Goal: Contribute content: Contribute content

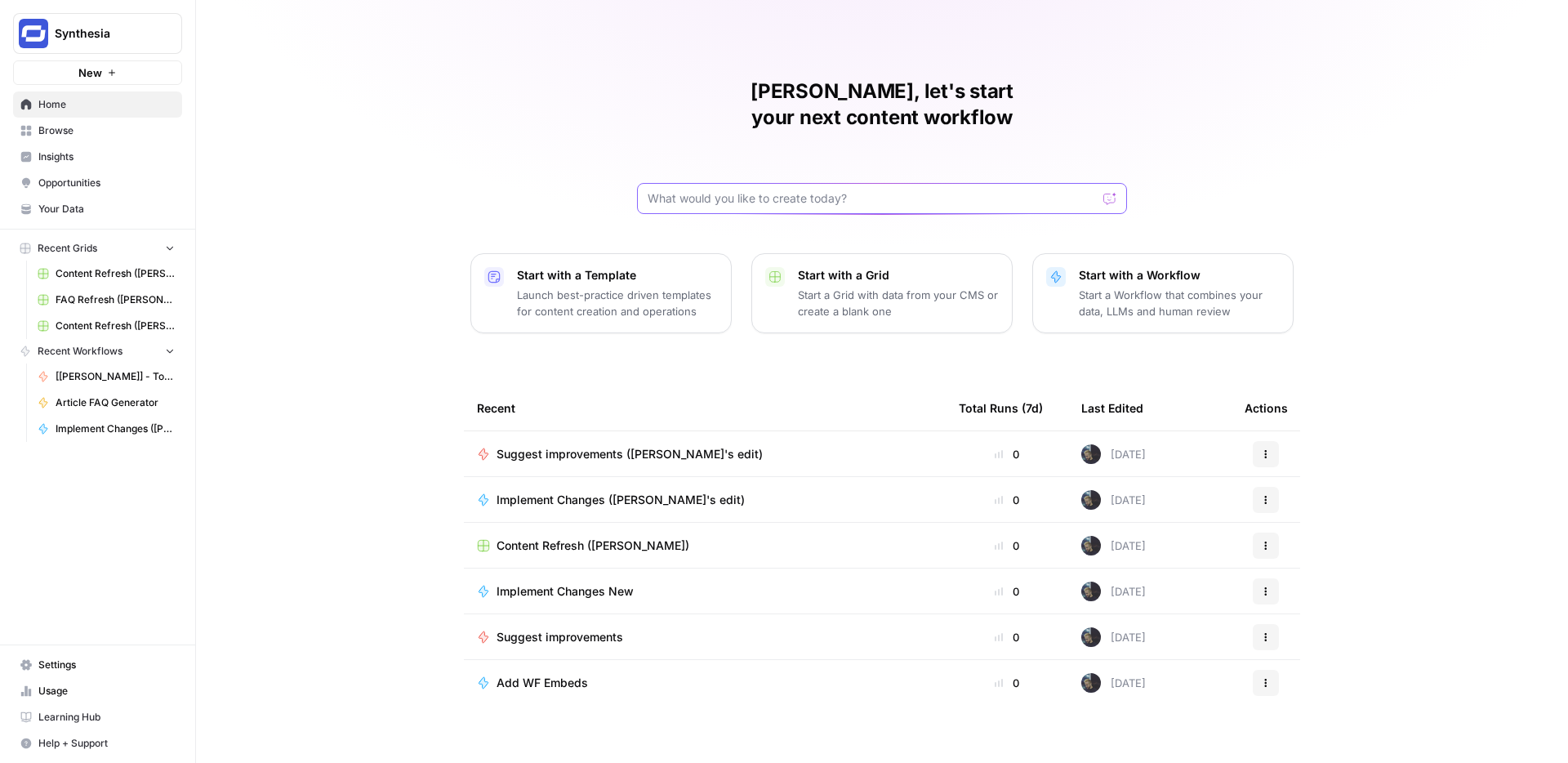
click at [777, 190] on input "text" at bounding box center [872, 198] width 449 height 16
type input "content refre"
click button "Send" at bounding box center [1111, 198] width 21 height 21
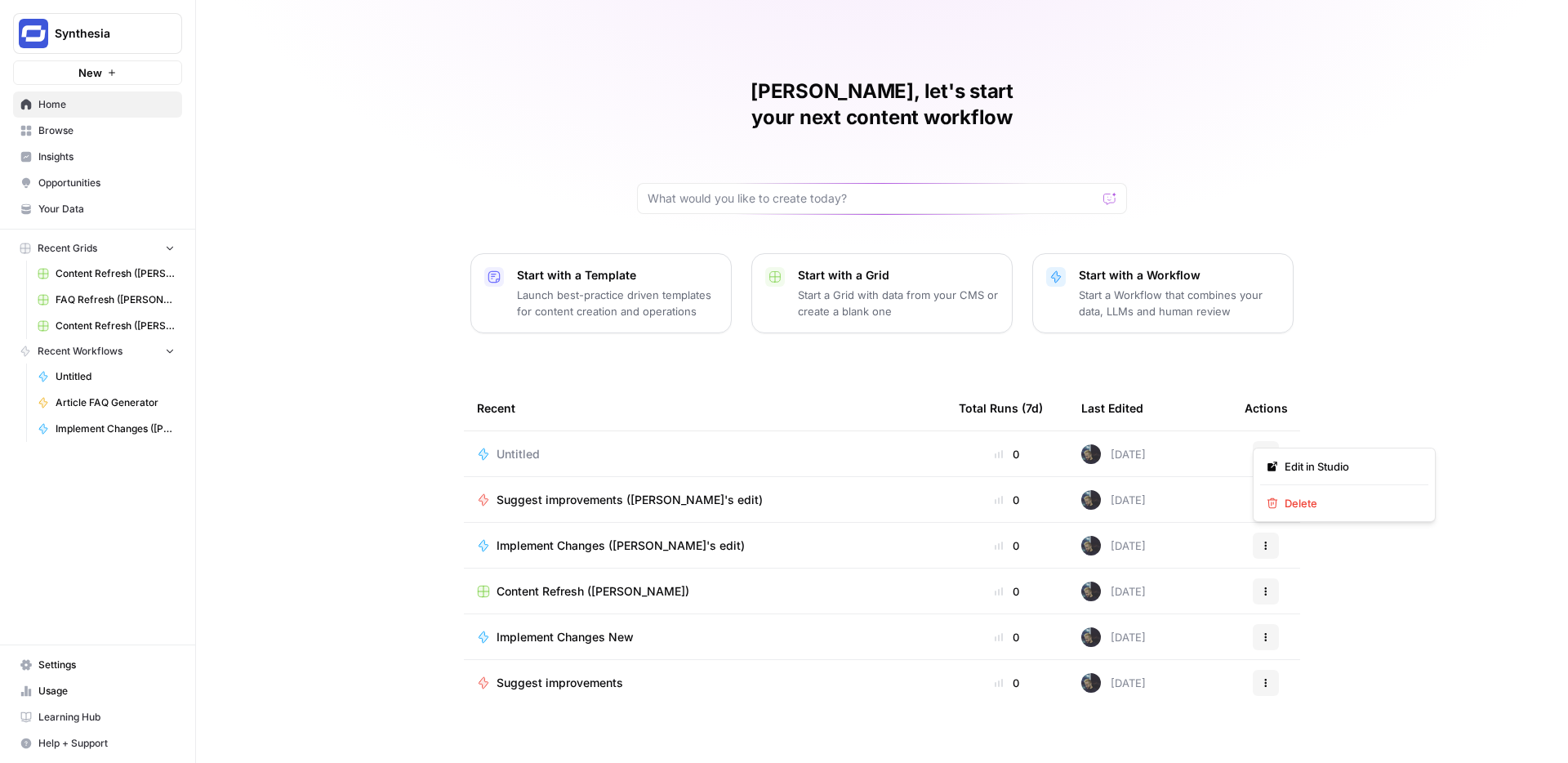
click at [1270, 449] on icon "button" at bounding box center [1265, 454] width 10 height 10
click at [1275, 499] on icon "button" at bounding box center [1272, 503] width 12 height 12
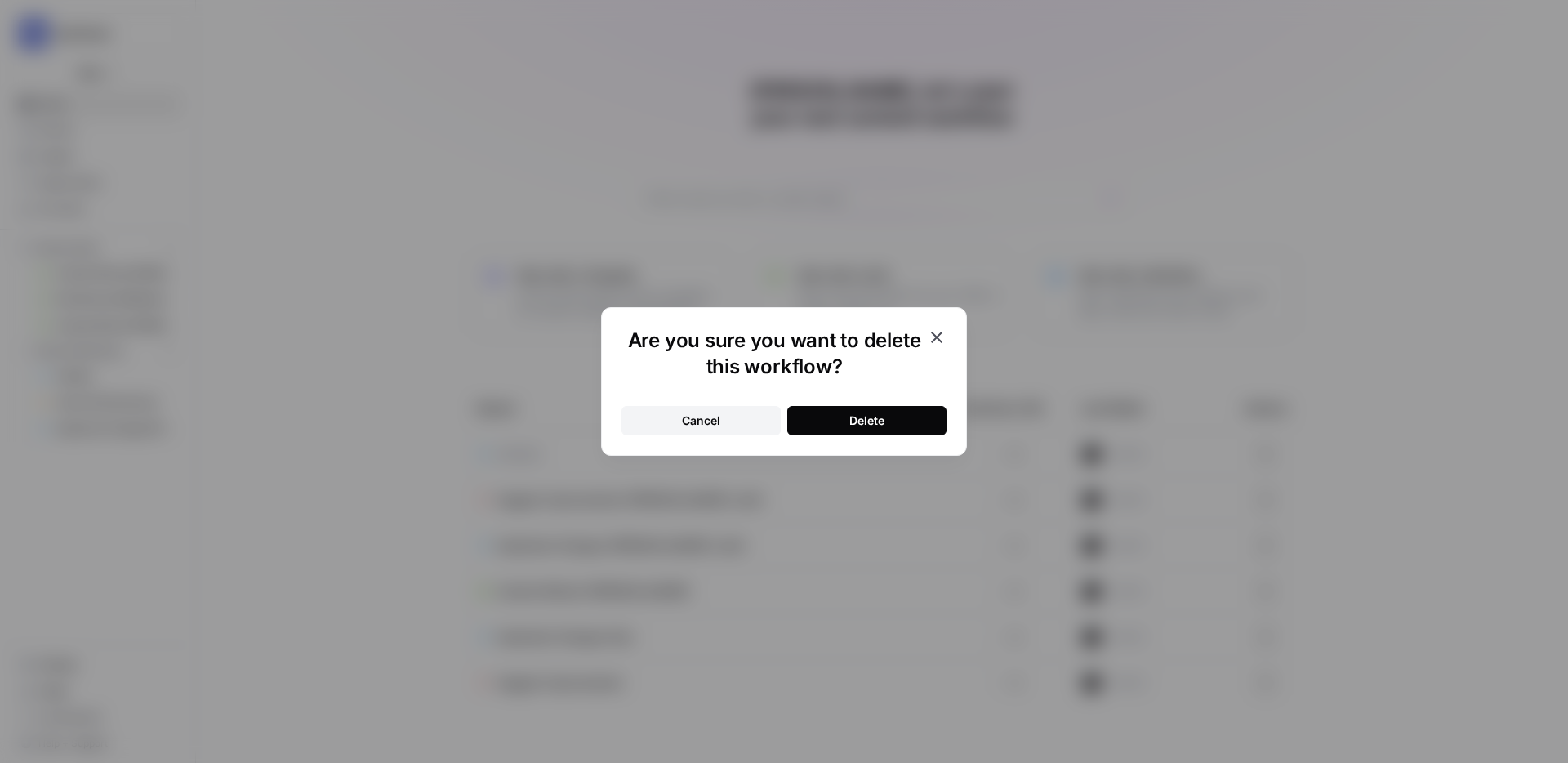
click at [863, 418] on div "Delete" at bounding box center [866, 421] width 35 height 16
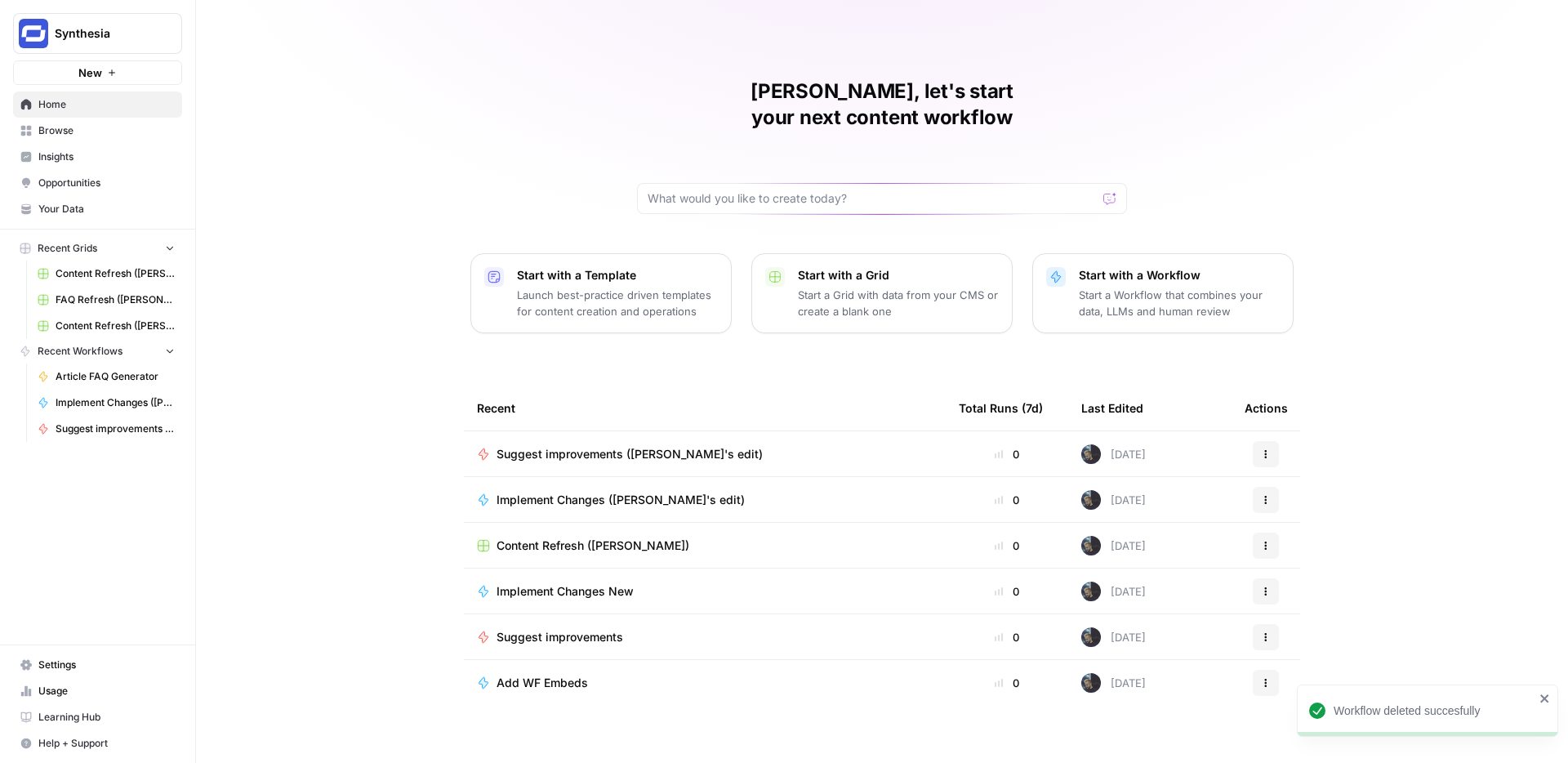
click at [79, 129] on span "Browse" at bounding box center [106, 130] width 137 height 14
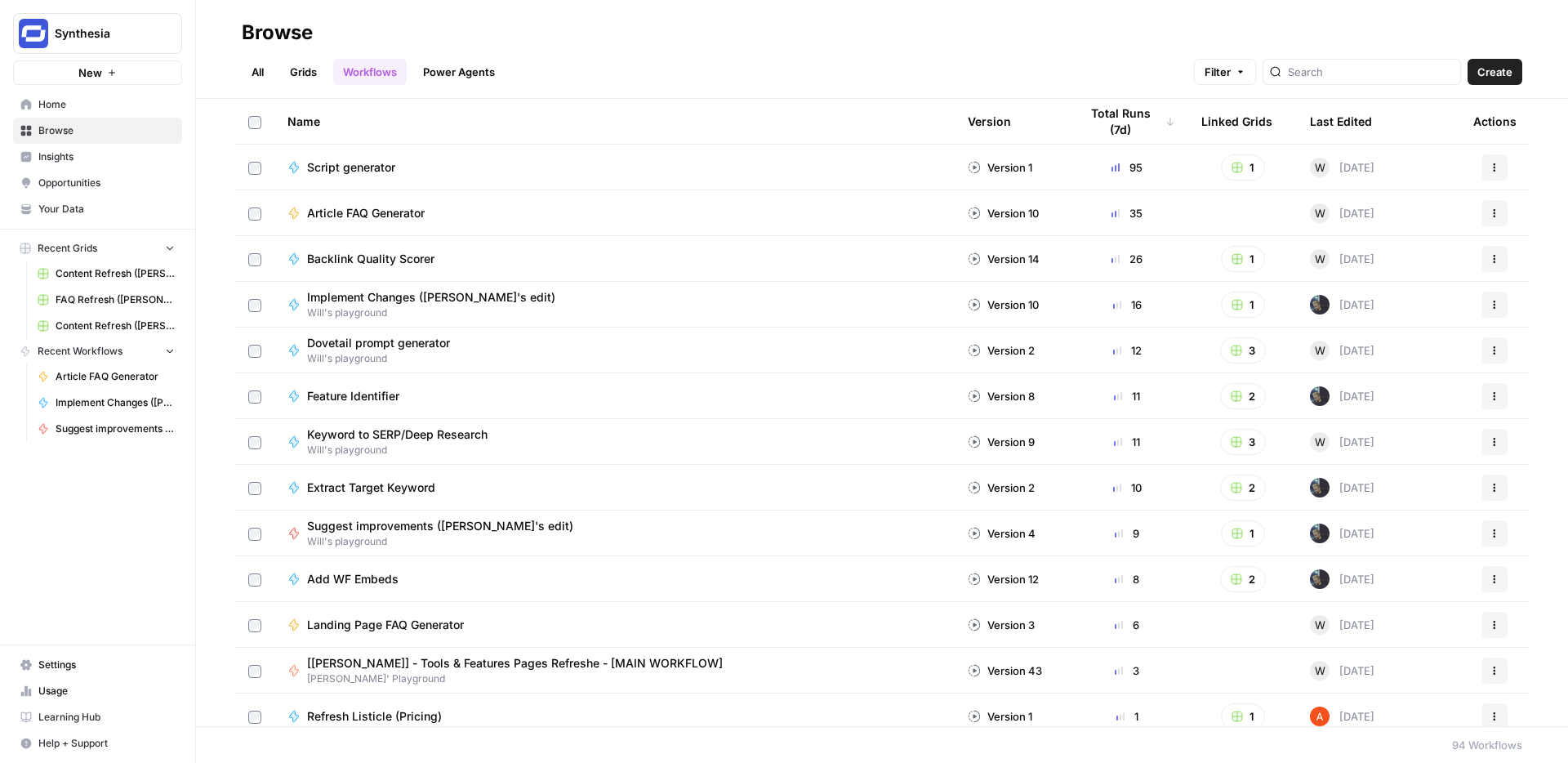
click at [1341, 85] on header "Browse All Grids Workflows Power Agents Filter Create" at bounding box center [881, 49] width 1372 height 99
click at [1352, 83] on div at bounding box center [1362, 71] width 198 height 26
type input "content refresh"
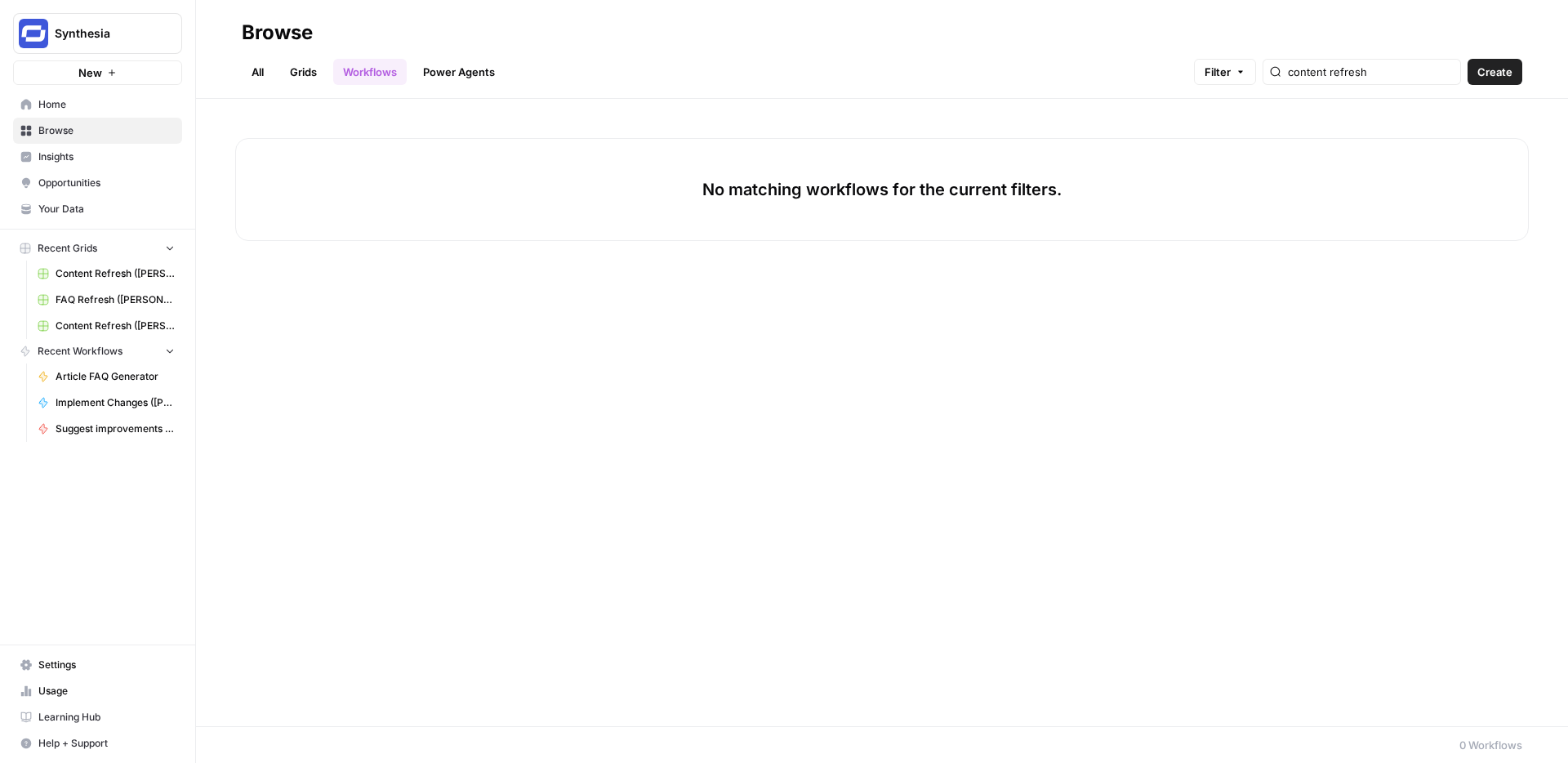
click at [311, 62] on link "Grids" at bounding box center [304, 71] width 46 height 26
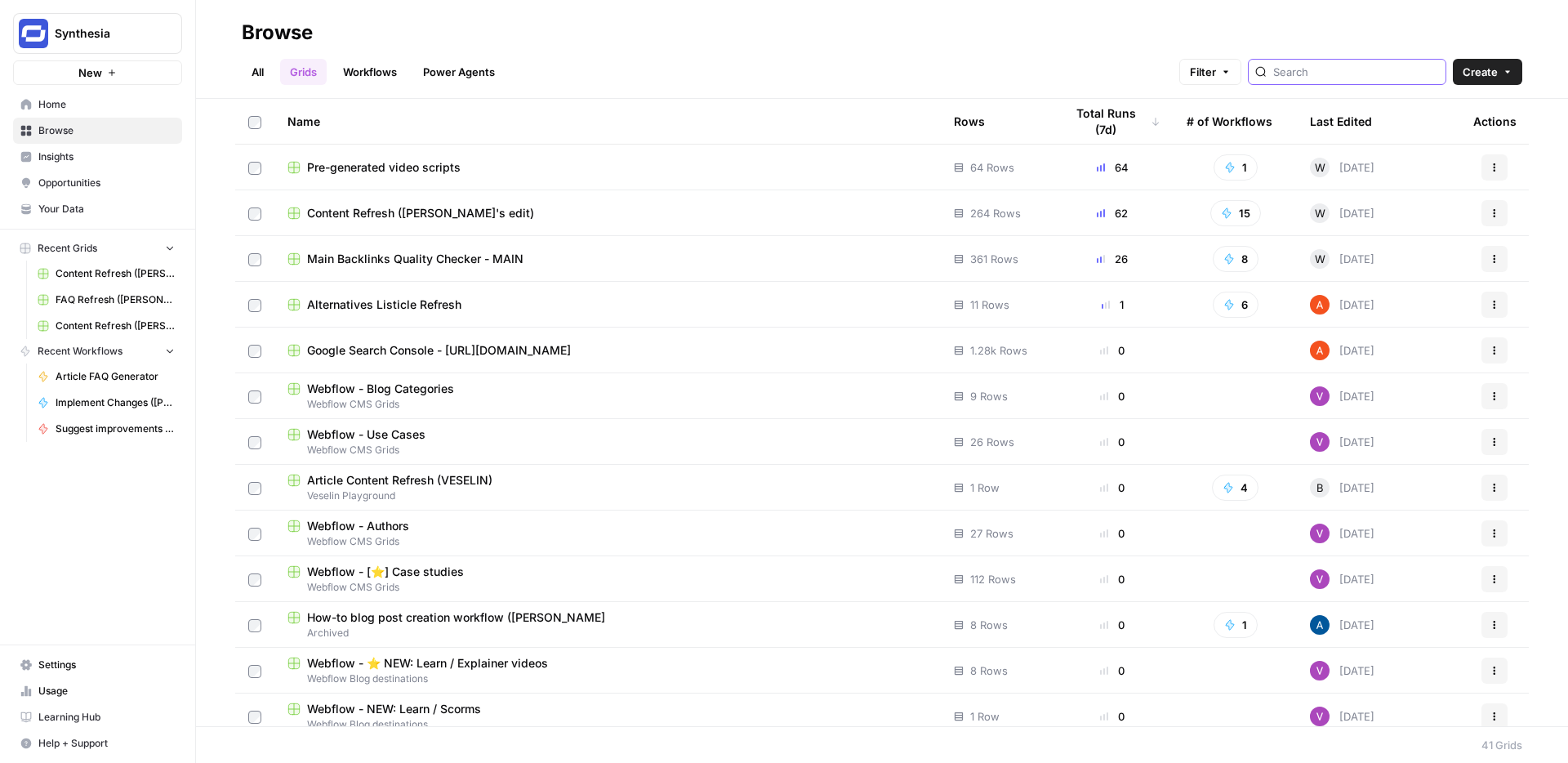
click at [1333, 71] on input "search" at bounding box center [1355, 71] width 166 height 16
click at [403, 215] on span "Content Refresh ([PERSON_NAME]'s edit)" at bounding box center [421, 213] width 227 height 16
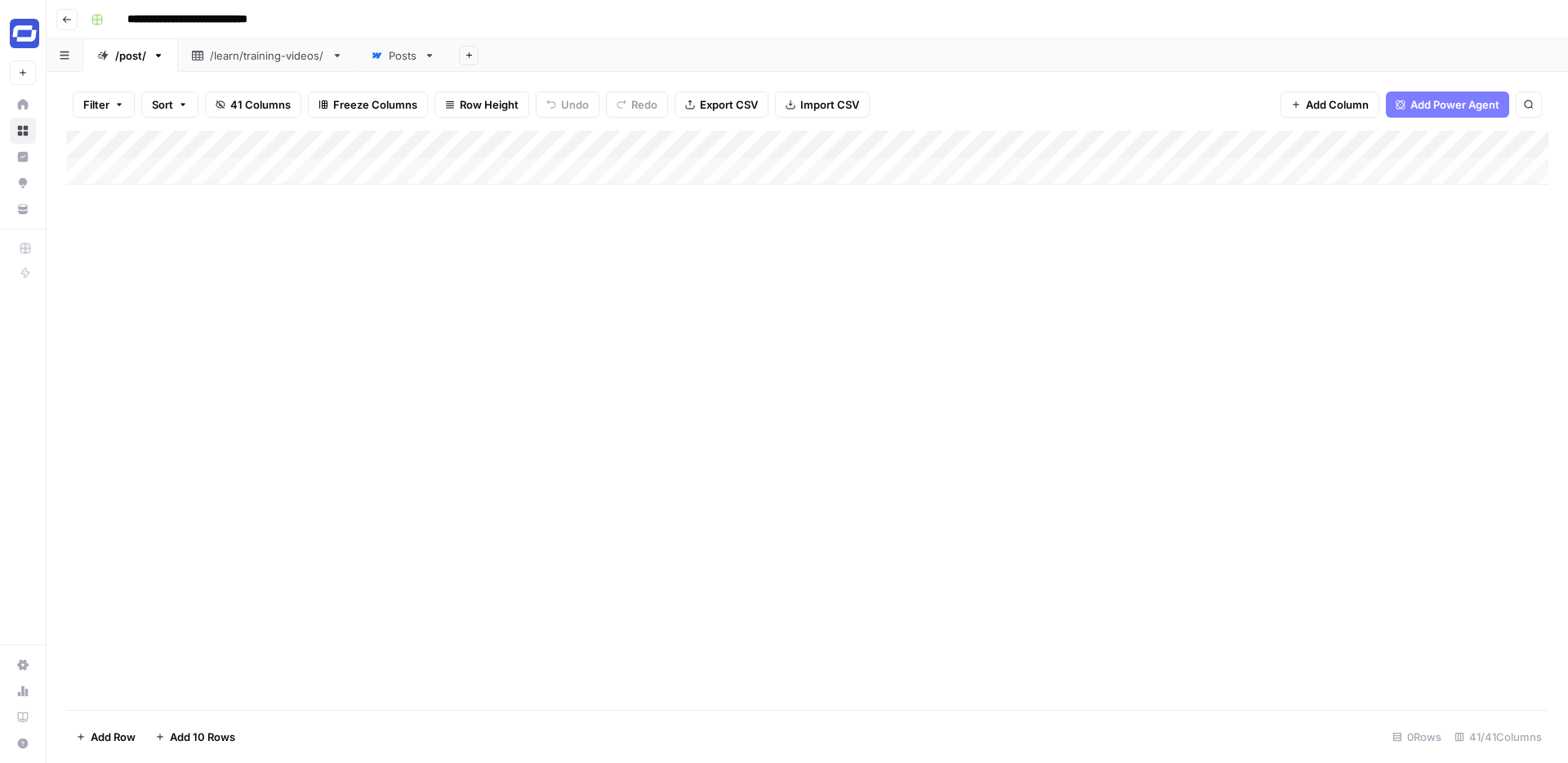
click at [92, 106] on span "Filter" at bounding box center [96, 105] width 26 height 16
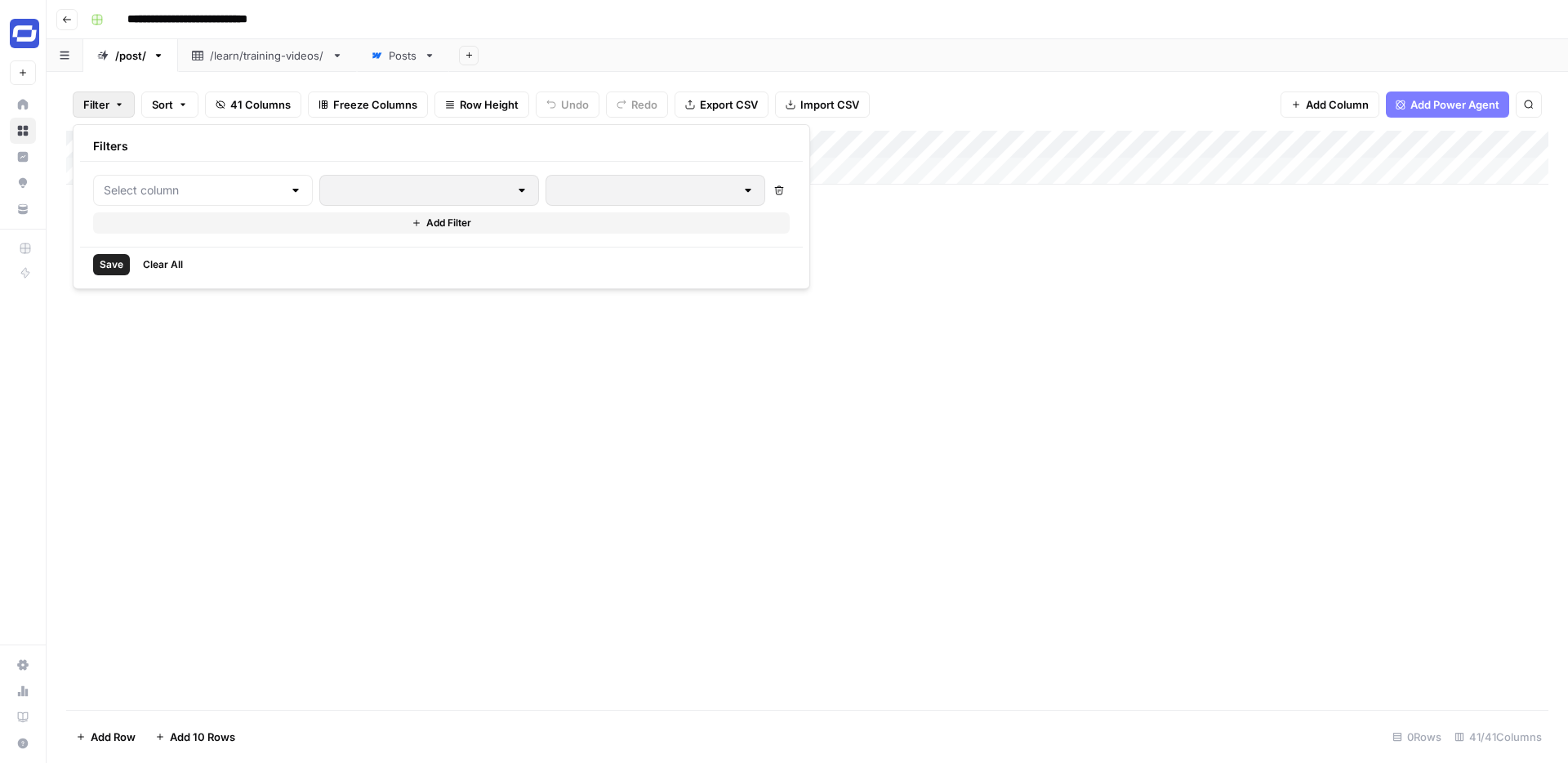
click at [397, 64] on link "Posts" at bounding box center [403, 55] width 92 height 33
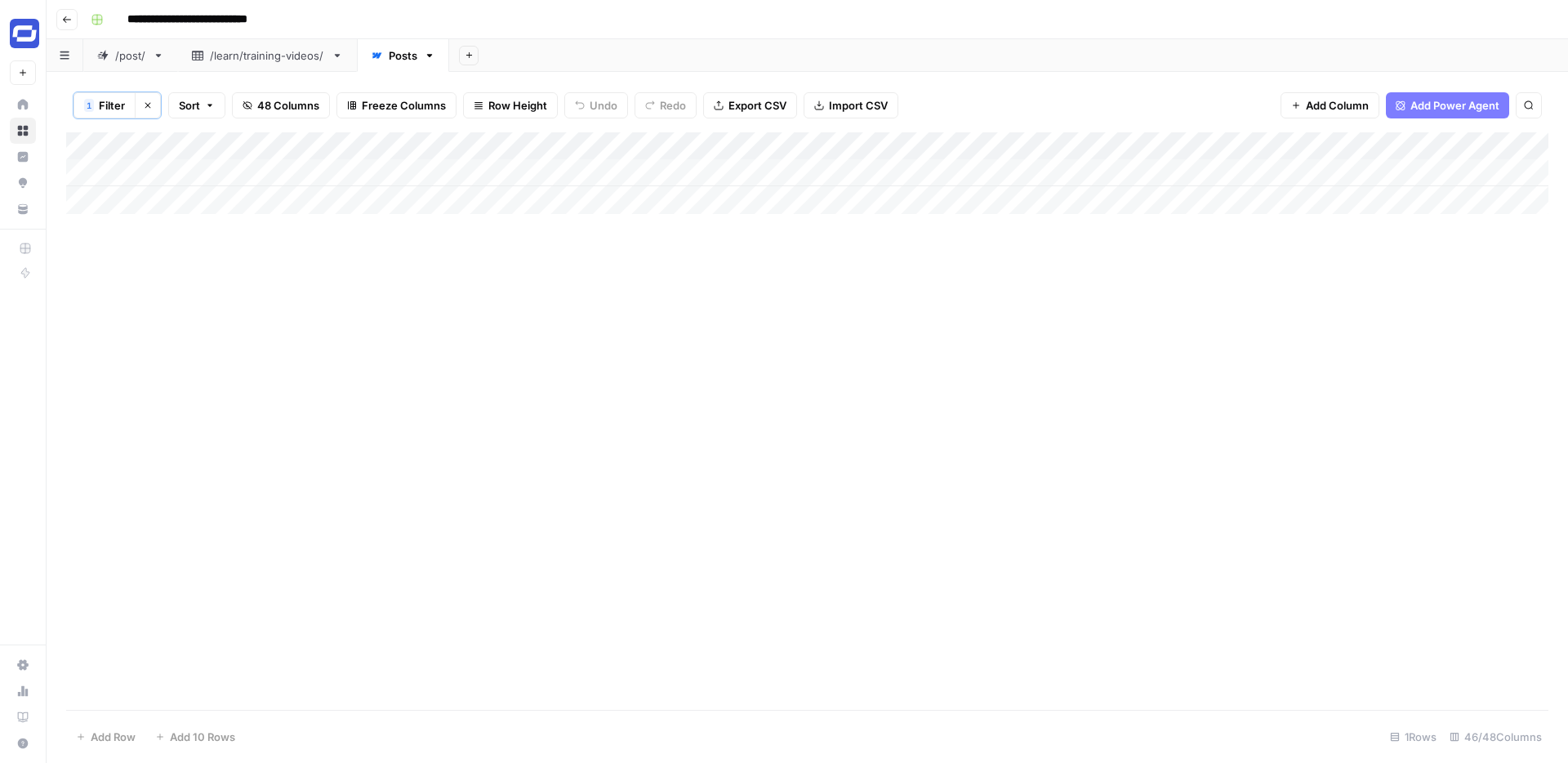
click at [164, 52] on link "/post/" at bounding box center [130, 55] width 95 height 33
click at [159, 54] on icon "button" at bounding box center [159, 55] width 5 height 4
click at [411, 59] on div "Posts" at bounding box center [403, 55] width 29 height 16
drag, startPoint x: 396, startPoint y: 58, endPoint x: 119, endPoint y: 62, distance: 277.0
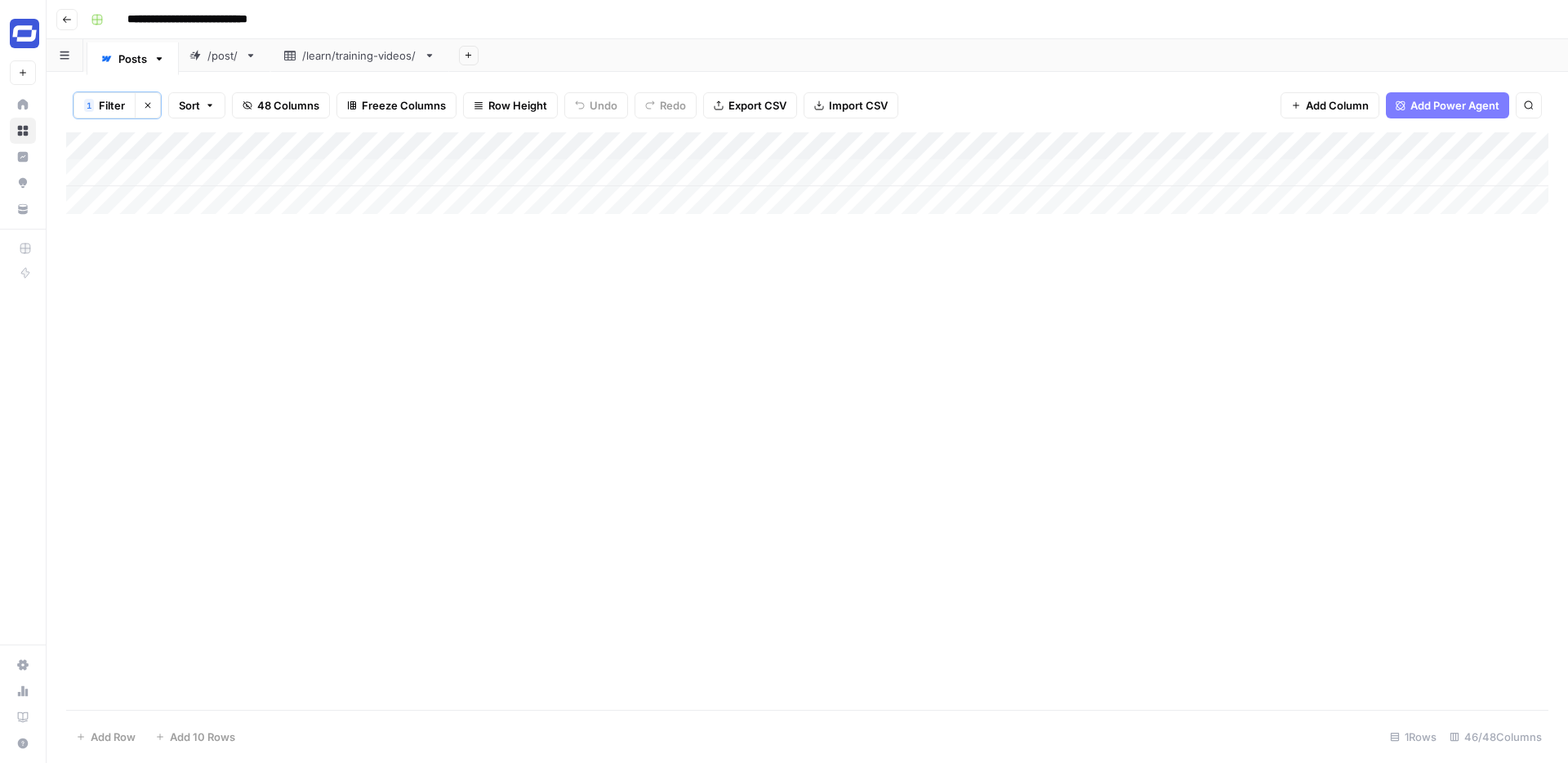
click at [119, 62] on div "/post/ /learn/training-videos/ Posts Add Sheet" at bounding box center [806, 55] width 1521 height 33
click at [97, 107] on button "1 Filter" at bounding box center [104, 105] width 62 height 26
type input "Name (H1)"
click at [582, 201] on div "conference" at bounding box center [701, 191] width 238 height 31
type input "product launch"
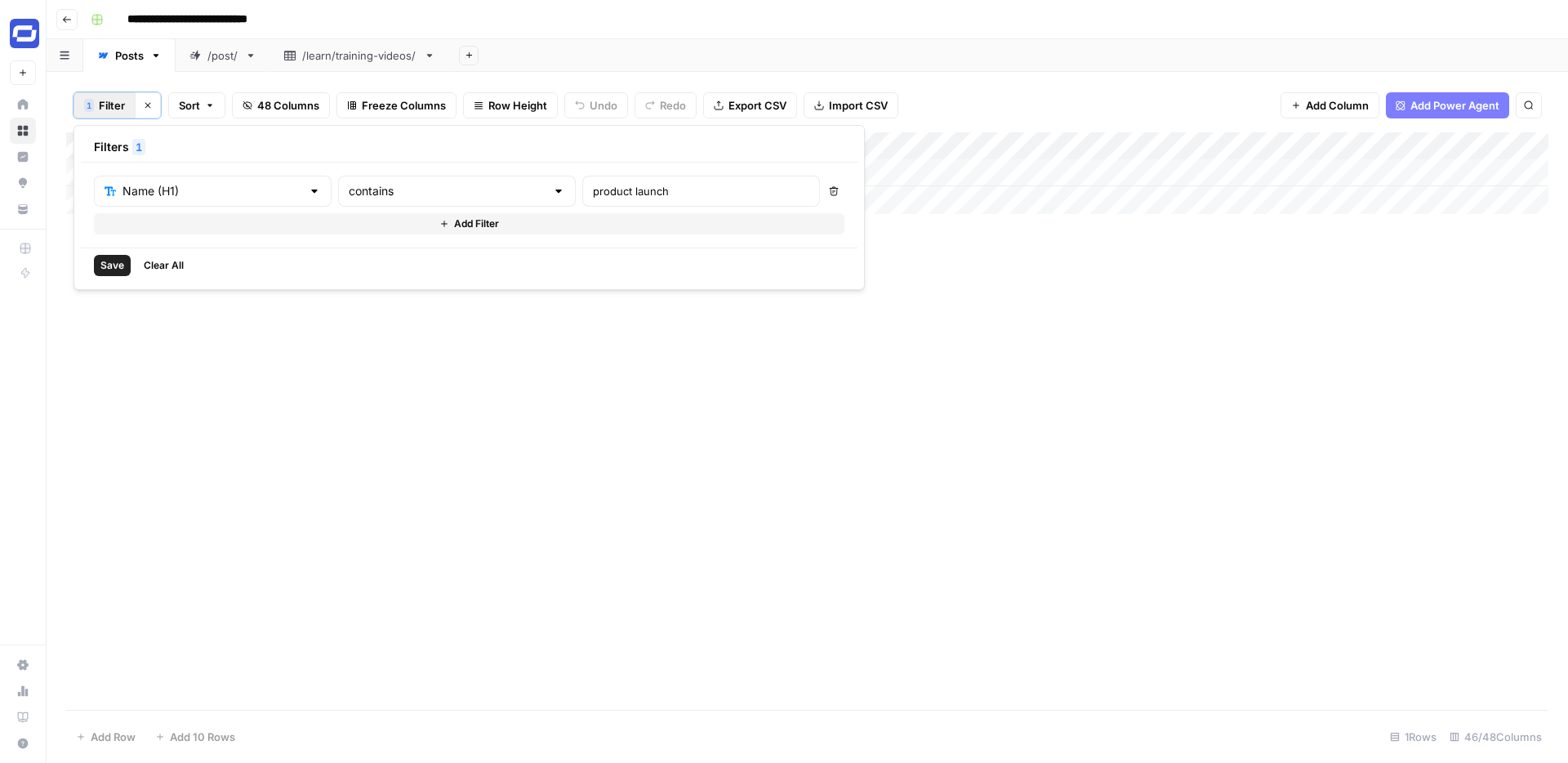
click at [108, 268] on span "Save" at bounding box center [112, 265] width 24 height 14
click at [106, 108] on span "Filter" at bounding box center [112, 105] width 26 height 16
click at [520, 208] on div "Name (H1) contains product launch Delete Add Filter" at bounding box center [469, 205] width 750 height 59
click at [593, 189] on input "product launch" at bounding box center [701, 191] width 216 height 16
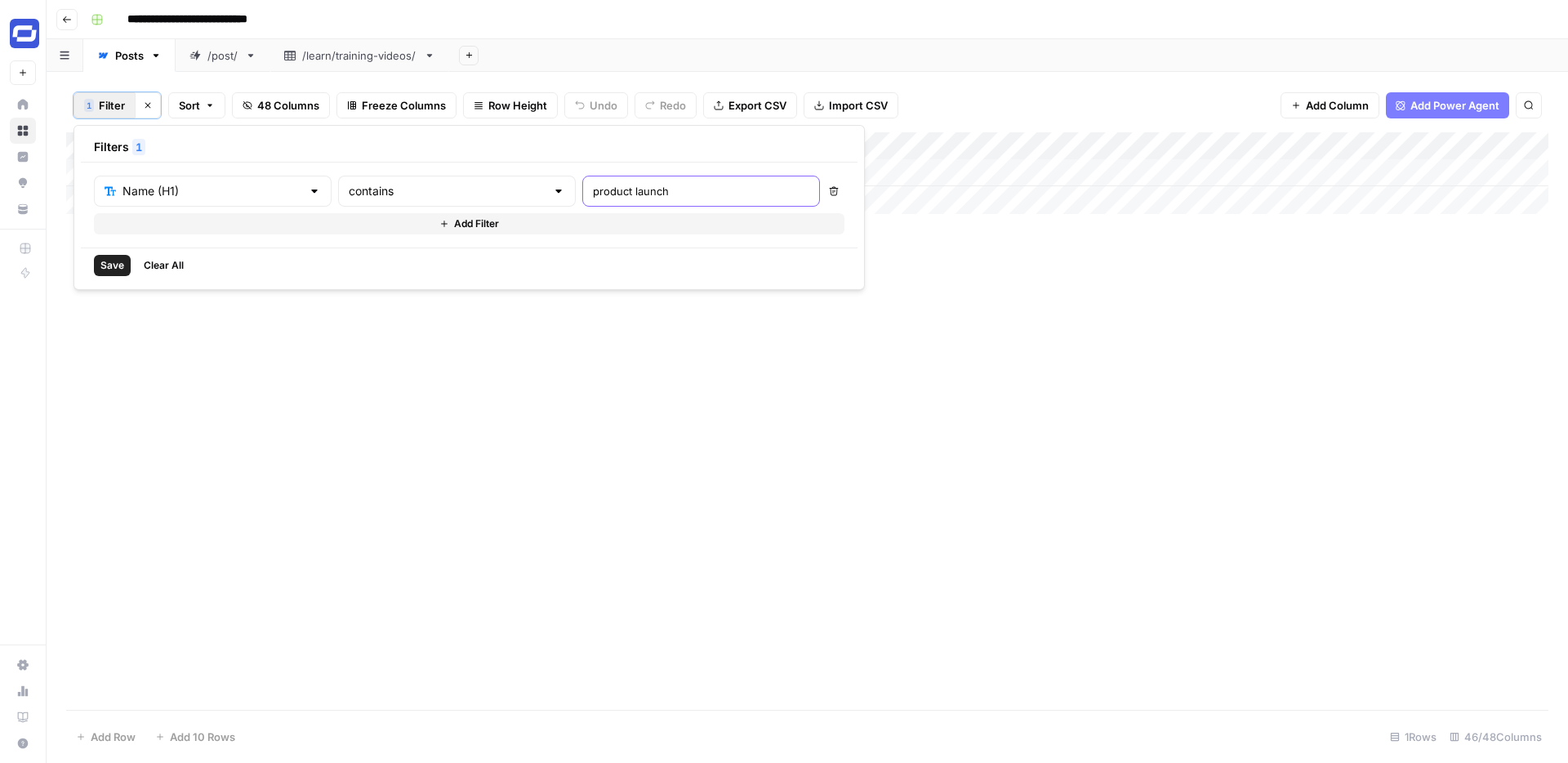
click at [593, 185] on input "product launch" at bounding box center [701, 191] width 216 height 16
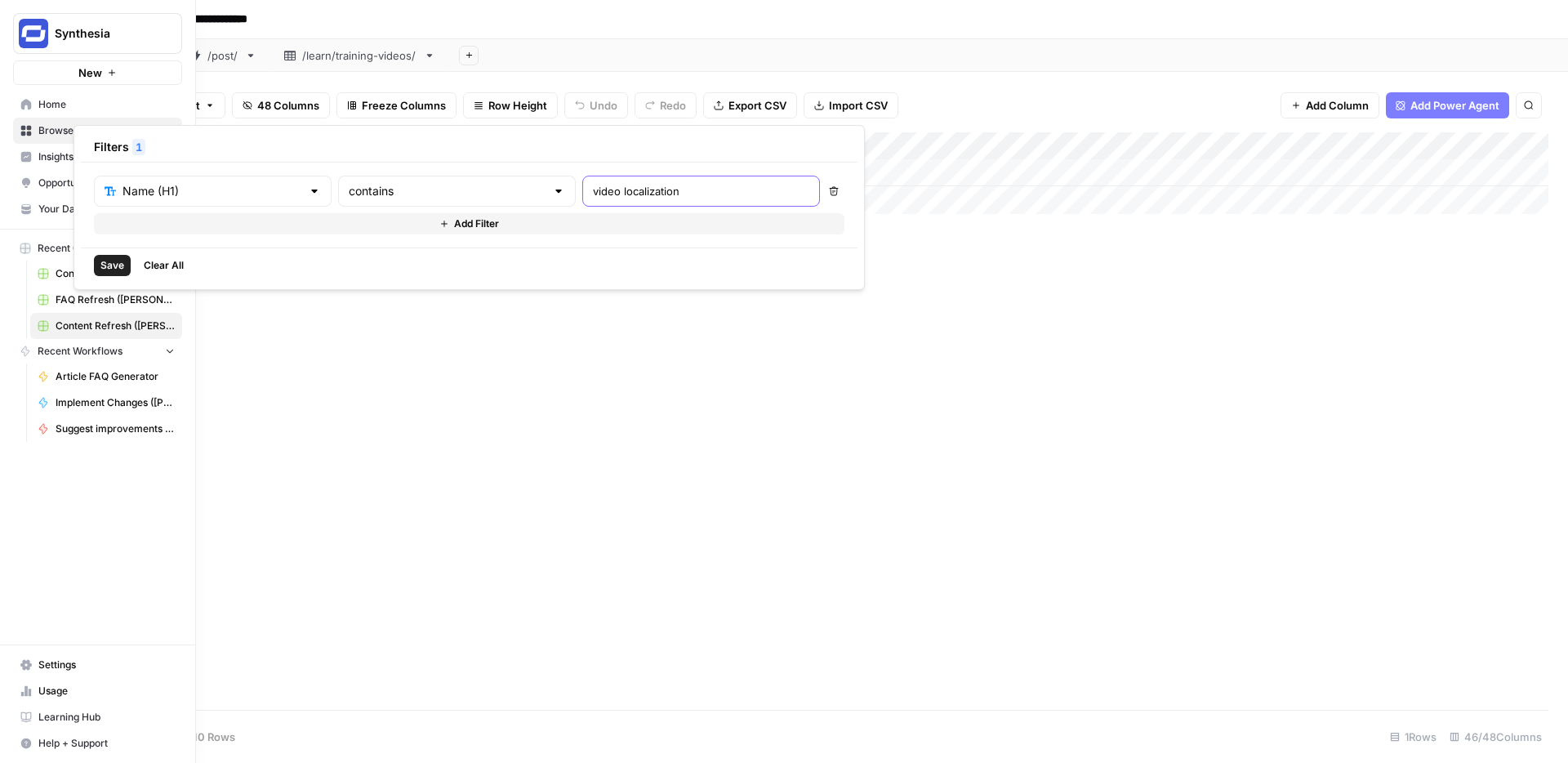
type input "video localization"
click at [111, 266] on span "Save" at bounding box center [112, 265] width 24 height 14
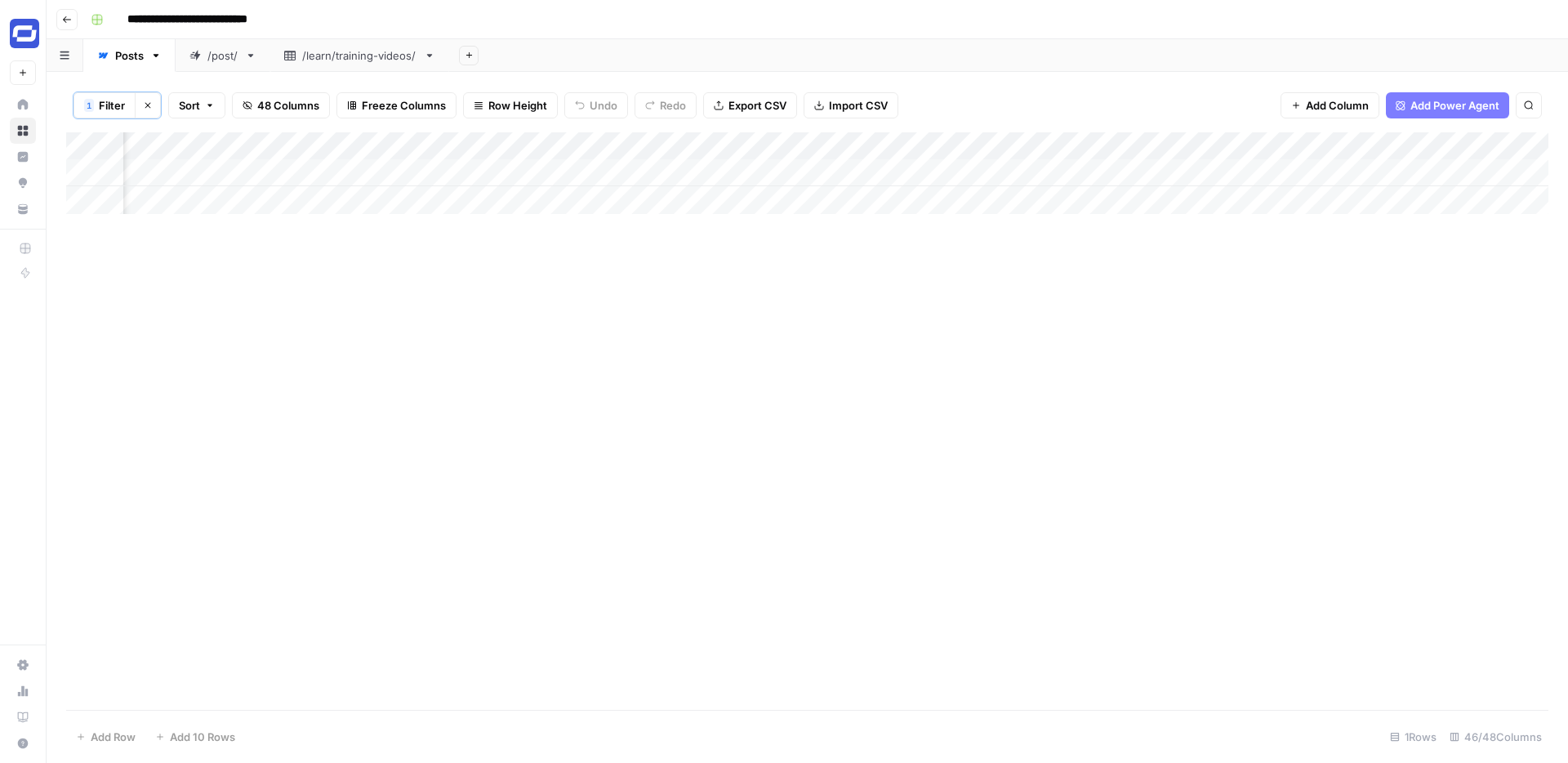
scroll to position [0, 3626]
click at [463, 189] on div "Add Column" at bounding box center [807, 172] width 1482 height 81
click at [463, 180] on div "Add Column" at bounding box center [807, 172] width 1482 height 81
click at [420, 172] on textarea at bounding box center [507, 174] width 262 height 23
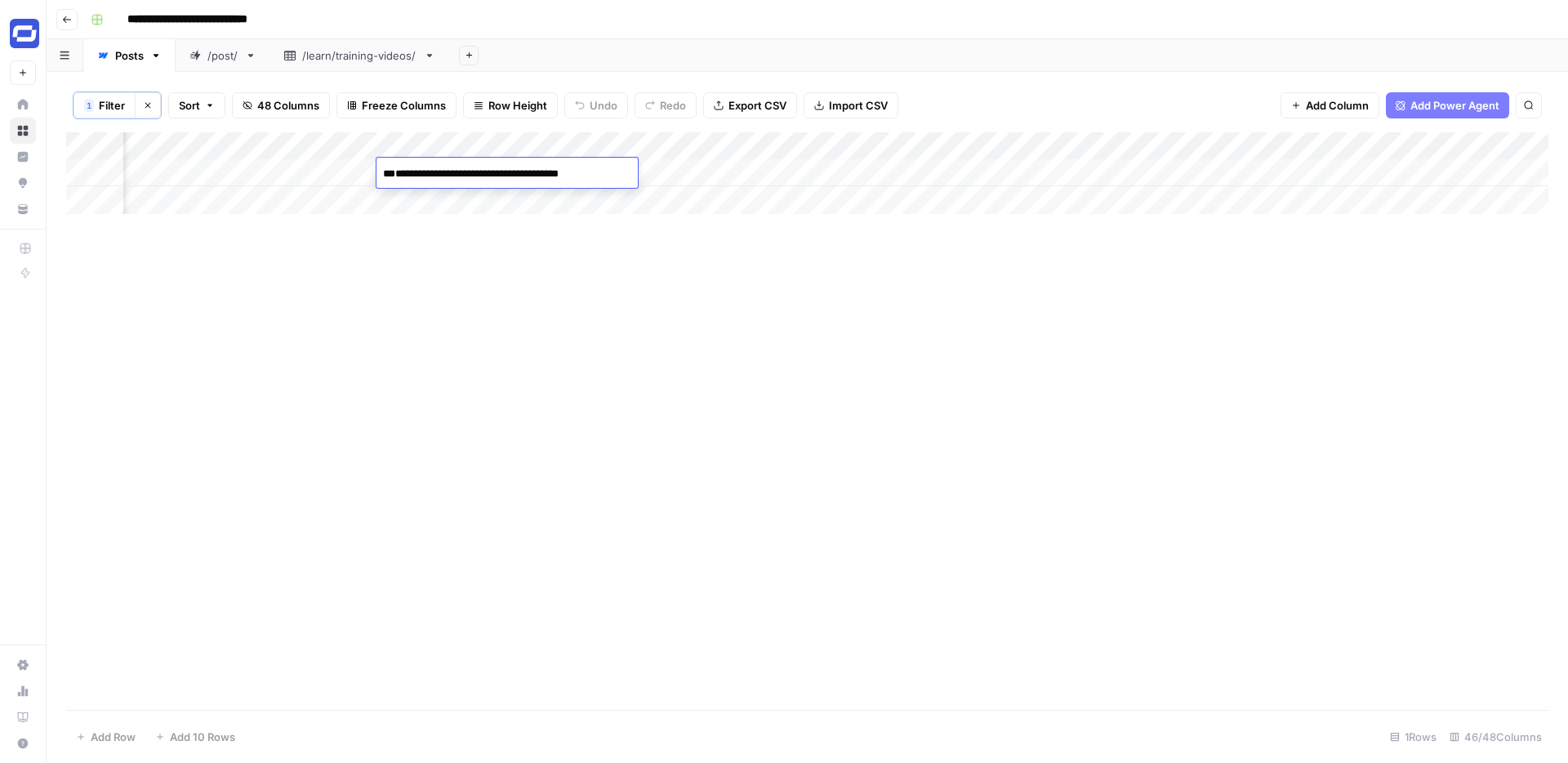
paste textarea "**********"
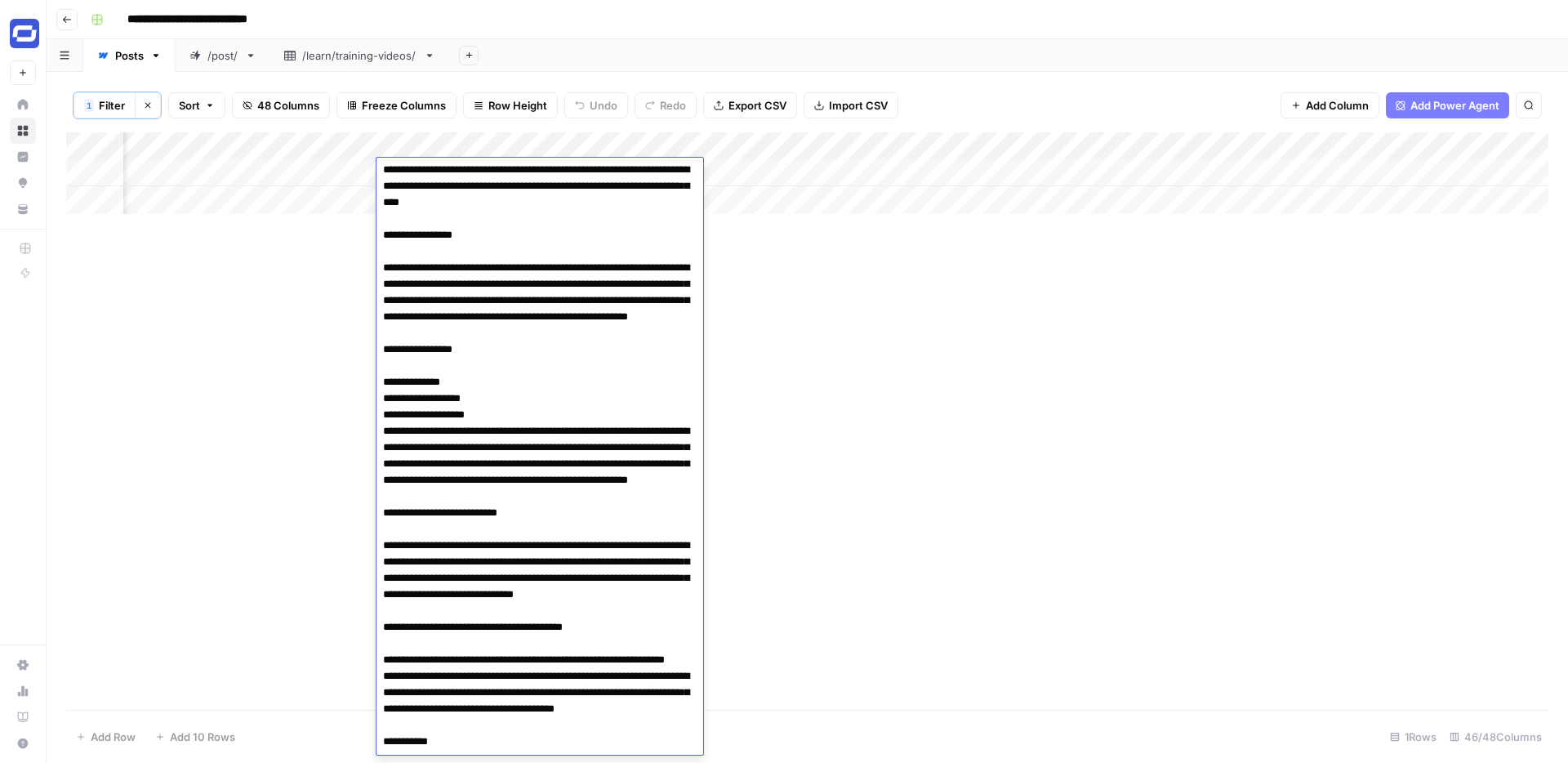
scroll to position [0, 0]
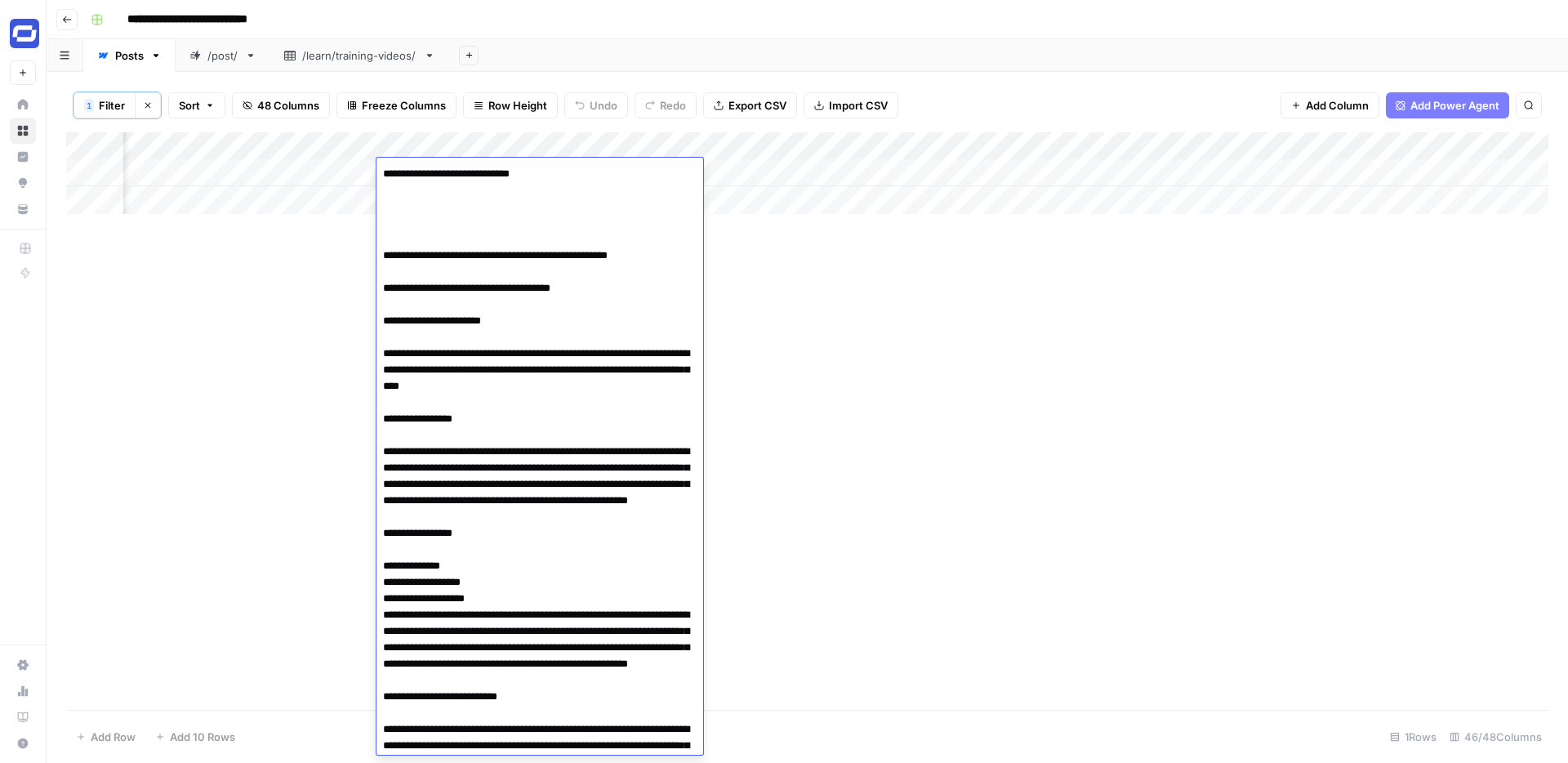
paste textarea "**********"
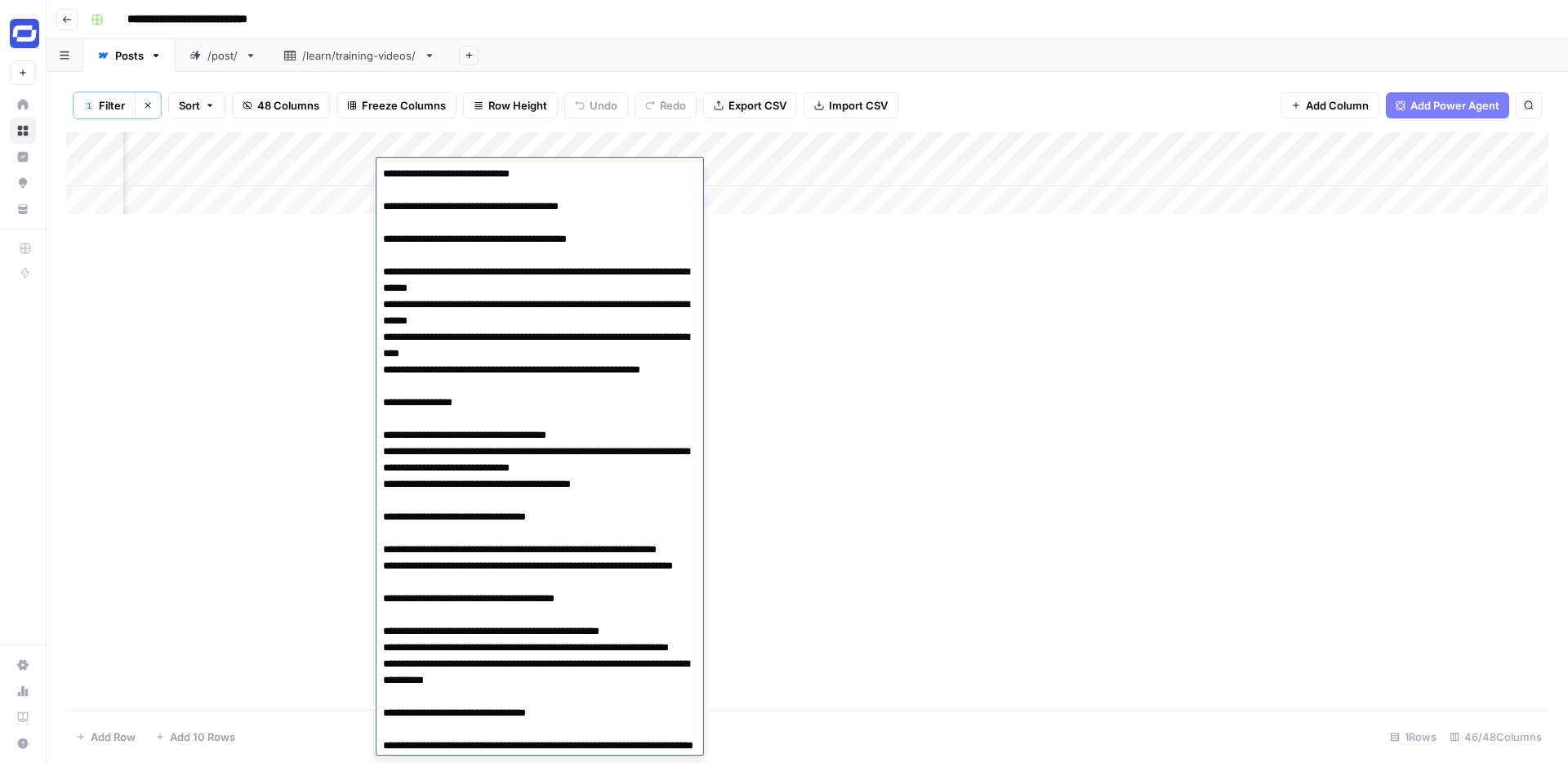
type textarea "**********"
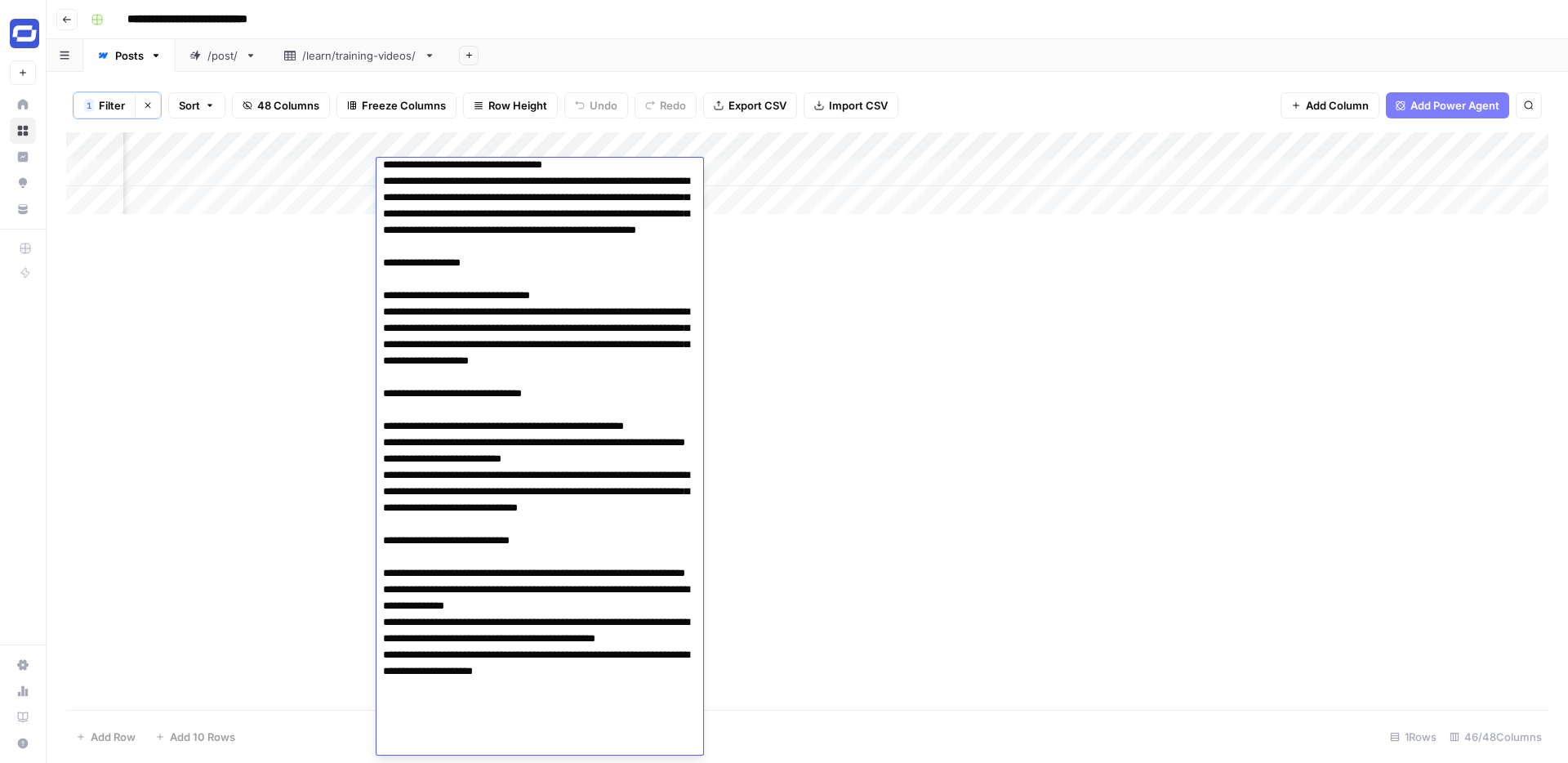
scroll to position [3515, 0]
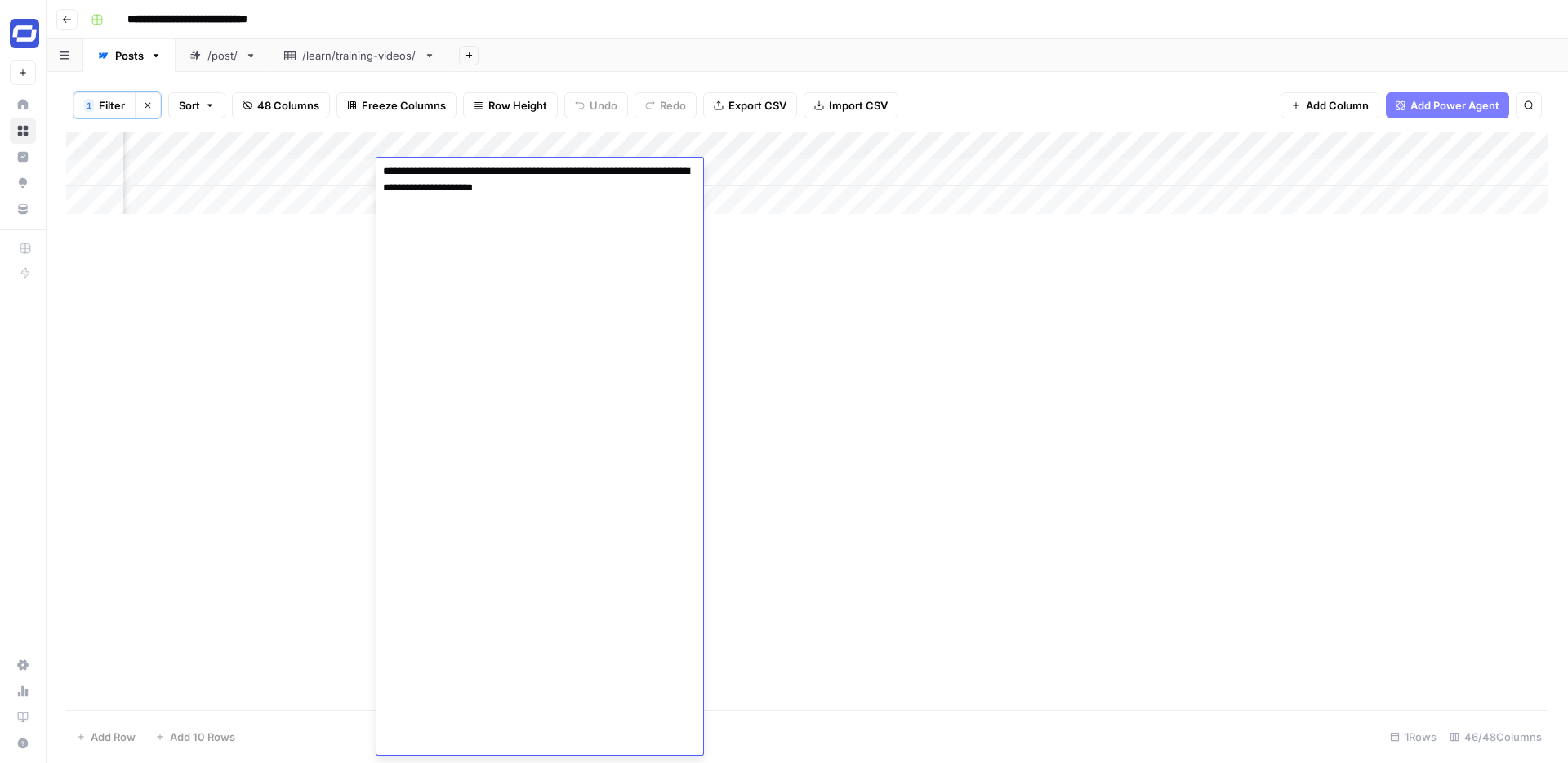
click at [891, 309] on div "Add Column" at bounding box center [807, 421] width 1482 height 577
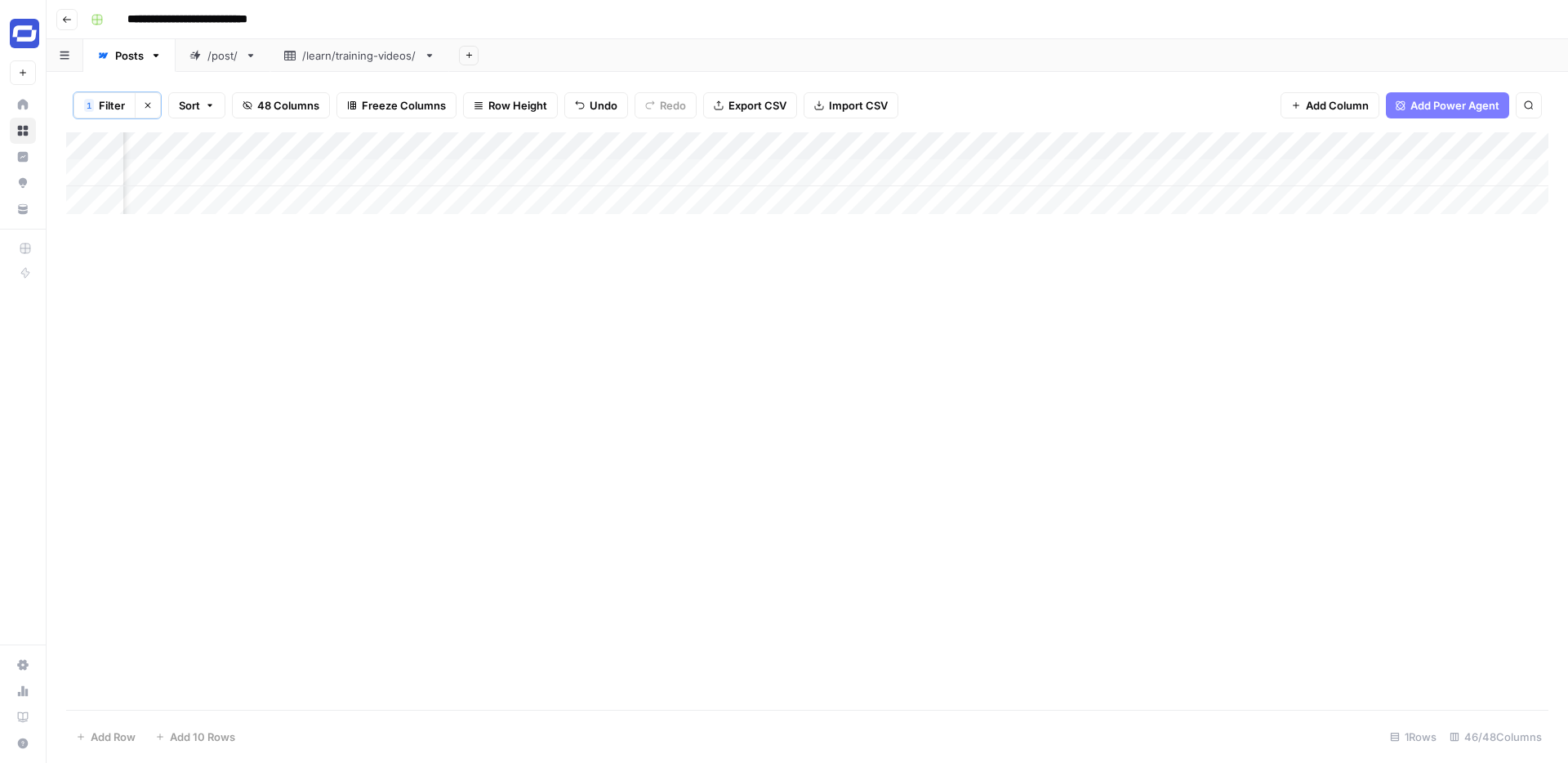
click at [695, 171] on div "Add Column" at bounding box center [807, 172] width 1482 height 81
click at [1021, 172] on div "Add Column" at bounding box center [807, 172] width 1482 height 81
click at [1371, 167] on div "Add Column" at bounding box center [807, 172] width 1482 height 81
click at [1050, 174] on div "Add Column" at bounding box center [807, 172] width 1482 height 81
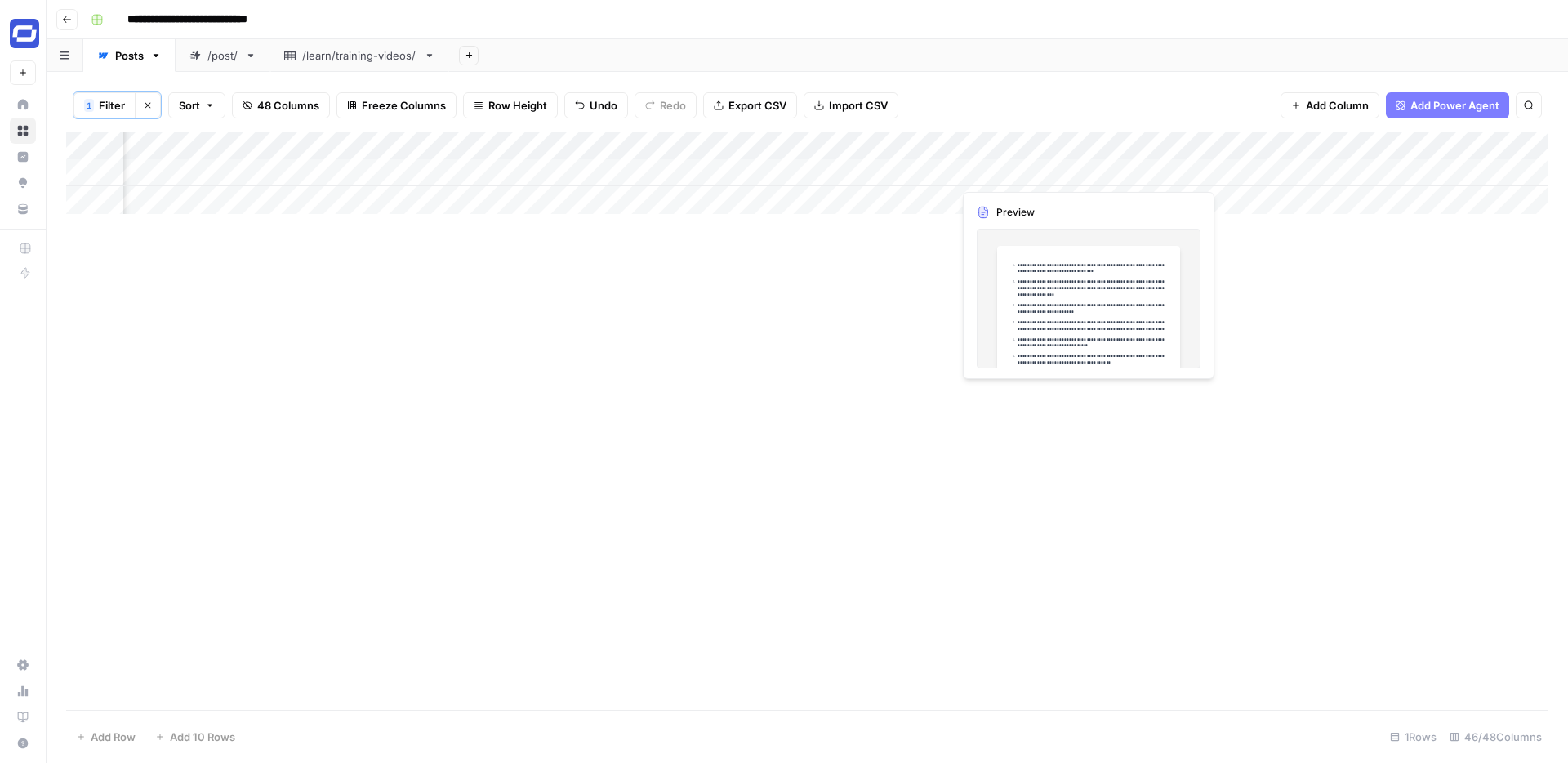
click at [1078, 172] on div "Add Column" at bounding box center [807, 172] width 1482 height 81
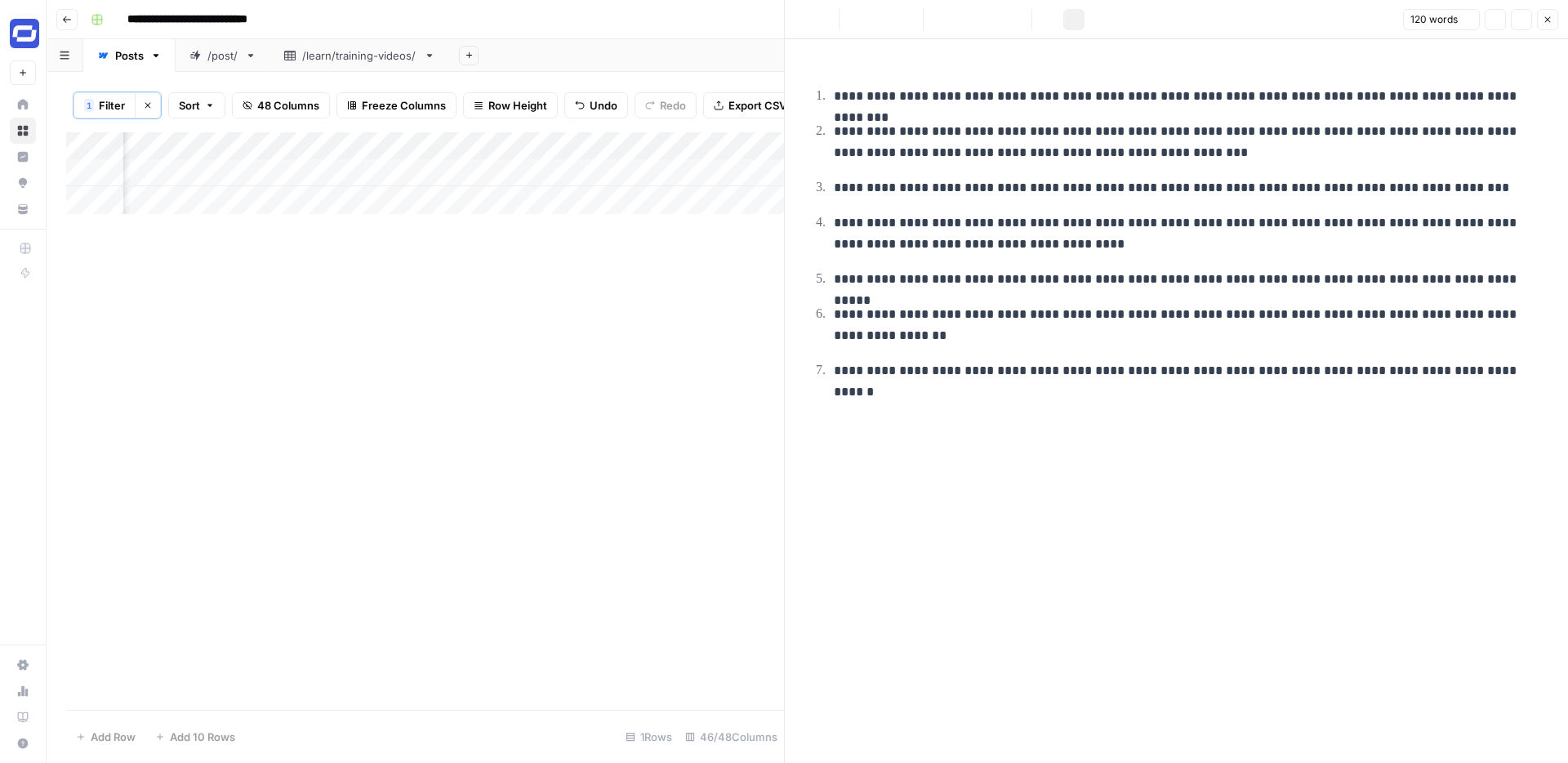
click at [1069, 183] on p "**********" at bounding box center [1189, 188] width 711 height 21
click at [1555, 20] on button "Close" at bounding box center [1547, 20] width 21 height 21
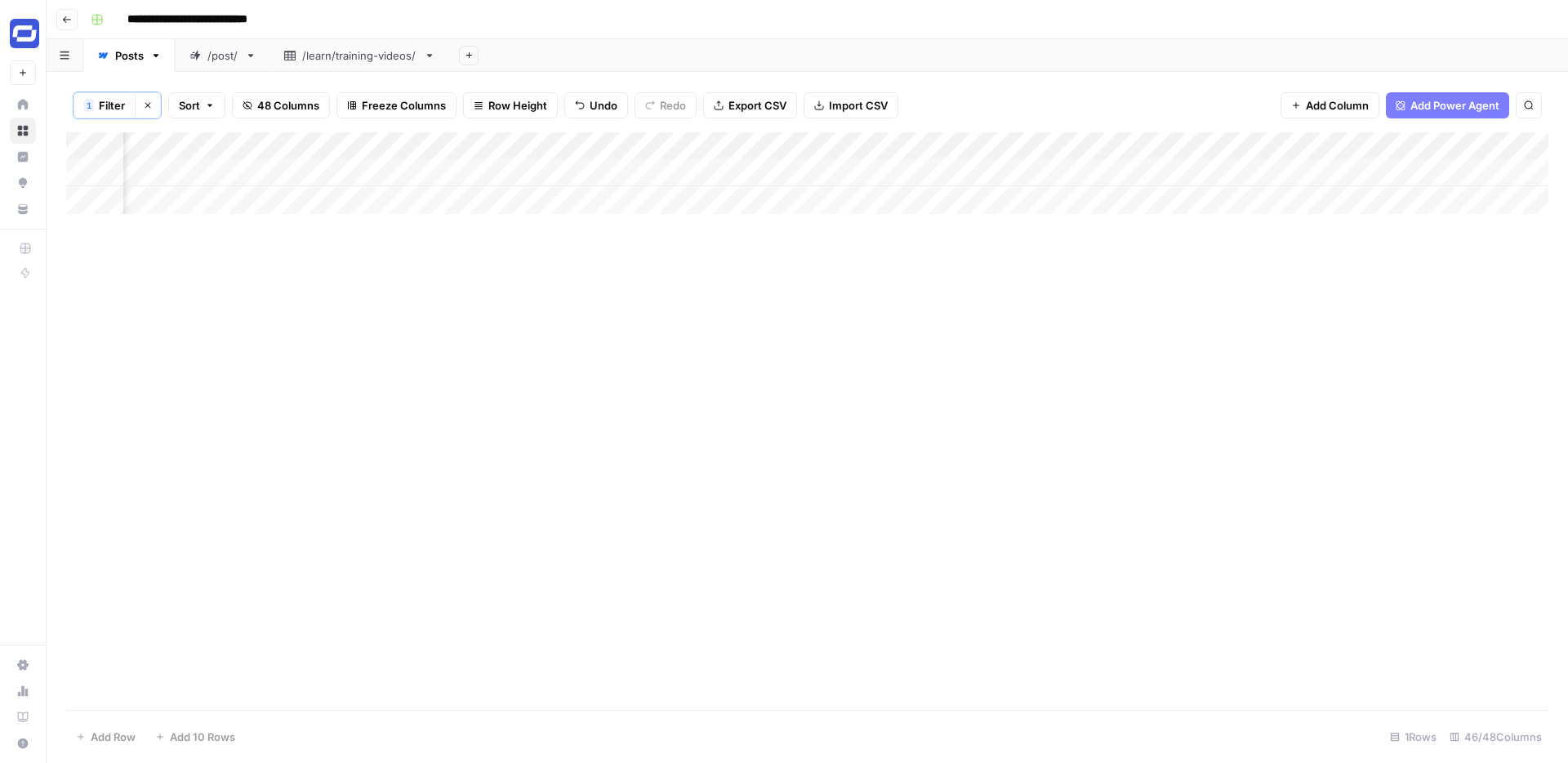
click at [1195, 172] on div "Add Column" at bounding box center [807, 172] width 1482 height 81
click at [1209, 174] on div "Add Column" at bounding box center [807, 172] width 1482 height 81
type textarea "**********"
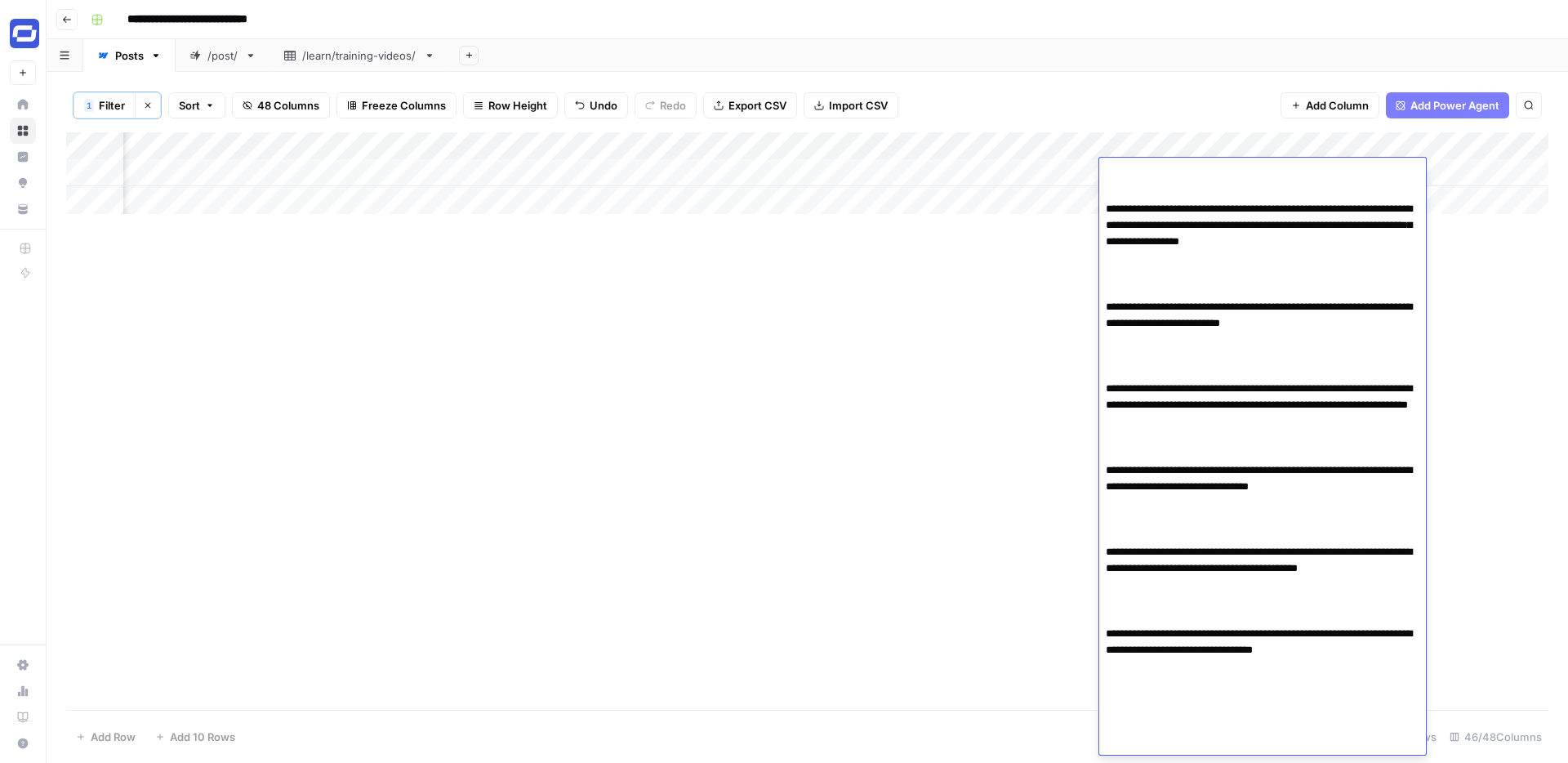
click at [1114, 172] on textarea "**********" at bounding box center [1263, 438] width 327 height 643
click at [994, 320] on div "Add Column" at bounding box center [807, 421] width 1482 height 577
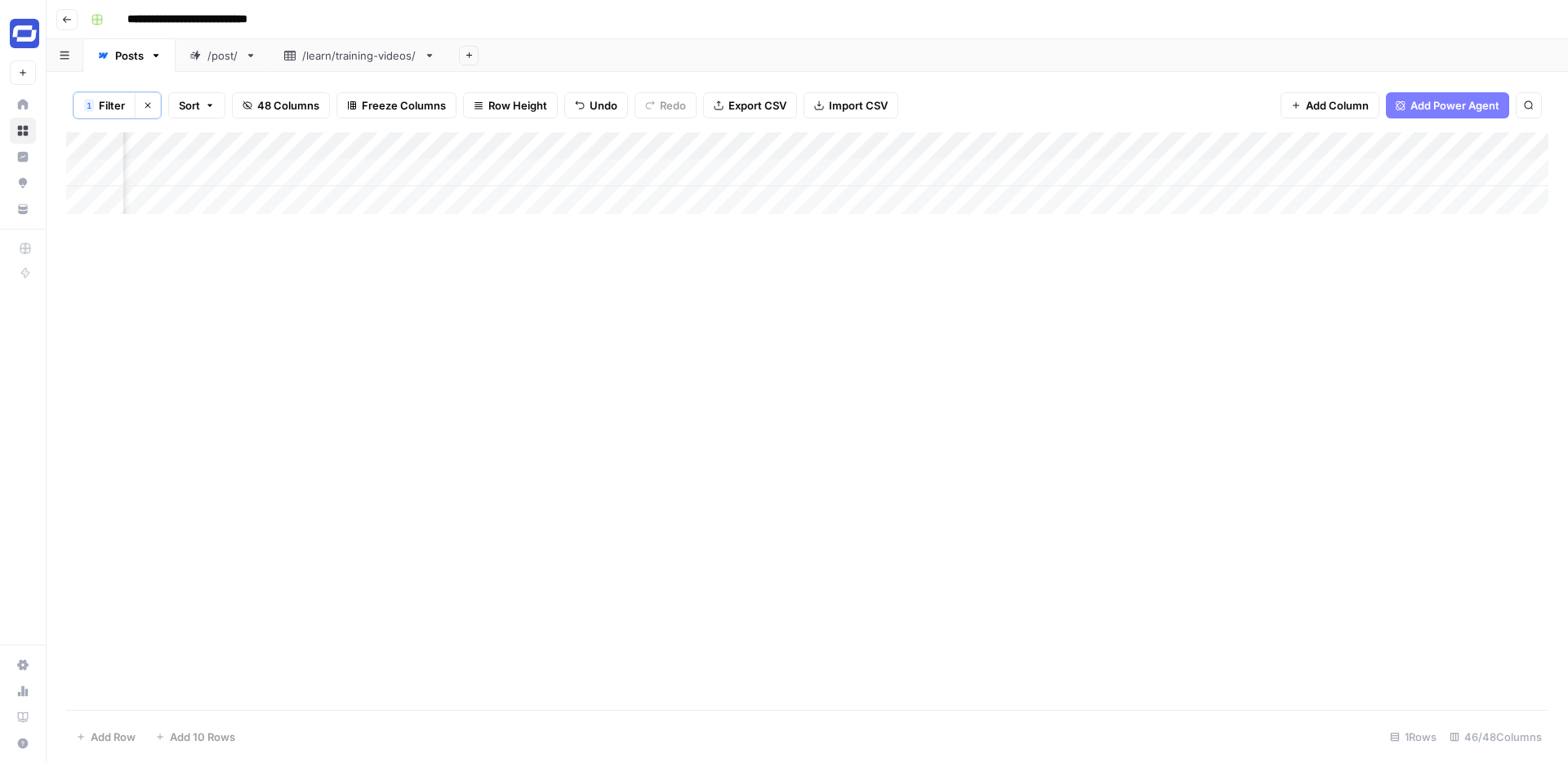
click at [1146, 168] on div "Add Column" at bounding box center [807, 172] width 1482 height 81
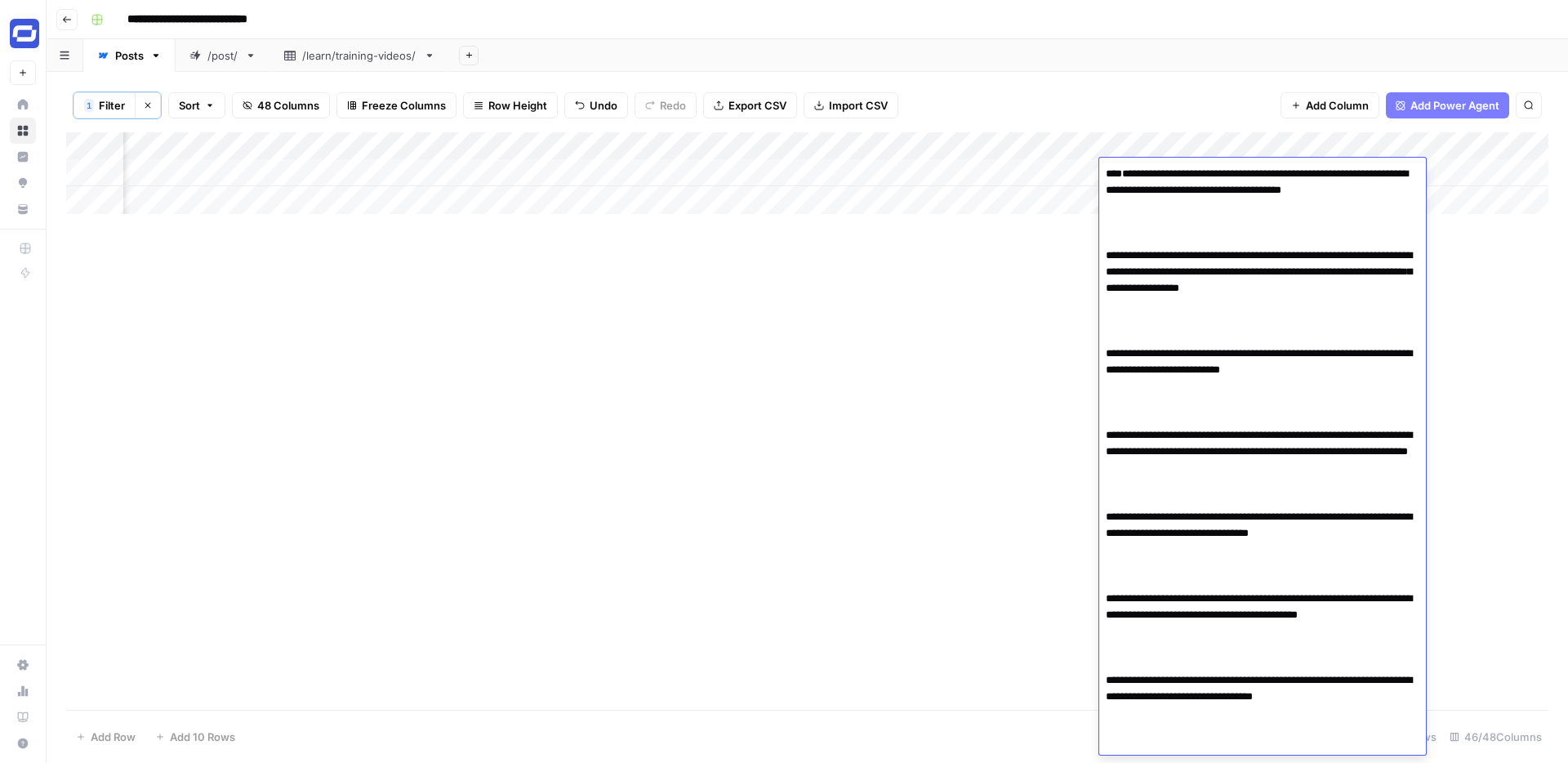
scroll to position [52, 0]
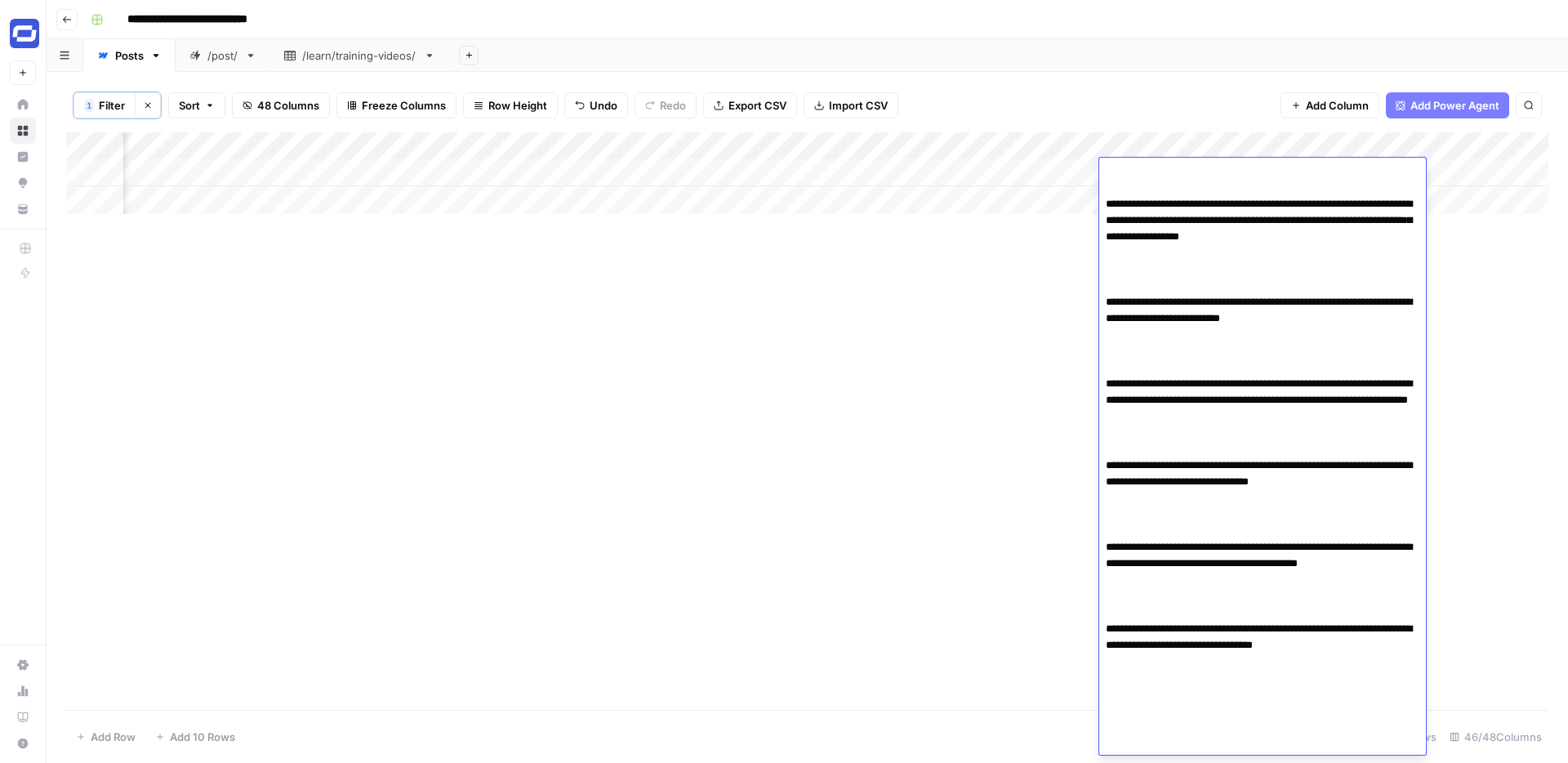
click at [1022, 252] on div "Add Column" at bounding box center [807, 421] width 1482 height 577
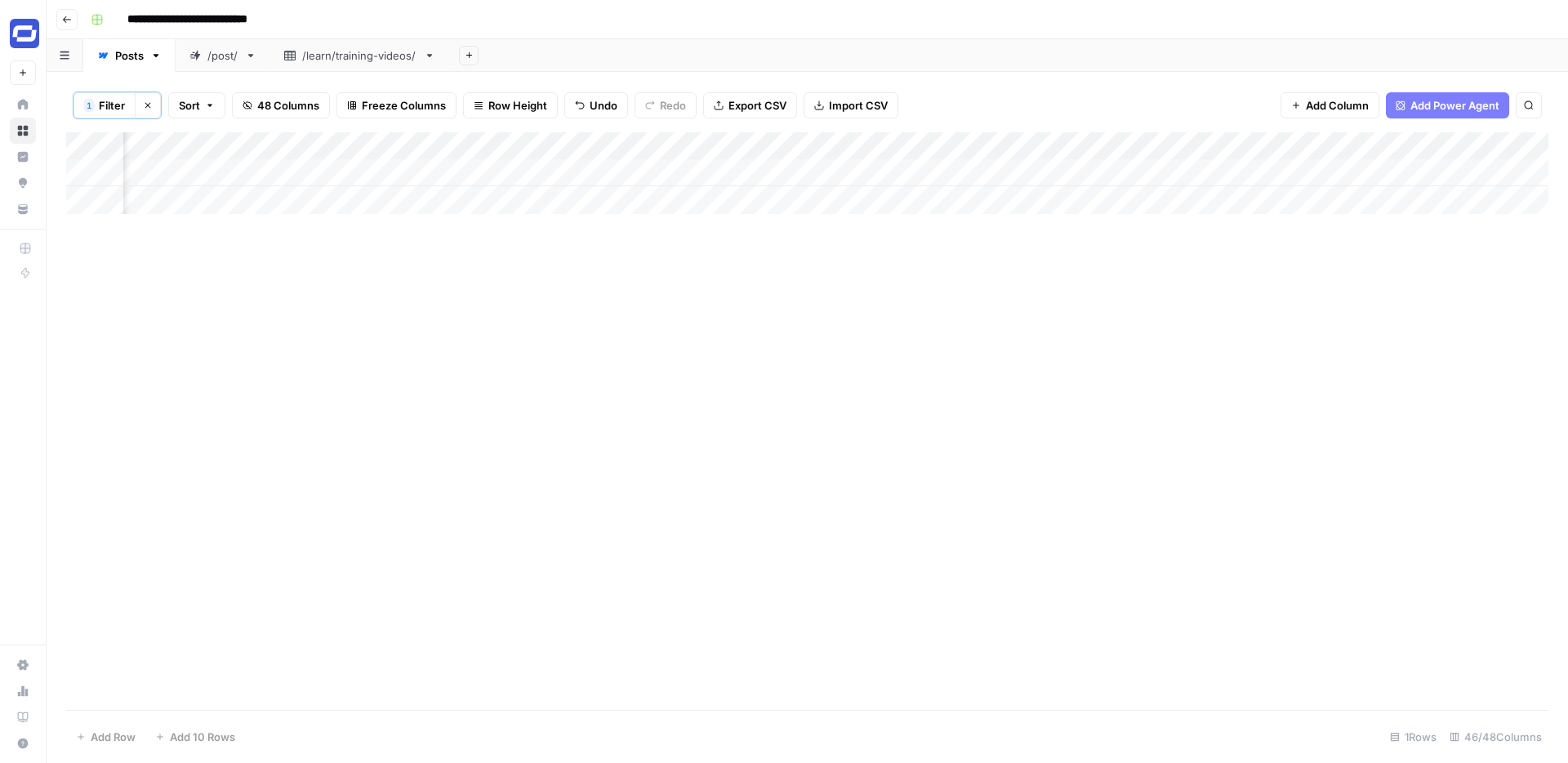
click at [1177, 171] on div "Add Column" at bounding box center [807, 172] width 1482 height 81
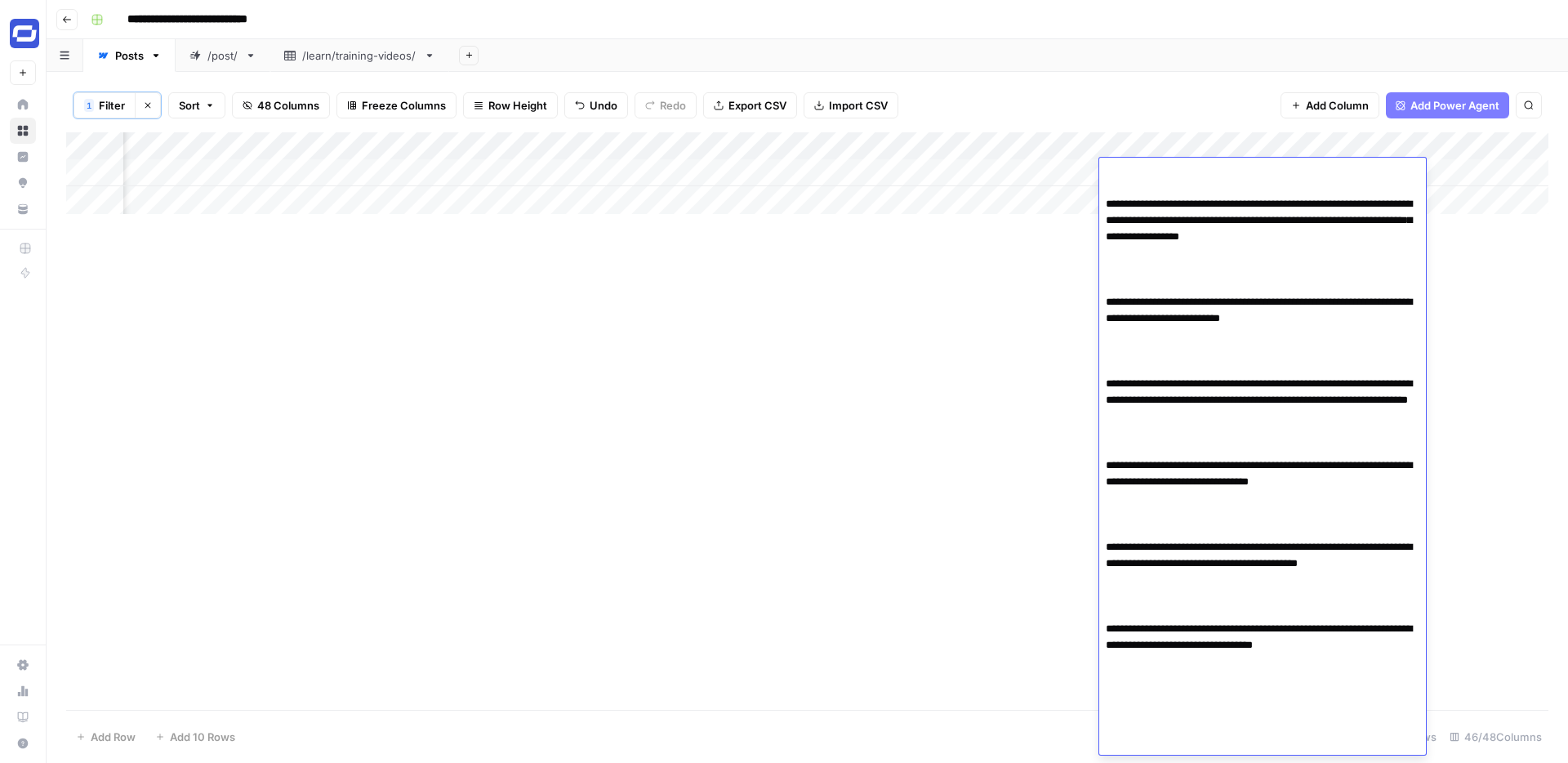
click at [1180, 191] on textarea "**********" at bounding box center [1263, 432] width 327 height 643
click at [1146, 226] on textarea "**********" at bounding box center [1263, 432] width 327 height 643
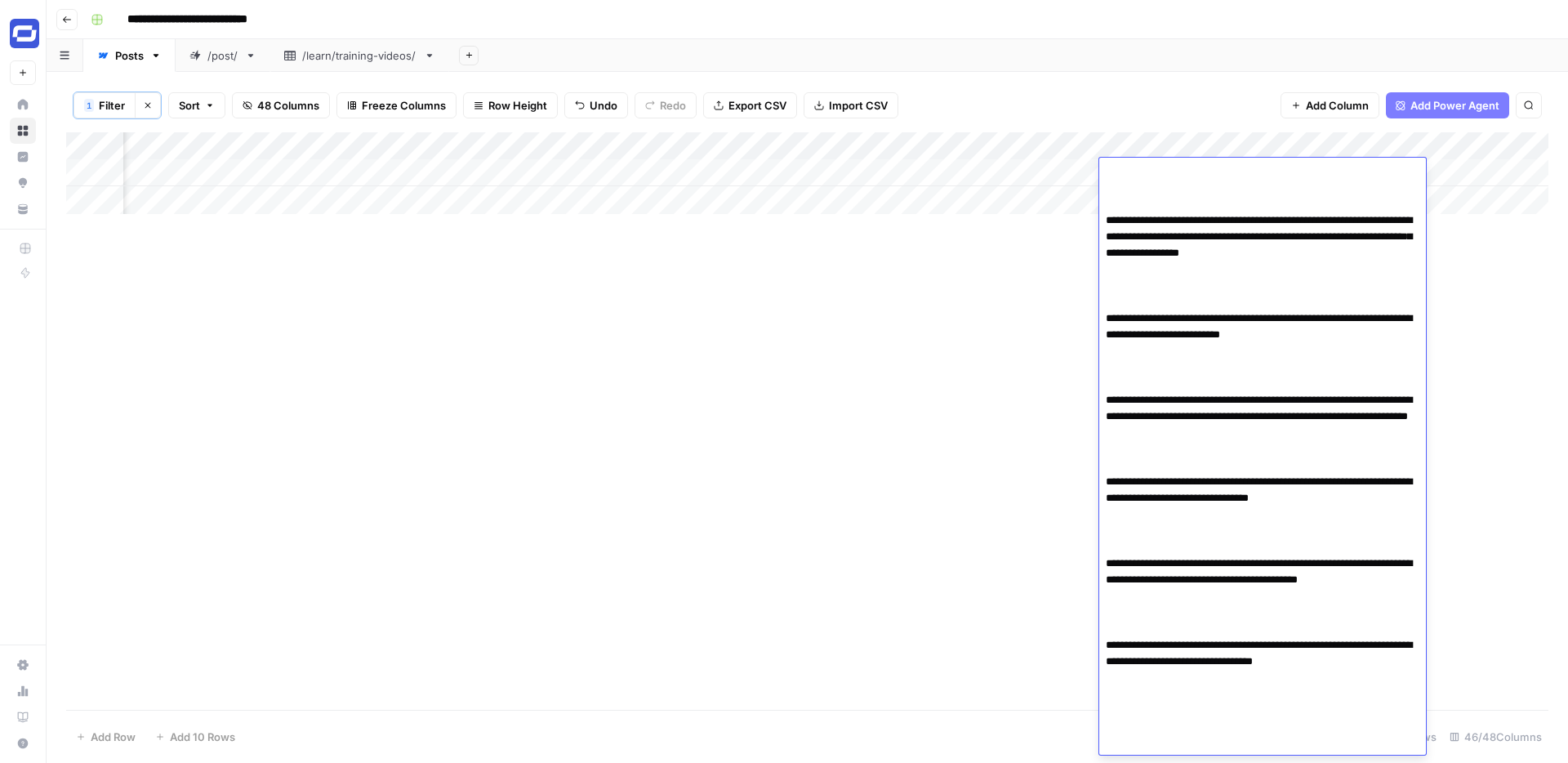
paste textarea "**********"
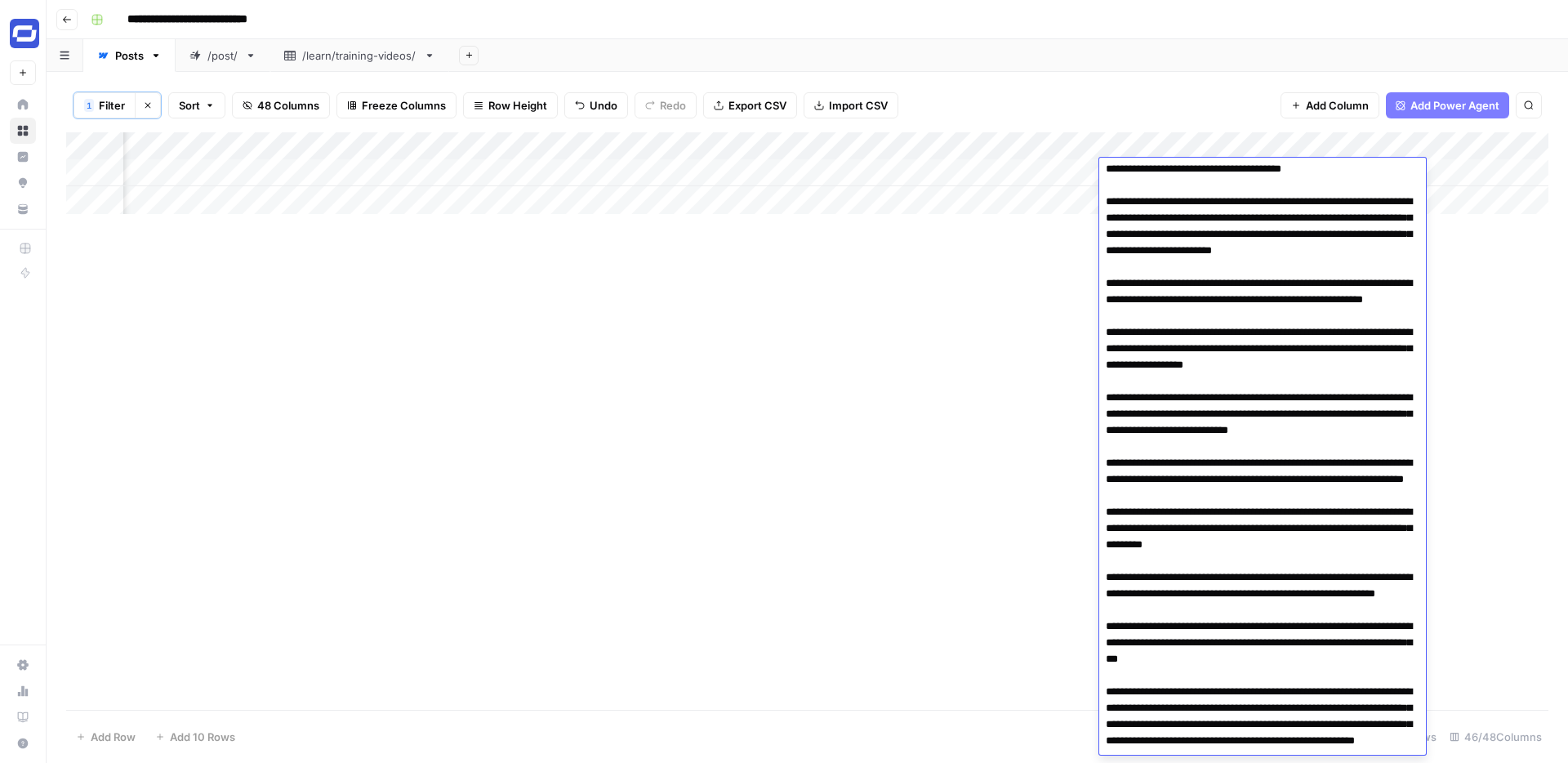
scroll to position [0, 0]
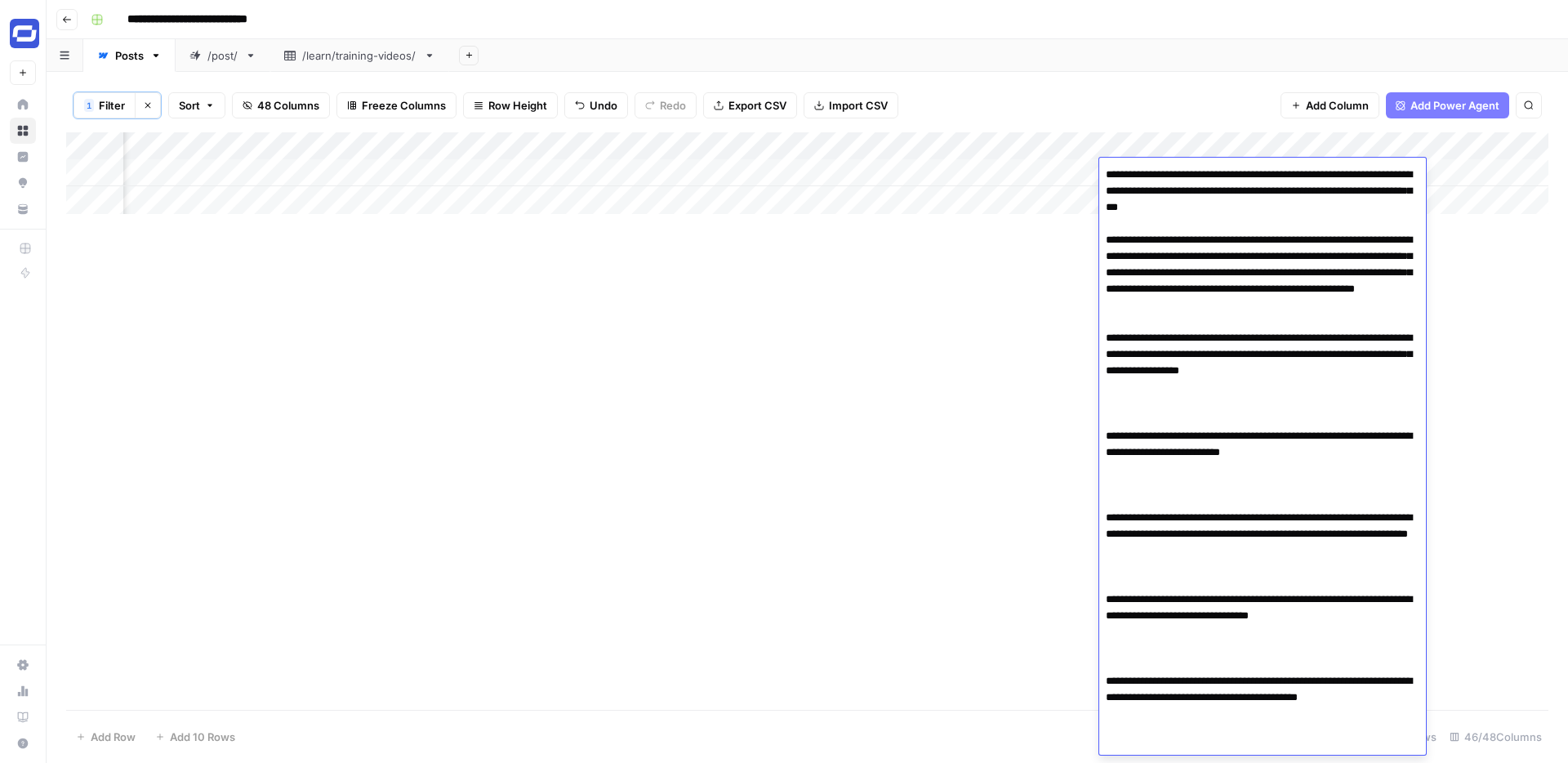
scroll to position [478, 0]
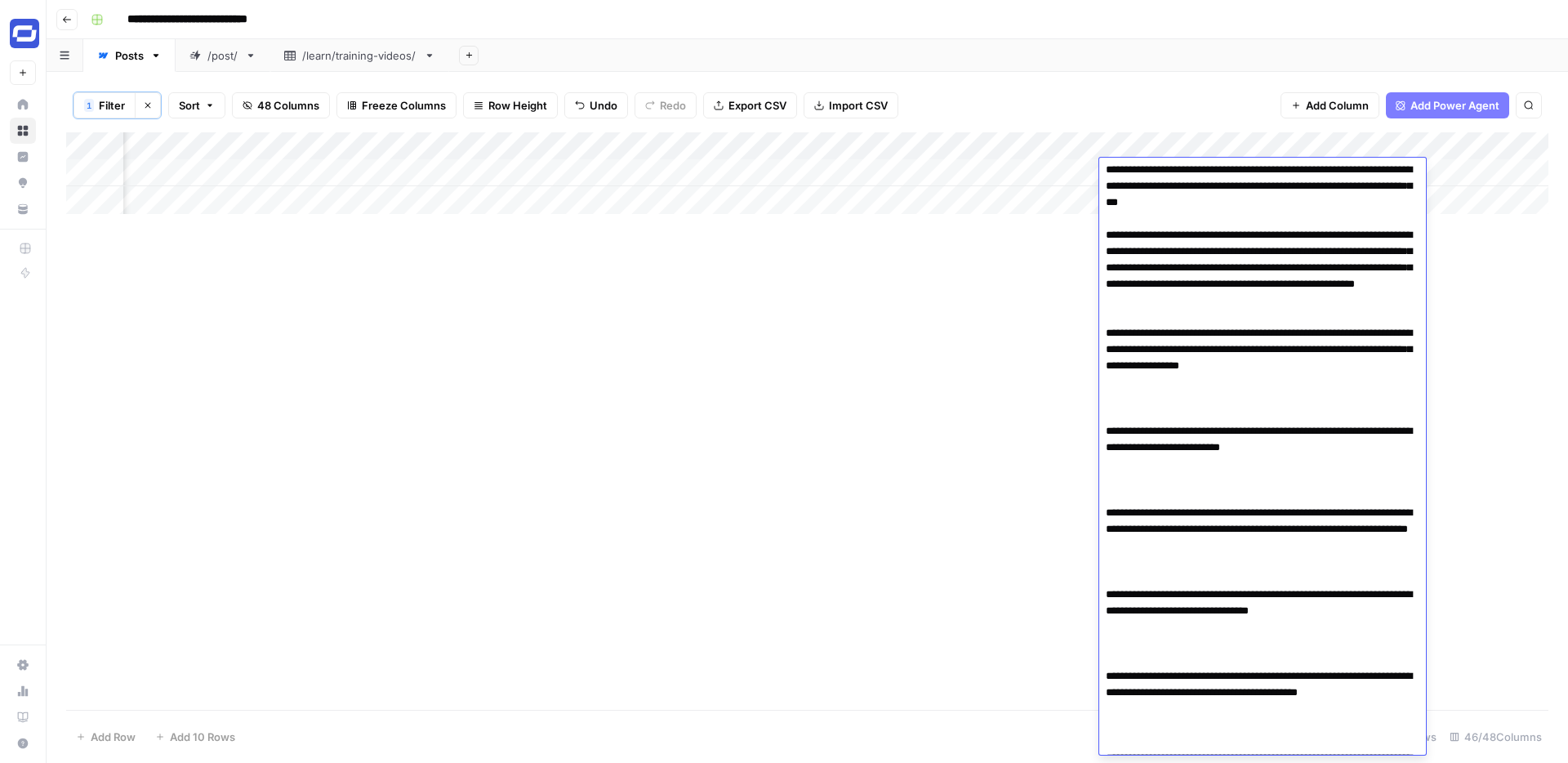
click at [1196, 423] on textarea at bounding box center [1263, 292] width 327 height 1216
click at [1161, 474] on textarea at bounding box center [1263, 292] width 327 height 1216
paste textarea "**********"
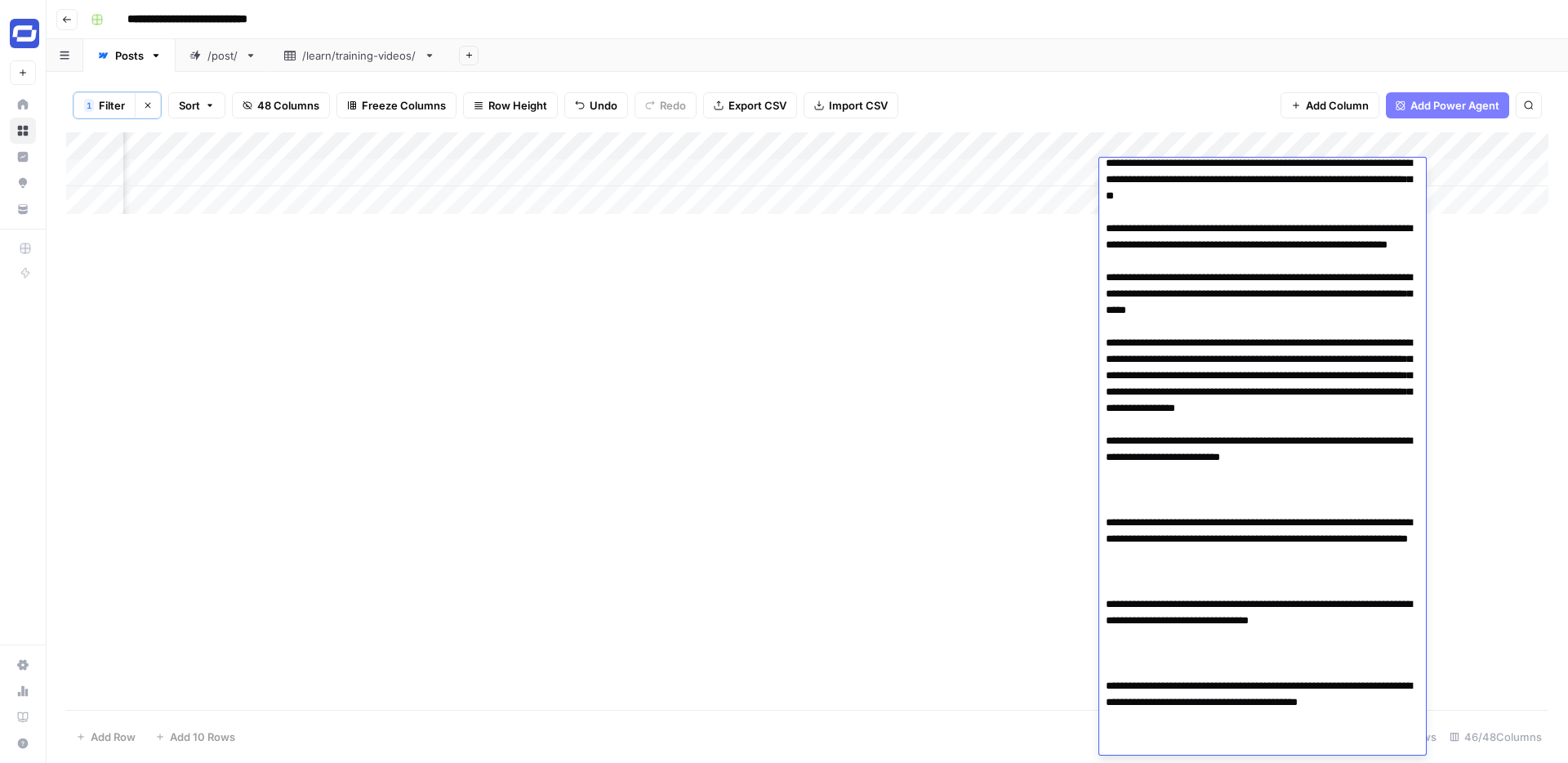
scroll to position [1195, 0]
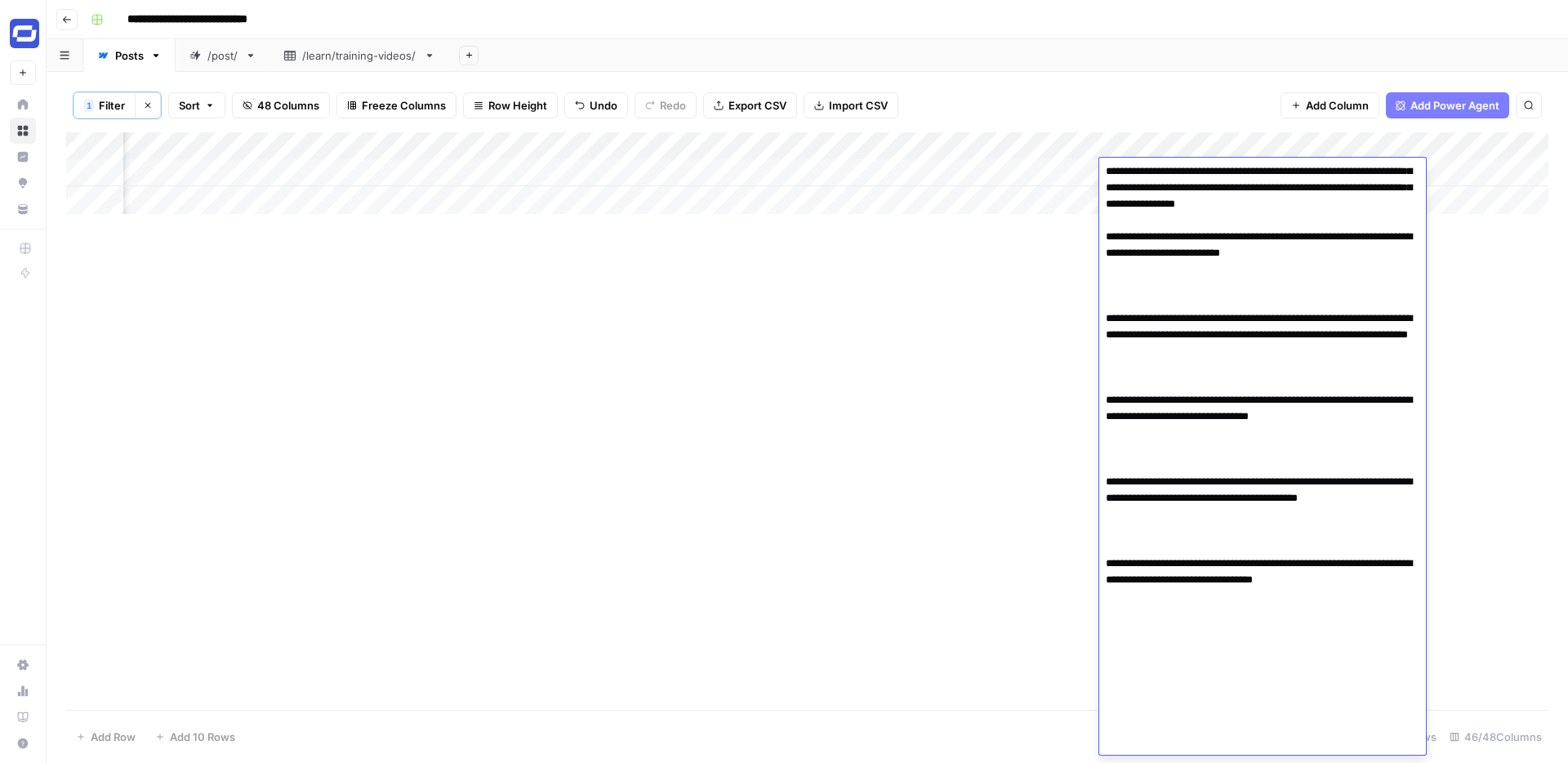
paste textarea "**********"
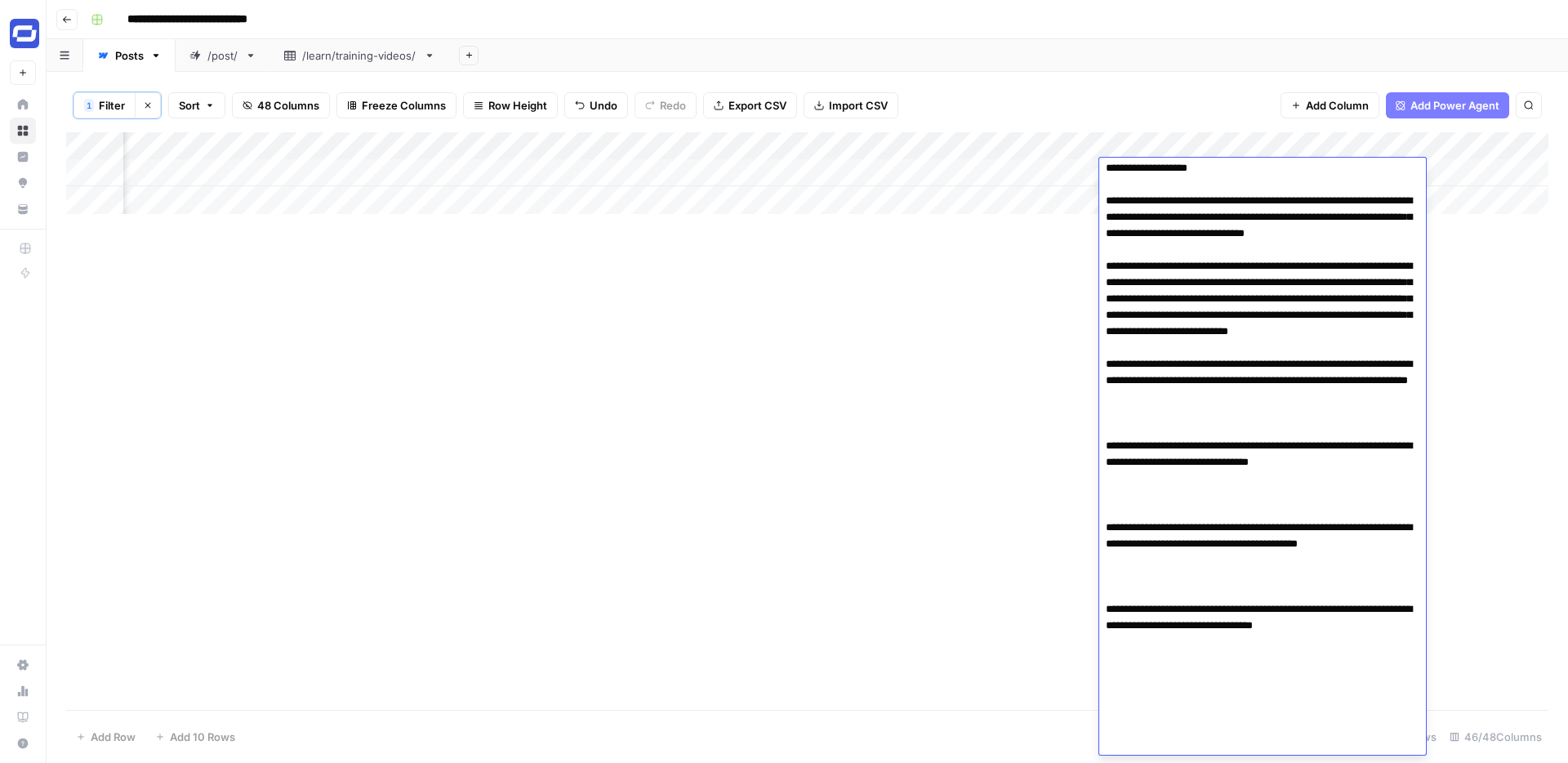
scroll to position [1702, 0]
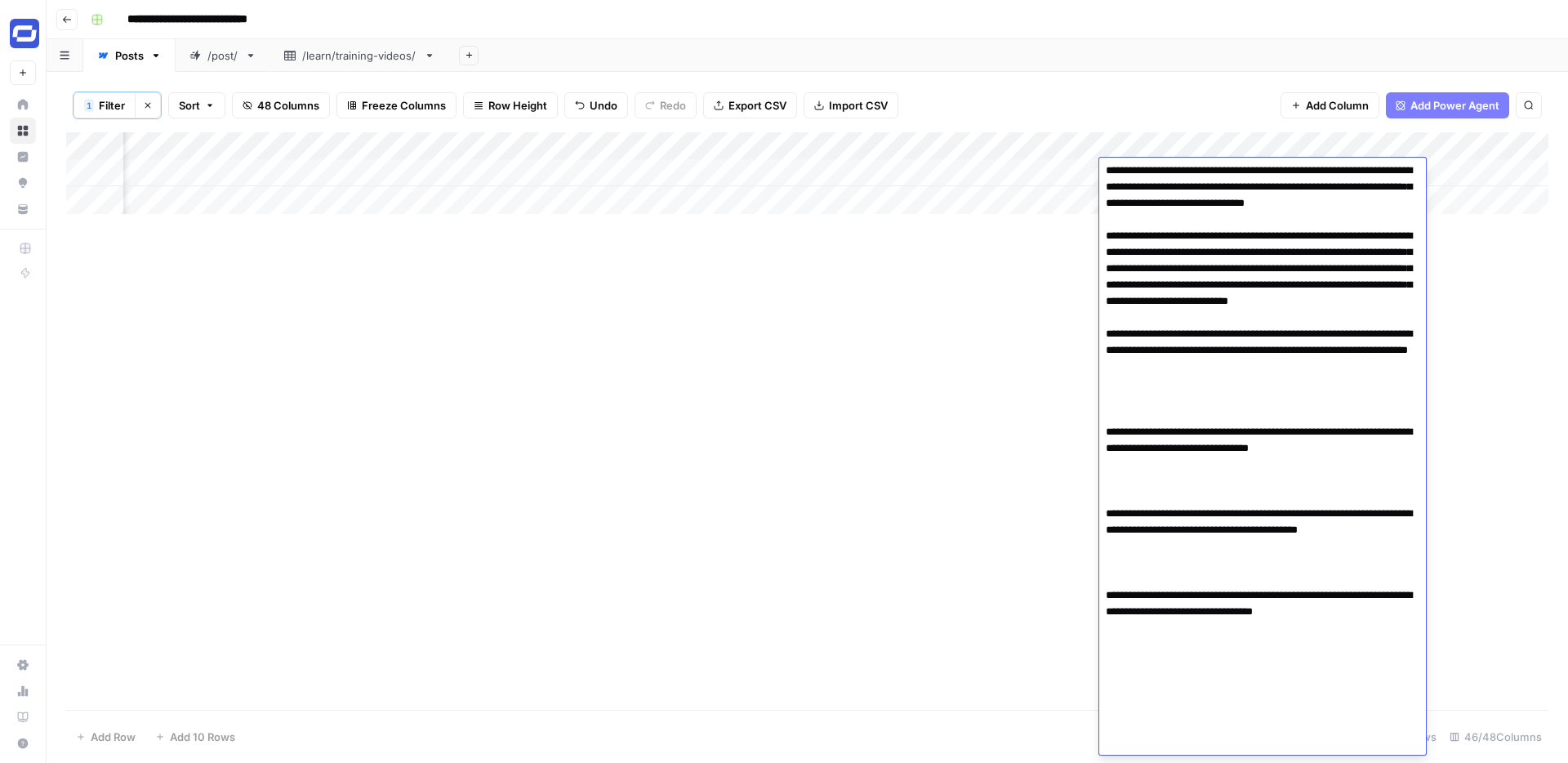
paste textarea "**********"
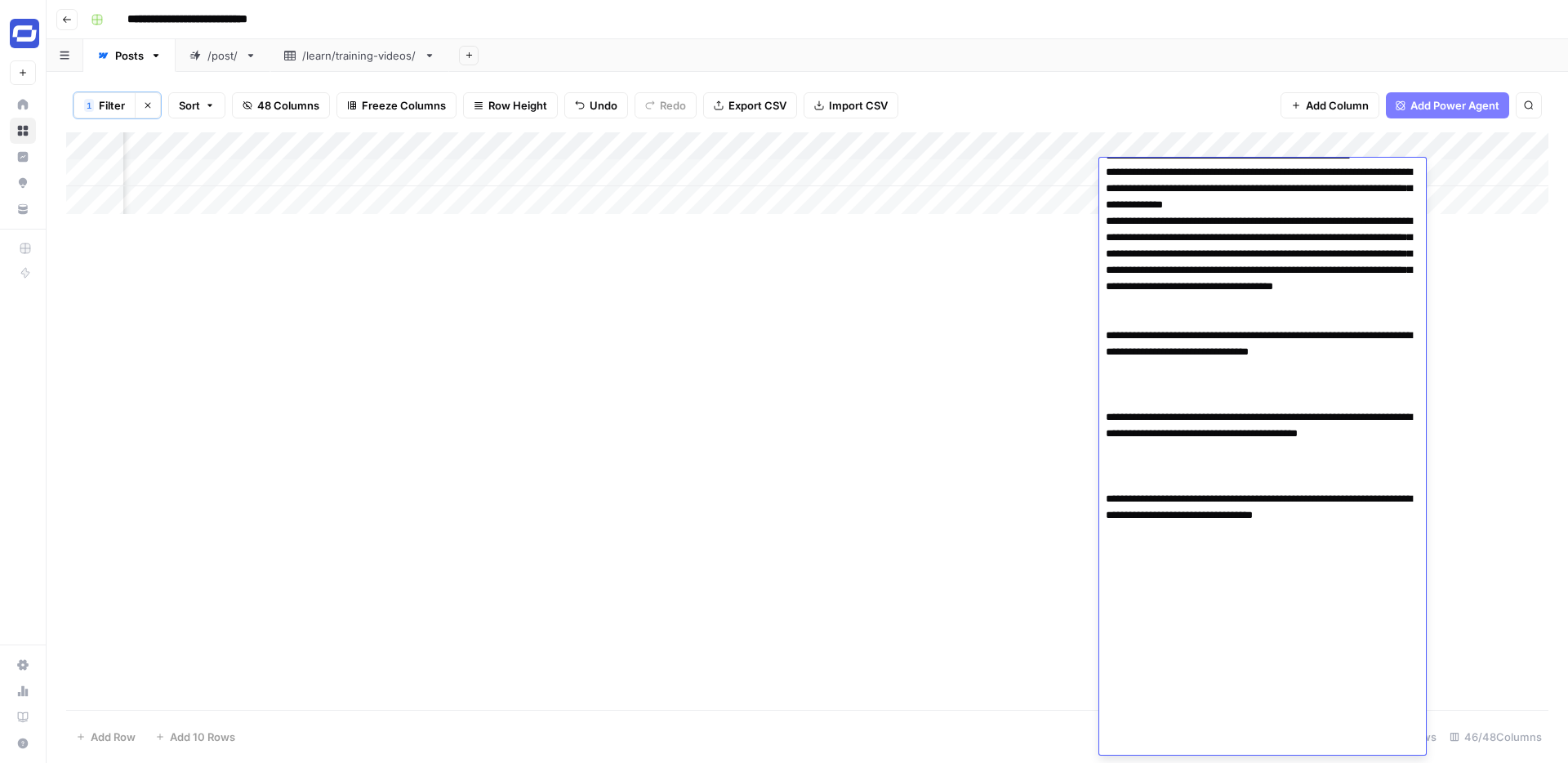
scroll to position [2208, 0]
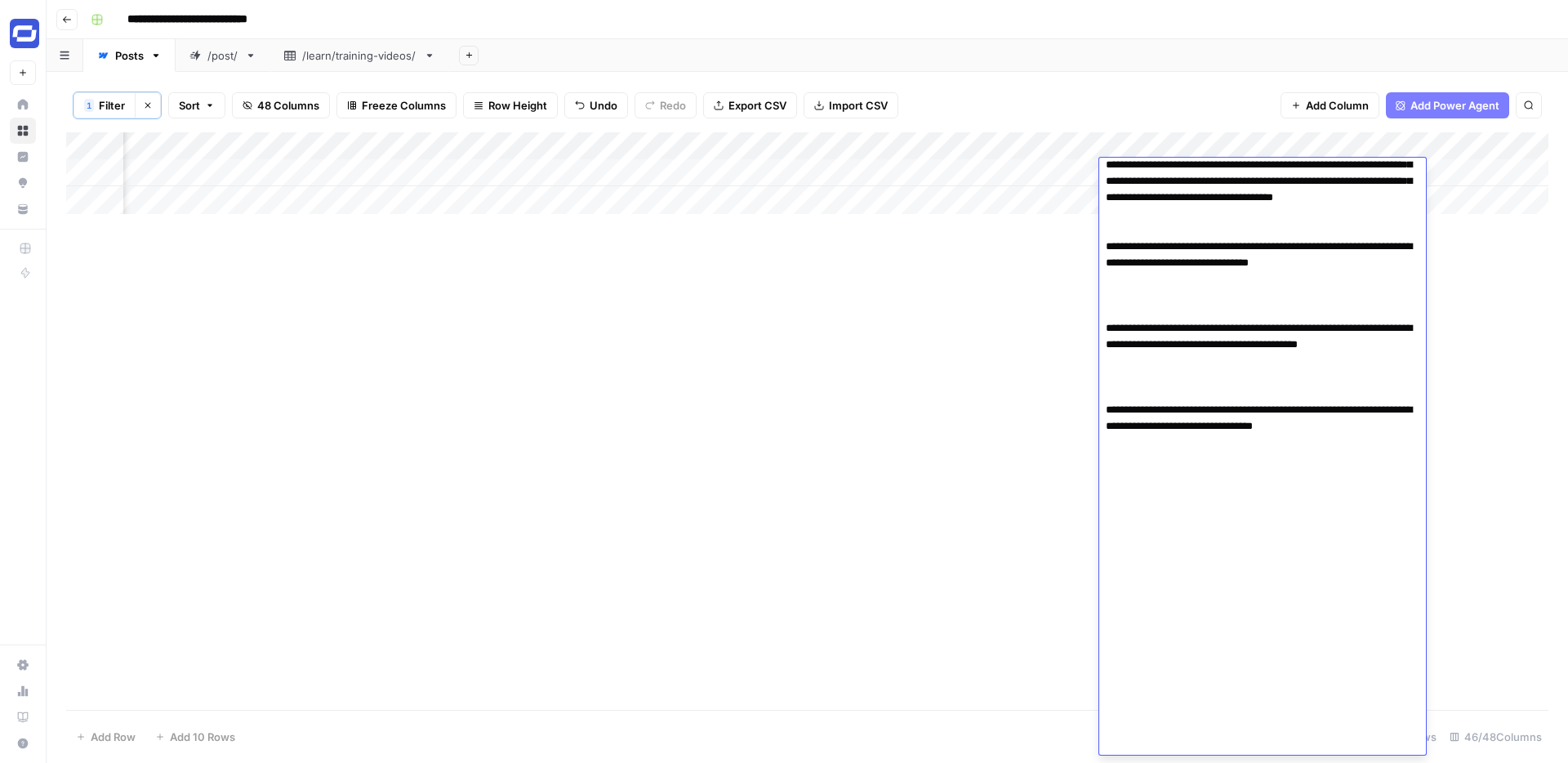
scroll to position [2306, 0]
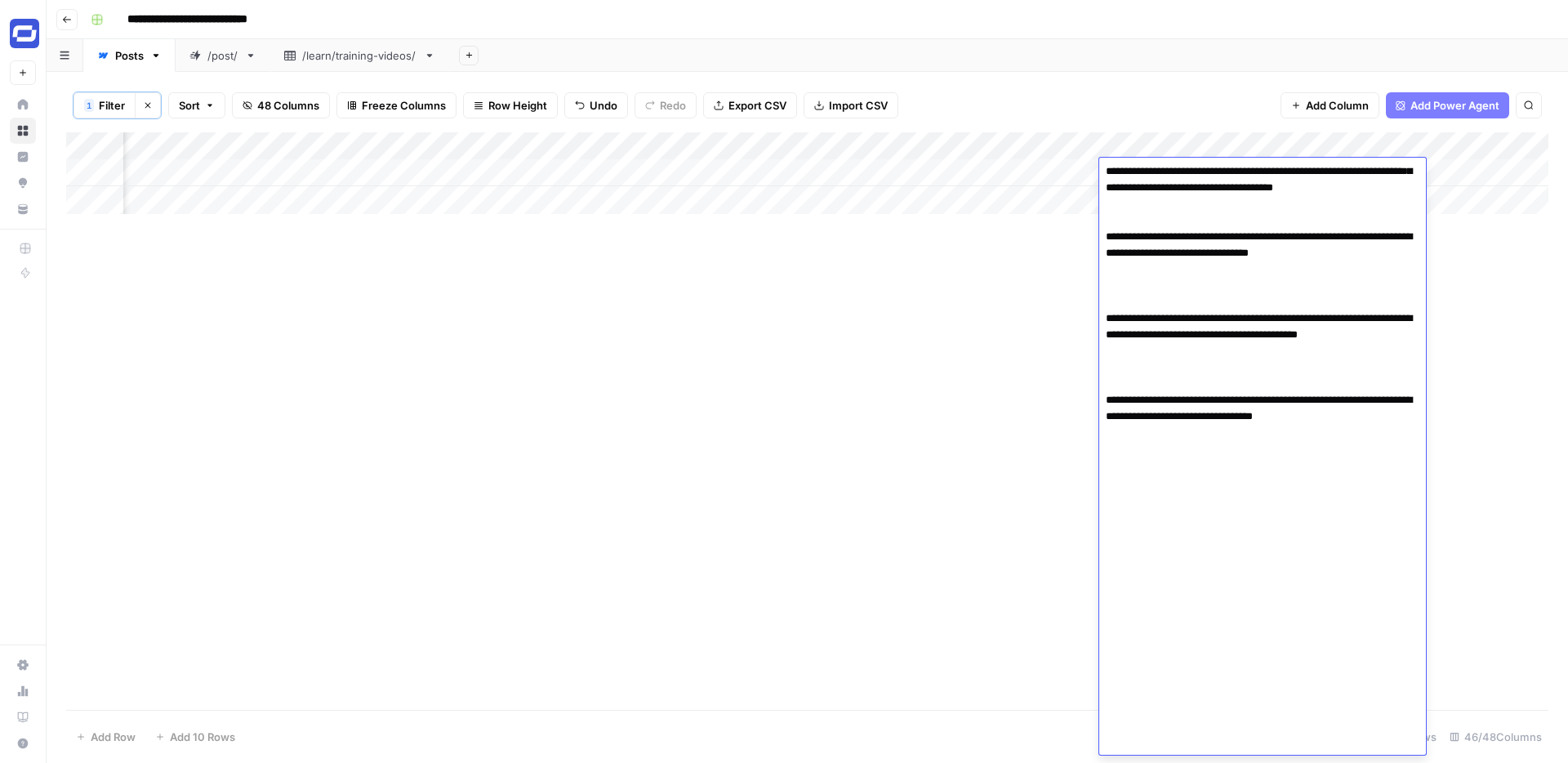
paste textarea "**********"
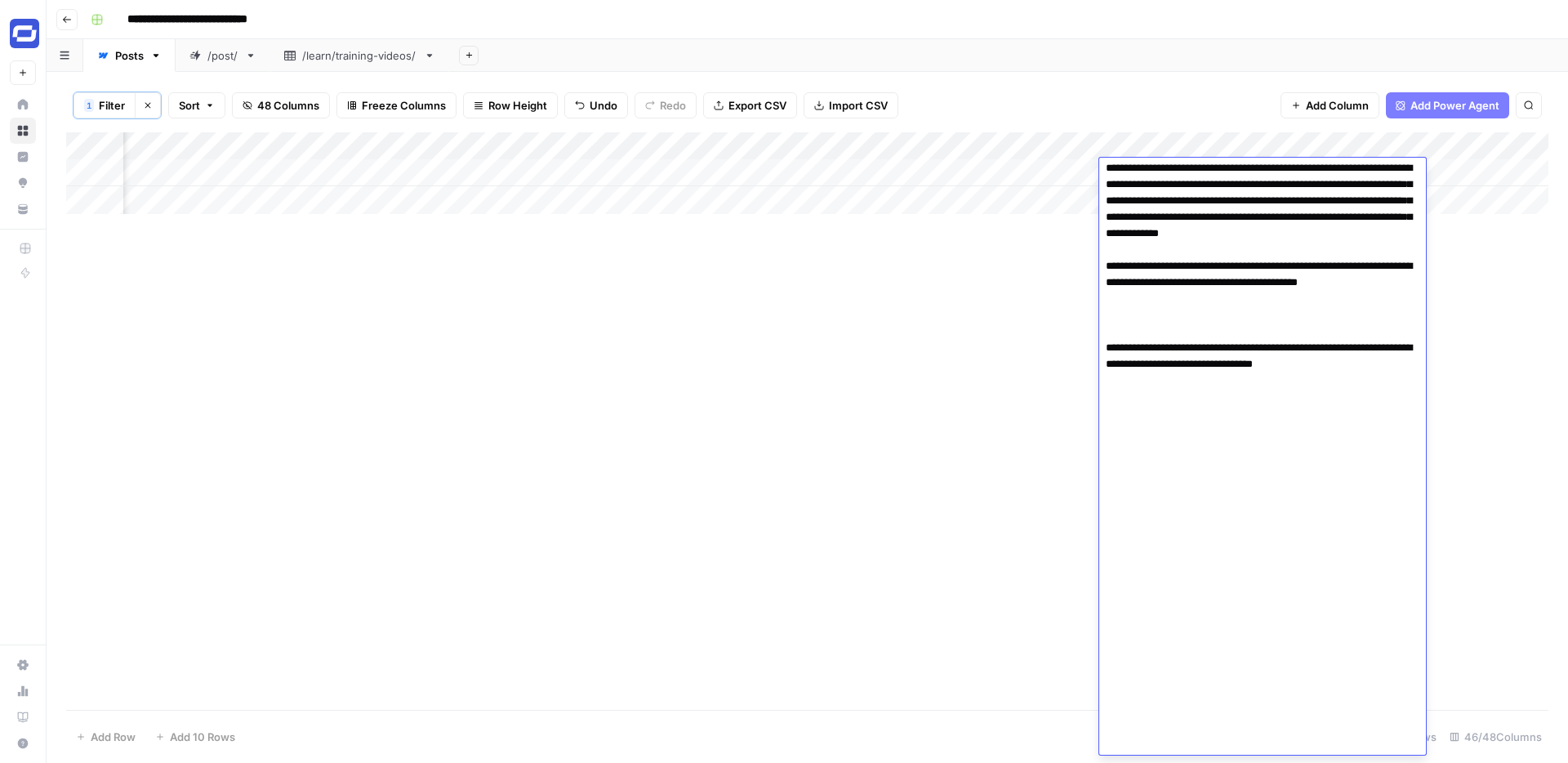
scroll to position [2976, 0]
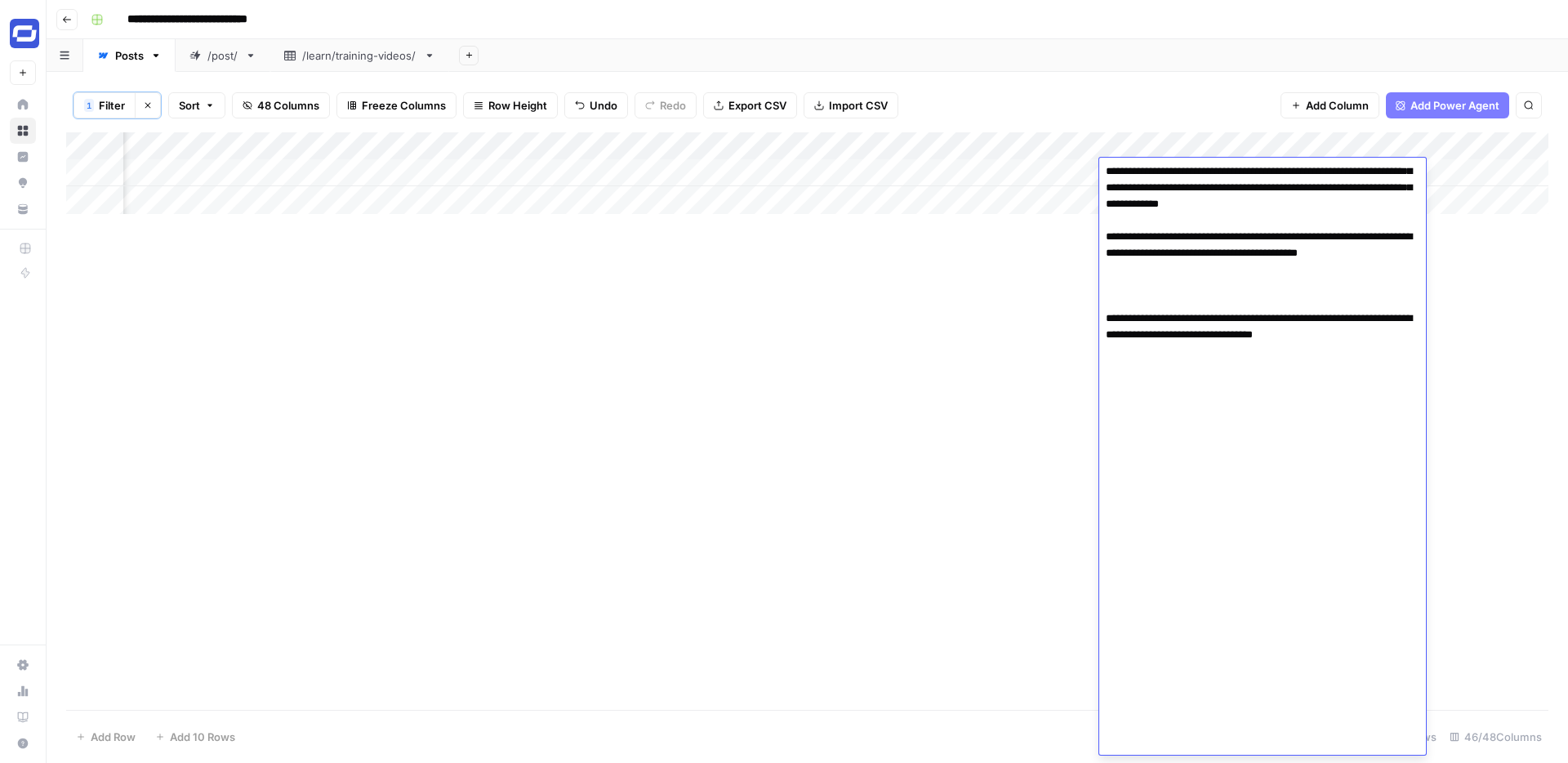
paste textarea "**********"
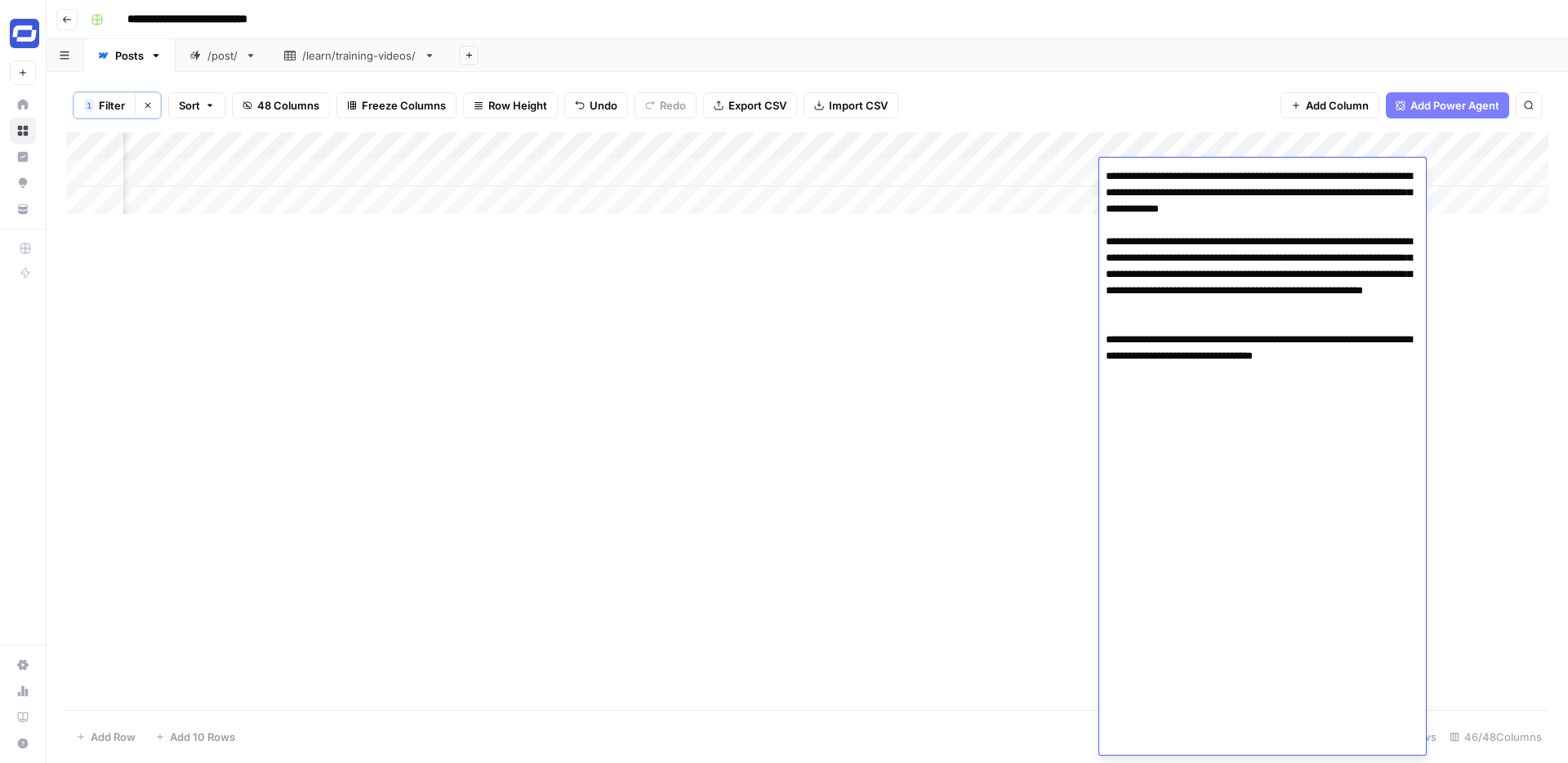
scroll to position [3548, 0]
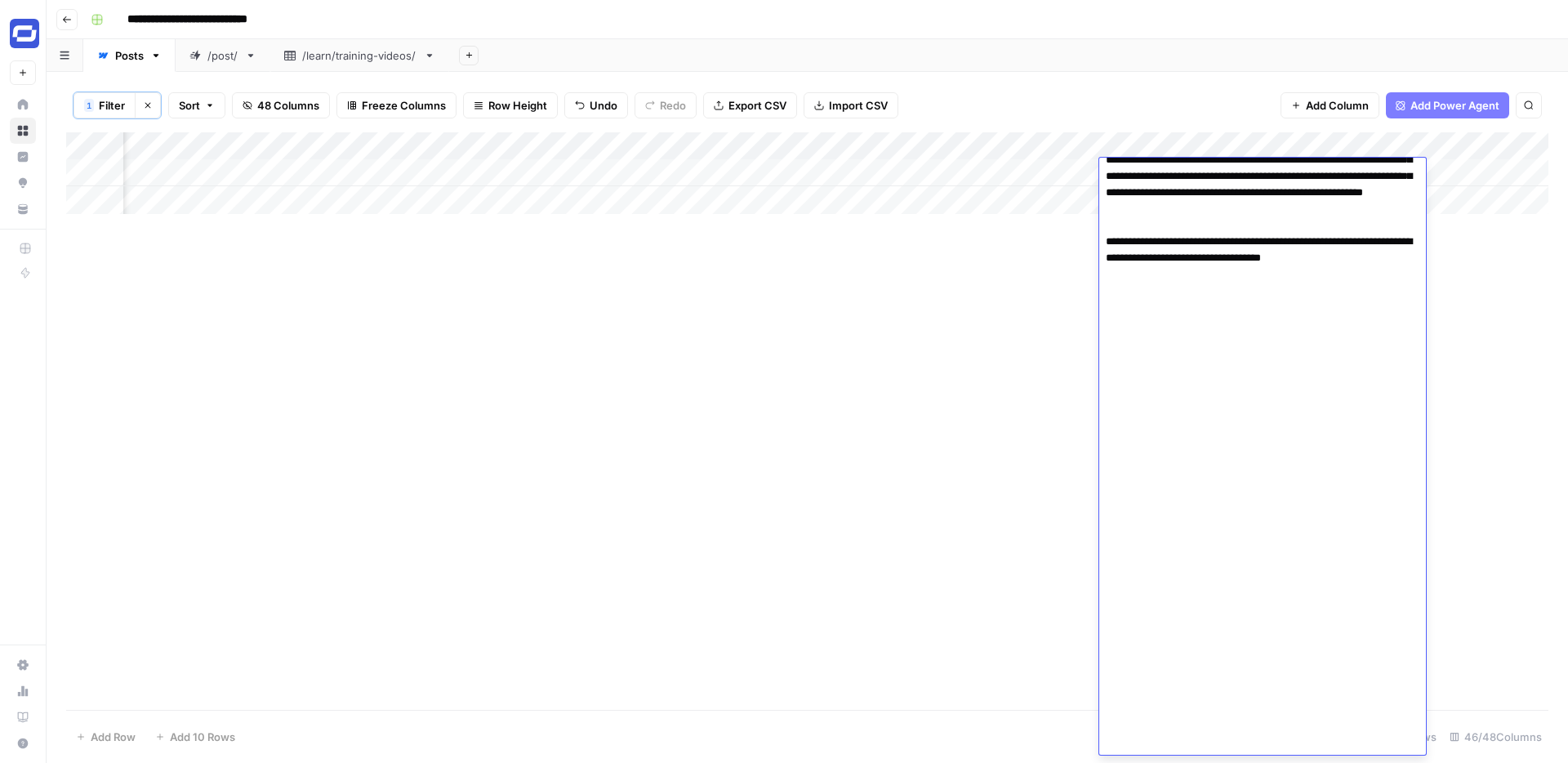
paste textarea "**********"
type textarea "**********"
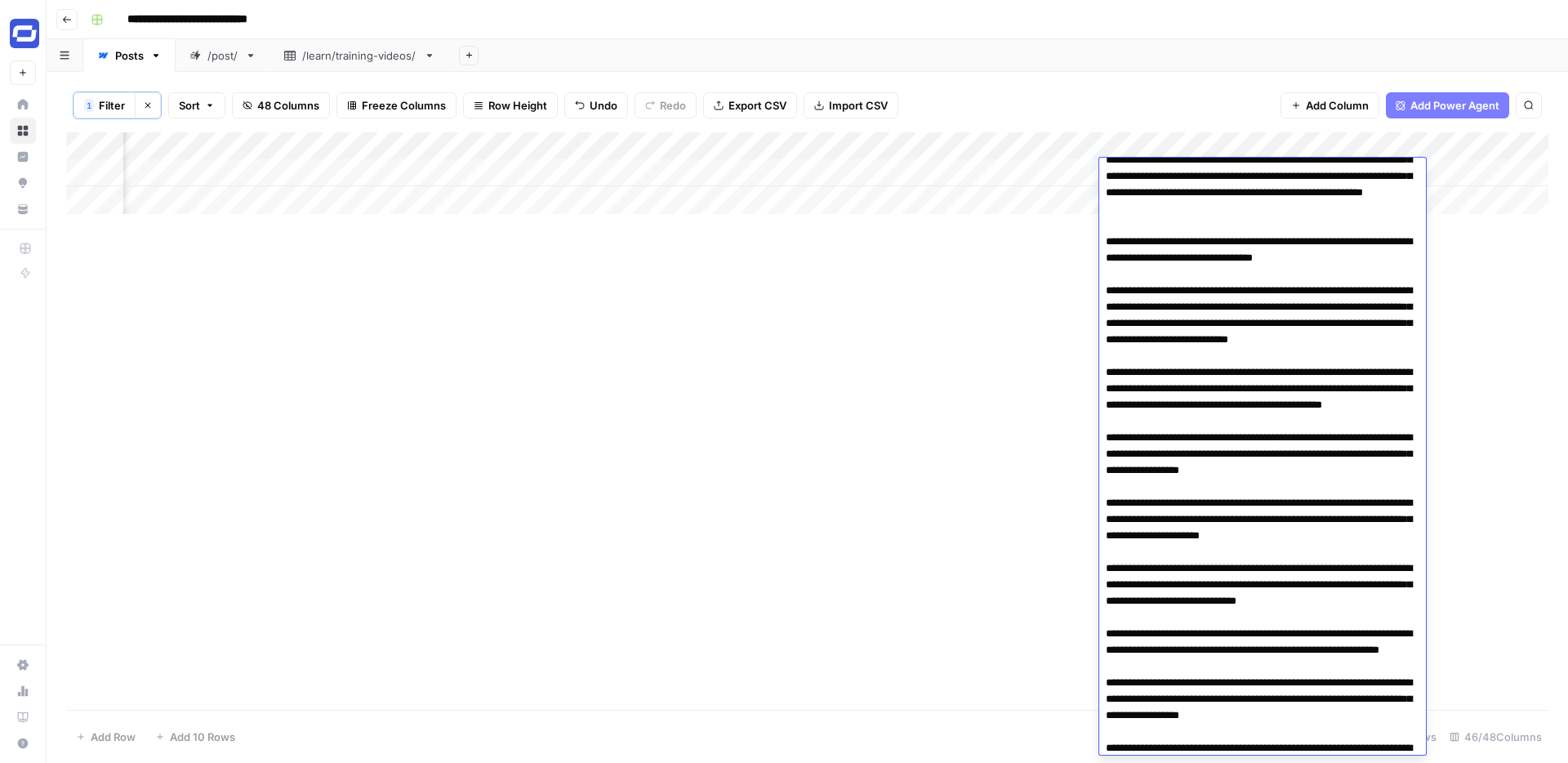
scroll to position [4163, 0]
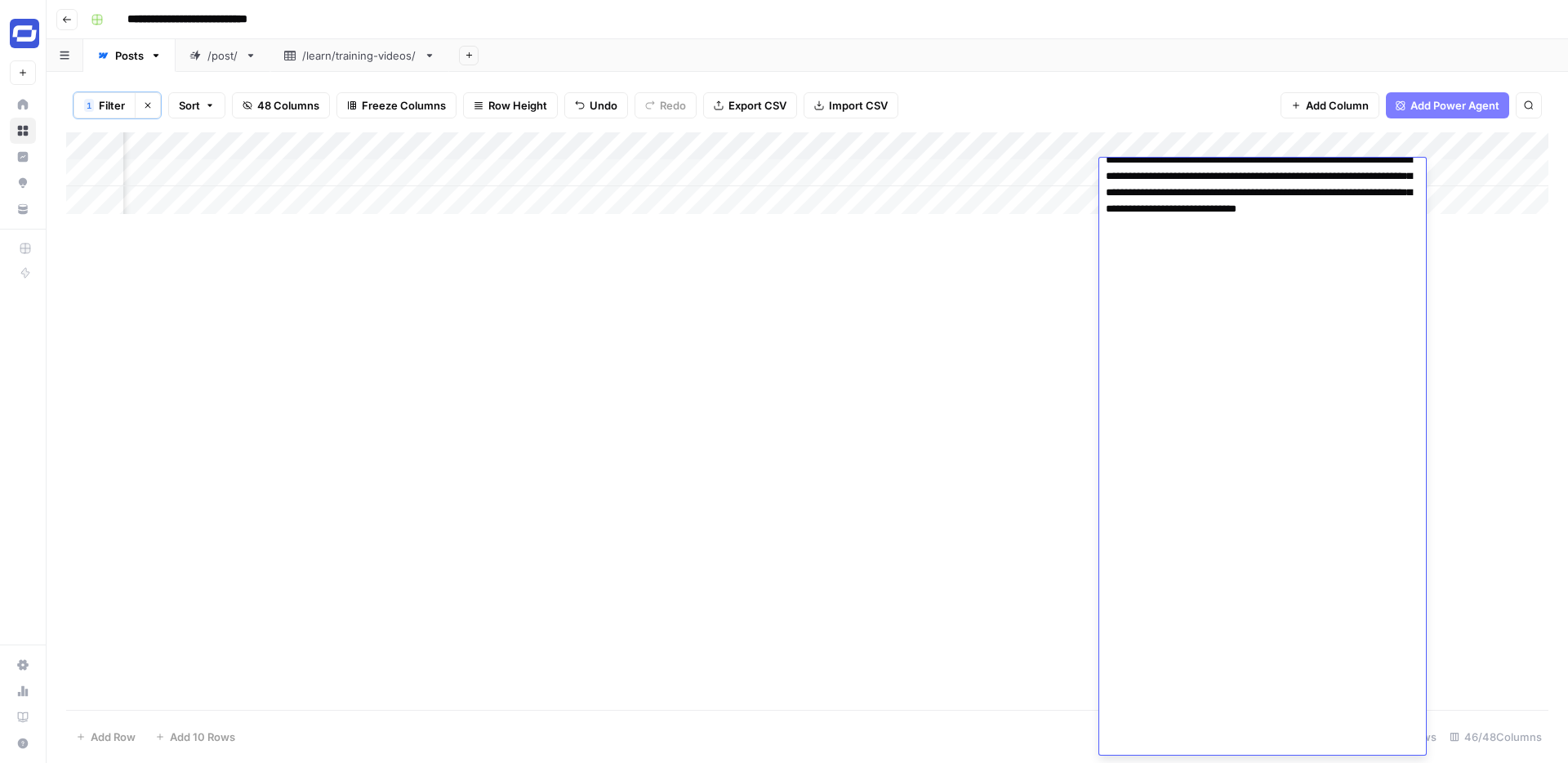
click at [1467, 404] on div "Add Column" at bounding box center [807, 421] width 1482 height 577
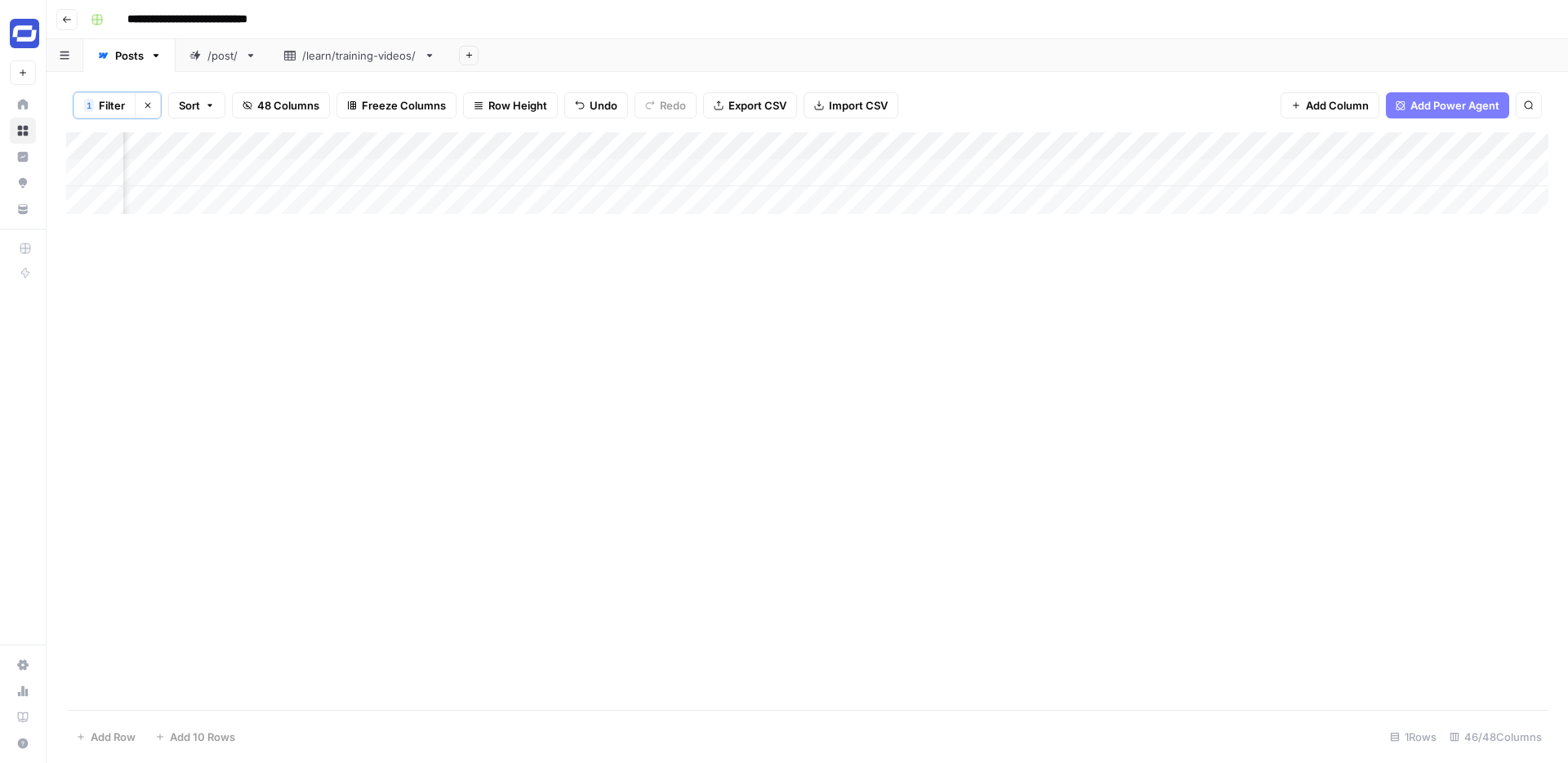
scroll to position [0, 4194]
click at [1406, 172] on div "Add Column" at bounding box center [807, 172] width 1482 height 81
click at [1198, 173] on div "Add Column" at bounding box center [807, 172] width 1482 height 81
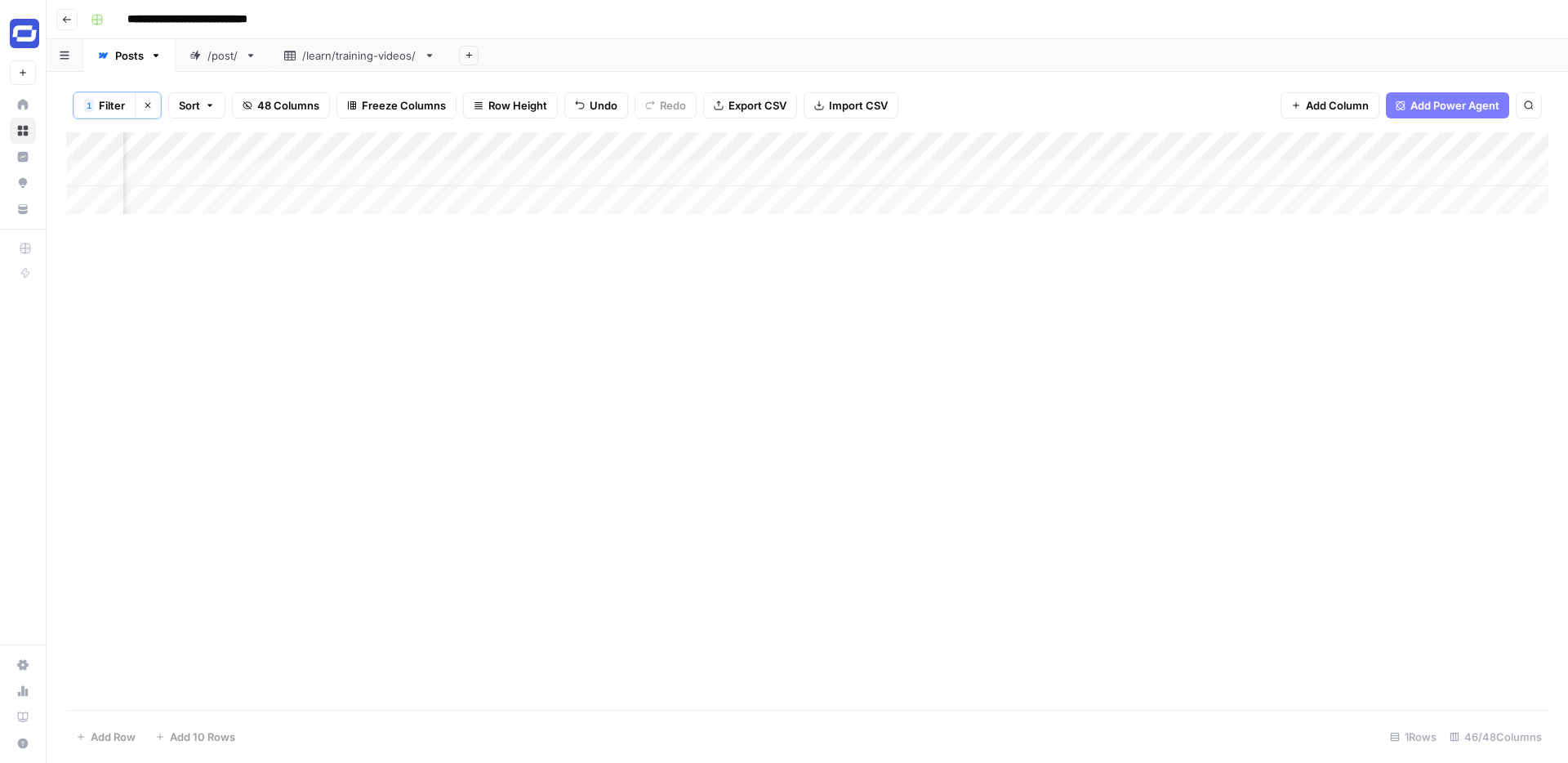
click at [1332, 168] on div "Add Column" at bounding box center [807, 172] width 1482 height 81
click at [891, 173] on div "Add Column" at bounding box center [807, 172] width 1482 height 81
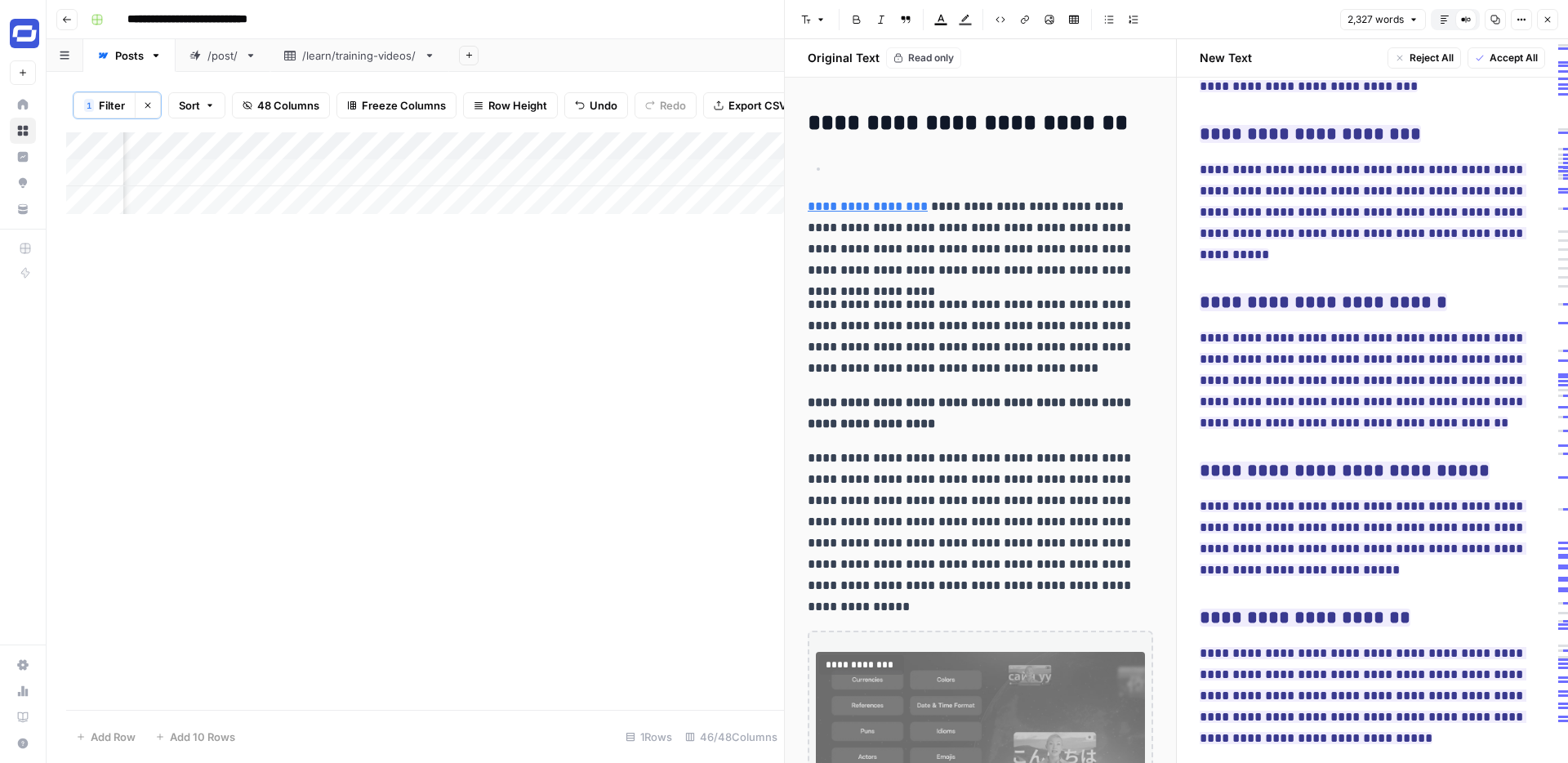
scroll to position [7303, 0]
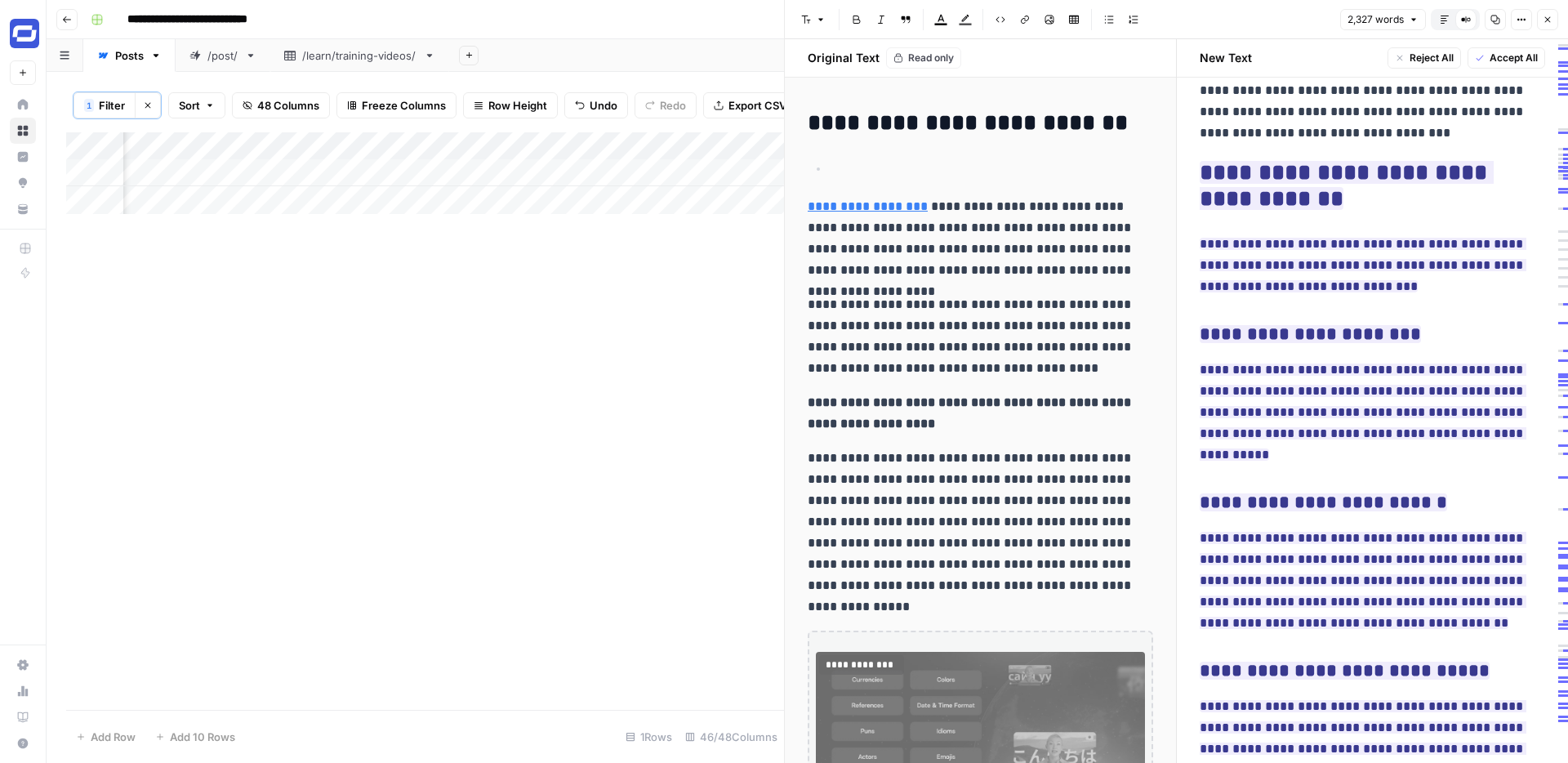
click at [1510, 53] on span "Accept All" at bounding box center [1514, 58] width 48 height 14
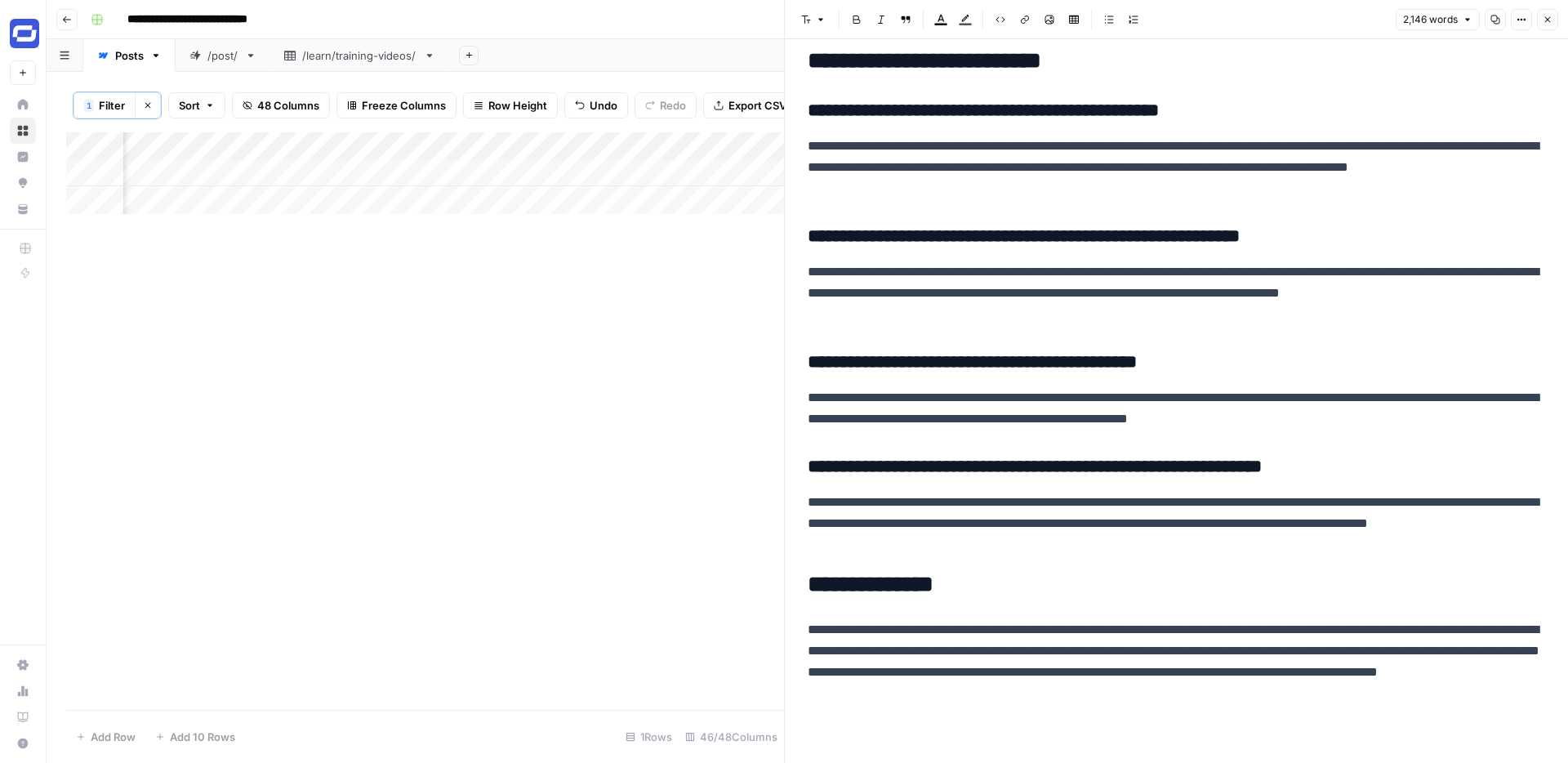
scroll to position [5950, 0]
click at [1545, 25] on button "Close" at bounding box center [1547, 20] width 21 height 21
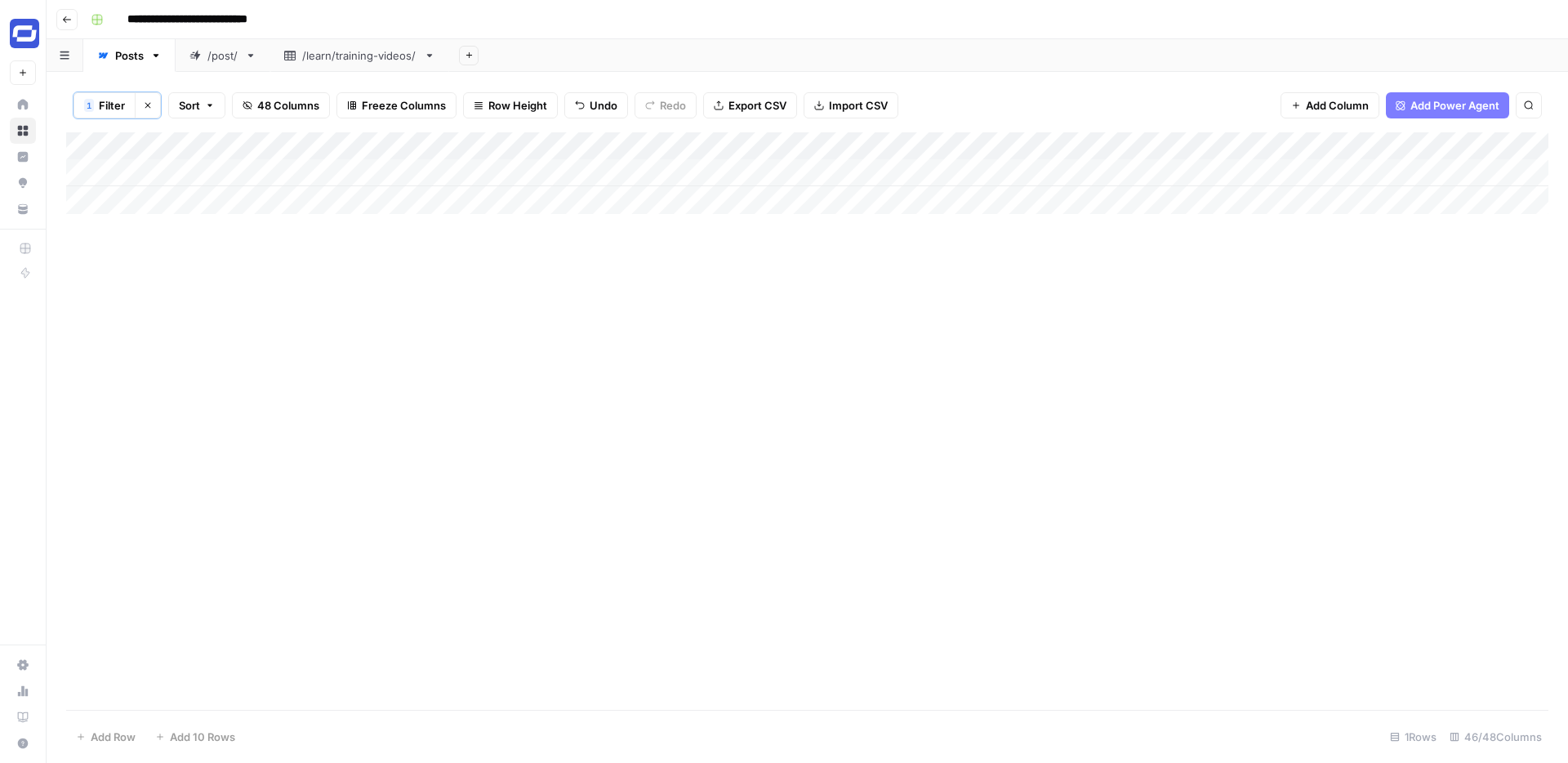
click at [648, 167] on div "Add Column" at bounding box center [807, 172] width 1482 height 81
click at [615, 176] on div "Add Column" at bounding box center [807, 172] width 1482 height 81
click at [630, 174] on textarea "**********" at bounding box center [668, 182] width 327 height 39
click at [844, 239] on div "Add Column" at bounding box center [807, 421] width 1482 height 577
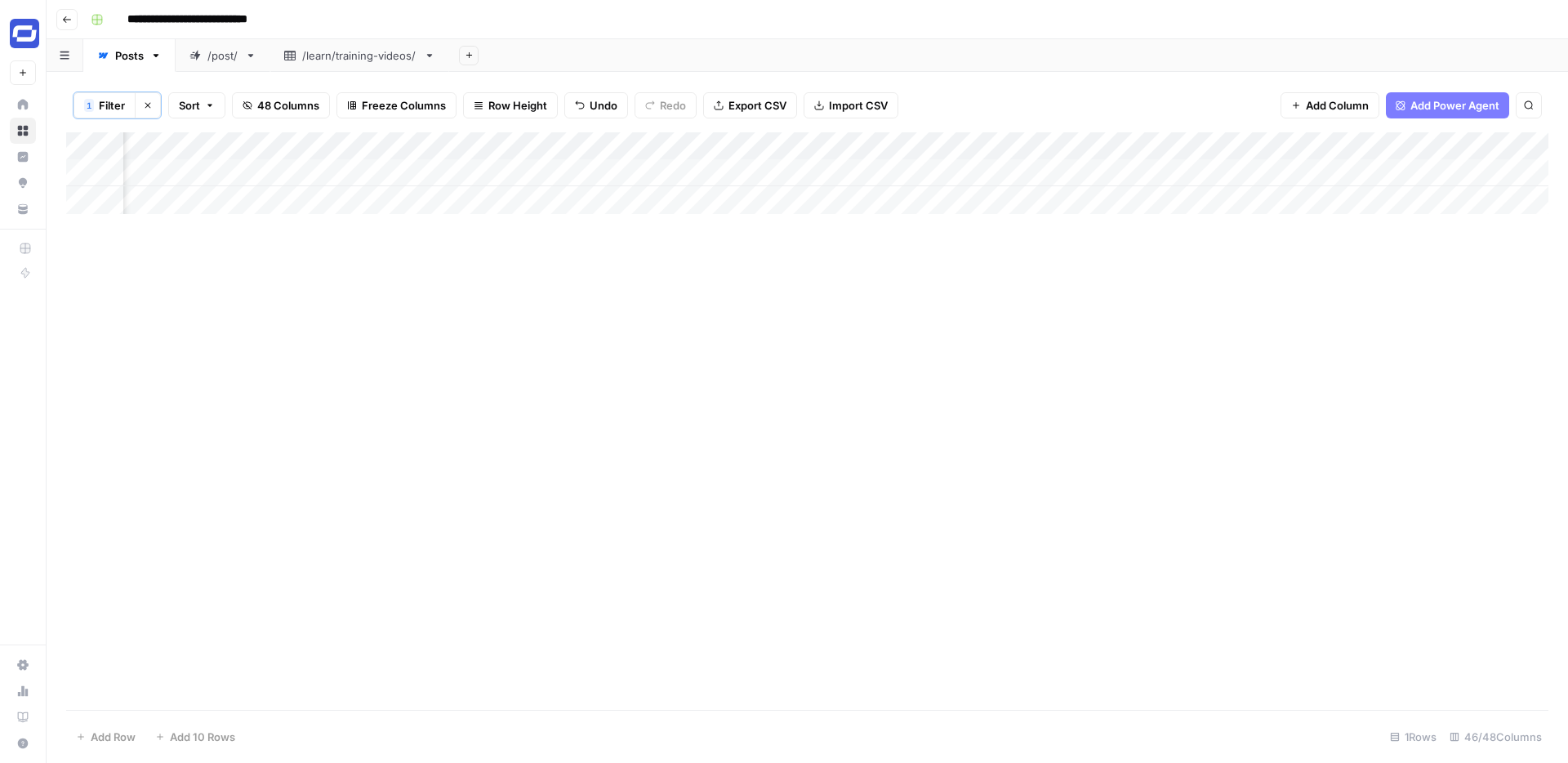
click at [1072, 167] on div "Add Column" at bounding box center [807, 172] width 1482 height 81
click at [1094, 172] on div "Add Column" at bounding box center [807, 172] width 1482 height 81
click at [642, 169] on div "Add Column" at bounding box center [807, 172] width 1482 height 81
click at [632, 169] on div "Add Column" at bounding box center [807, 172] width 1482 height 81
click at [1058, 238] on div "Add Column" at bounding box center [807, 421] width 1482 height 577
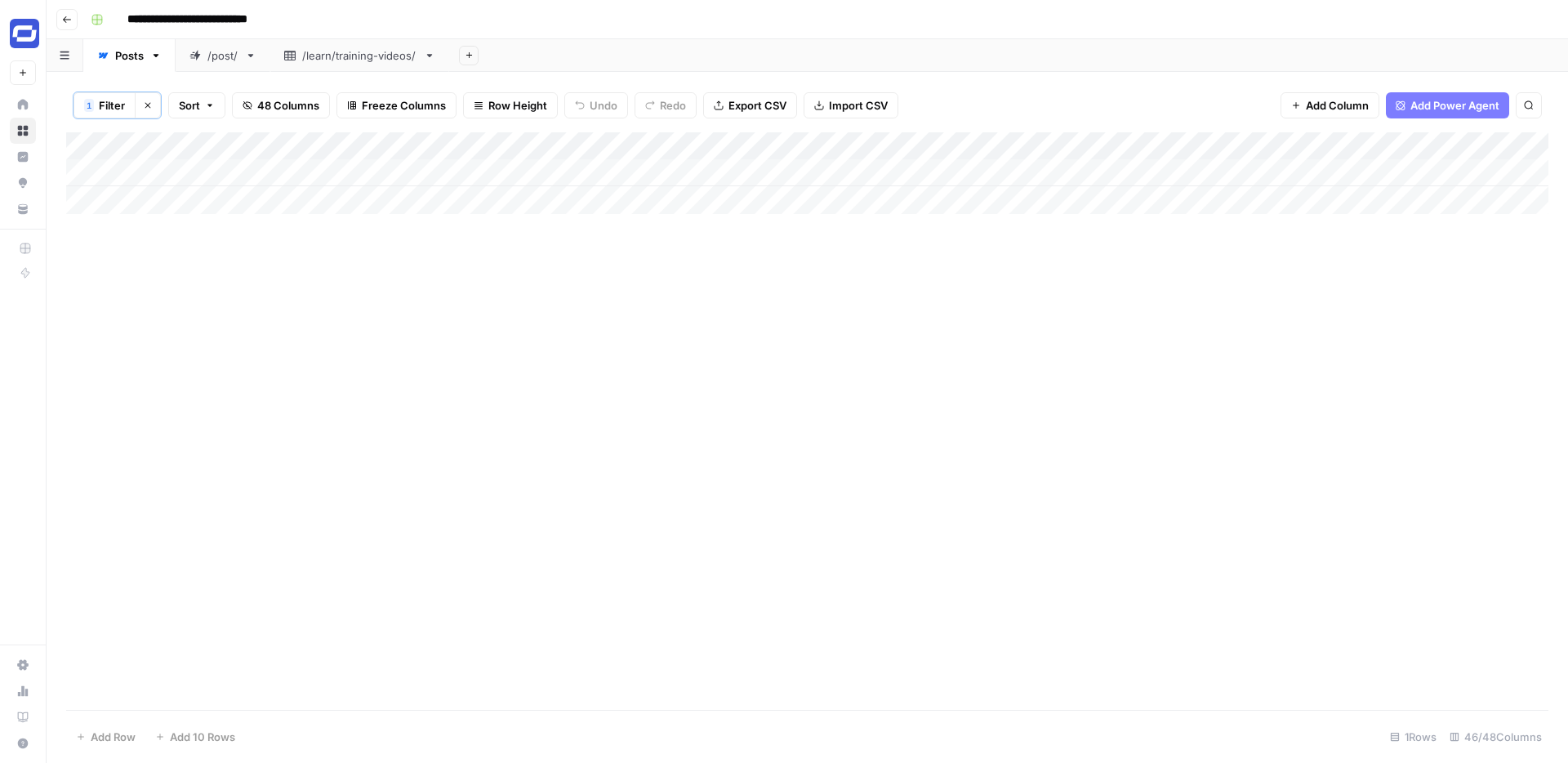
click at [446, 173] on div "Add Column" at bounding box center [807, 172] width 1482 height 81
click at [615, 250] on div "Add Column" at bounding box center [807, 421] width 1482 height 577
click at [717, 169] on div "Add Column" at bounding box center [807, 172] width 1482 height 81
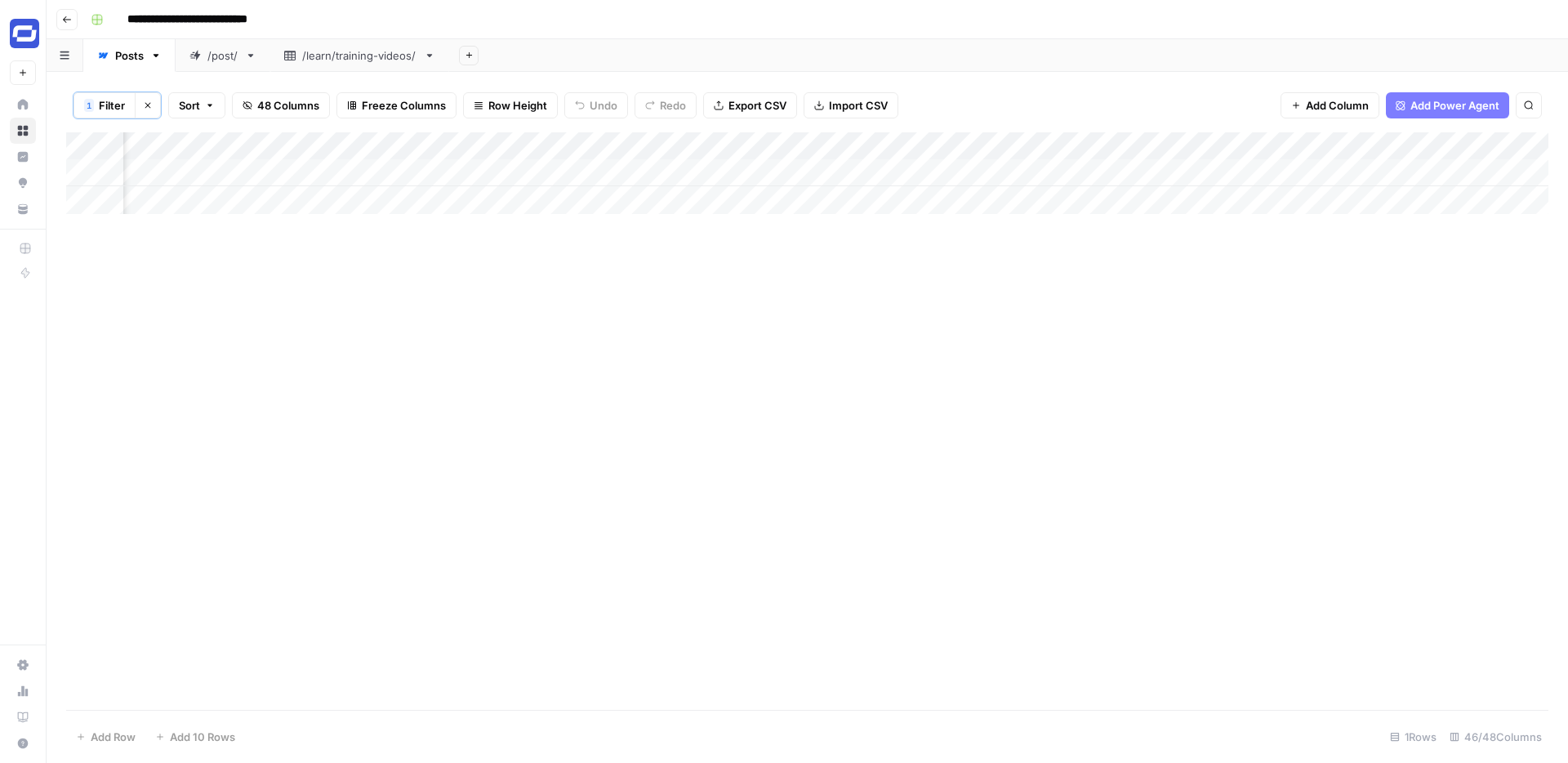
click at [741, 172] on div "Add Column" at bounding box center [807, 172] width 1482 height 81
type textarea "**********"
click at [959, 224] on div "Add Column" at bounding box center [807, 421] width 1482 height 577
click at [1006, 168] on div "Add Column" at bounding box center [807, 172] width 1482 height 81
click at [1154, 167] on div "Add Column" at bounding box center [807, 172] width 1482 height 81
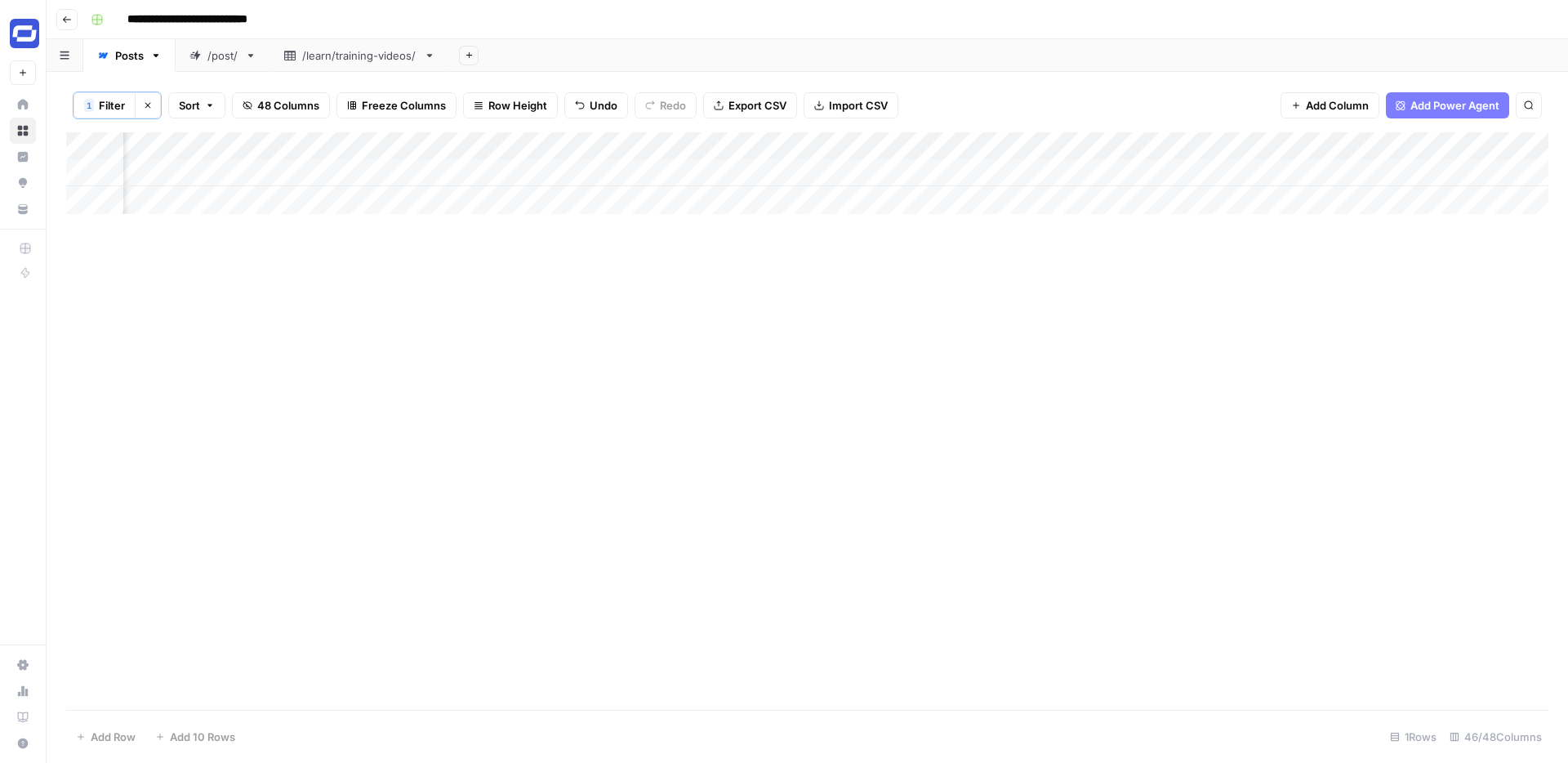
click at [1194, 167] on div "Add Column" at bounding box center [807, 172] width 1482 height 81
type textarea "**********"
click at [1247, 239] on div "Add Column" at bounding box center [807, 421] width 1482 height 577
click at [1280, 169] on div "Add Column" at bounding box center [807, 172] width 1482 height 81
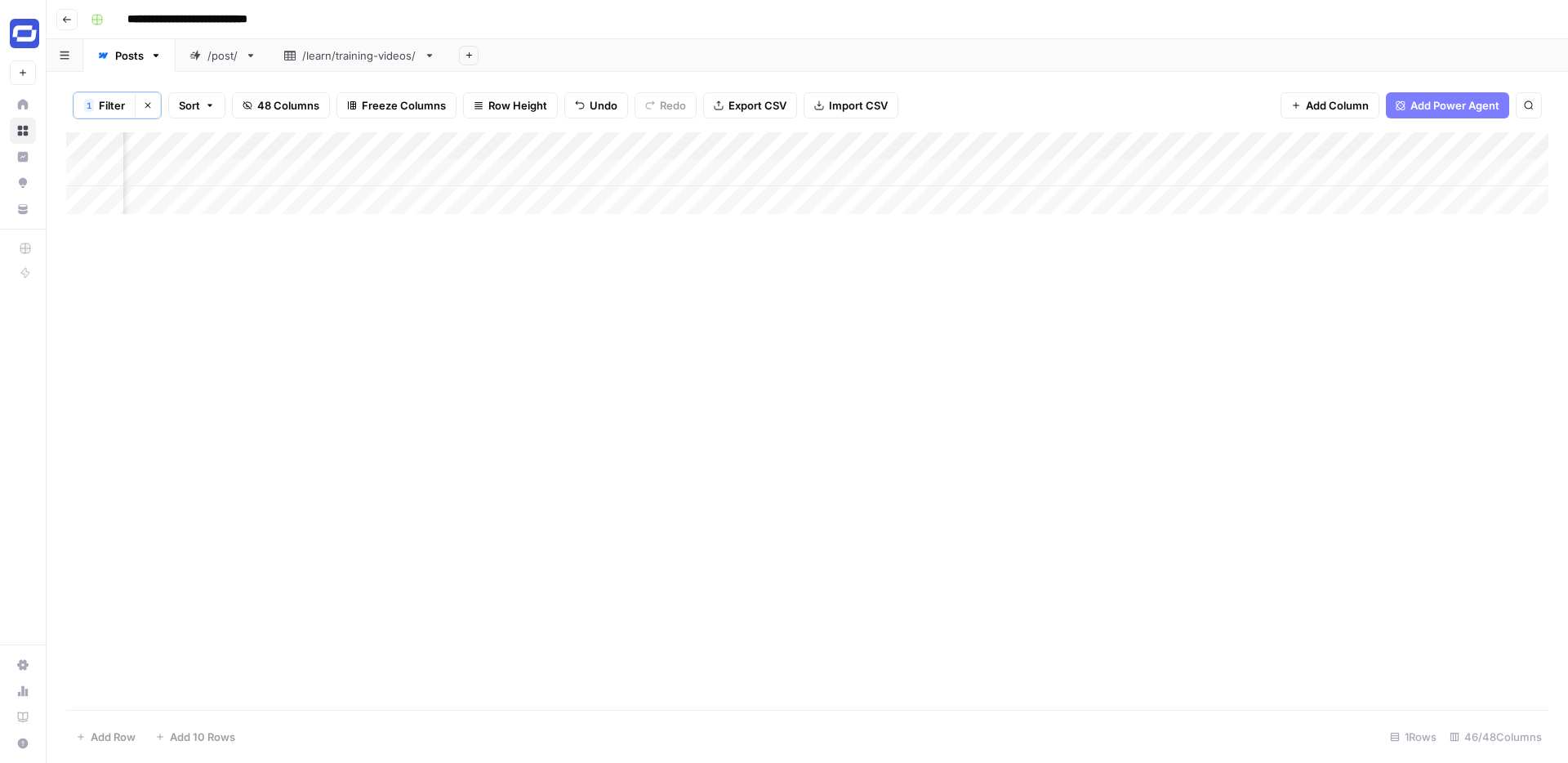
click at [1297, 170] on div "Add Column" at bounding box center [807, 172] width 1482 height 81
type textarea "**********"
click at [1323, 213] on div "Add Column" at bounding box center [807, 172] width 1482 height 81
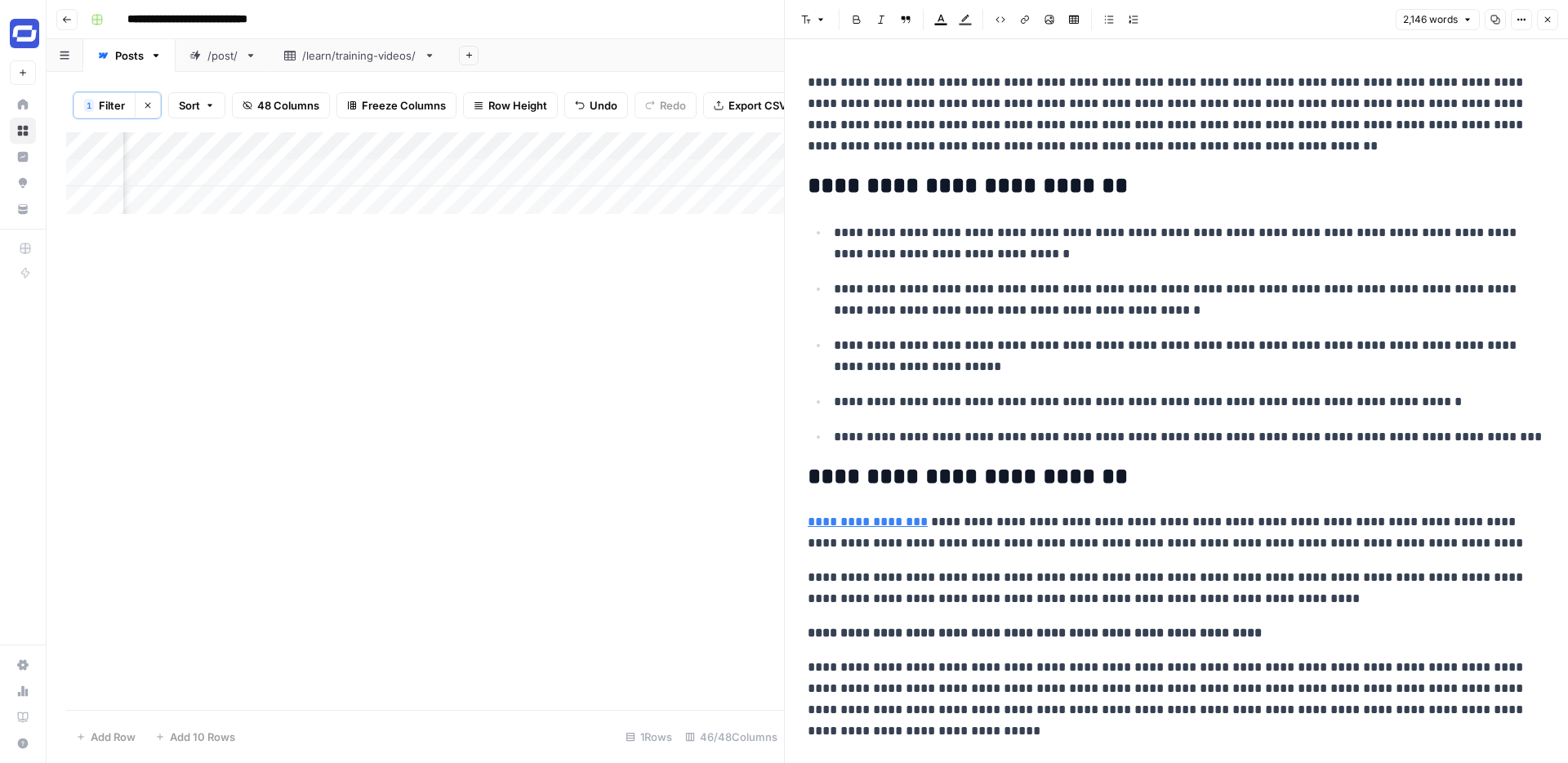
click at [1545, 14] on icon "button" at bounding box center [1547, 19] width 10 height 10
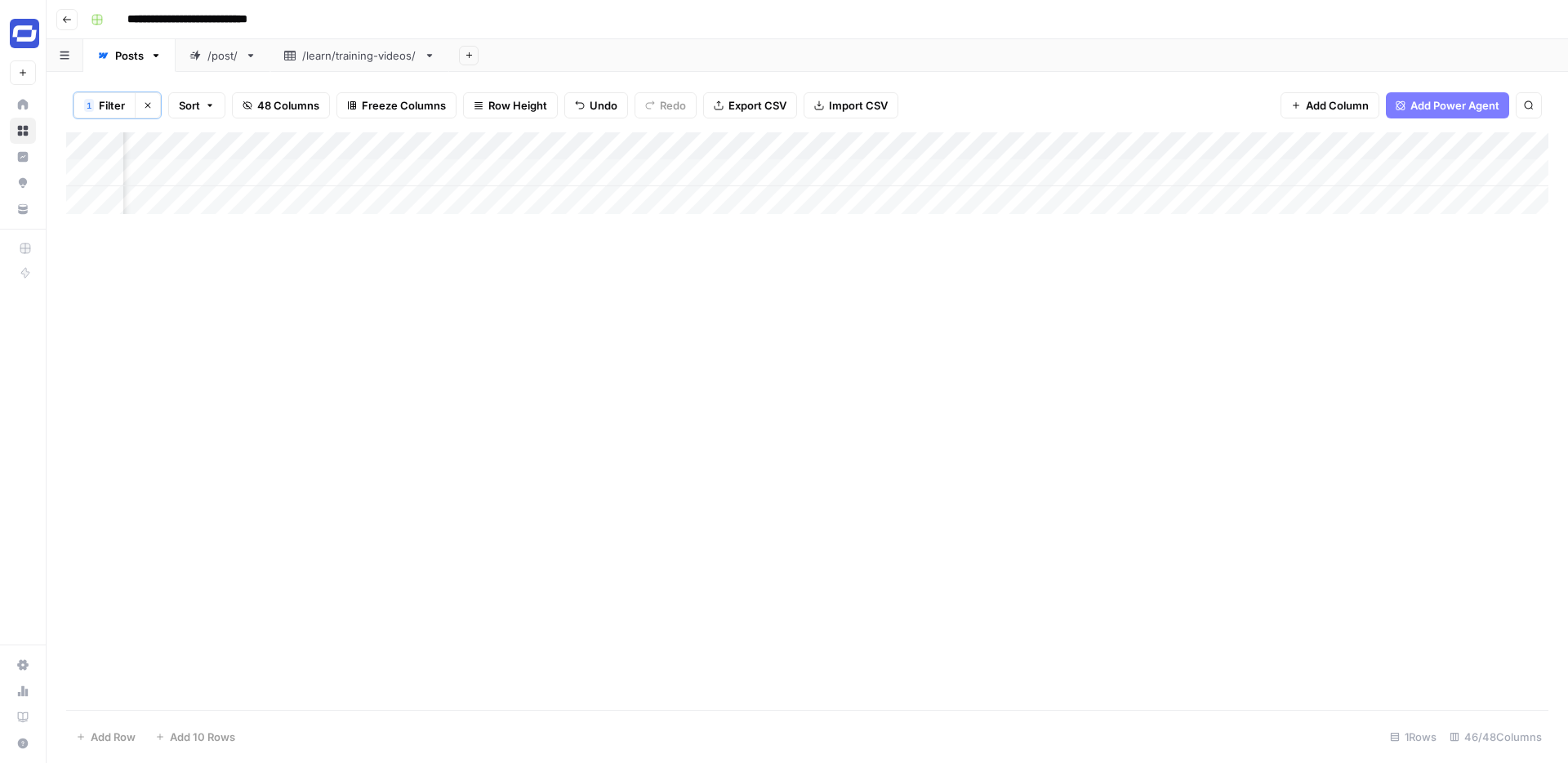
scroll to position [0, 7633]
click at [1269, 174] on div "Add Column" at bounding box center [807, 172] width 1482 height 81
click at [683, 164] on div "Add Column" at bounding box center [807, 172] width 1482 height 81
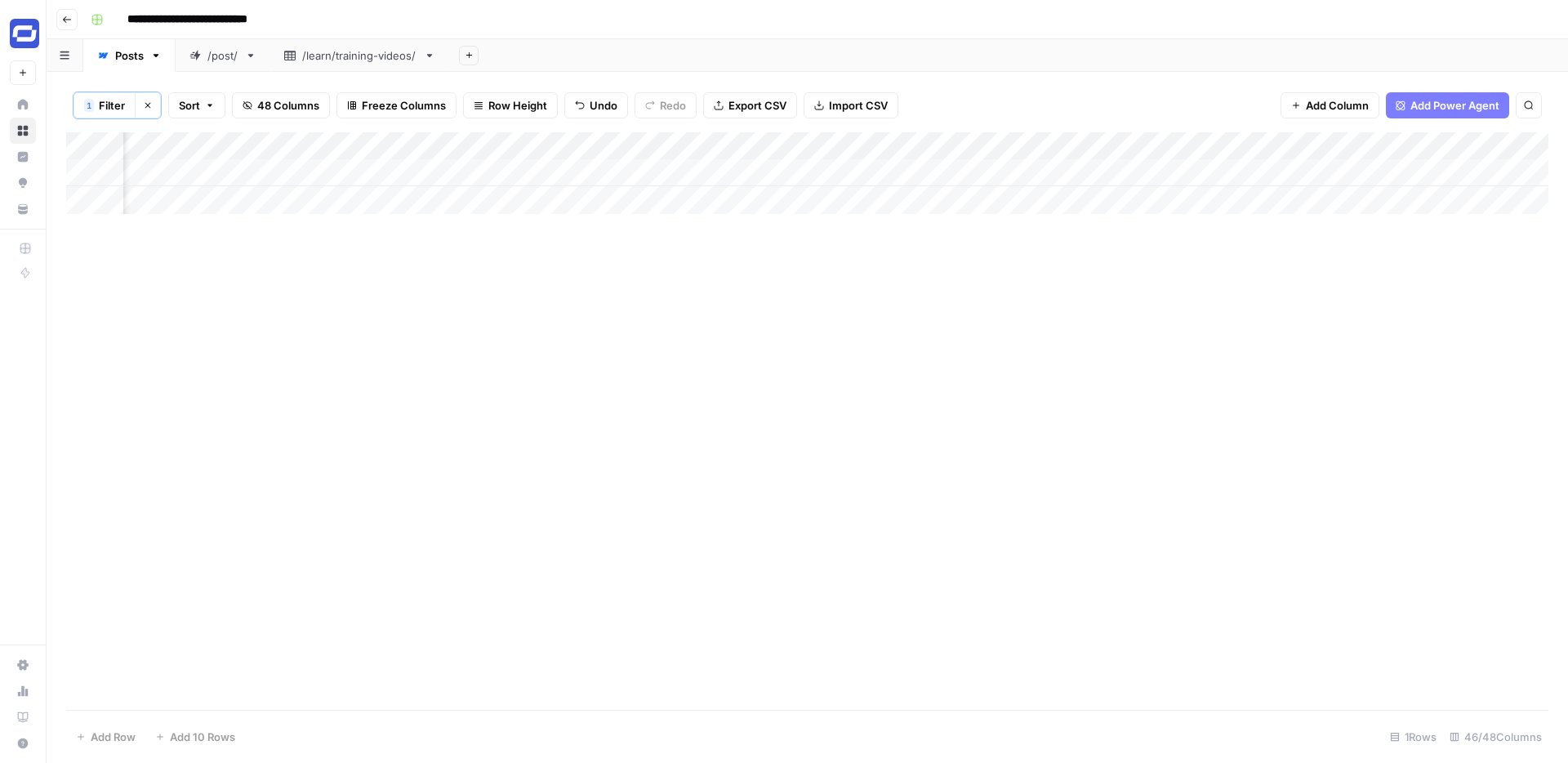
click at [693, 170] on div "Add Column" at bounding box center [807, 172] width 1482 height 81
click at [638, 240] on div "Add Column" at bounding box center [807, 421] width 1482 height 577
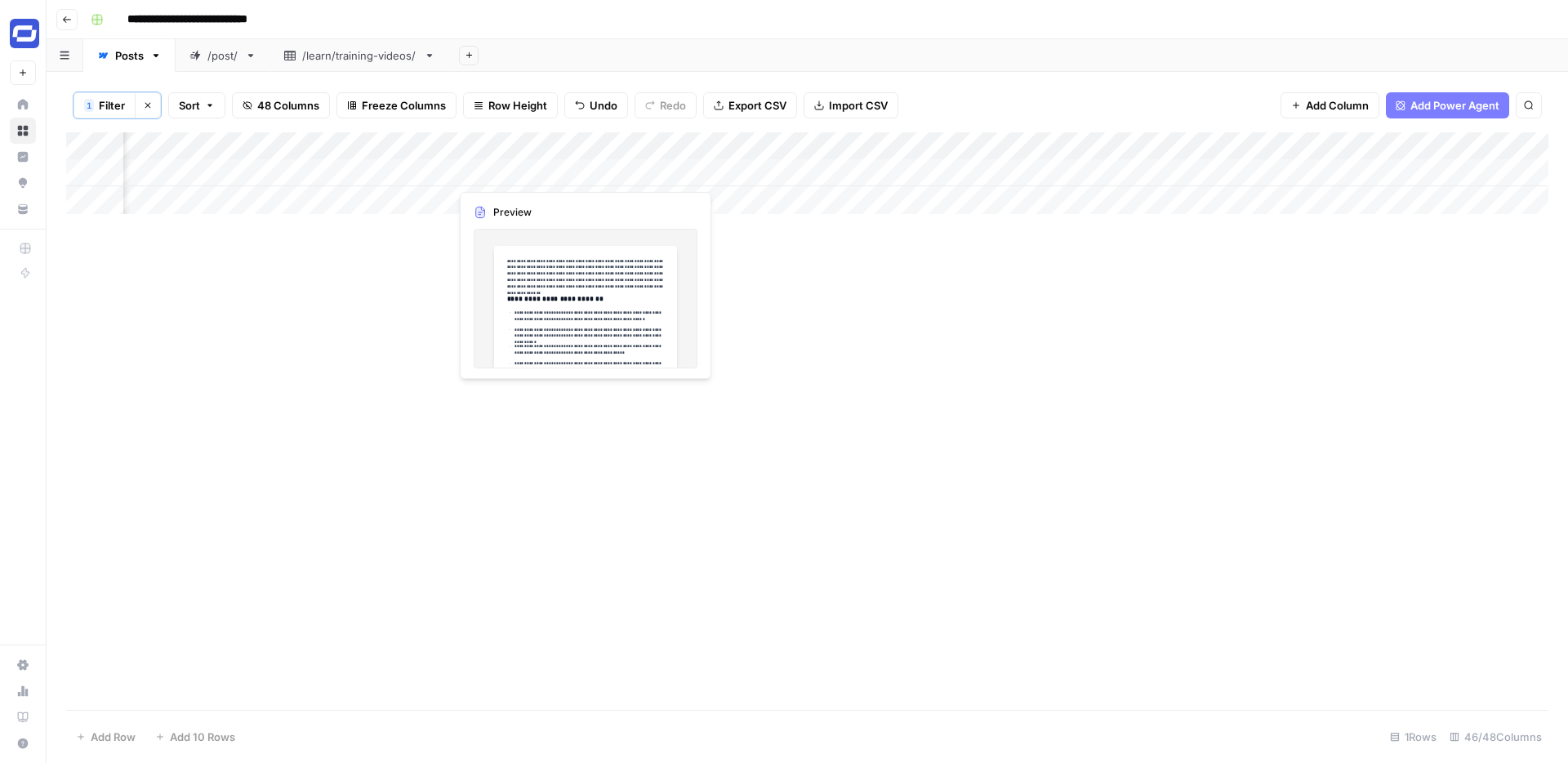
click at [519, 171] on div "Add Column" at bounding box center [807, 172] width 1482 height 81
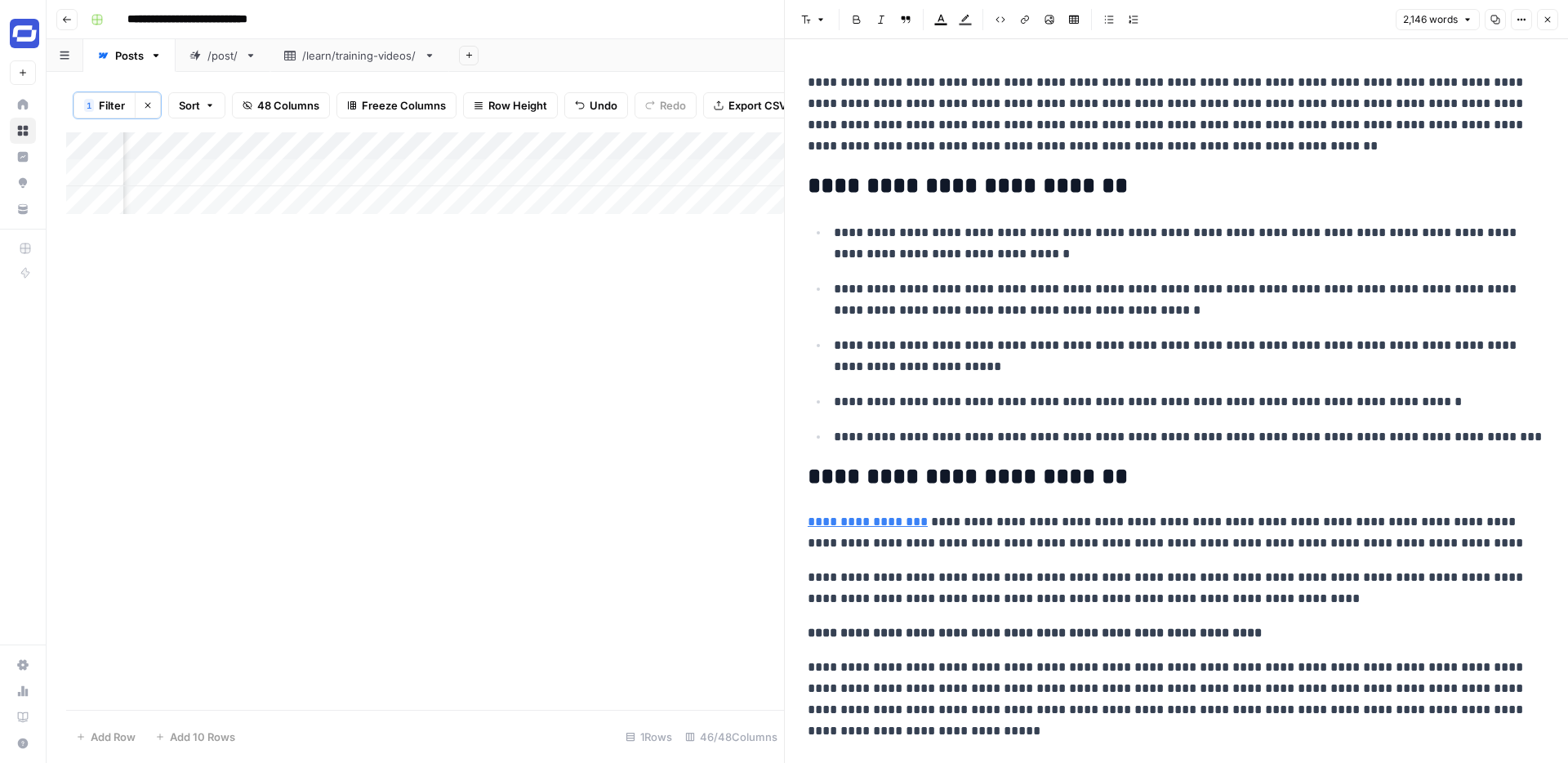
click at [951, 227] on p "**********" at bounding box center [1189, 244] width 711 height 43
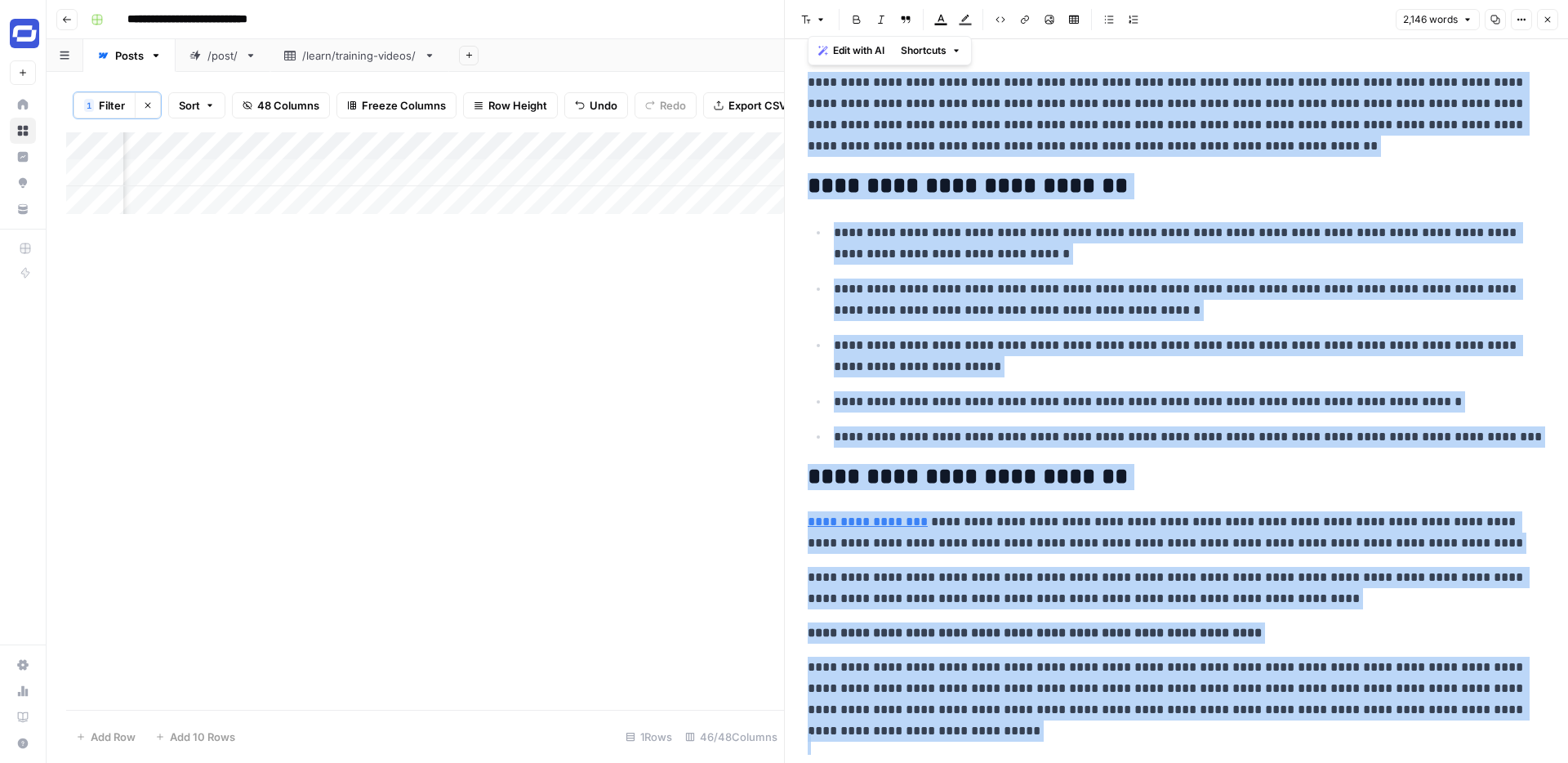
copy div "**********"
click at [1554, 27] on button "Close" at bounding box center [1547, 20] width 21 height 21
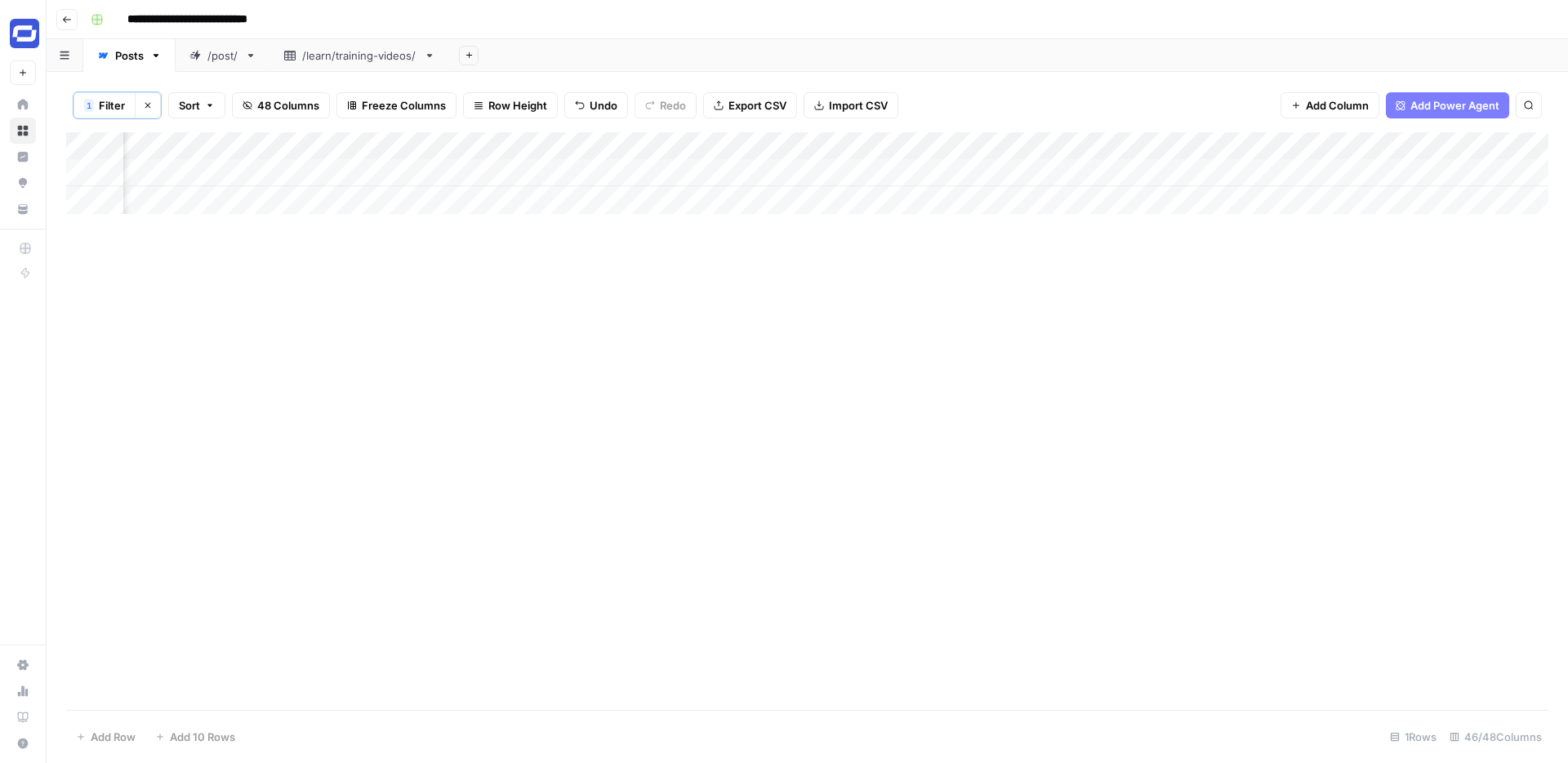
click at [958, 172] on div "Add Column" at bounding box center [807, 172] width 1482 height 81
click at [936, 168] on div "Add Column" at bounding box center [807, 172] width 1482 height 81
click at [923, 170] on textarea at bounding box center [962, 174] width 262 height 23
paste textarea "**********"
type textarea "**********"
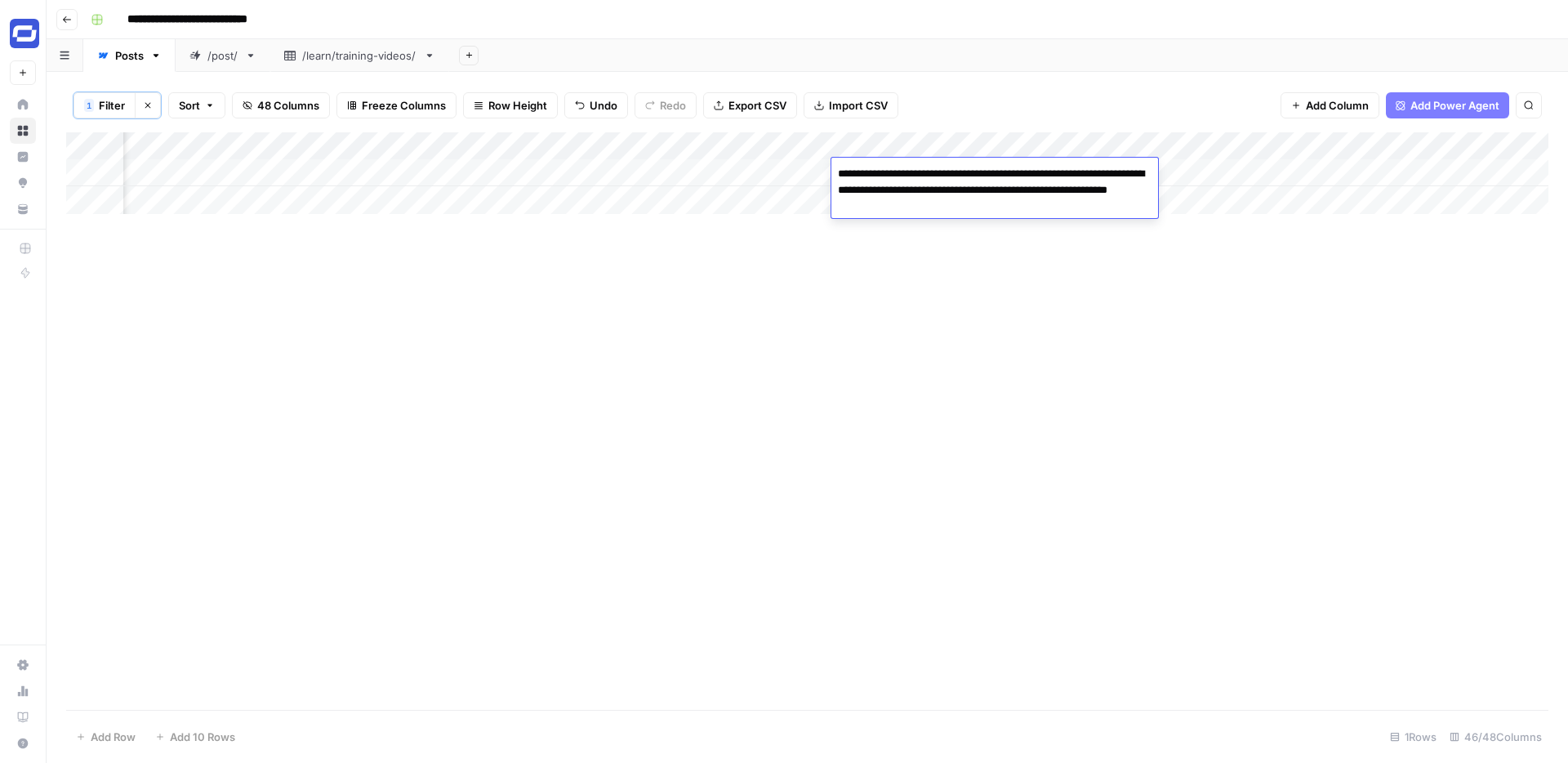
click at [1096, 259] on div "Add Column" at bounding box center [807, 421] width 1482 height 577
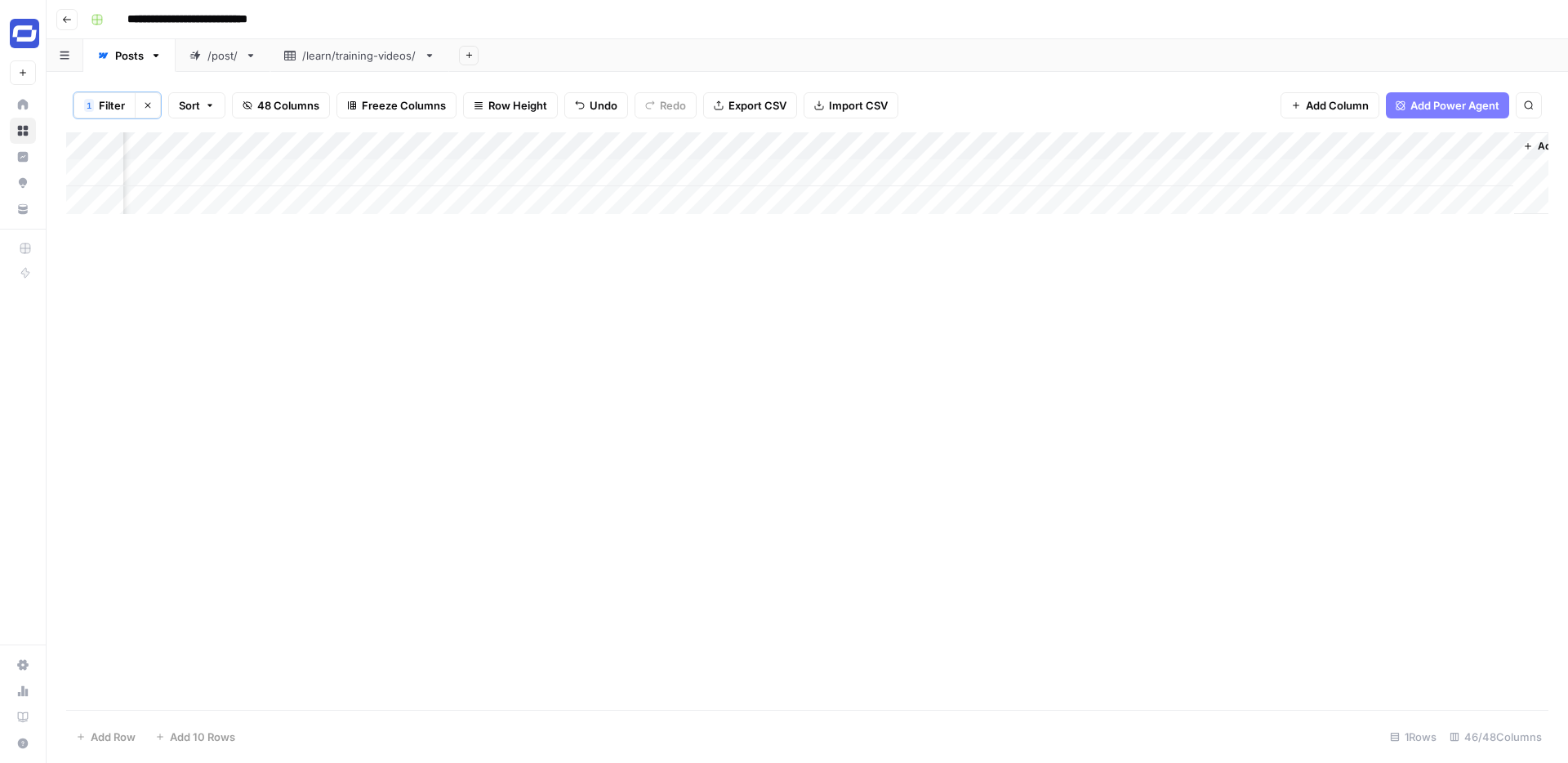
scroll to position [0, 7676]
click at [1084, 219] on div "Add Column" at bounding box center [807, 421] width 1482 height 577
click at [1132, 171] on div "Add Column" at bounding box center [807, 172] width 1482 height 81
click at [755, 170] on div "Add Column" at bounding box center [807, 172] width 1482 height 81
click at [797, 172] on div "Add Column" at bounding box center [807, 172] width 1482 height 81
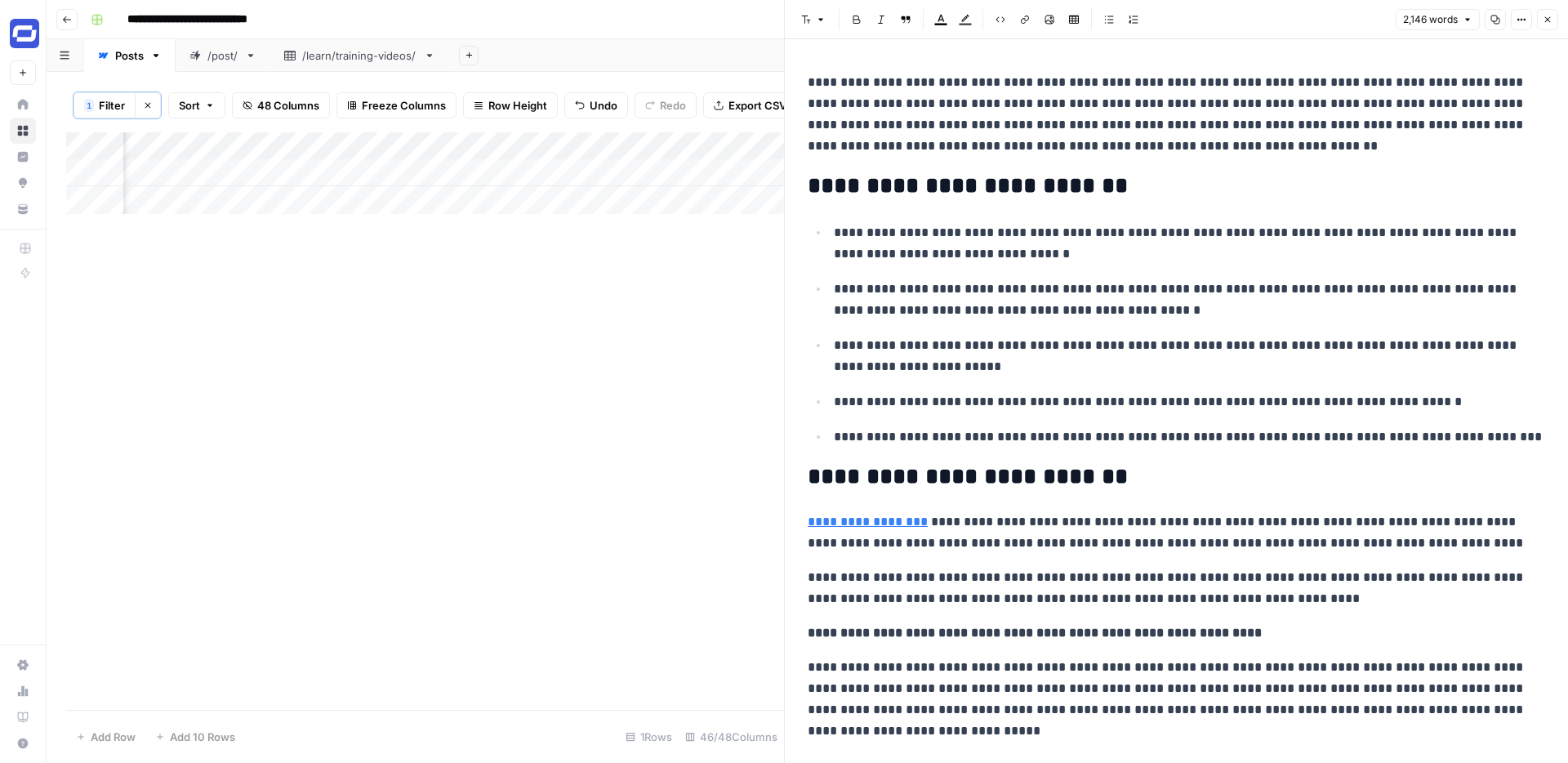
click at [1543, 20] on icon "button" at bounding box center [1547, 19] width 10 height 10
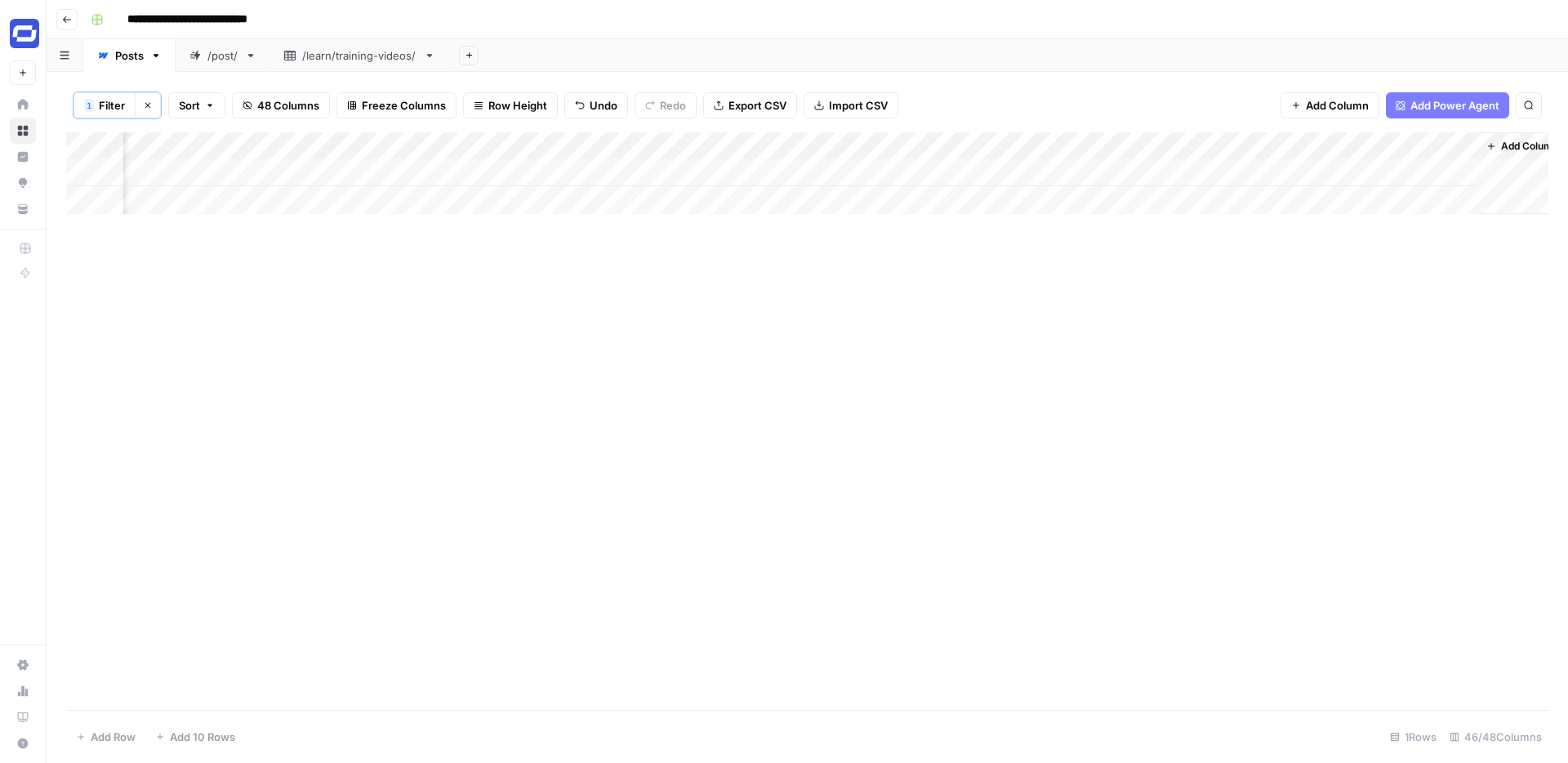
scroll to position [0, 7676]
click at [1372, 175] on div "Add Column" at bounding box center [807, 172] width 1482 height 81
click at [1445, 171] on div "Add Column" at bounding box center [807, 172] width 1482 height 81
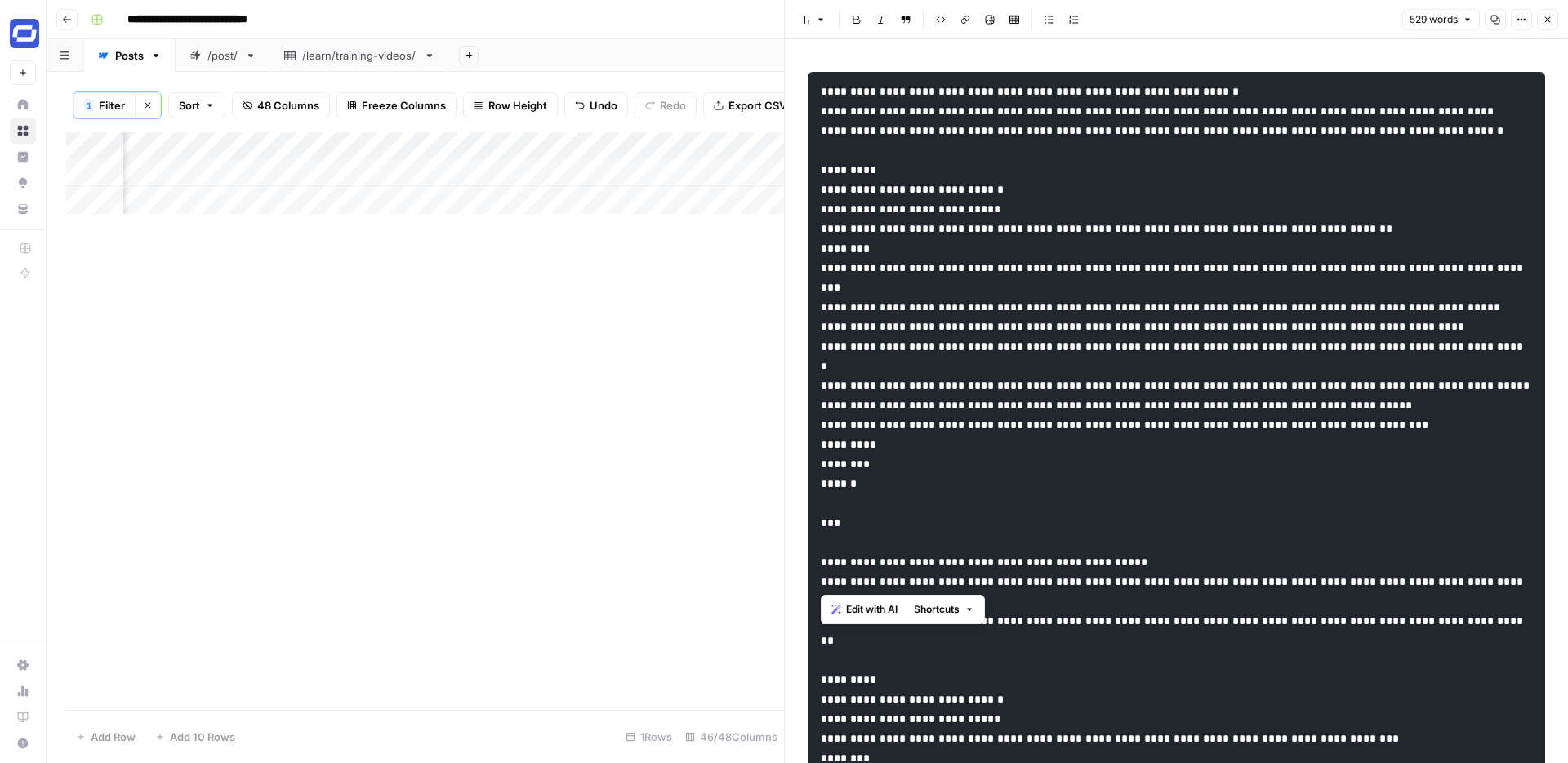
drag, startPoint x: 878, startPoint y: 579, endPoint x: 809, endPoint y: 231, distance: 354.8
copy code "**********"
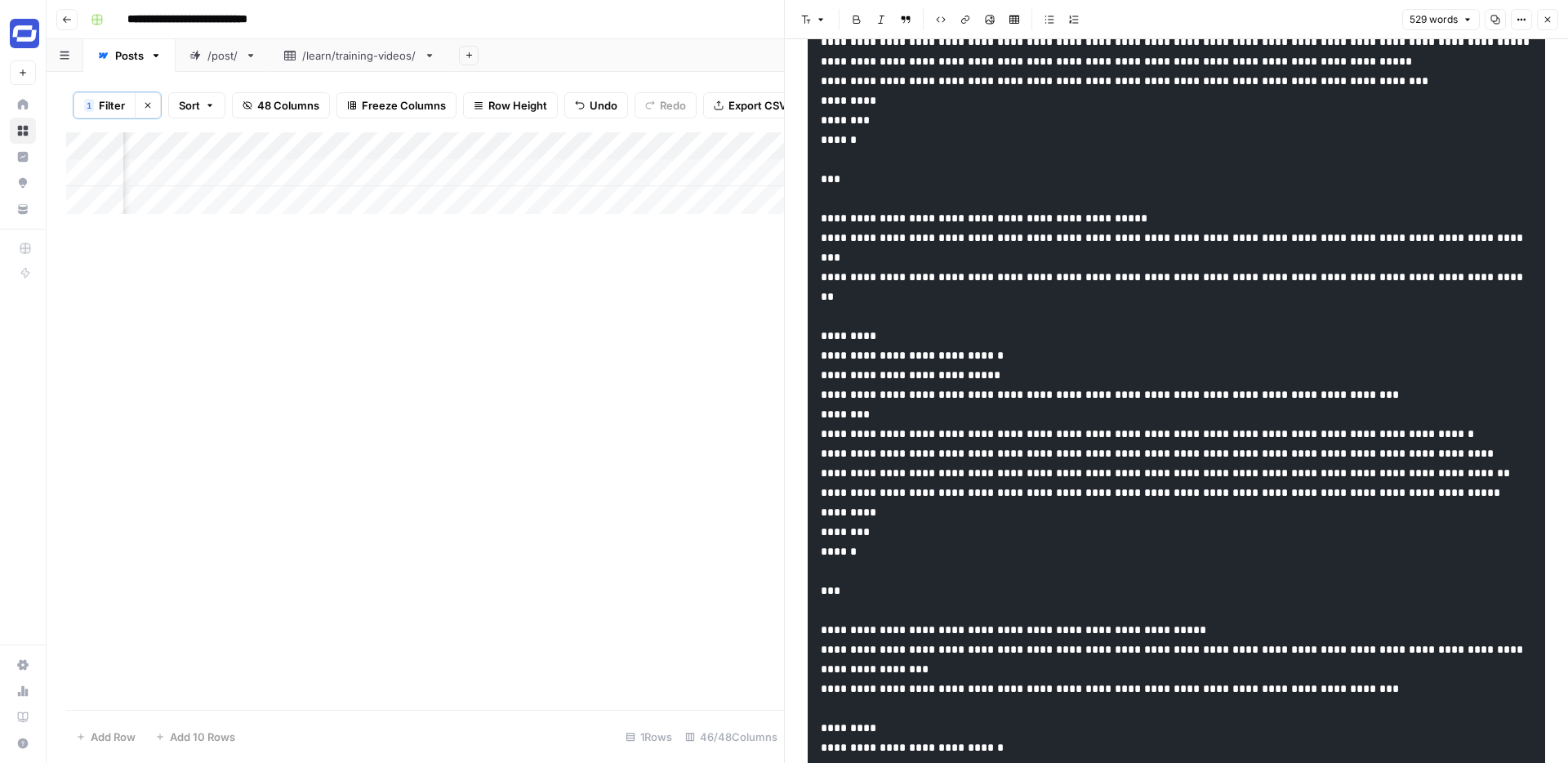
scroll to position [345, 0]
click at [1047, 354] on pre at bounding box center [1176, 727] width 738 height 2000
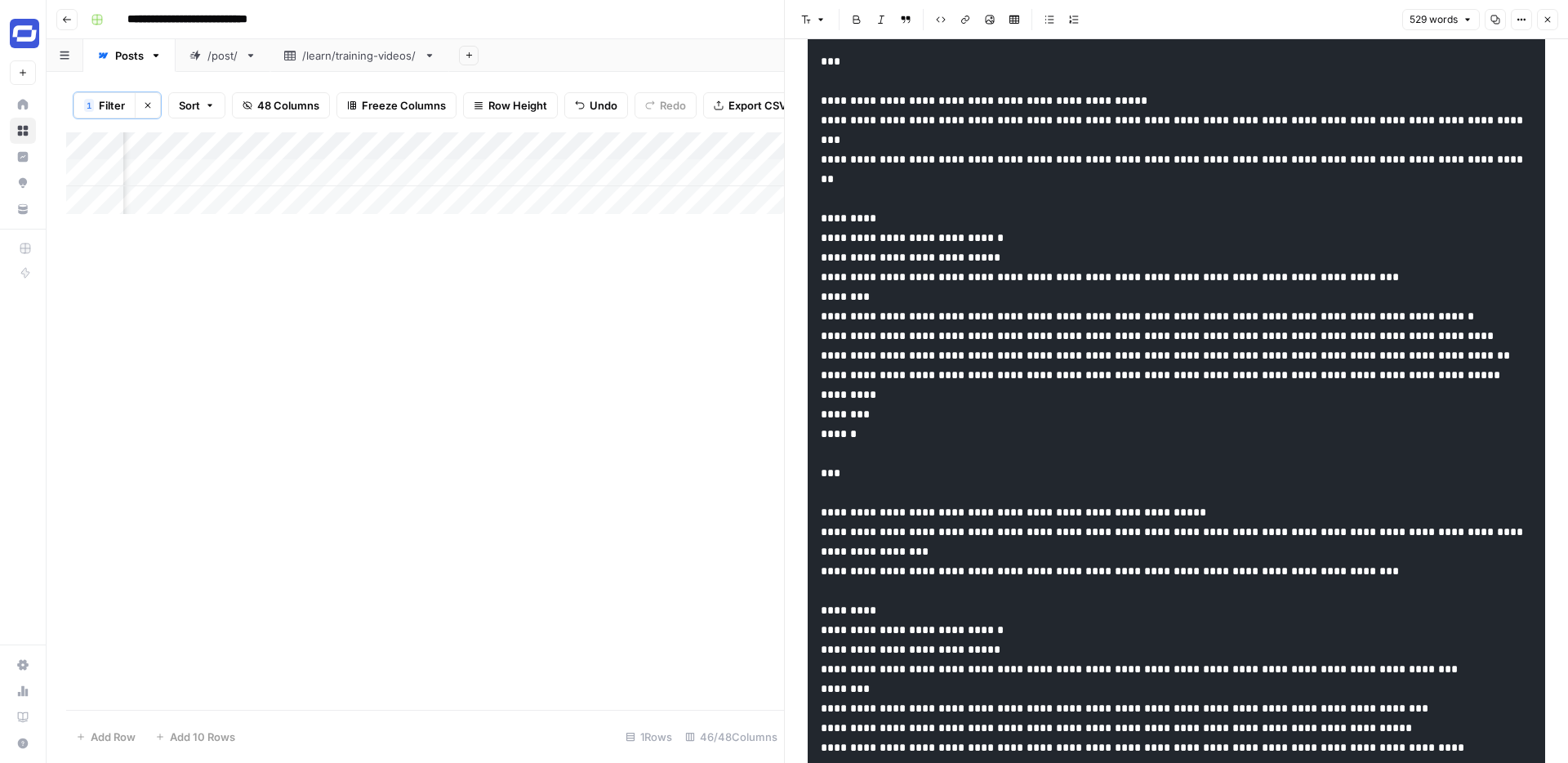
scroll to position [463, 0]
drag, startPoint x: 901, startPoint y: 606, endPoint x: 815, endPoint y: 334, distance: 285.3
click at [815, 334] on pre at bounding box center [1176, 608] width 738 height 2000
copy code "**********"
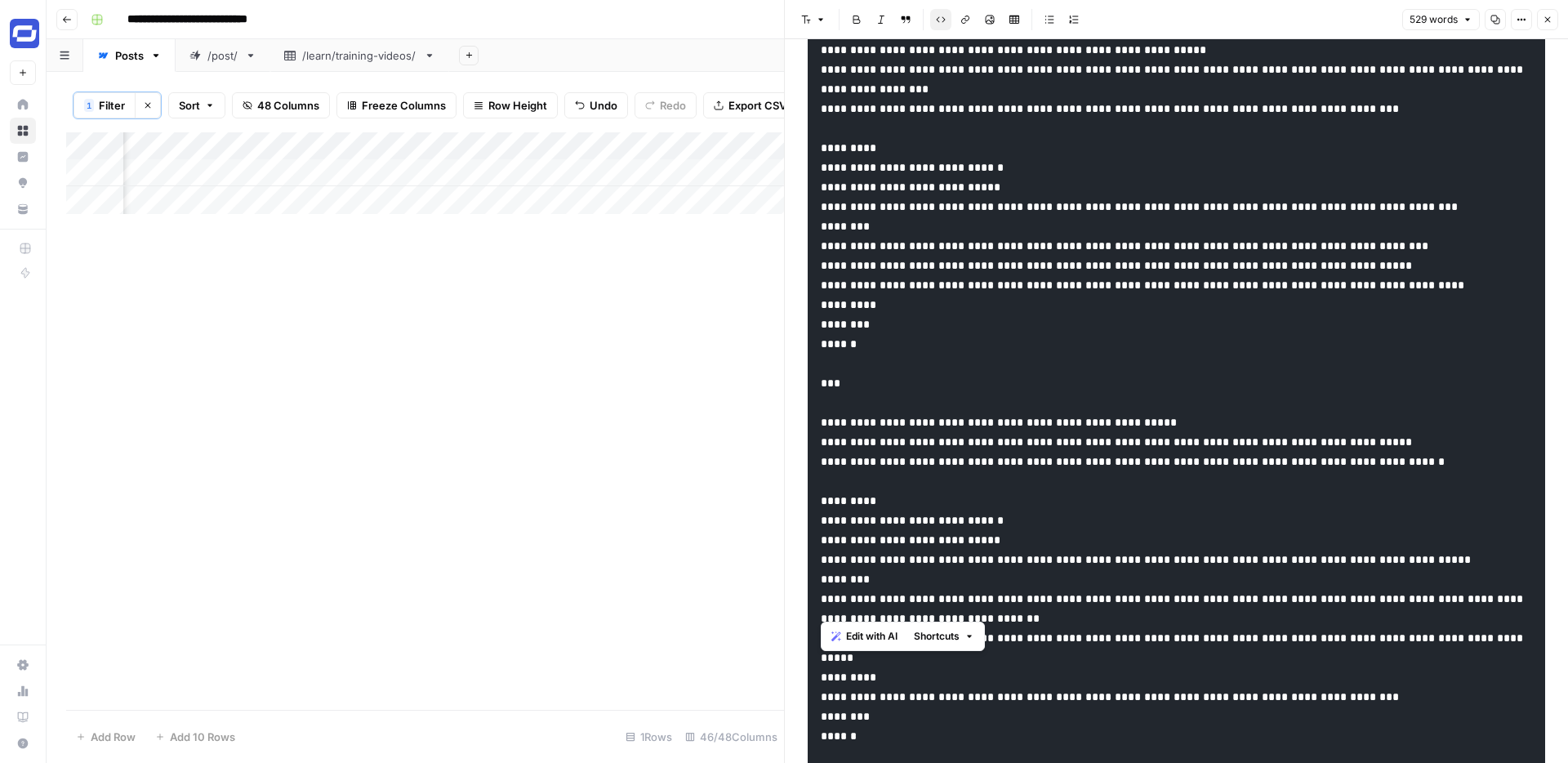
scroll to position [927, 0]
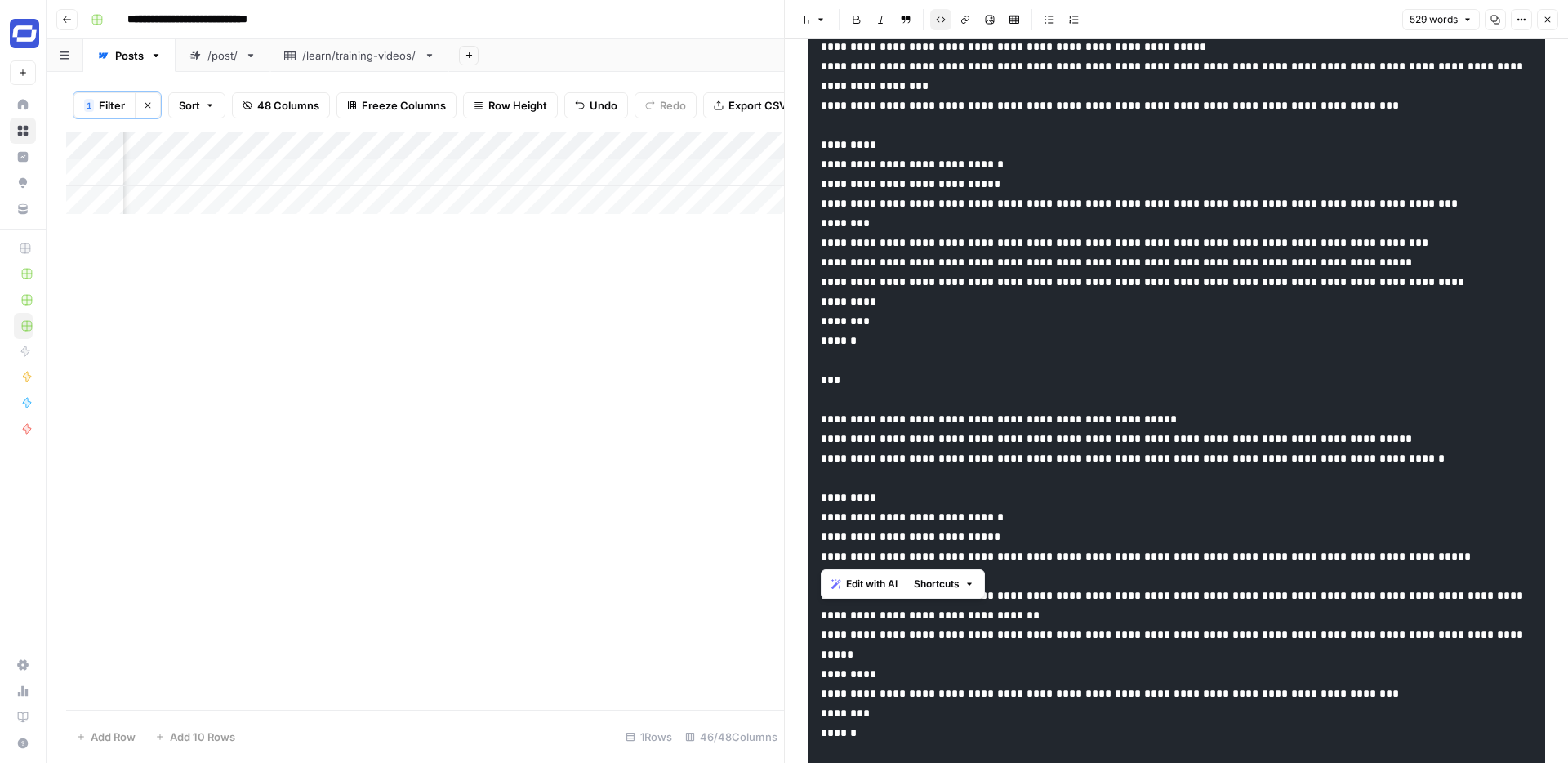
drag, startPoint x: 872, startPoint y: 557, endPoint x: 806, endPoint y: 348, distance: 219.2
click at [807, 348] on pre at bounding box center [1176, 145] width 738 height 2000
copy code "**********"
click at [1044, 504] on pre at bounding box center [1176, 145] width 738 height 2000
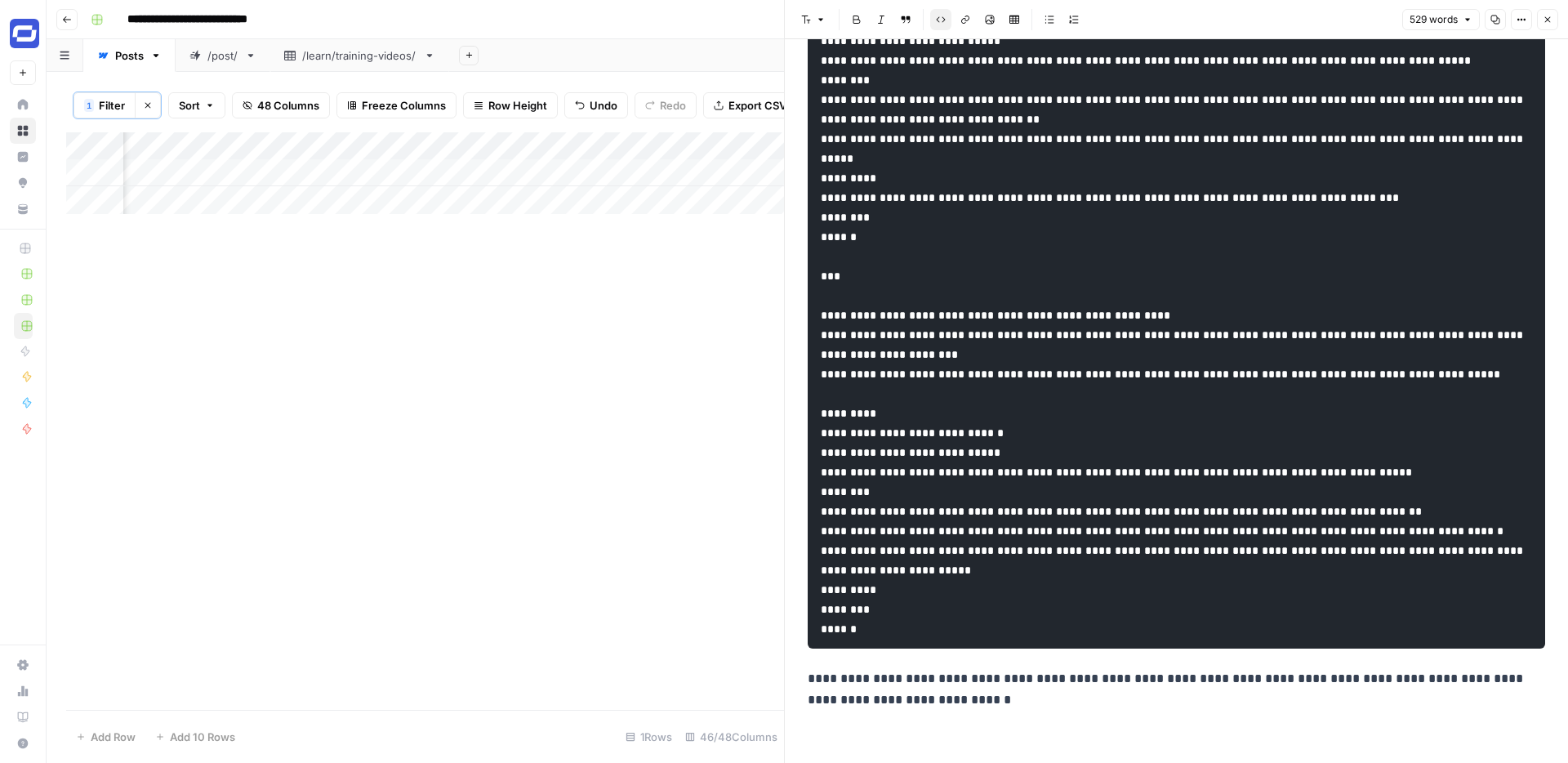
scroll to position [1426, 0]
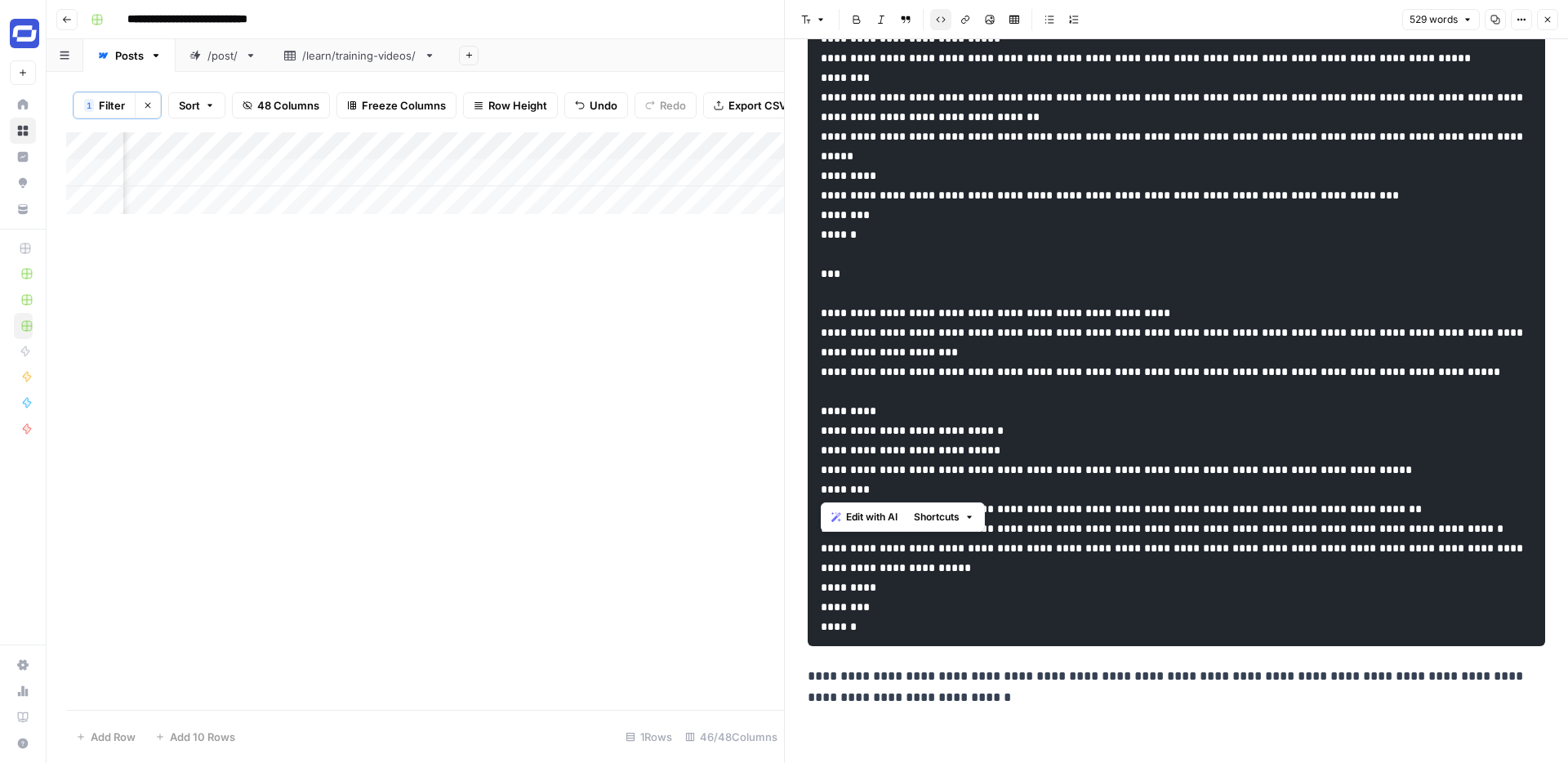
drag, startPoint x: 918, startPoint y: 491, endPoint x: 820, endPoint y: 245, distance: 264.8
copy code "**********"
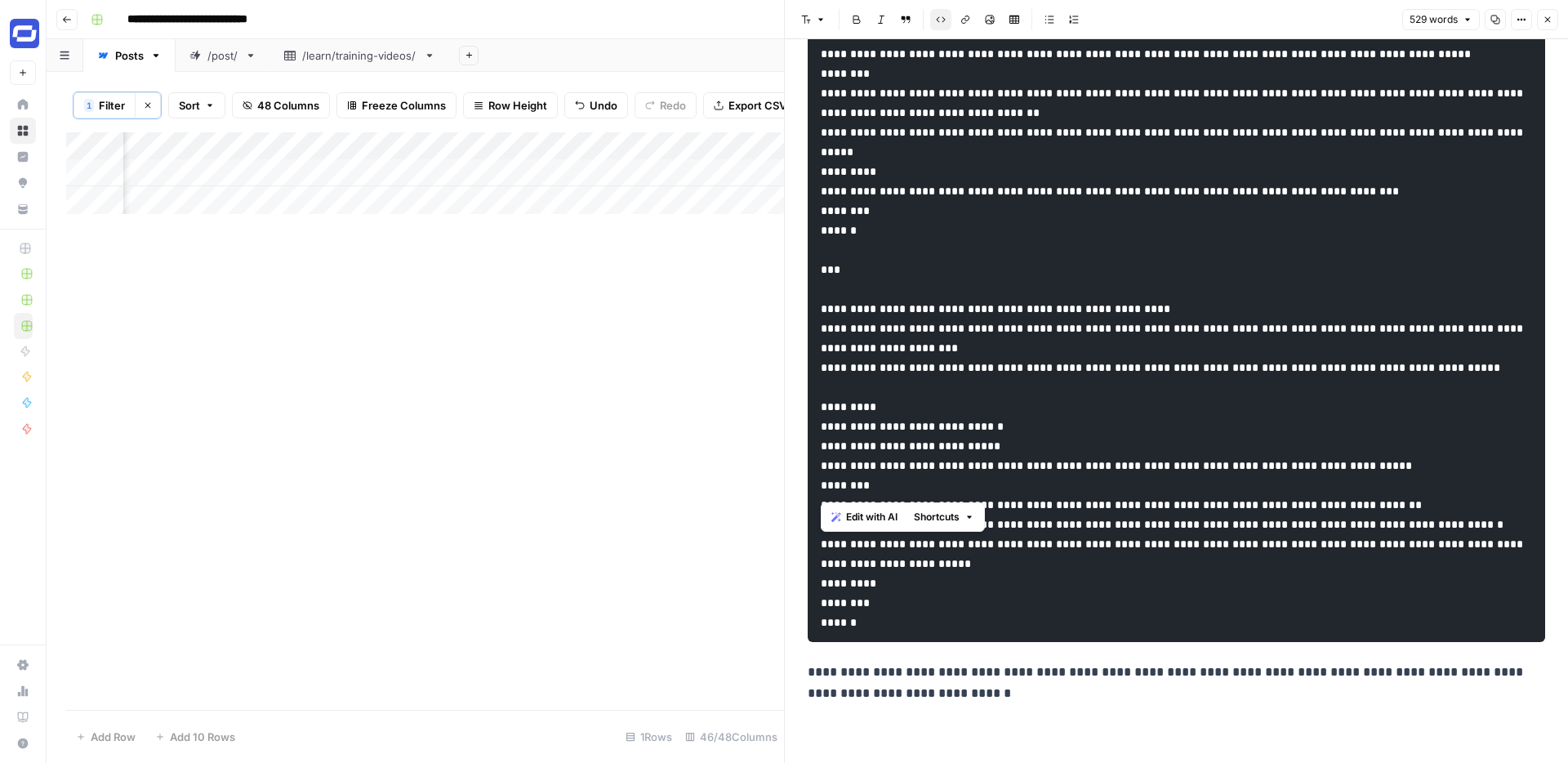
scroll to position [1711, 0]
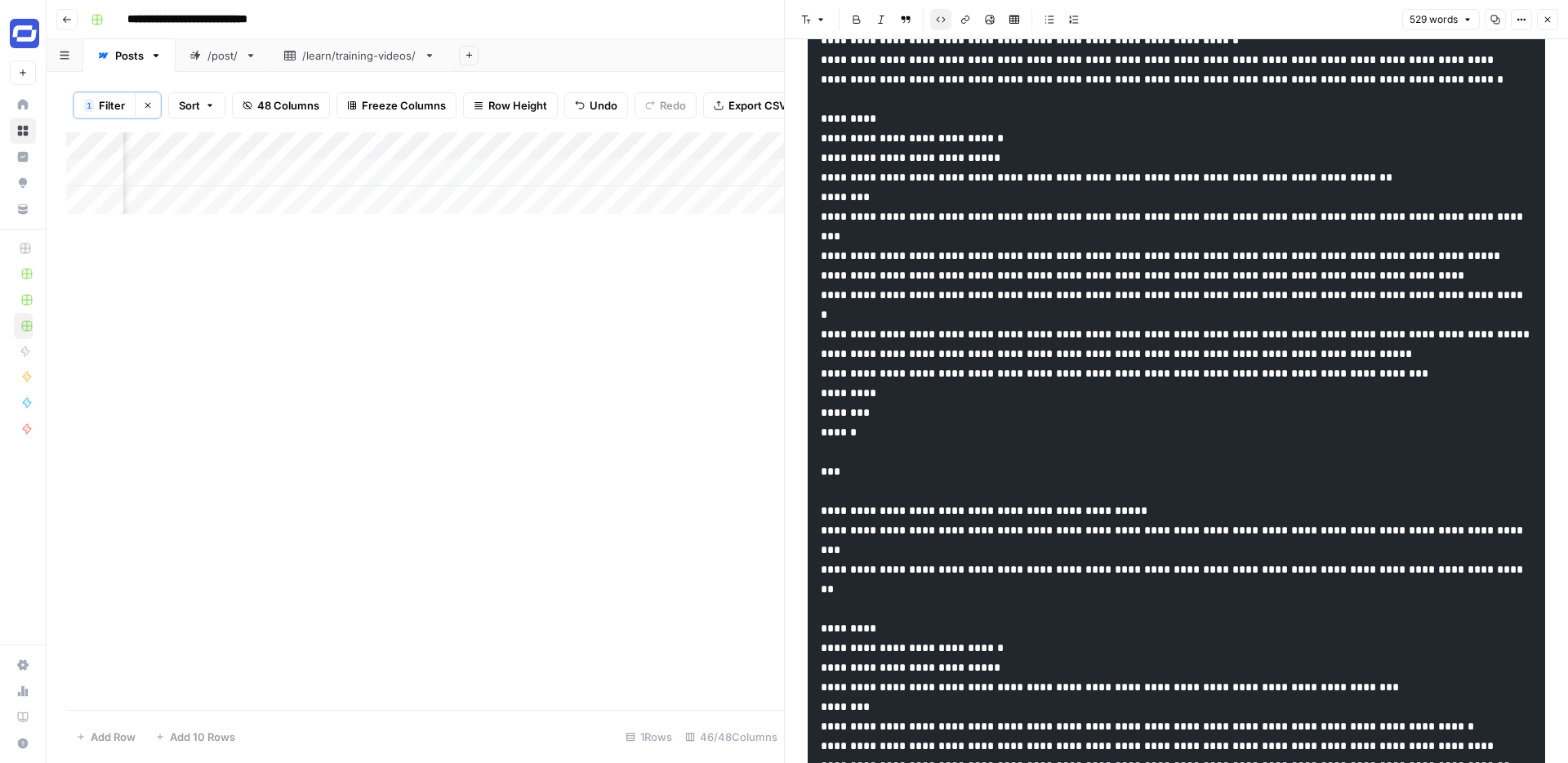
scroll to position [0, 0]
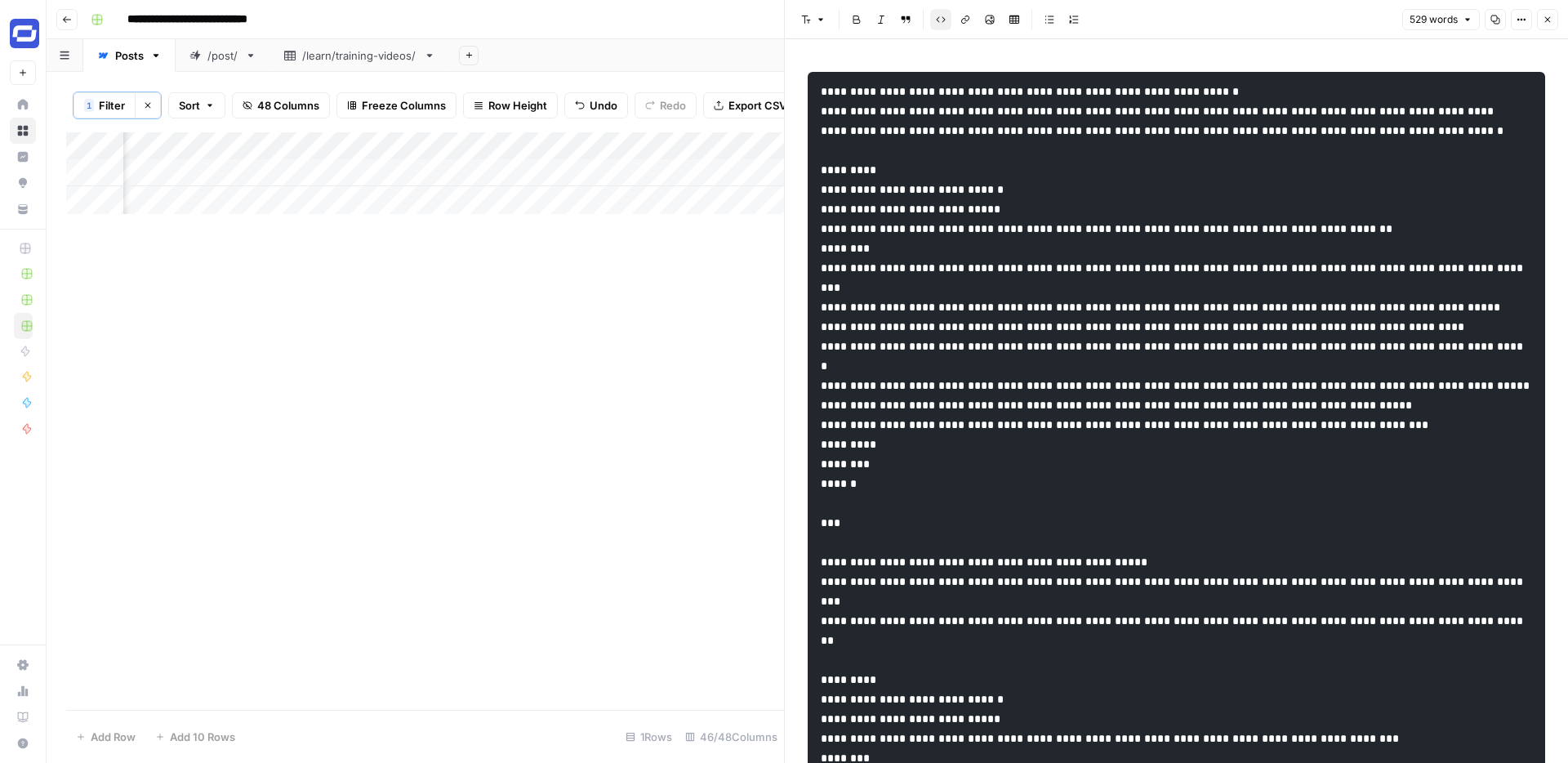
drag, startPoint x: 897, startPoint y: 586, endPoint x: 824, endPoint y: 248, distance: 345.8
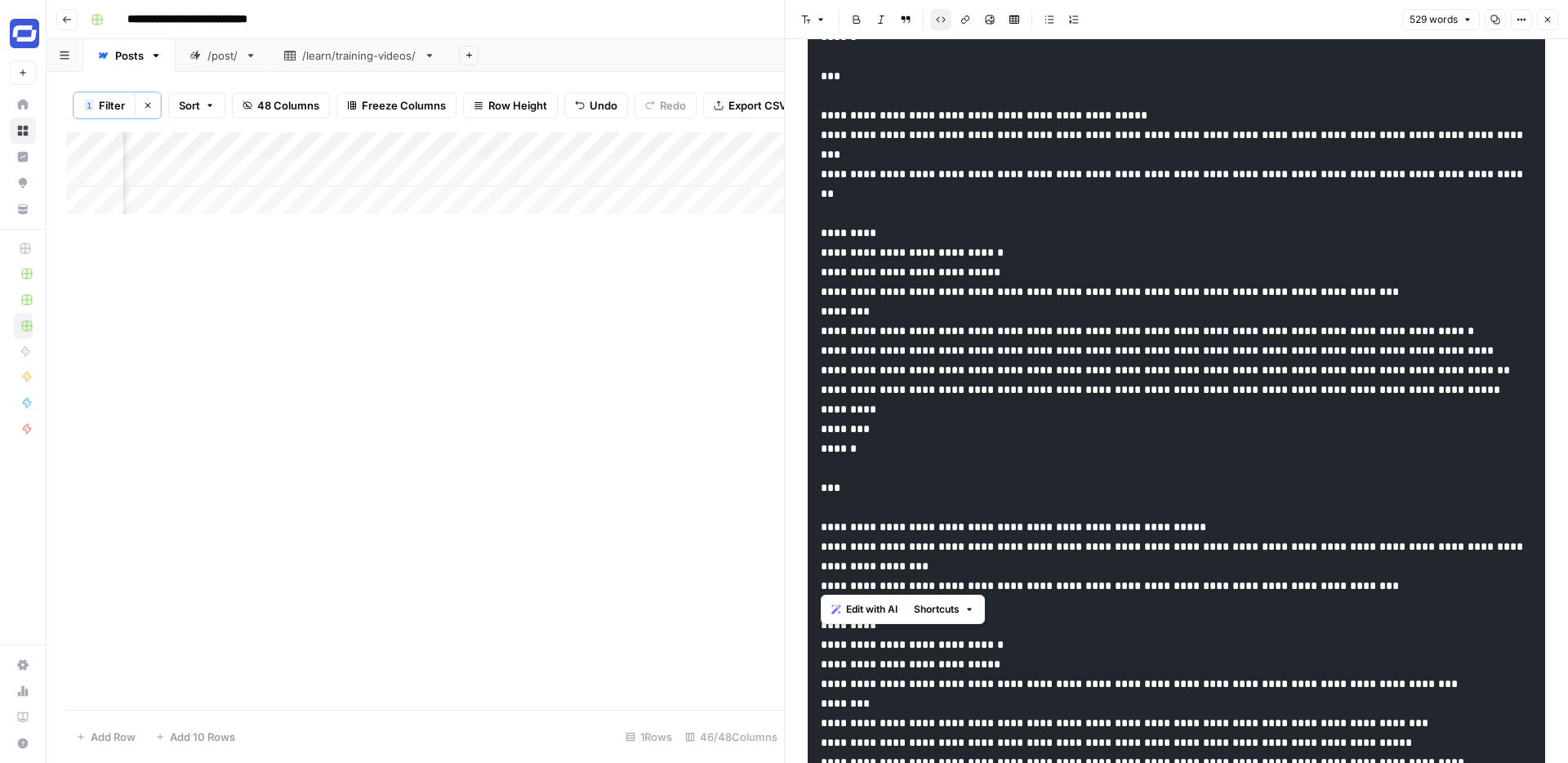
scroll to position [564, 0]
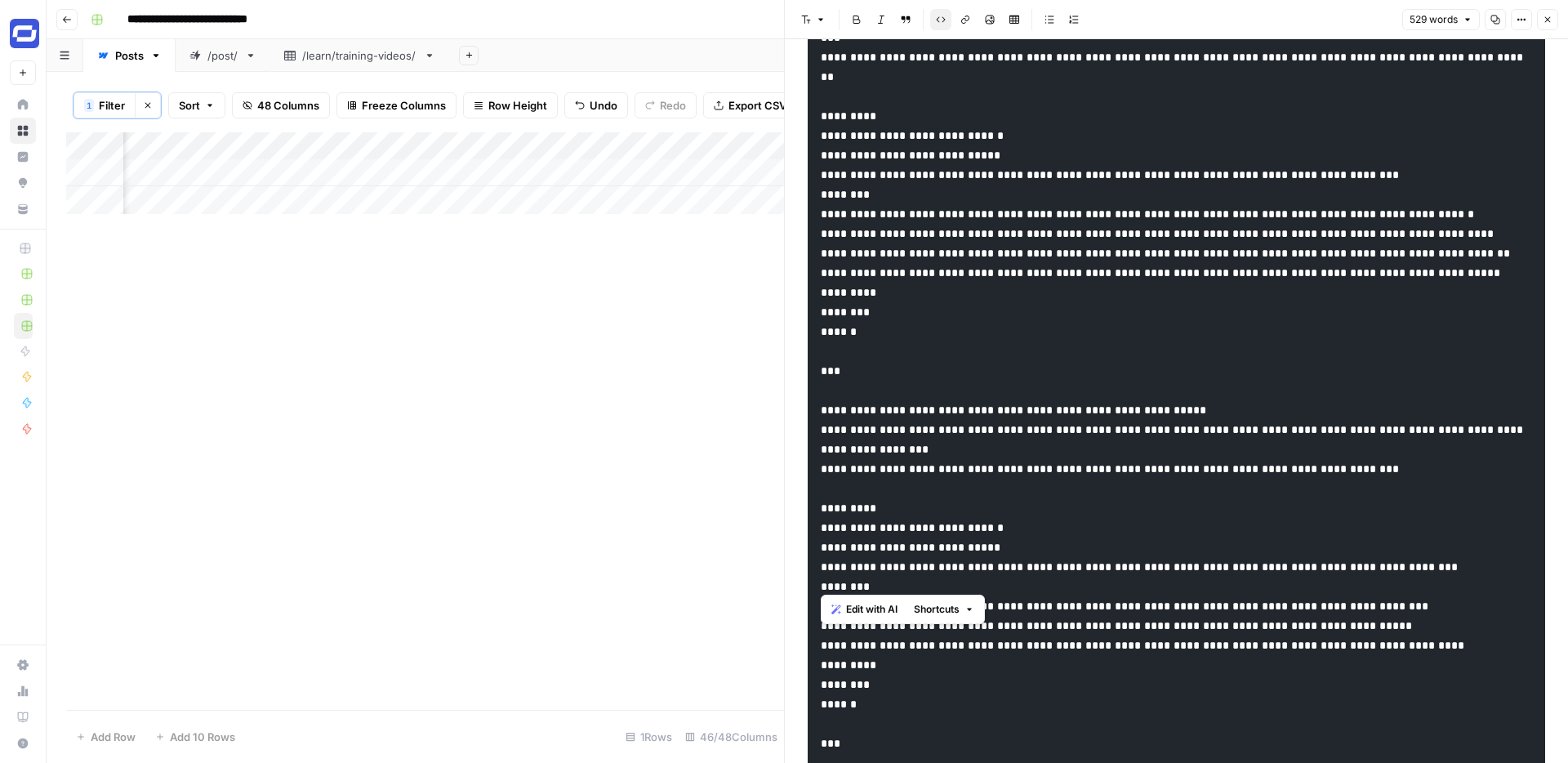
click at [900, 492] on pre at bounding box center [1176, 508] width 738 height 2000
click at [1552, 20] on button "Close" at bounding box center [1547, 20] width 21 height 21
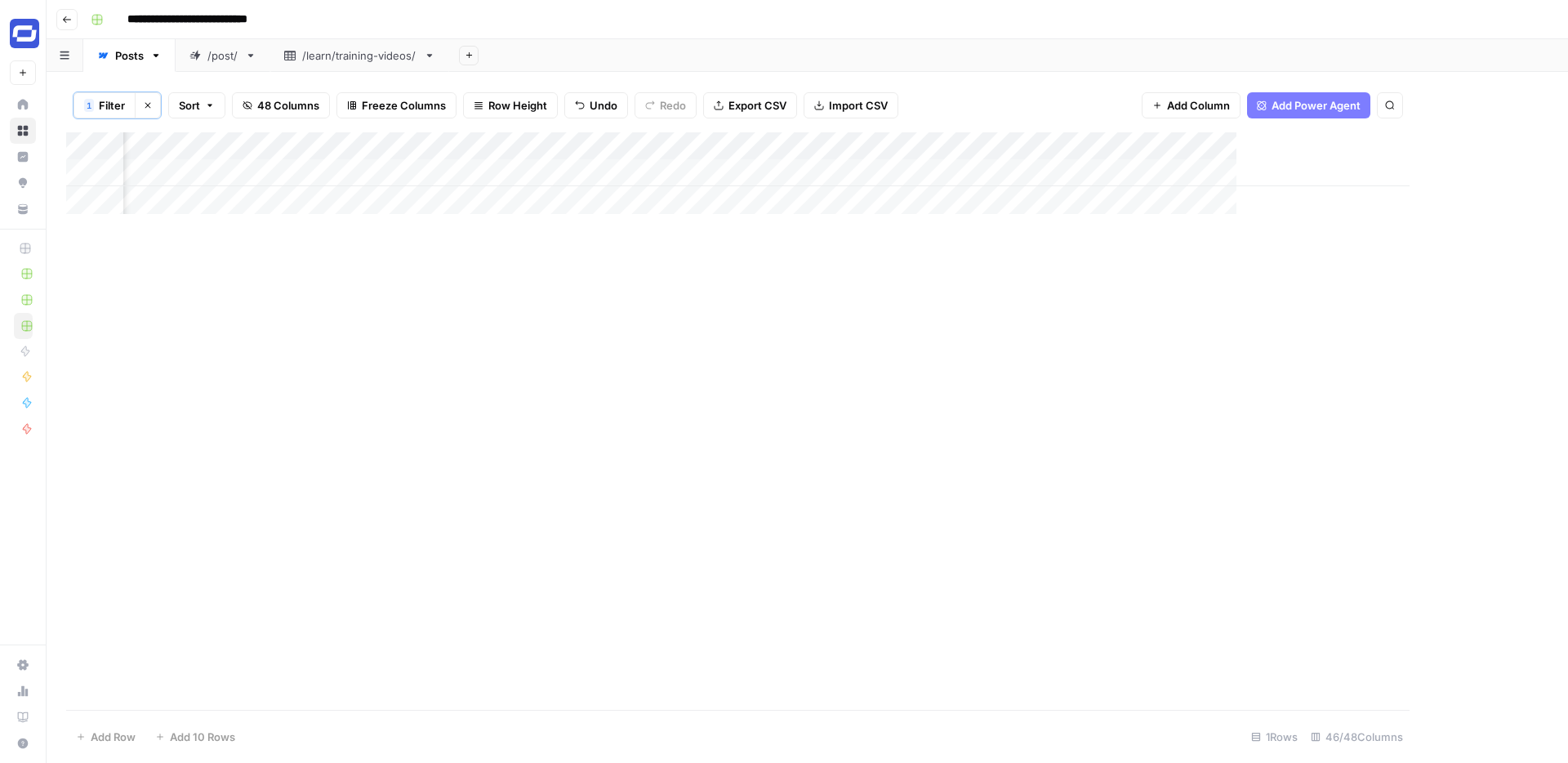
scroll to position [0, 7656]
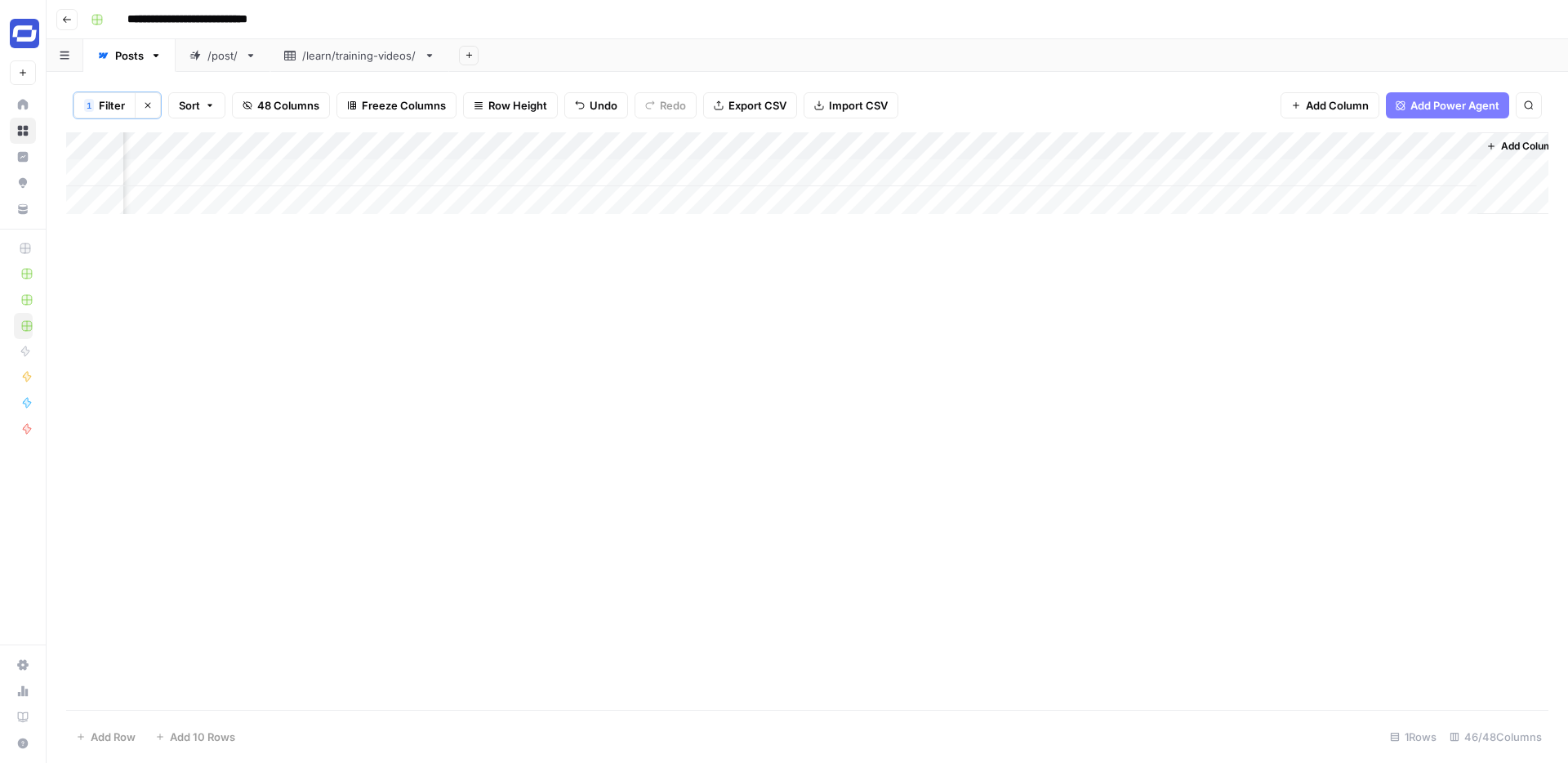
click at [111, 108] on span "Filter" at bounding box center [112, 105] width 26 height 16
click at [593, 189] on input "video localization" at bounding box center [701, 191] width 216 height 16
type input "video metrics"
click at [992, 327] on div "Add Column" at bounding box center [807, 421] width 1482 height 577
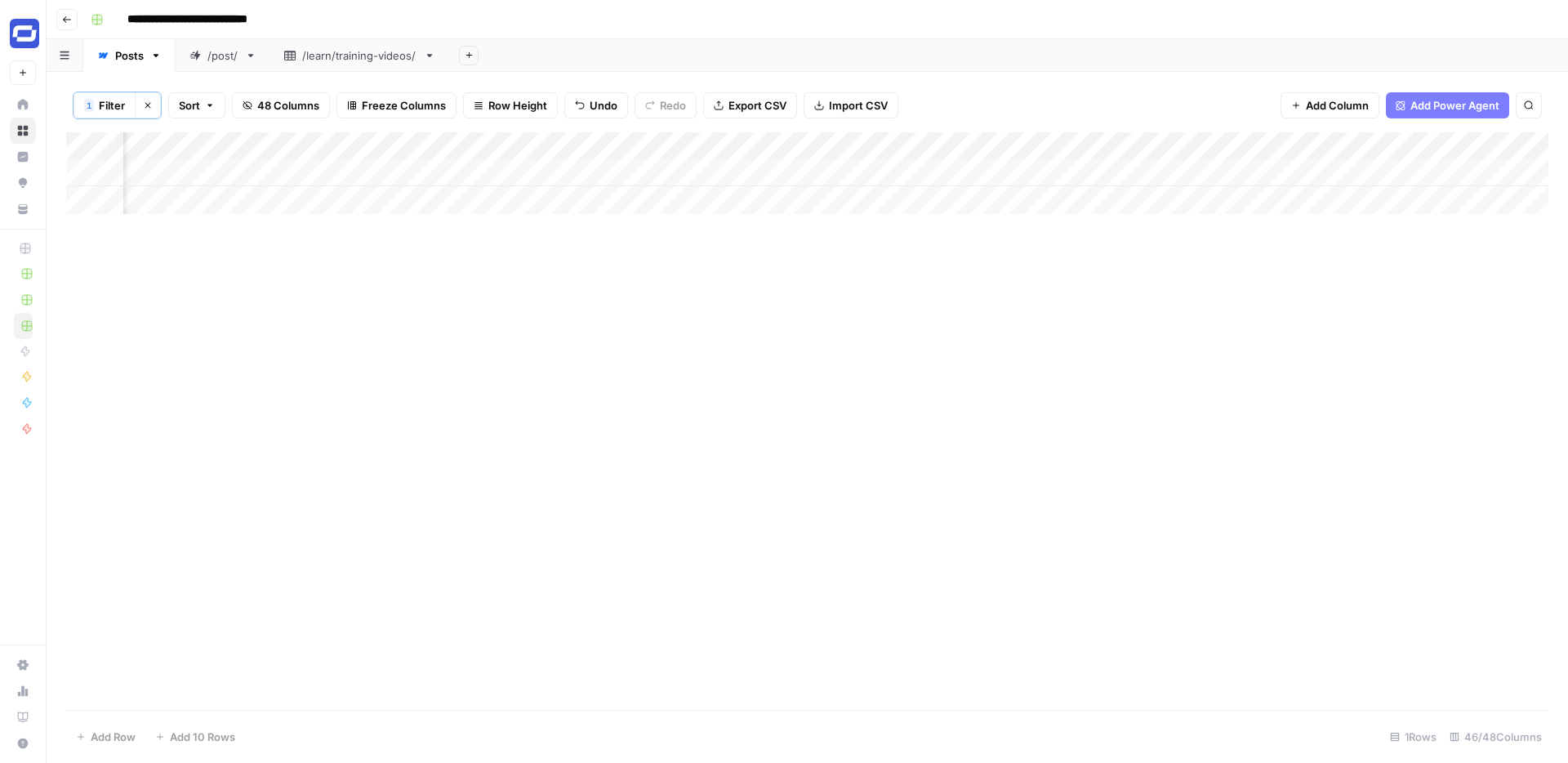
click at [609, 170] on div "Add Column" at bounding box center [807, 172] width 1482 height 81
click at [935, 169] on div "Add Column" at bounding box center [807, 172] width 1482 height 81
click at [423, 172] on div "Add Column" at bounding box center [807, 172] width 1482 height 81
click at [399, 172] on div "Add Column" at bounding box center [807, 172] width 1482 height 81
type textarea "**********"
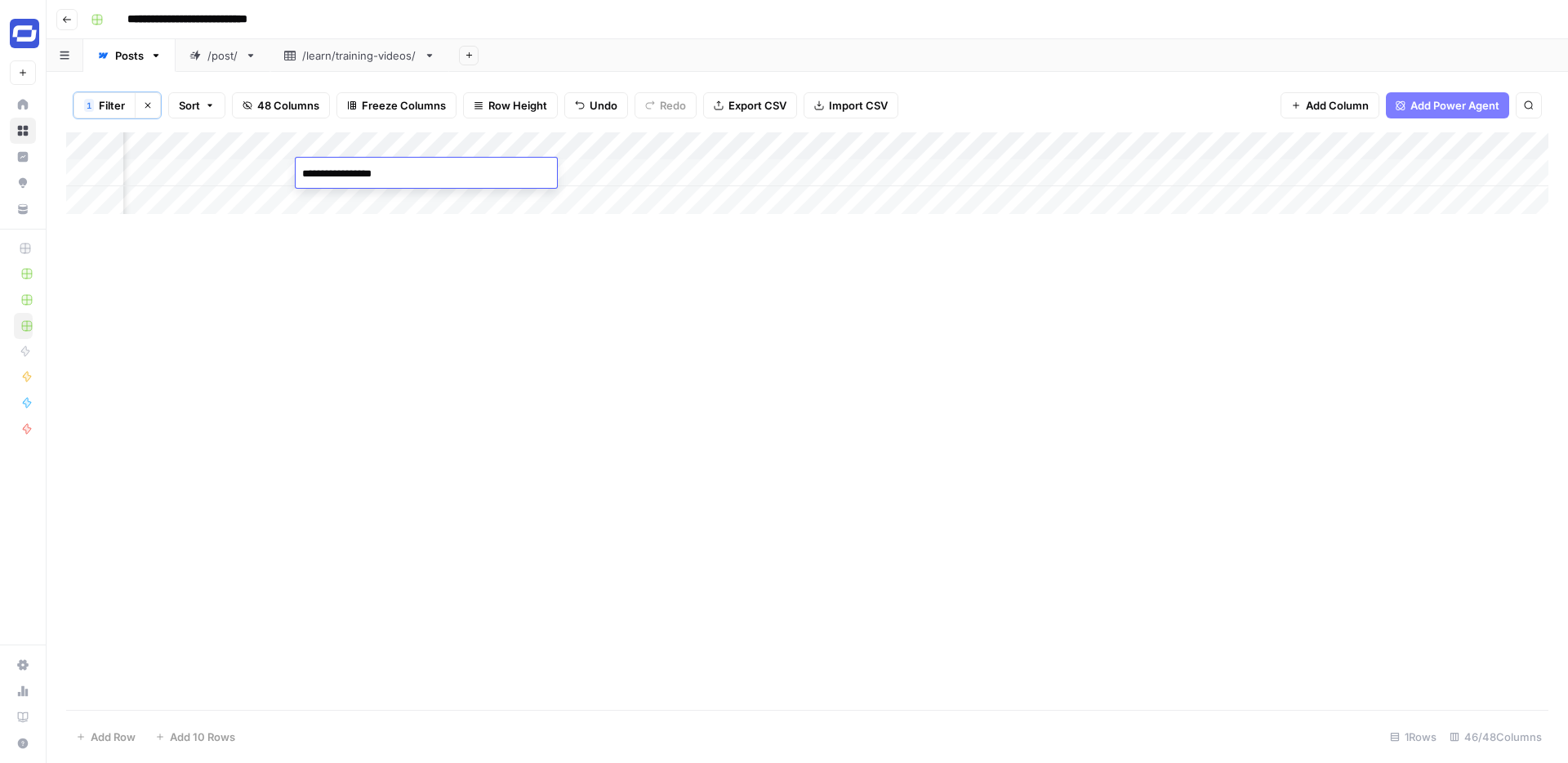
scroll to position [733, 0]
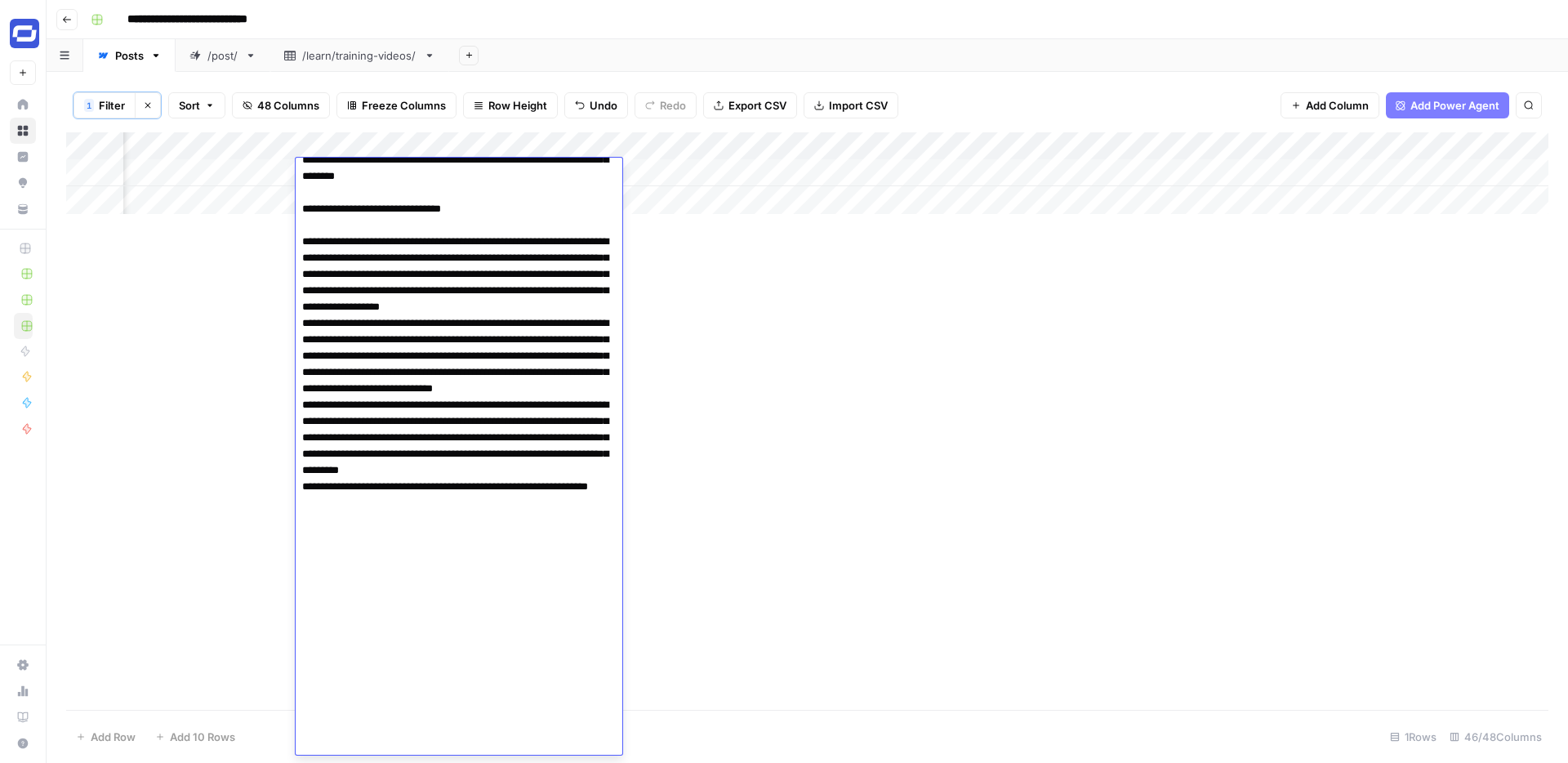
click at [921, 320] on div "Add Column" at bounding box center [807, 421] width 1482 height 577
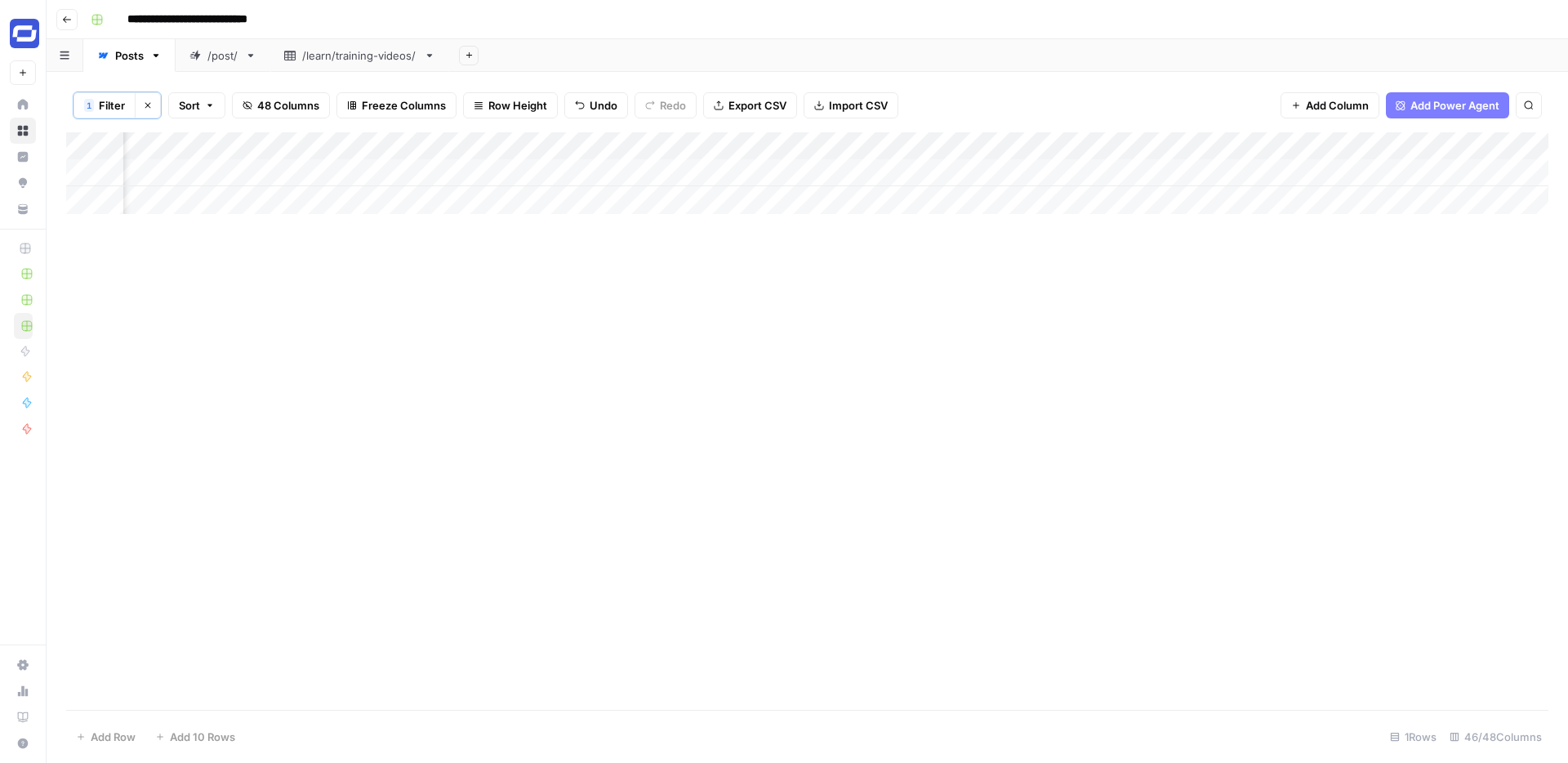
click at [1289, 171] on div "Add Column" at bounding box center [807, 172] width 1482 height 81
click at [847, 172] on div "Add Column" at bounding box center [807, 172] width 1482 height 81
click at [879, 172] on div "Add Column" at bounding box center [807, 172] width 1482 height 81
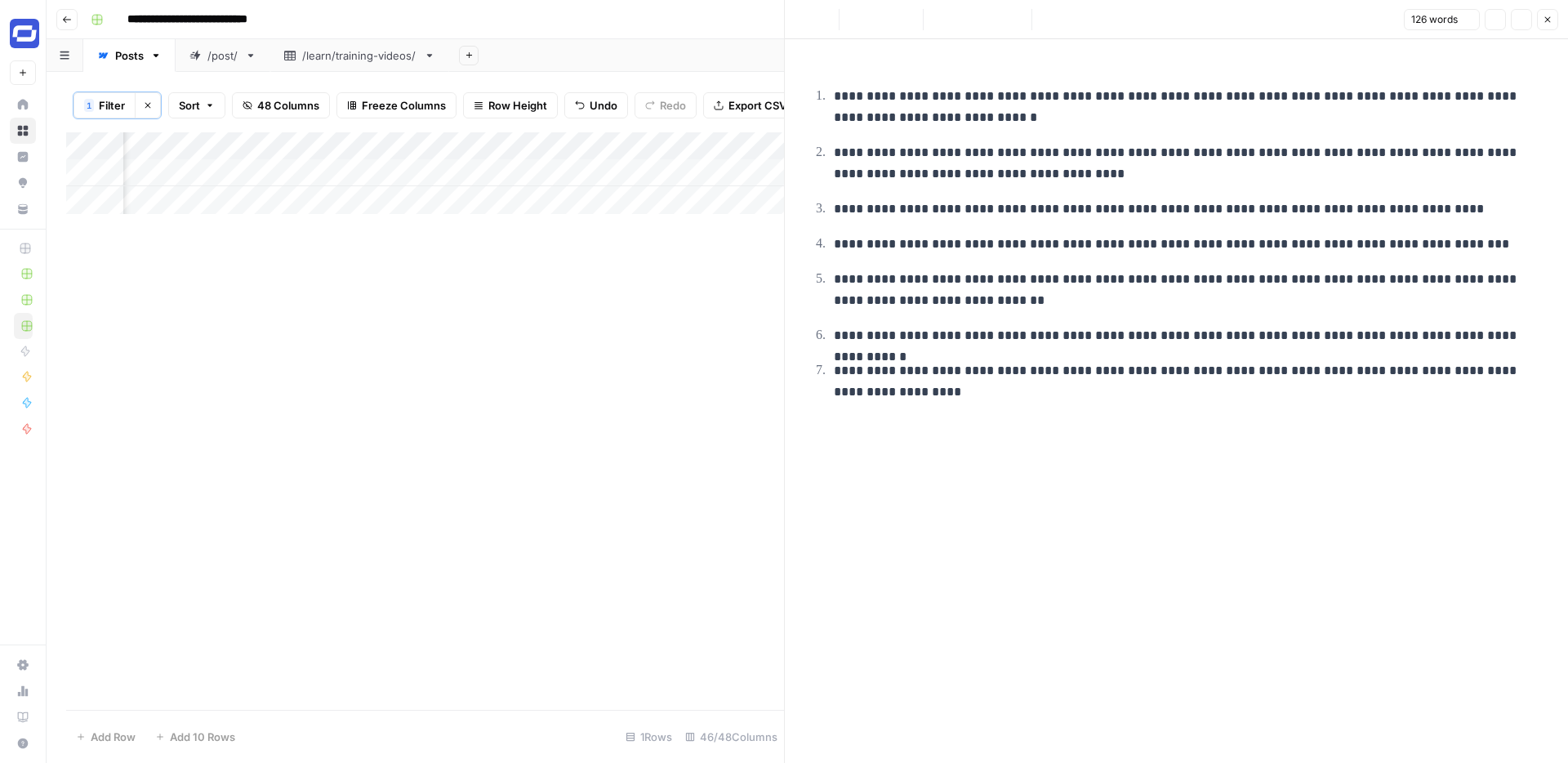
click at [1035, 253] on p "**********" at bounding box center [1189, 244] width 711 height 21
click at [1544, 13] on button "Close" at bounding box center [1547, 20] width 21 height 21
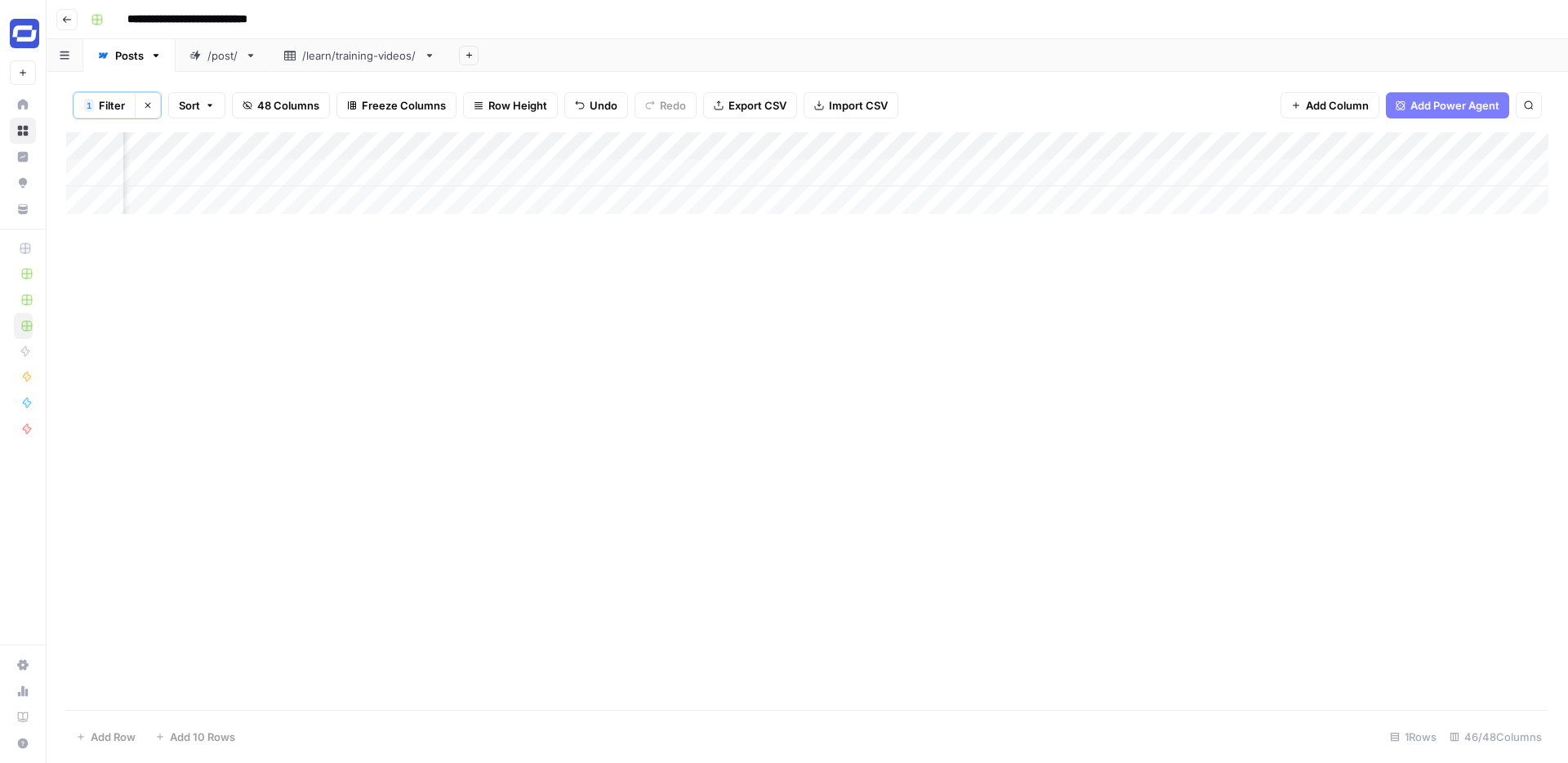
click at [1046, 170] on div "Add Column" at bounding box center [807, 172] width 1482 height 81
click at [1020, 172] on div "Add Column" at bounding box center [807, 172] width 1482 height 81
type textarea "**********"
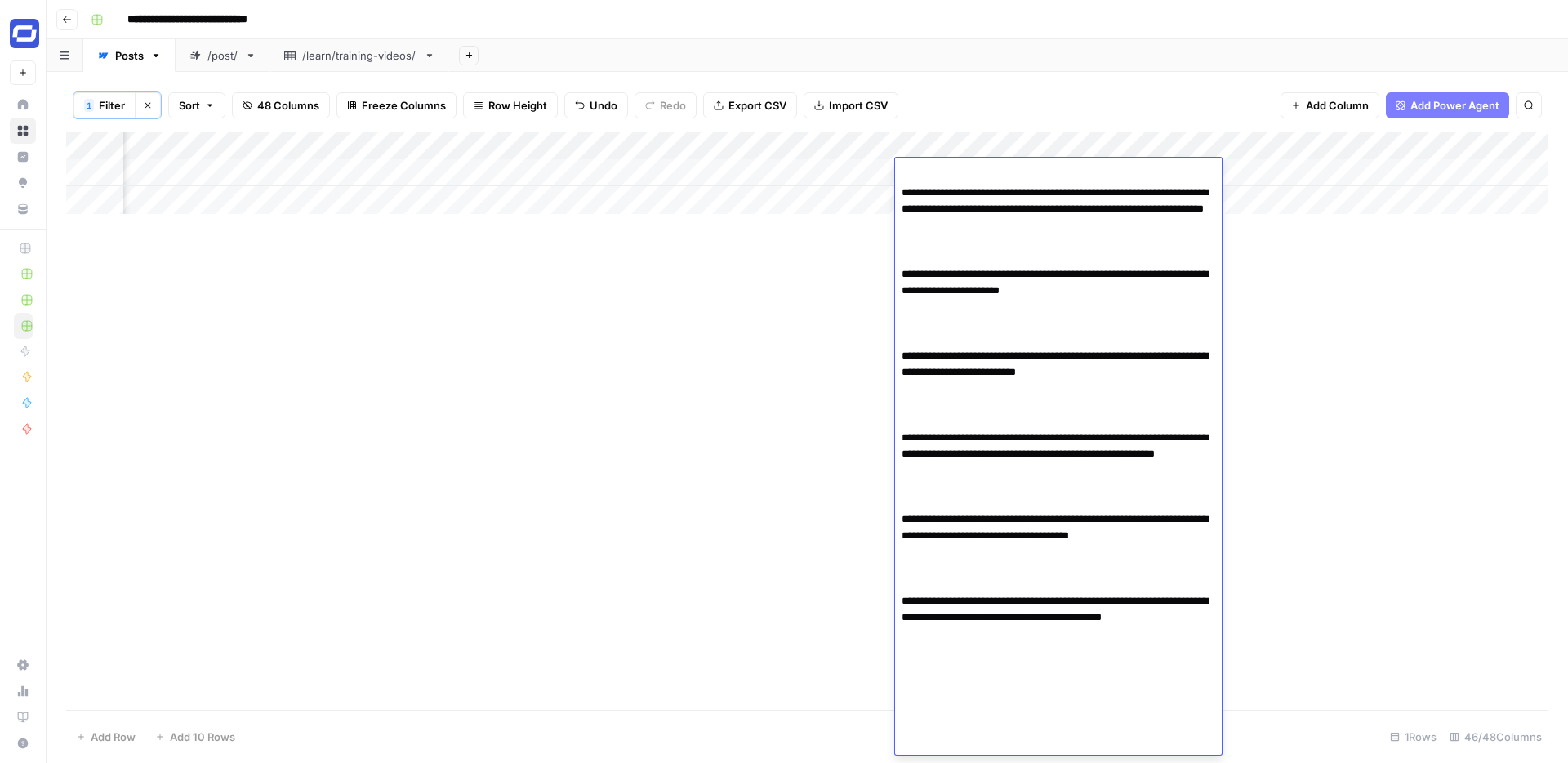
click at [814, 307] on div "Add Column" at bounding box center [807, 421] width 1482 height 577
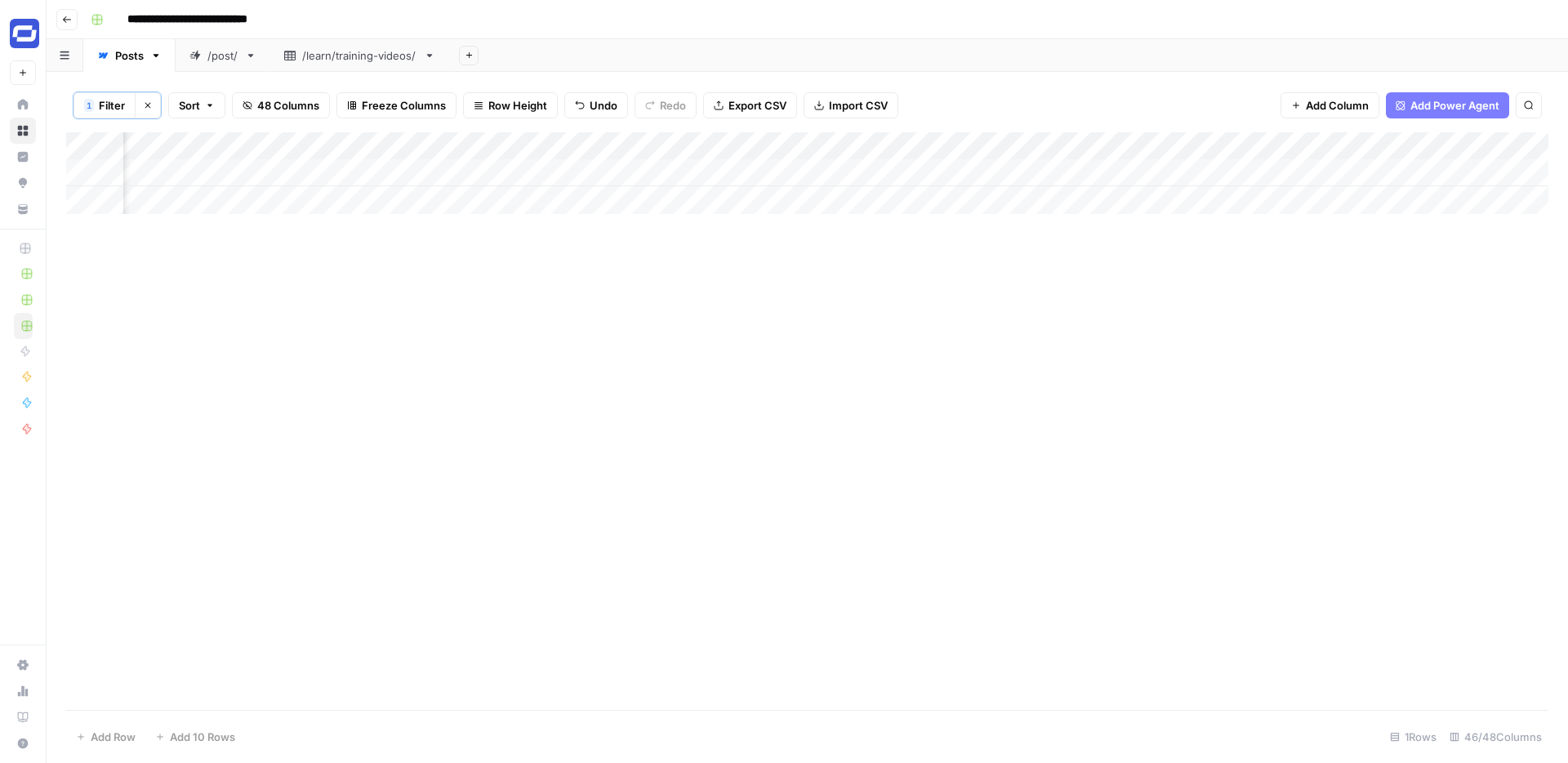
click at [905, 260] on div "Add Column" at bounding box center [807, 421] width 1482 height 577
click at [1038, 181] on div "Add Column" at bounding box center [807, 172] width 1482 height 81
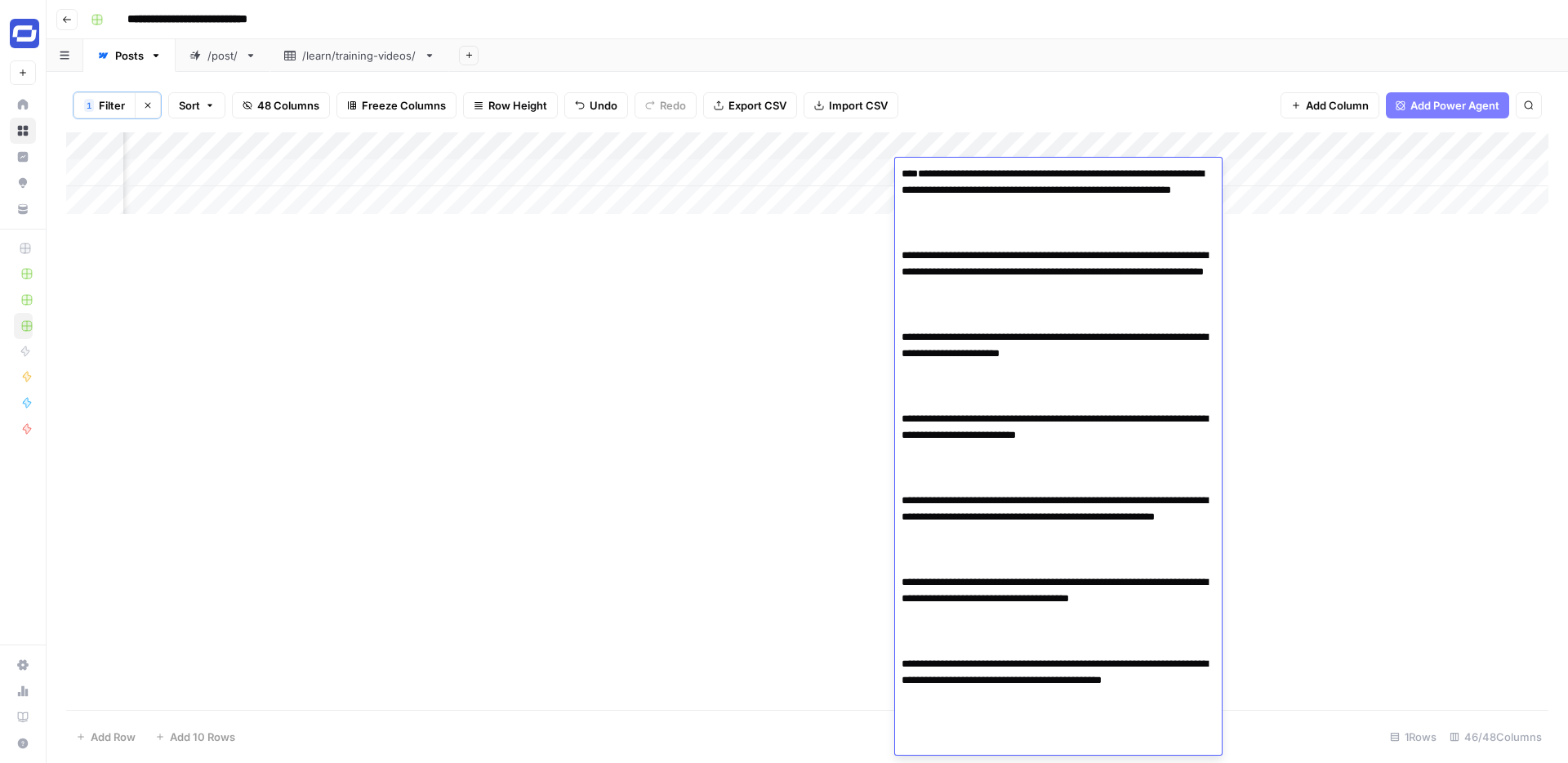
scroll to position [68, 0]
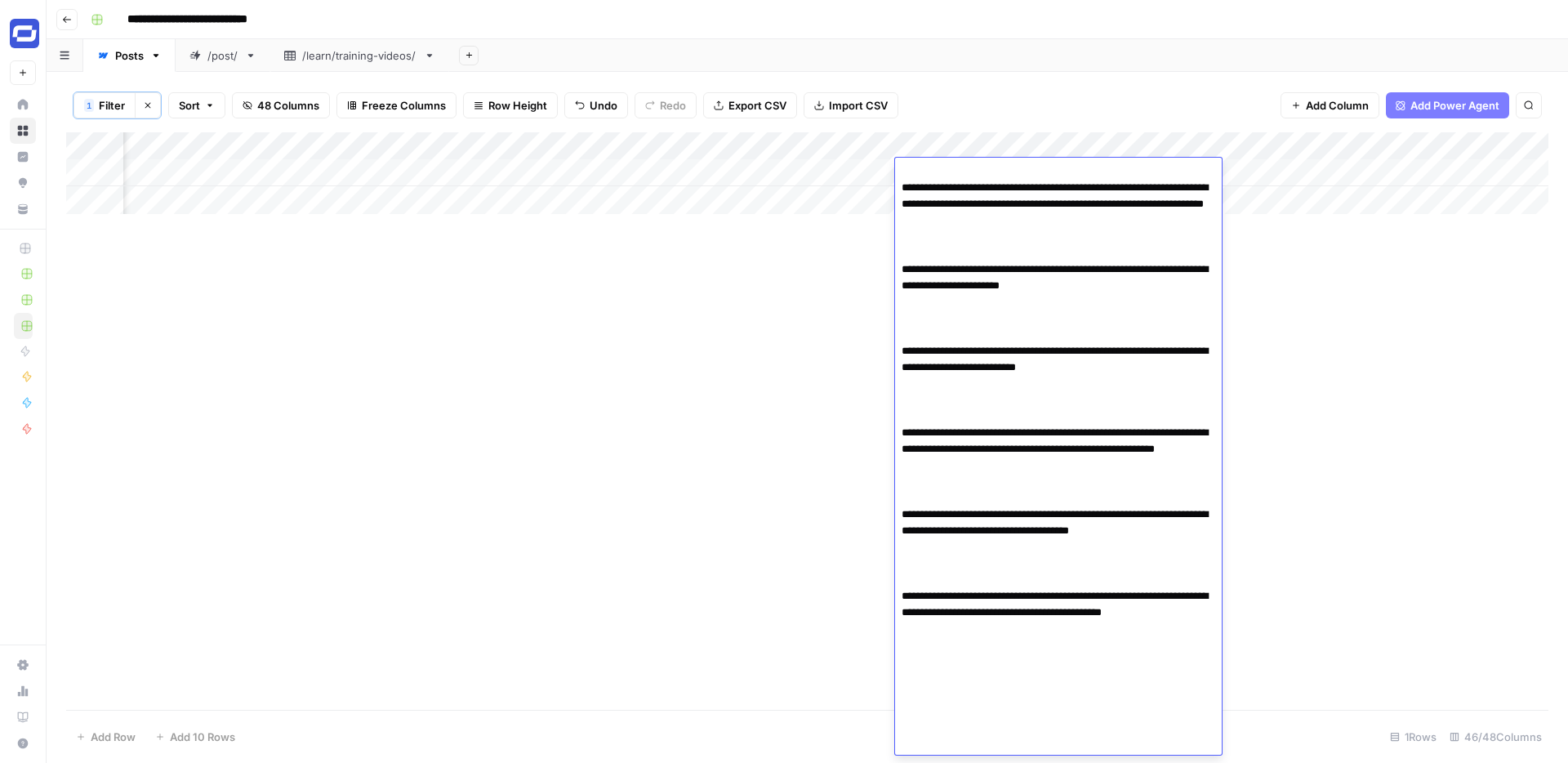
click at [1043, 179] on textarea "**********" at bounding box center [1058, 424] width 327 height 660
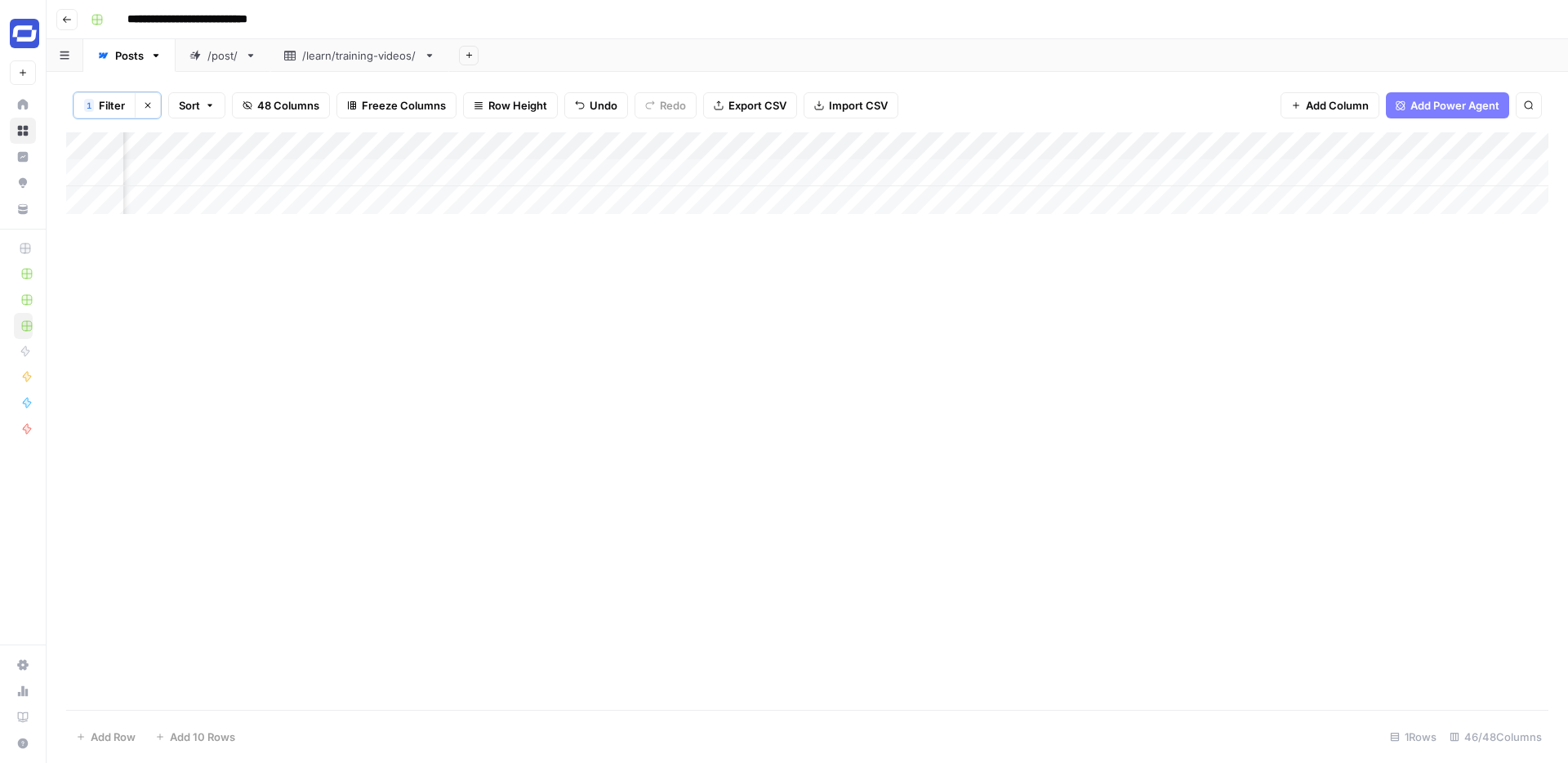
click at [1274, 242] on div "Add Column" at bounding box center [807, 421] width 1482 height 577
click at [1044, 177] on div "Add Column" at bounding box center [807, 172] width 1482 height 81
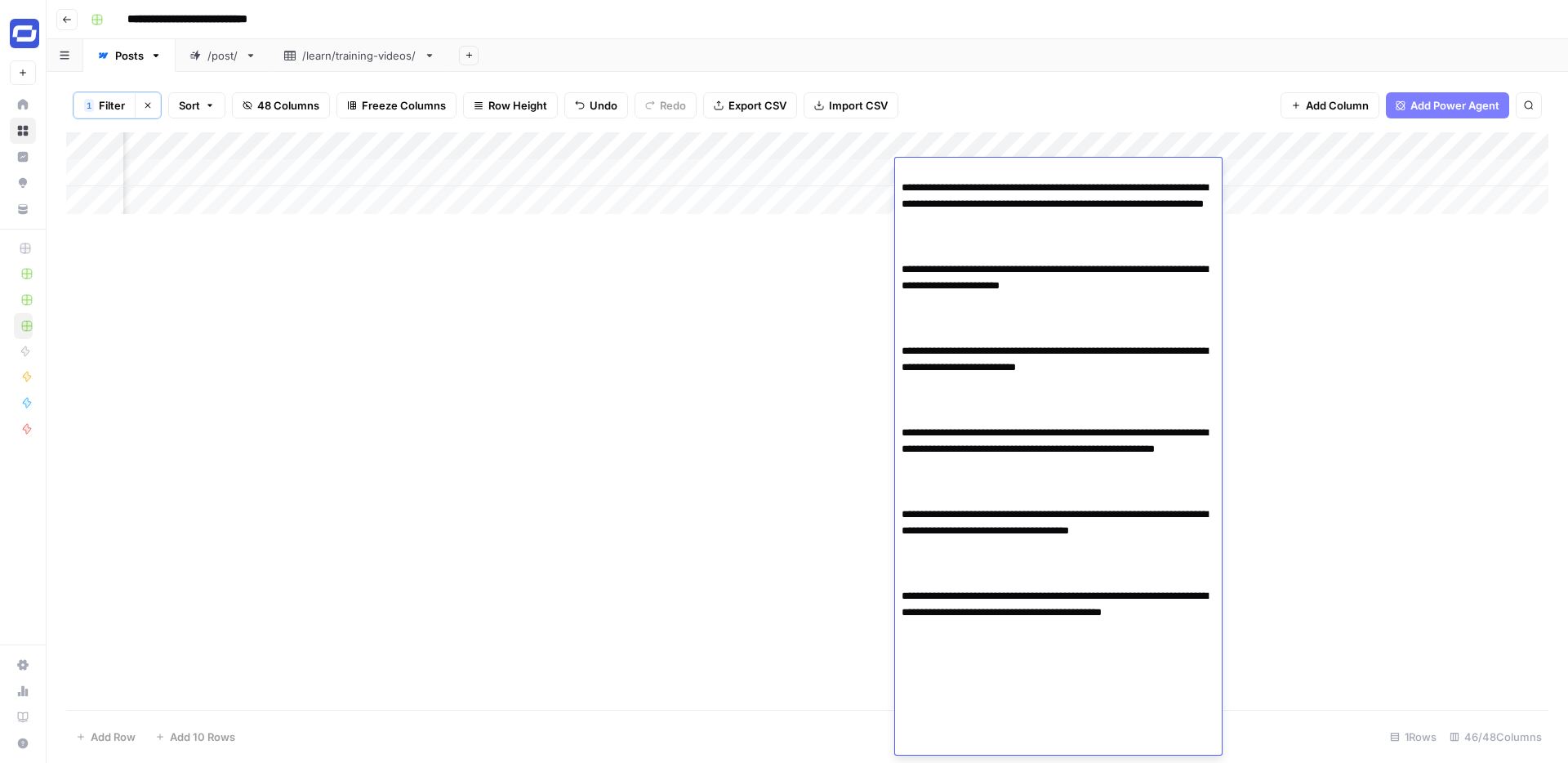
click at [1032, 188] on textarea "**********" at bounding box center [1058, 424] width 327 height 660
click at [1312, 239] on div "Add Column" at bounding box center [807, 421] width 1482 height 577
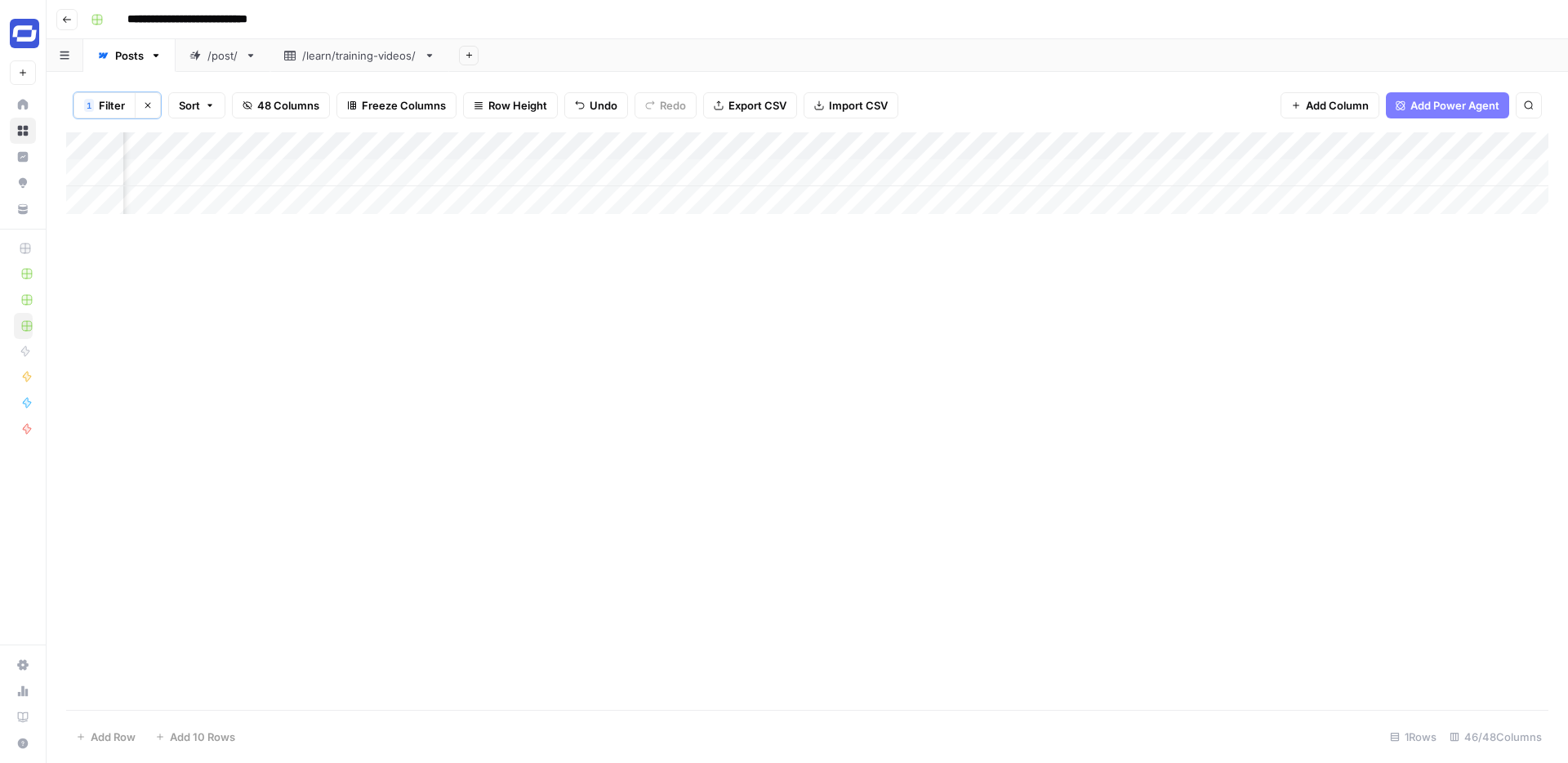
click at [951, 172] on div "Add Column" at bounding box center [807, 172] width 1482 height 81
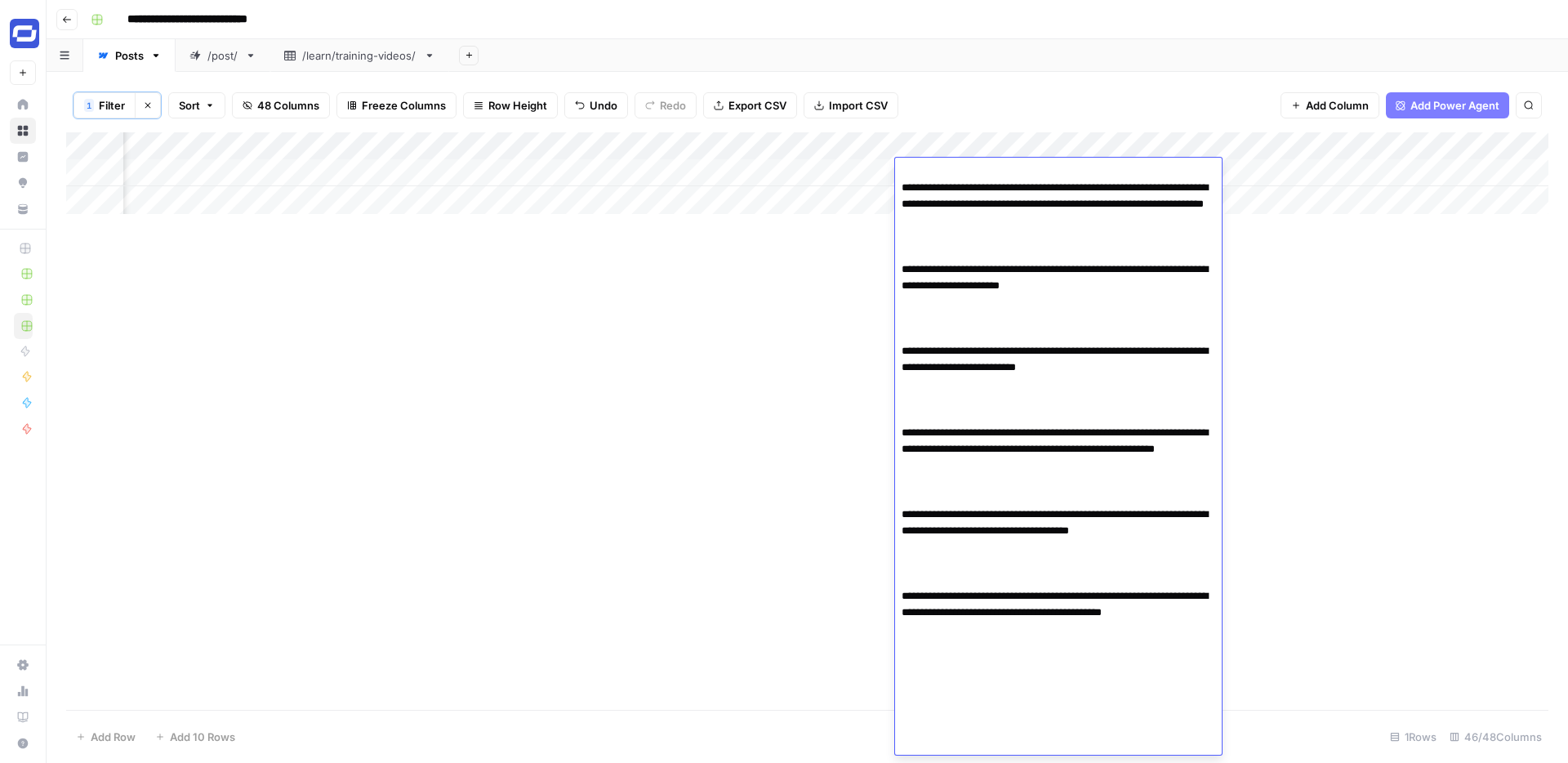
scroll to position [0, 0]
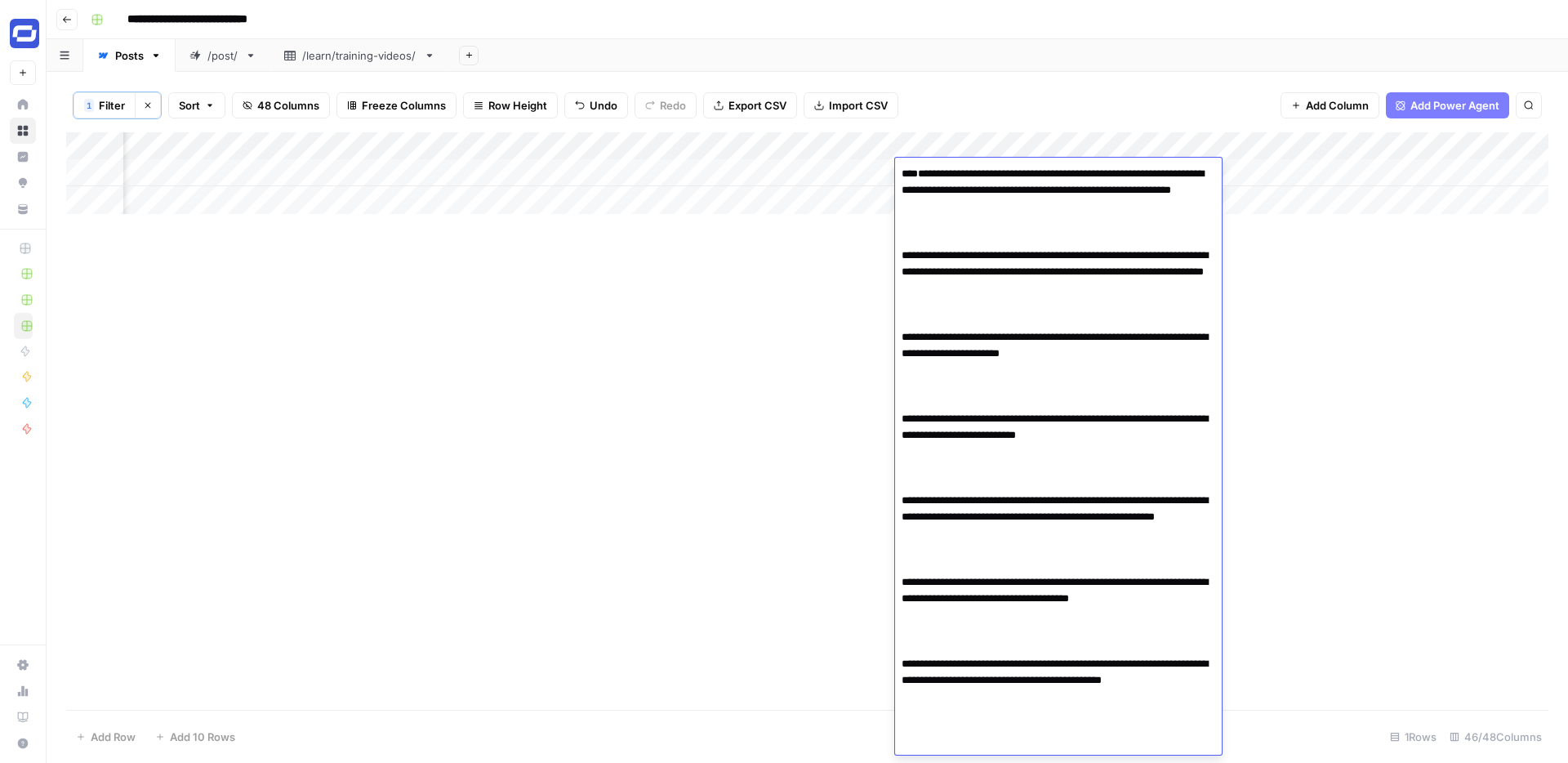
click at [989, 242] on textarea "**********" at bounding box center [1058, 492] width 327 height 660
click at [905, 244] on textarea "**********" at bounding box center [1058, 492] width 327 height 660
click at [1029, 221] on textarea "**********" at bounding box center [1058, 460] width 327 height 595
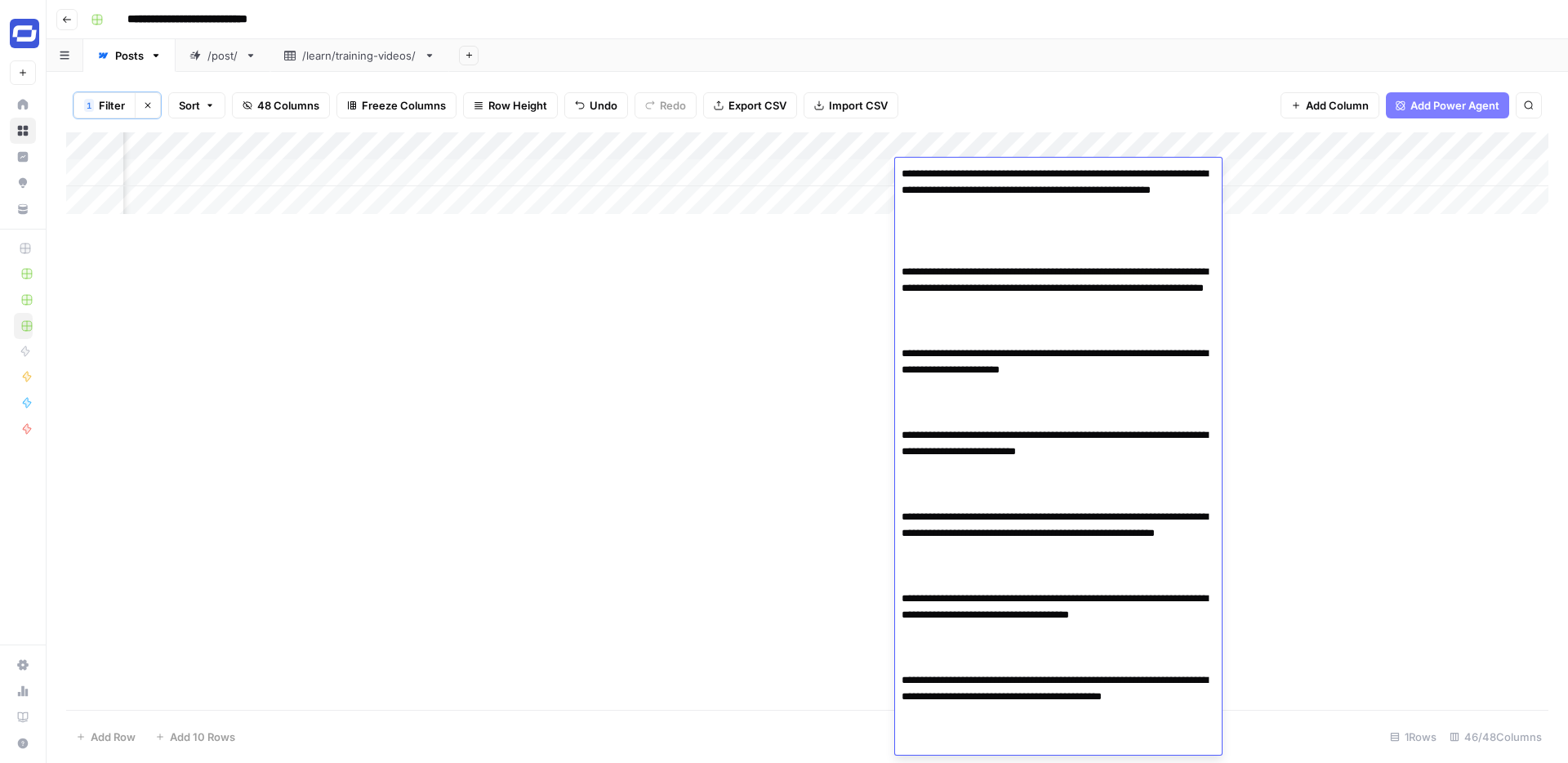
paste textarea "**********"
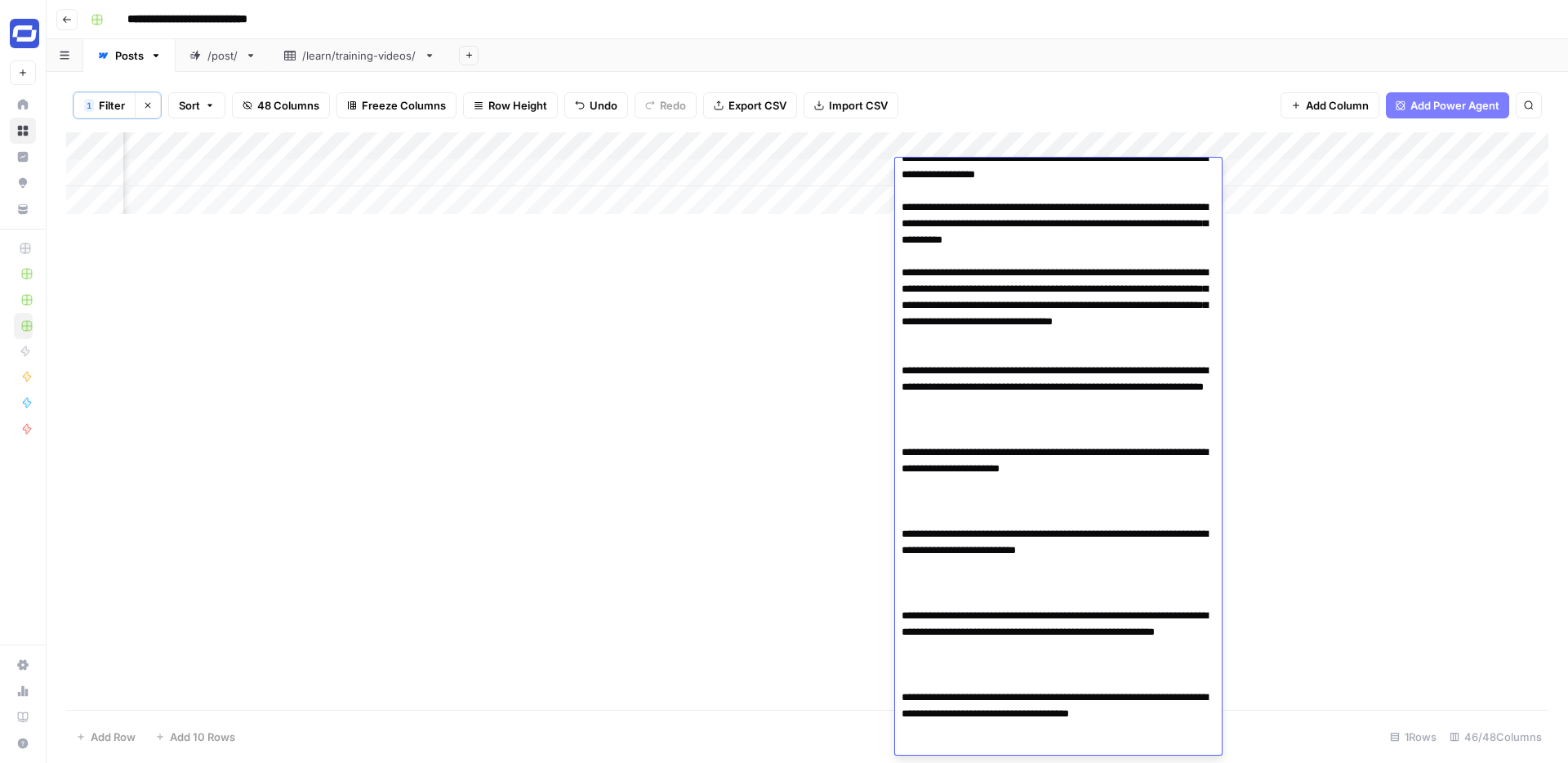
scroll to position [415, 0]
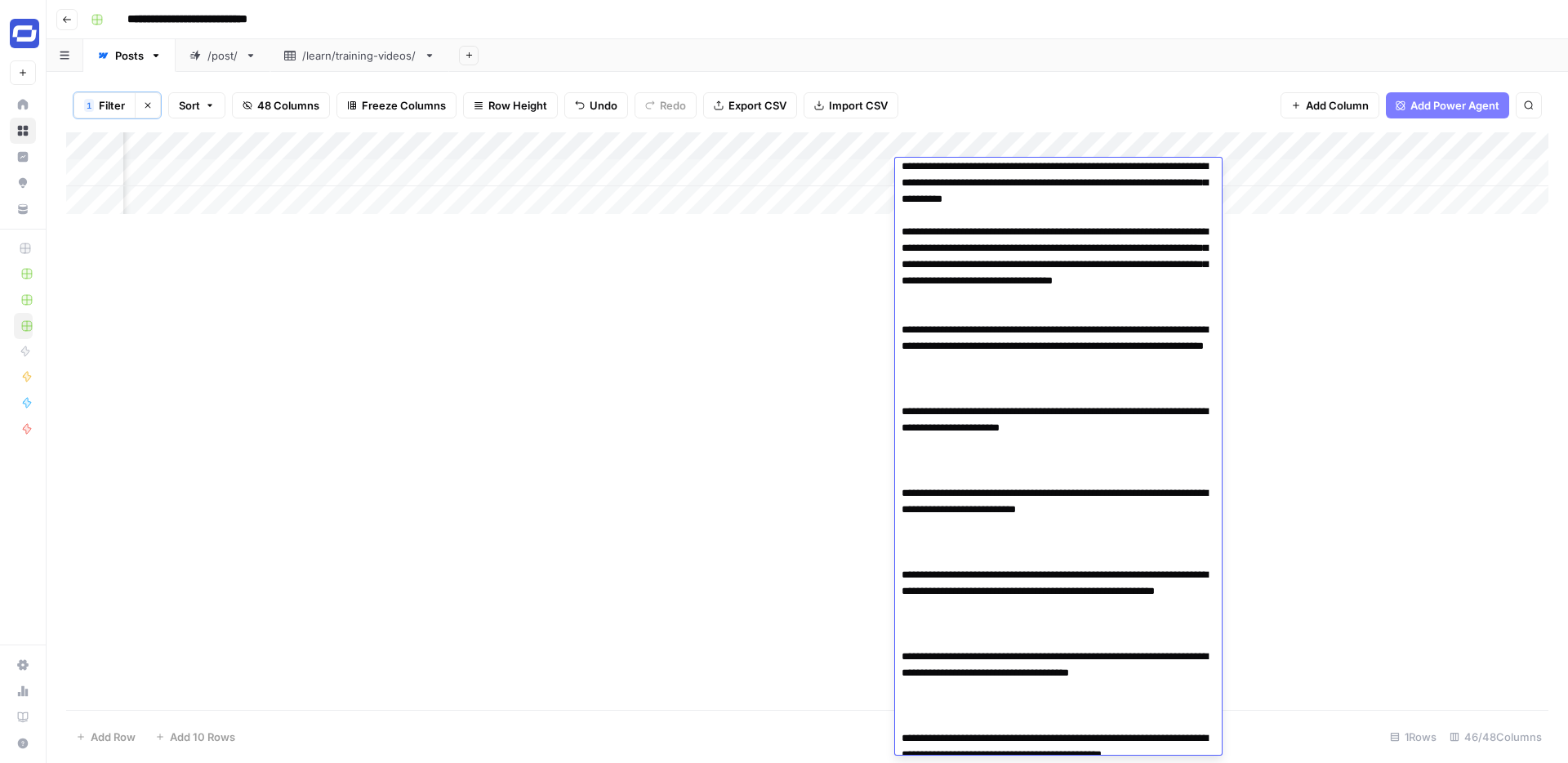
click at [1005, 426] on textarea at bounding box center [1058, 322] width 327 height 1150
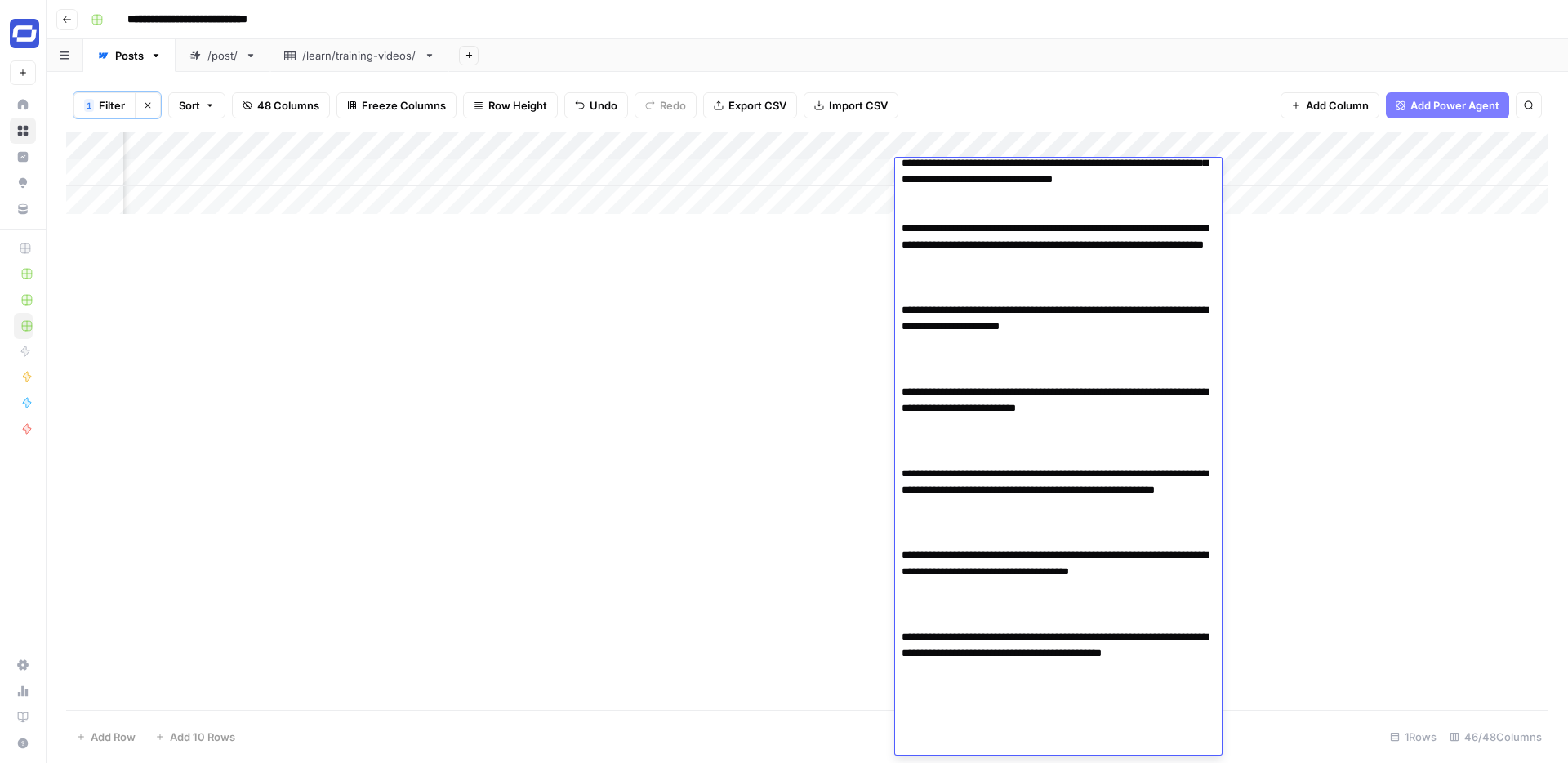
click at [1089, 373] on textarea at bounding box center [1058, 220] width 327 height 1150
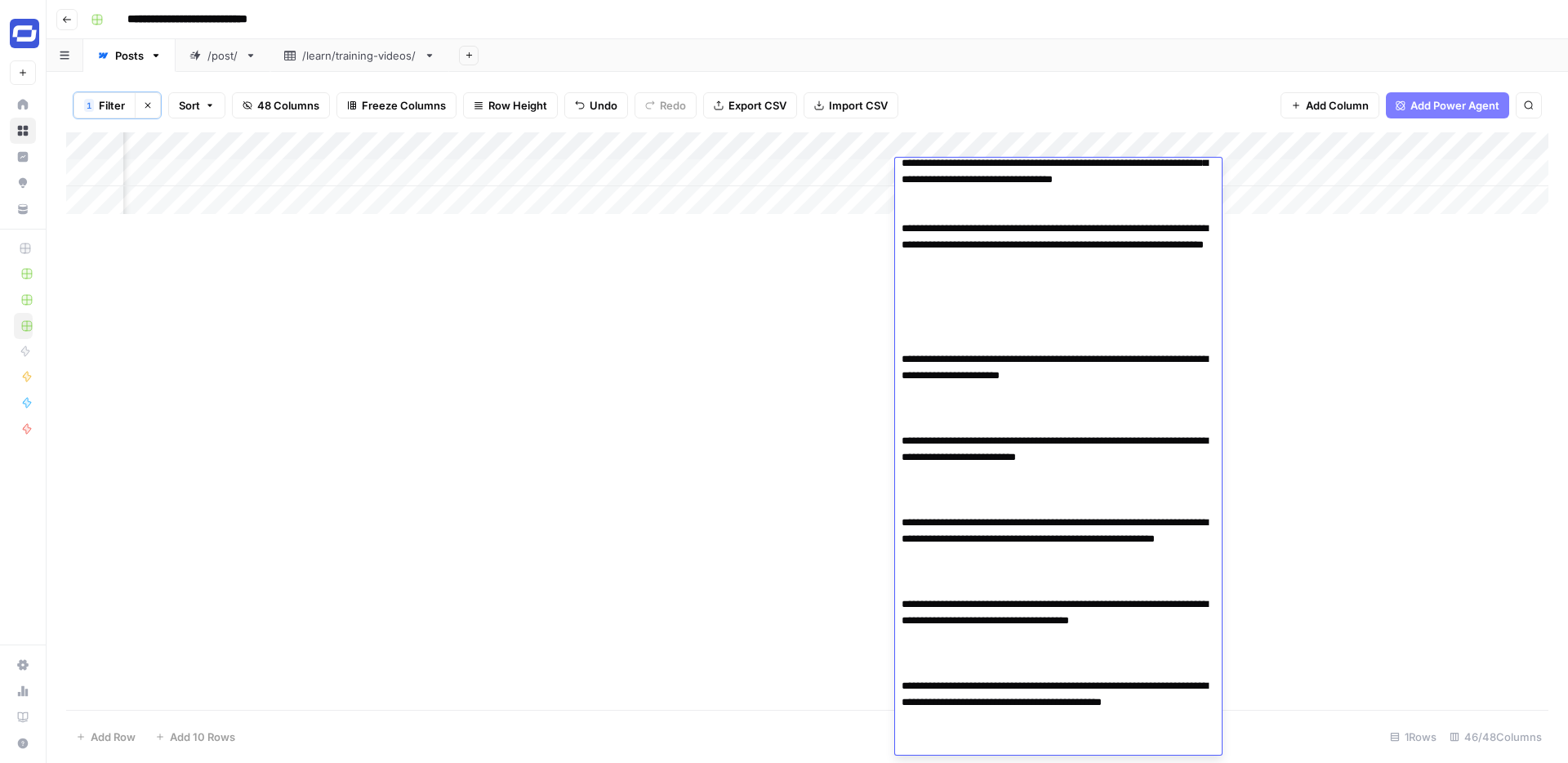
click at [967, 366] on textarea at bounding box center [1058, 245] width 327 height 1199
click at [952, 378] on textarea at bounding box center [1058, 245] width 327 height 1199
paste textarea "**********"
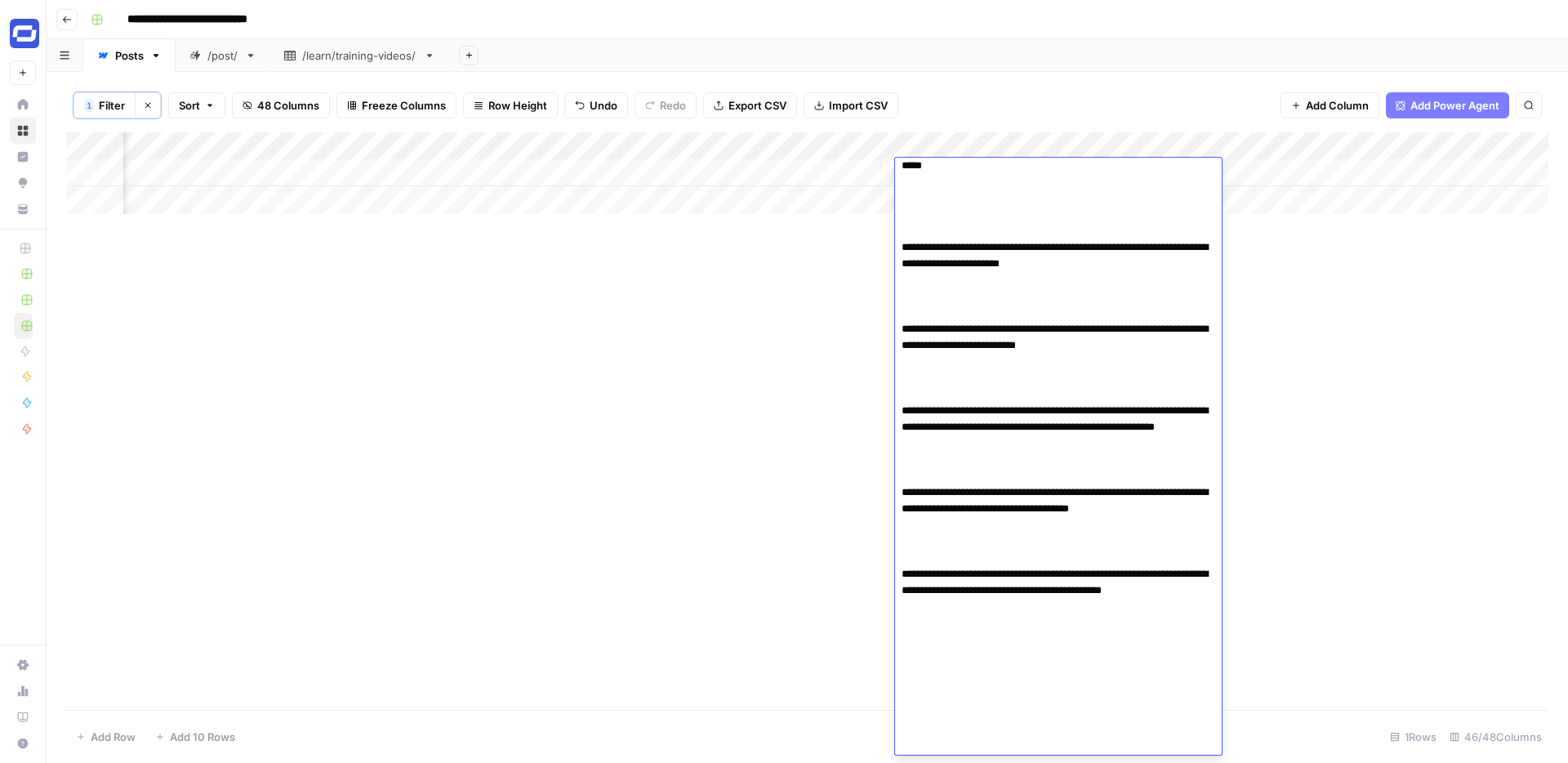
scroll to position [1178, 0]
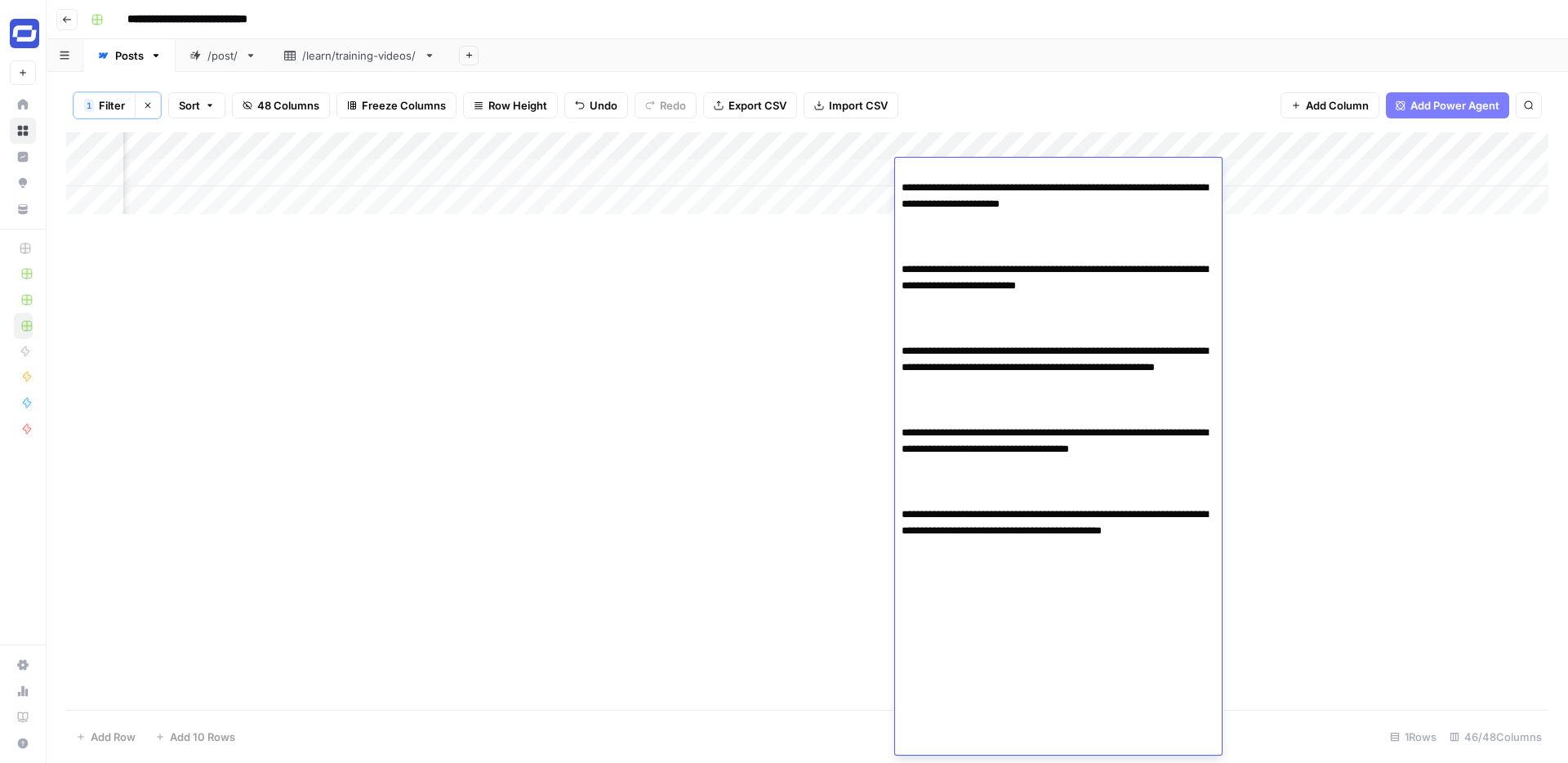
scroll to position [1146, 0]
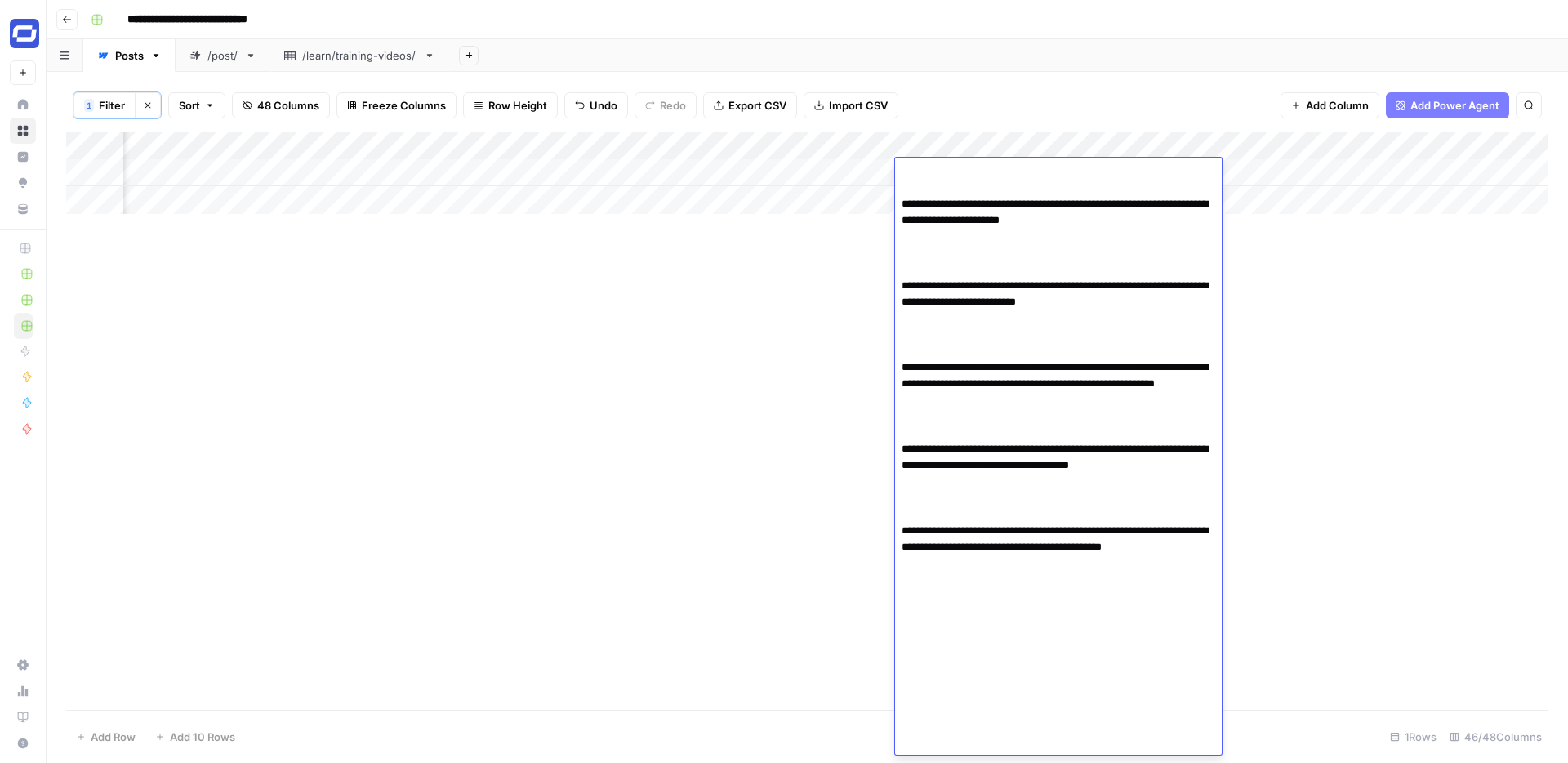
paste textarea "**********"
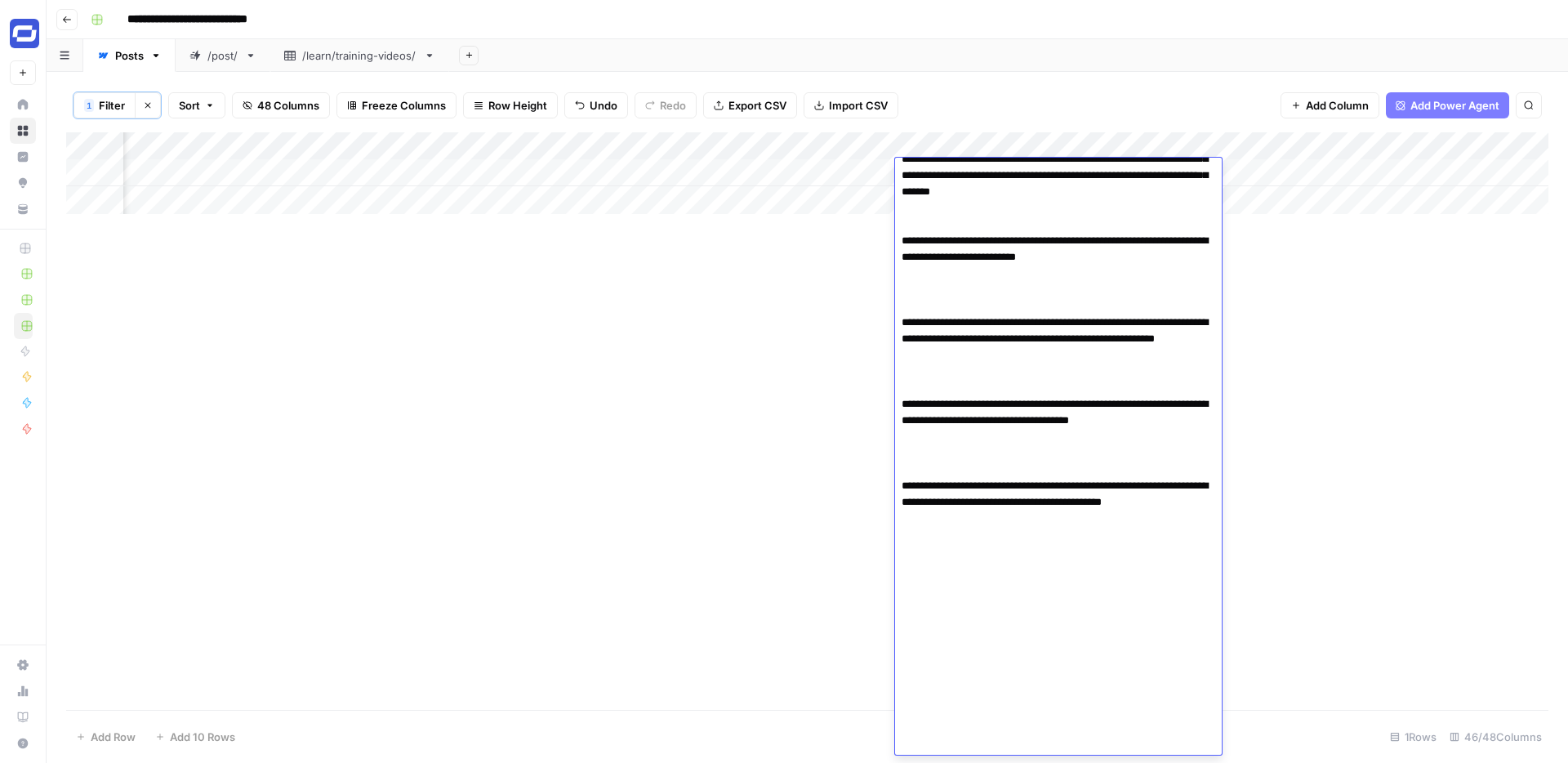
scroll to position [1733, 0]
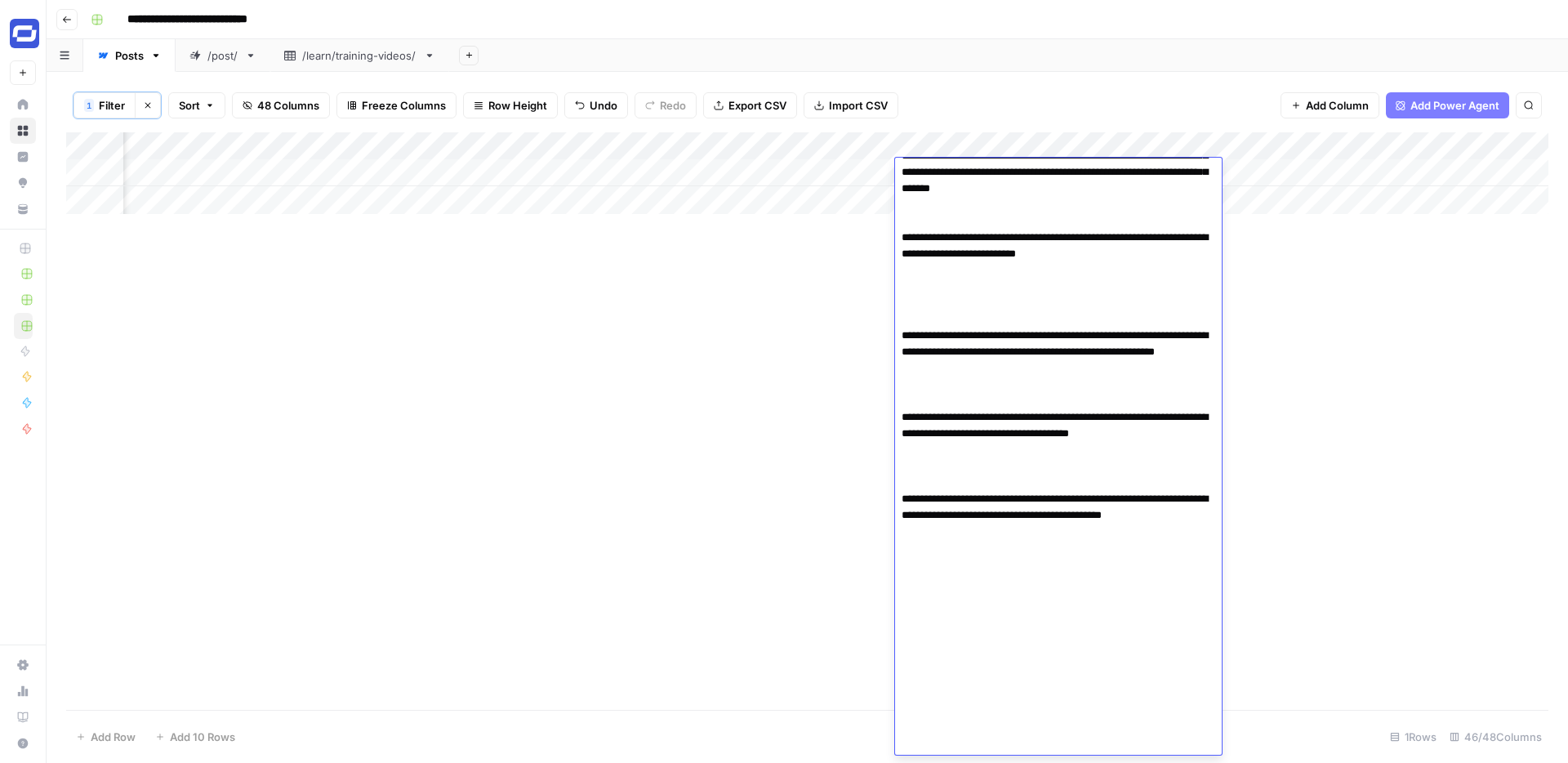
paste textarea "**********"
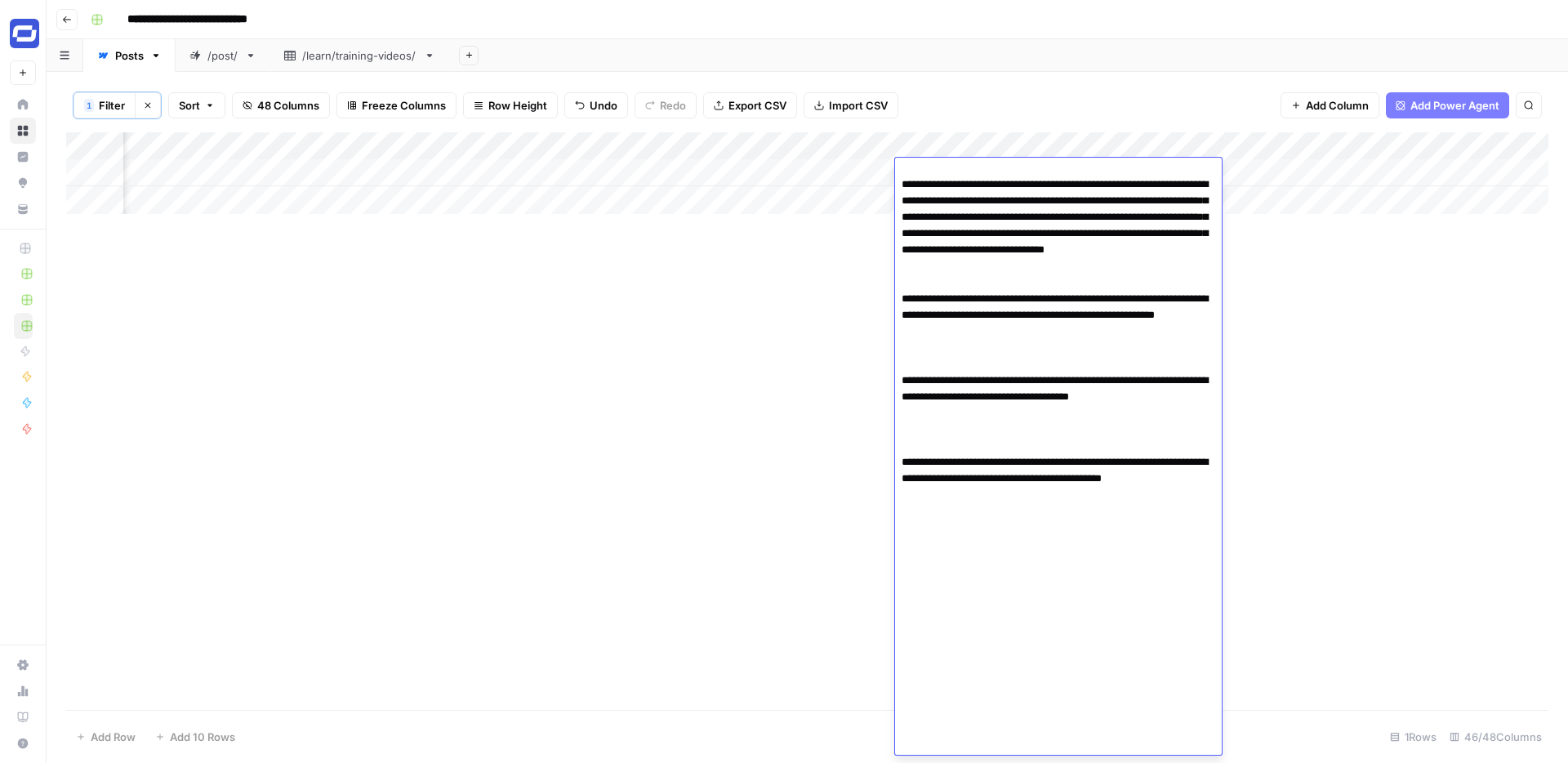
scroll to position [2420, 0]
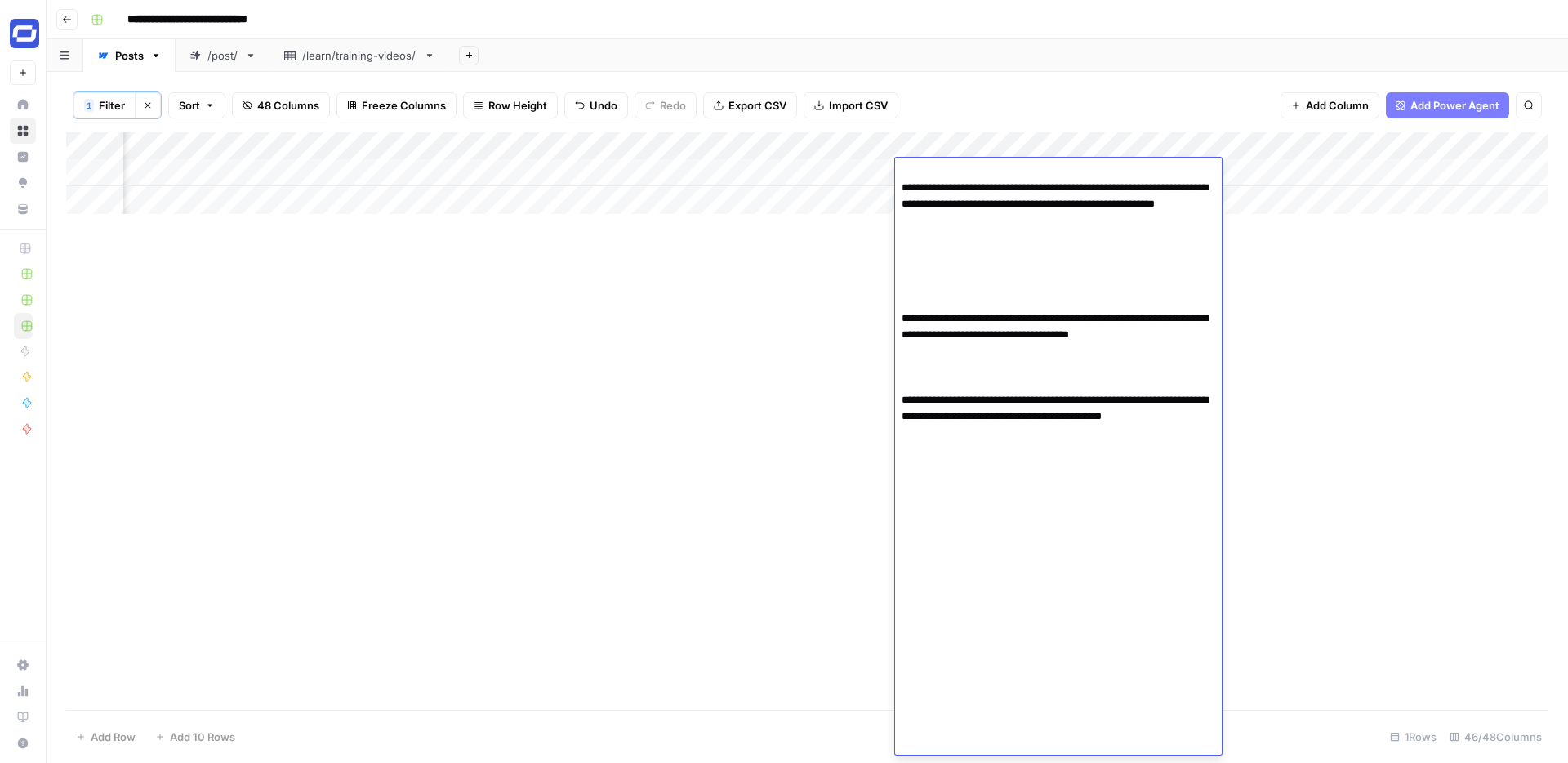
scroll to position [2469, 0]
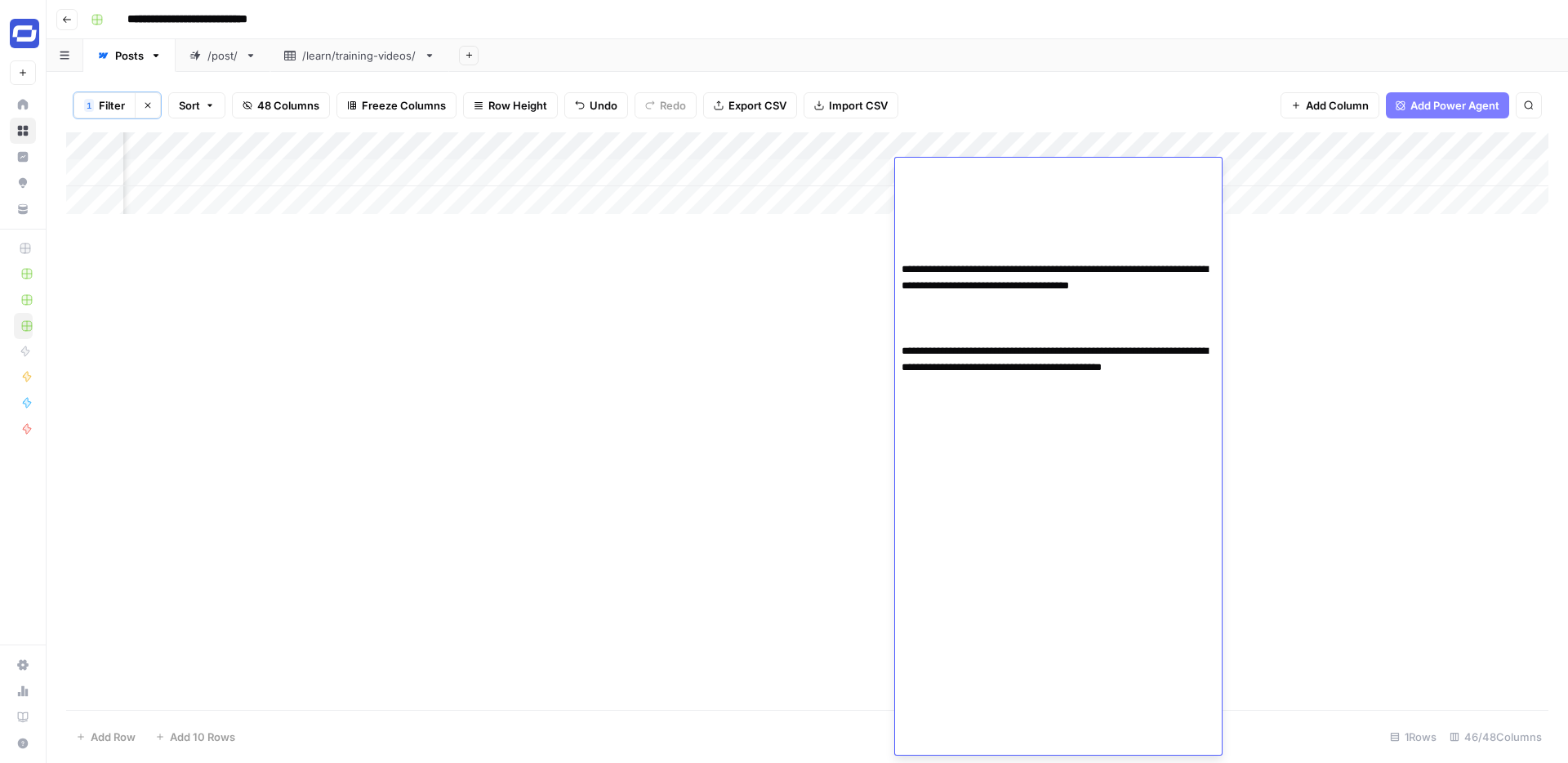
paste textarea "**********"
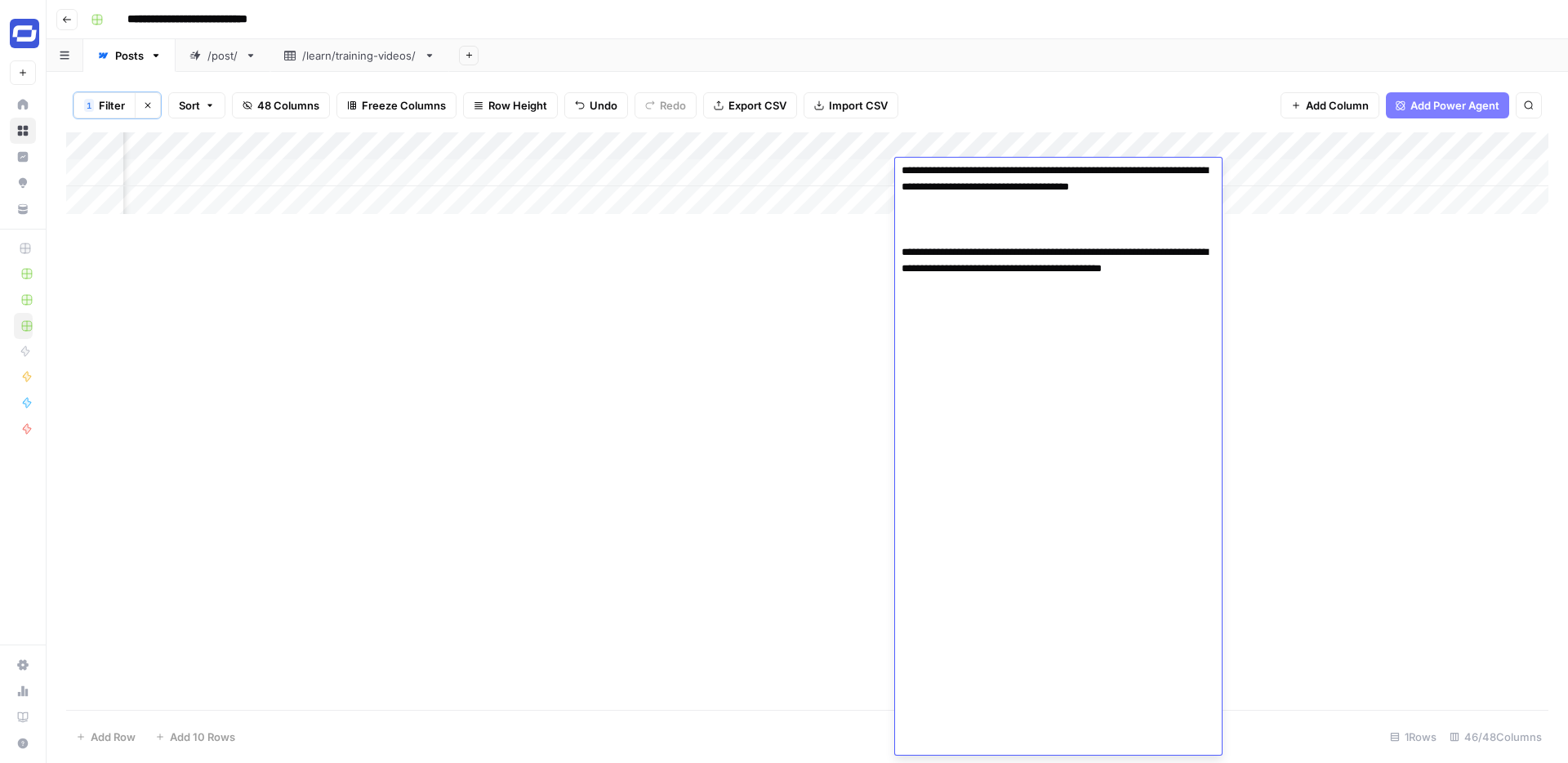
scroll to position [2927, 0]
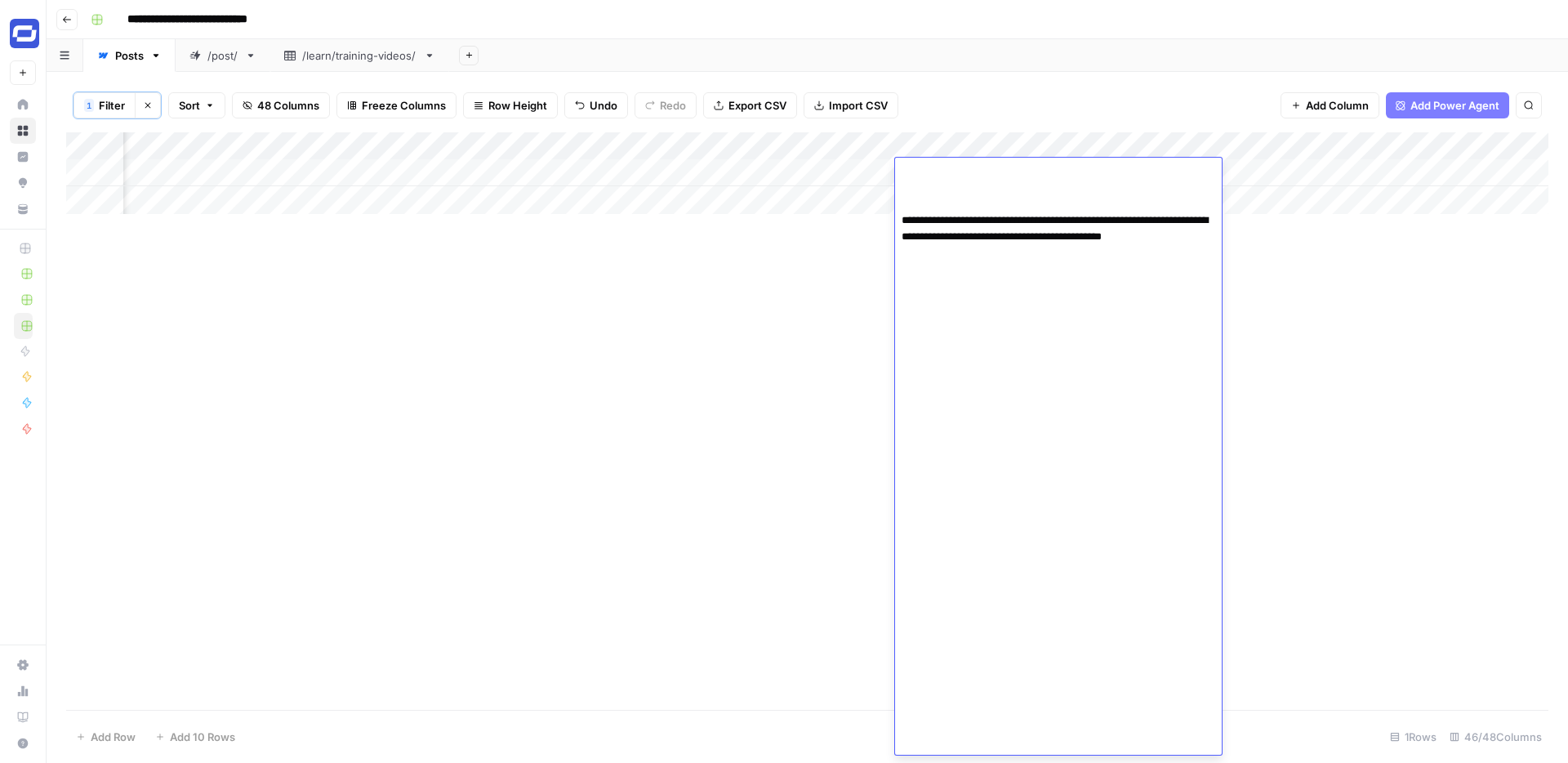
scroll to position [2894, 0]
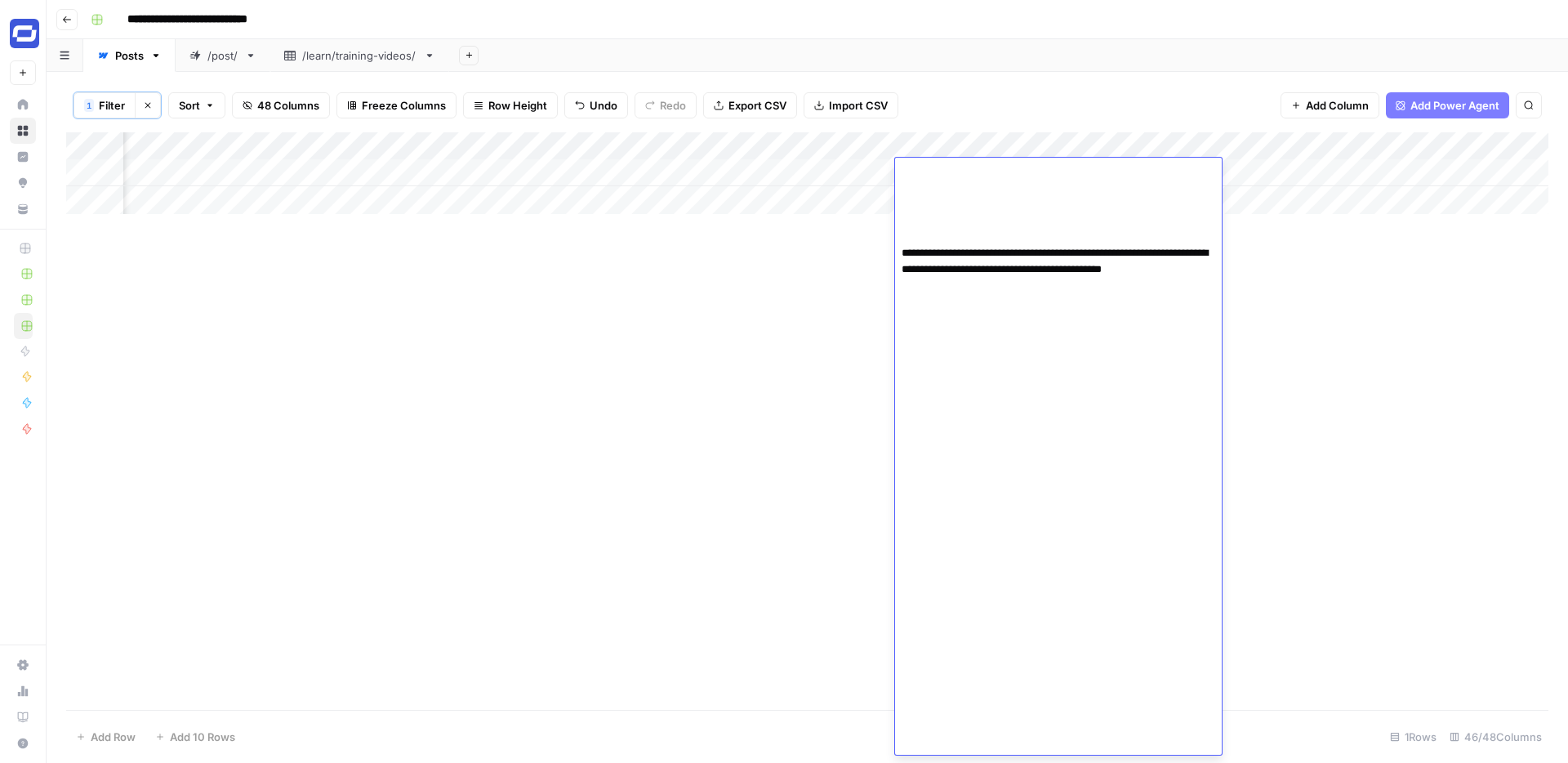
scroll to position [2927, 0]
paste textarea "**********"
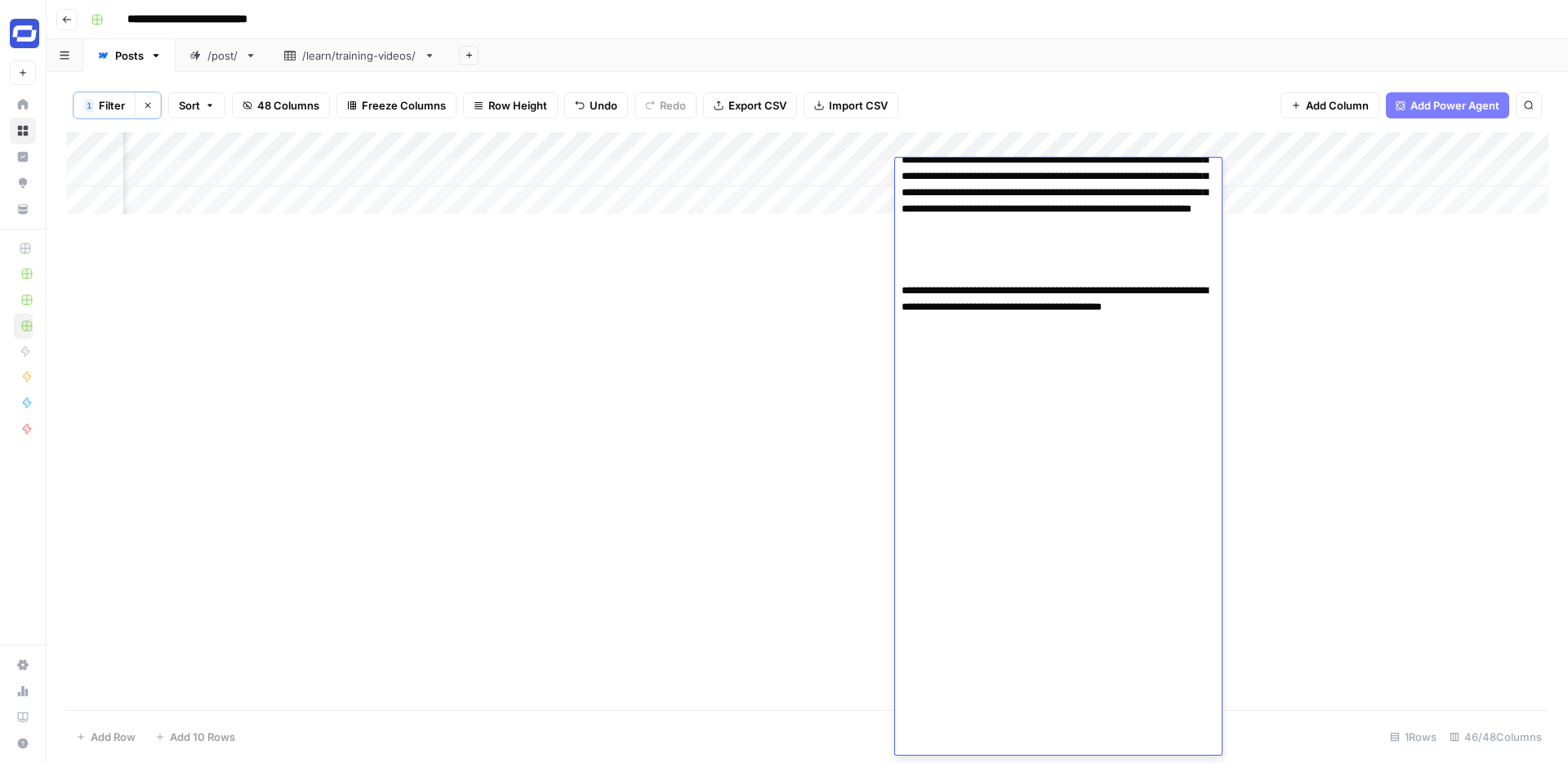
scroll to position [3384, 0]
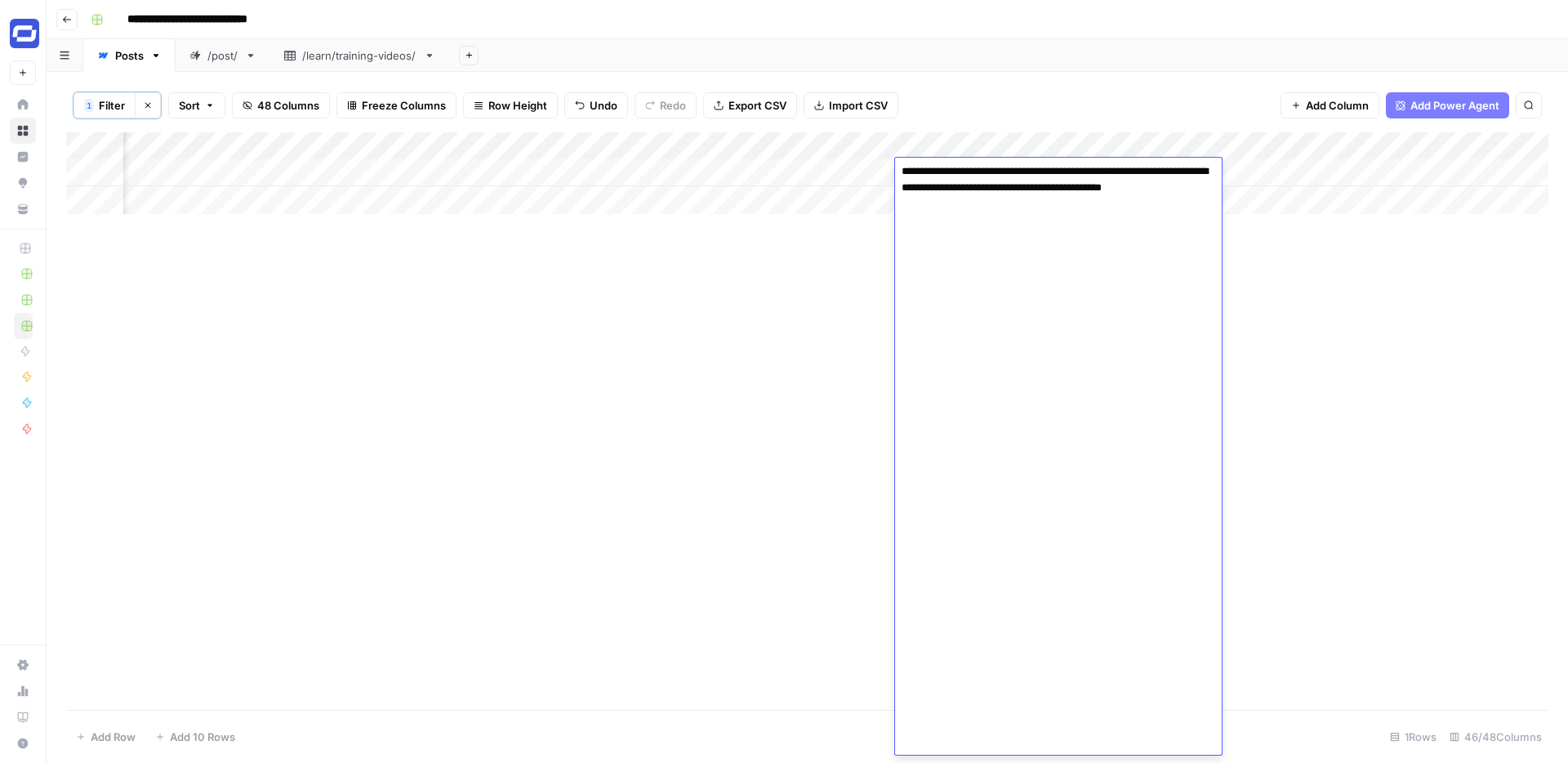
paste textarea "**********"
type textarea "**********"
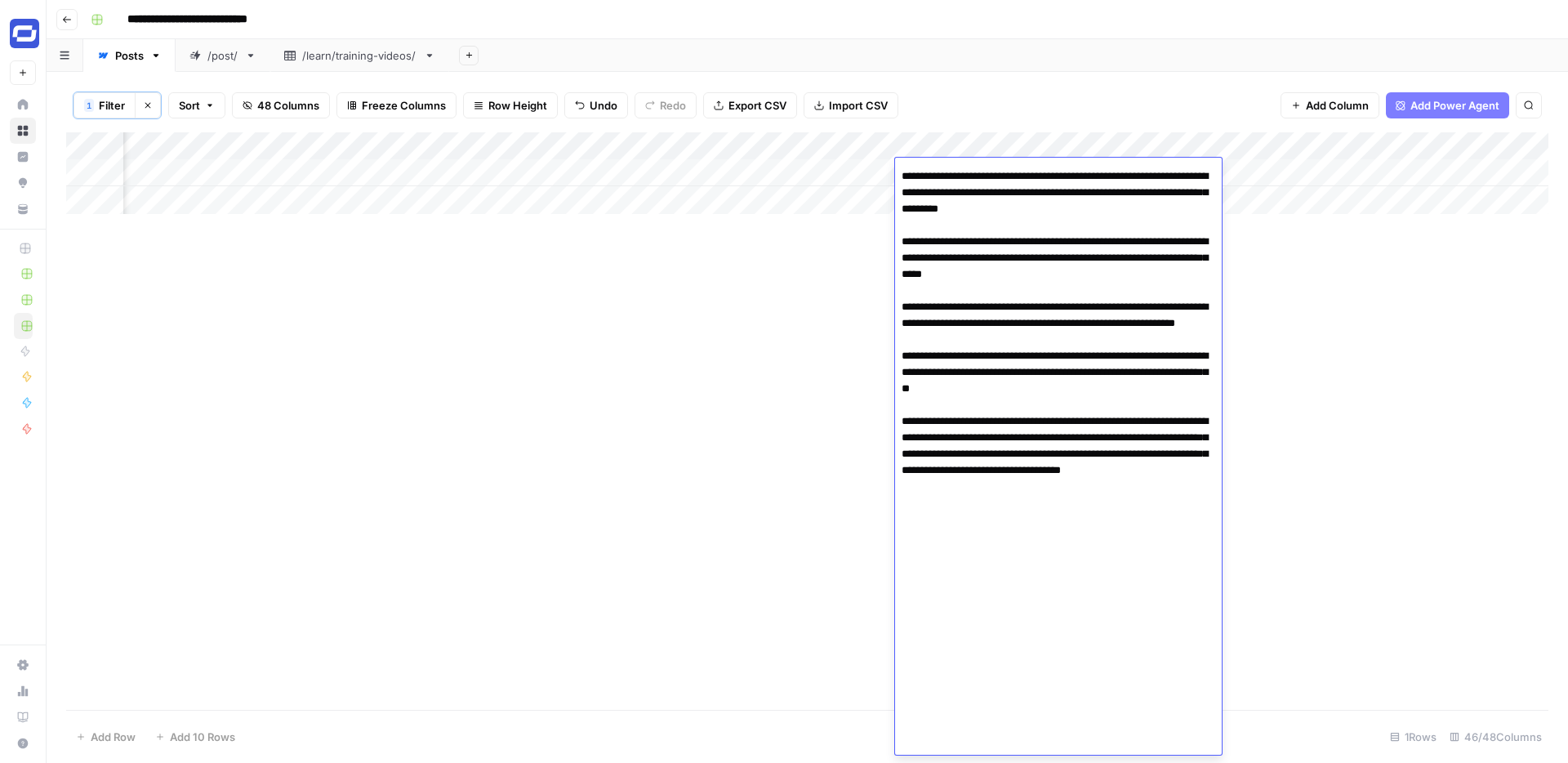
scroll to position [3261, 0]
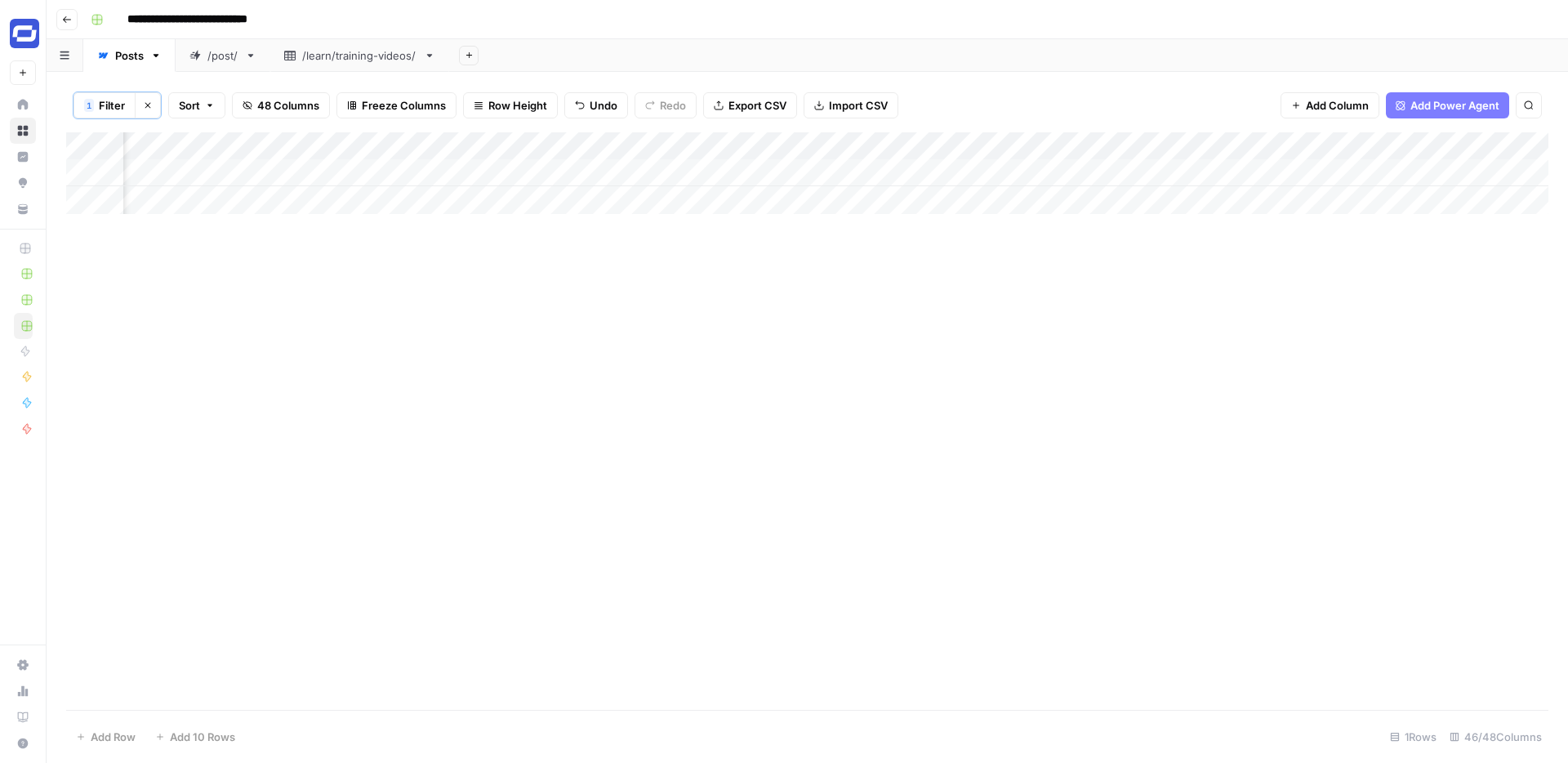
click at [1254, 172] on div "Add Column" at bounding box center [807, 172] width 1482 height 81
click at [797, 254] on div "Add Column" at bounding box center [807, 421] width 1482 height 577
click at [1138, 172] on div "Add Column" at bounding box center [807, 172] width 1482 height 81
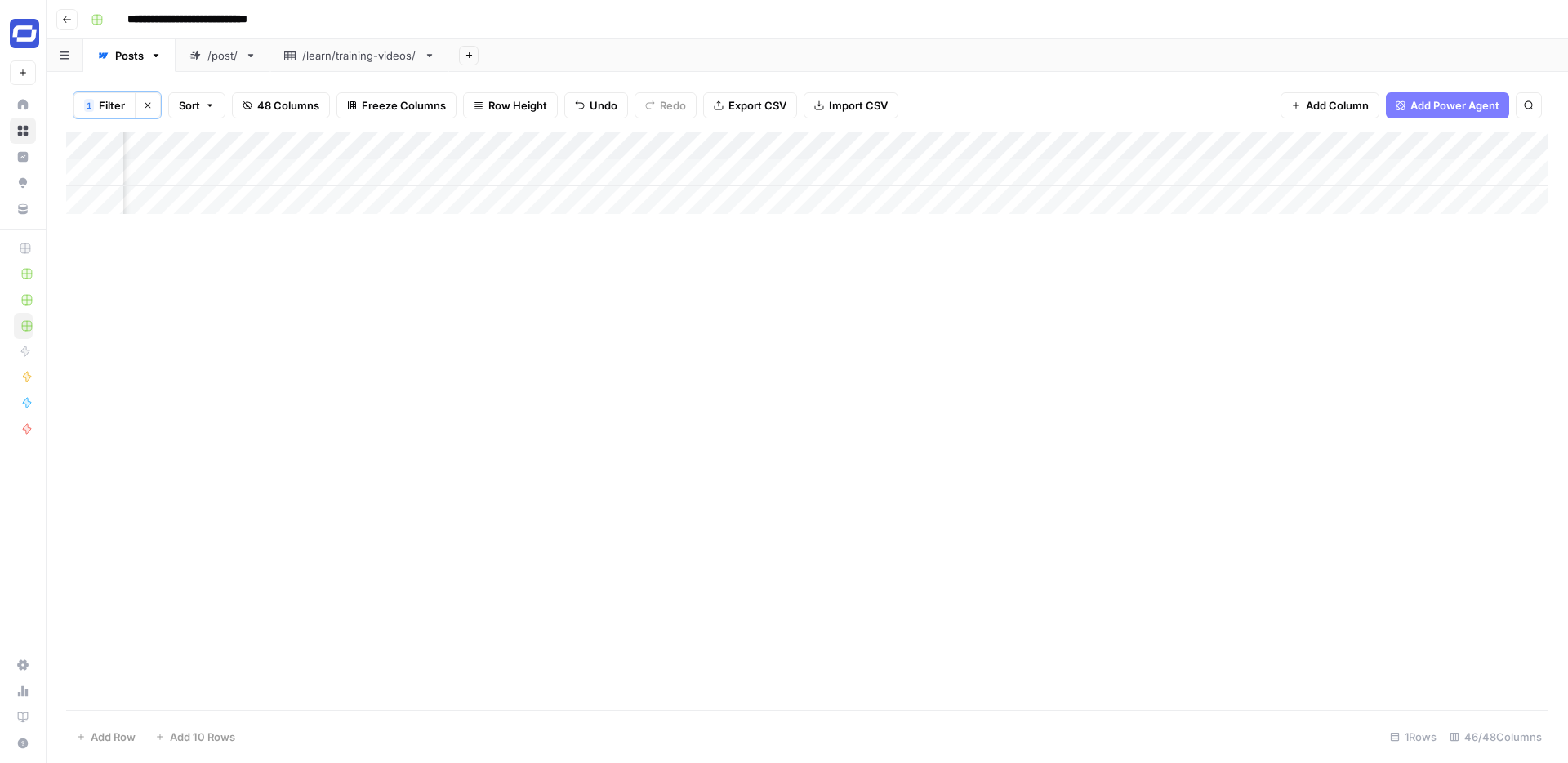
click at [1054, 167] on div "Add Column" at bounding box center [807, 172] width 1482 height 81
click at [1286, 172] on div "Add Column" at bounding box center [807, 172] width 1482 height 81
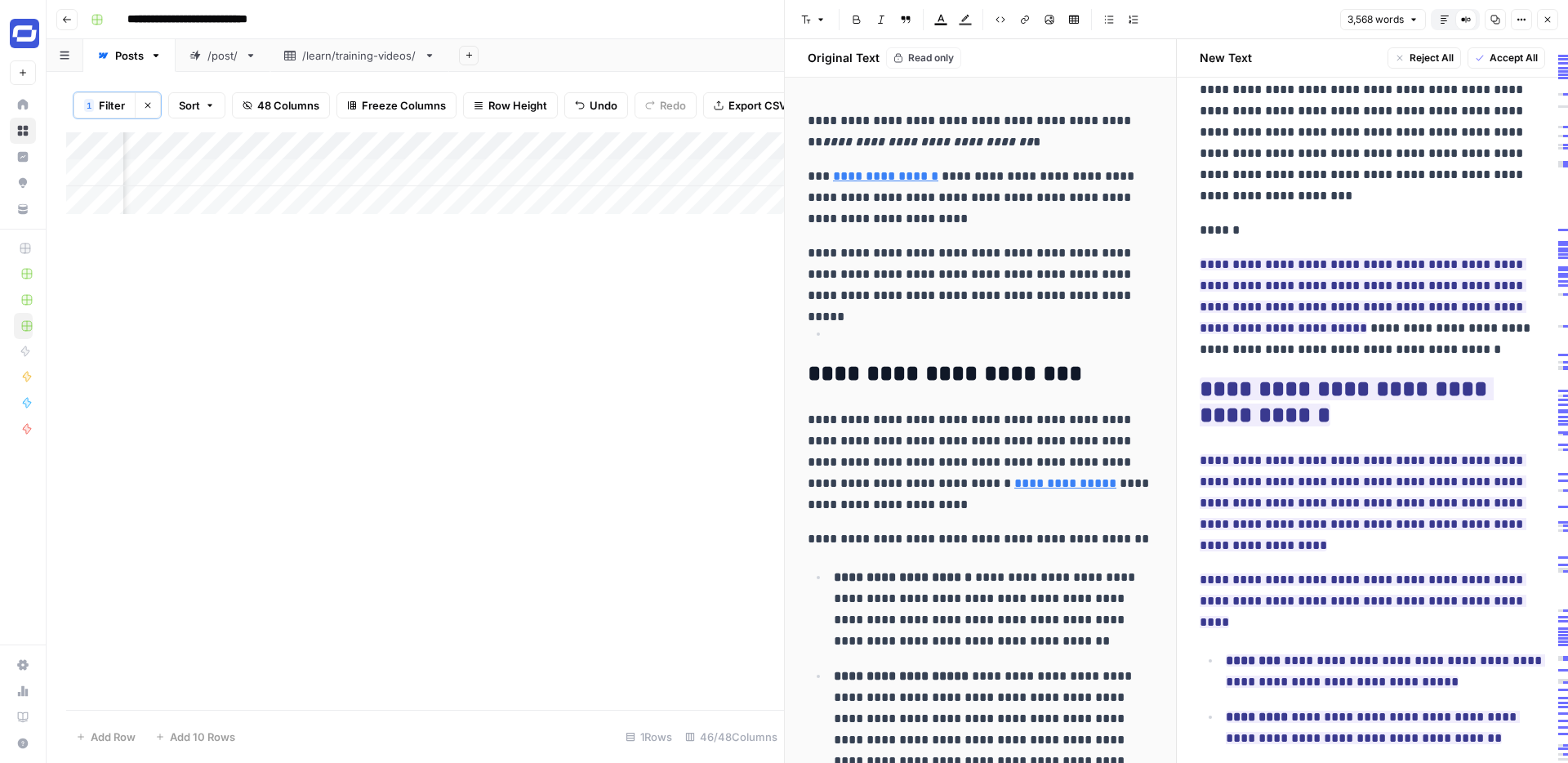
scroll to position [9730, 0]
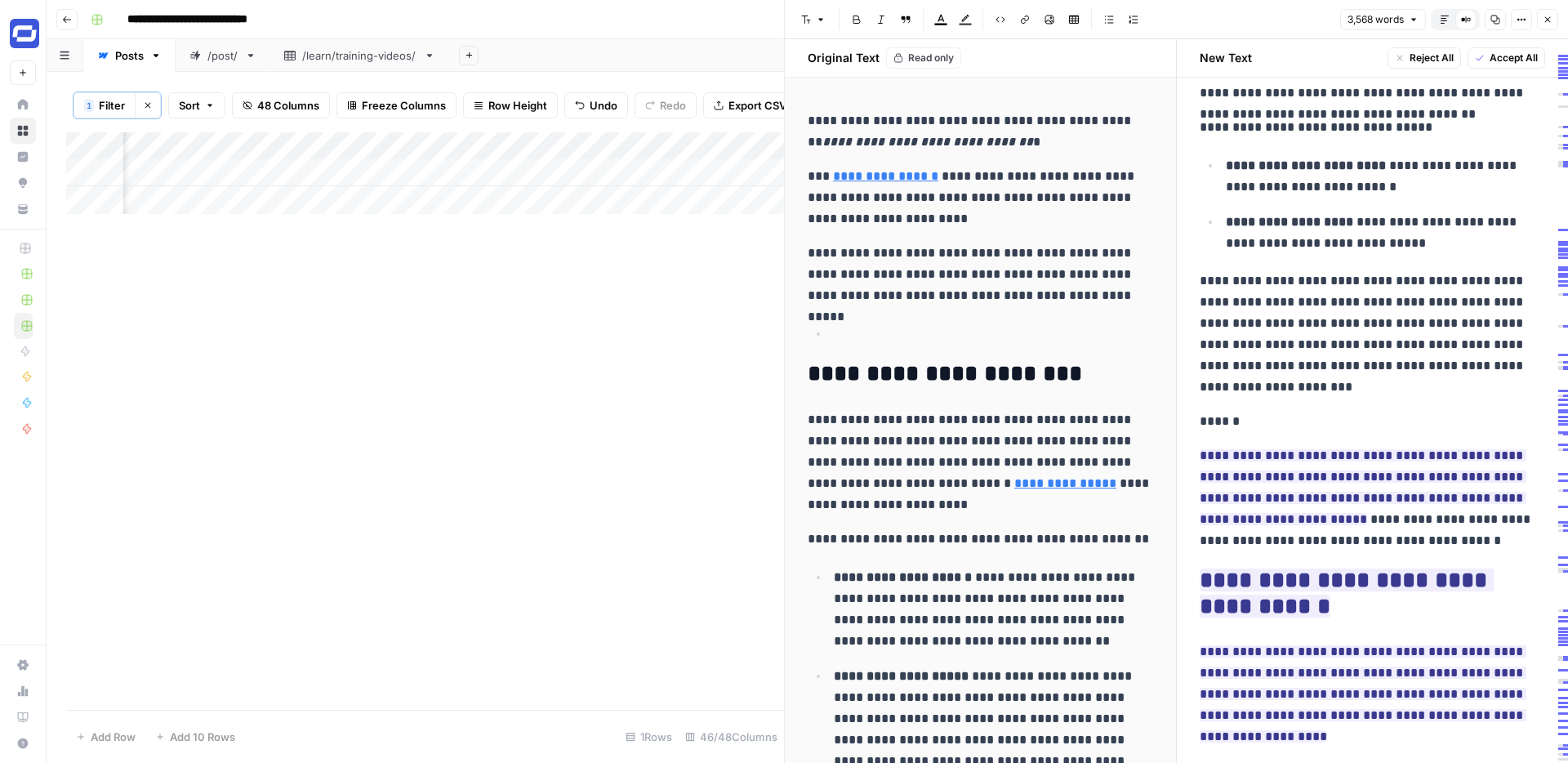
click at [1520, 53] on span "Accept All" at bounding box center [1514, 58] width 48 height 14
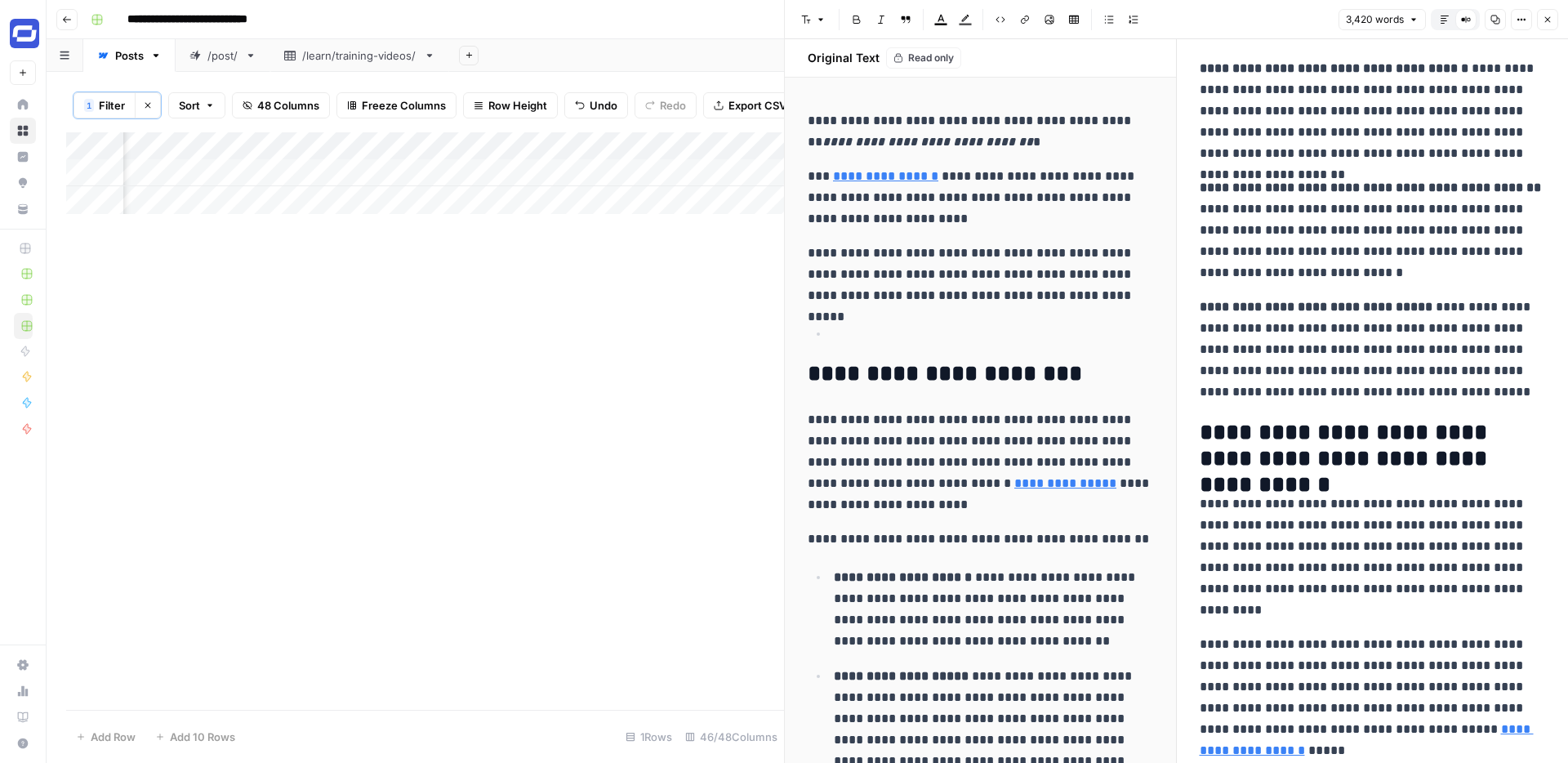
scroll to position [7106, 0]
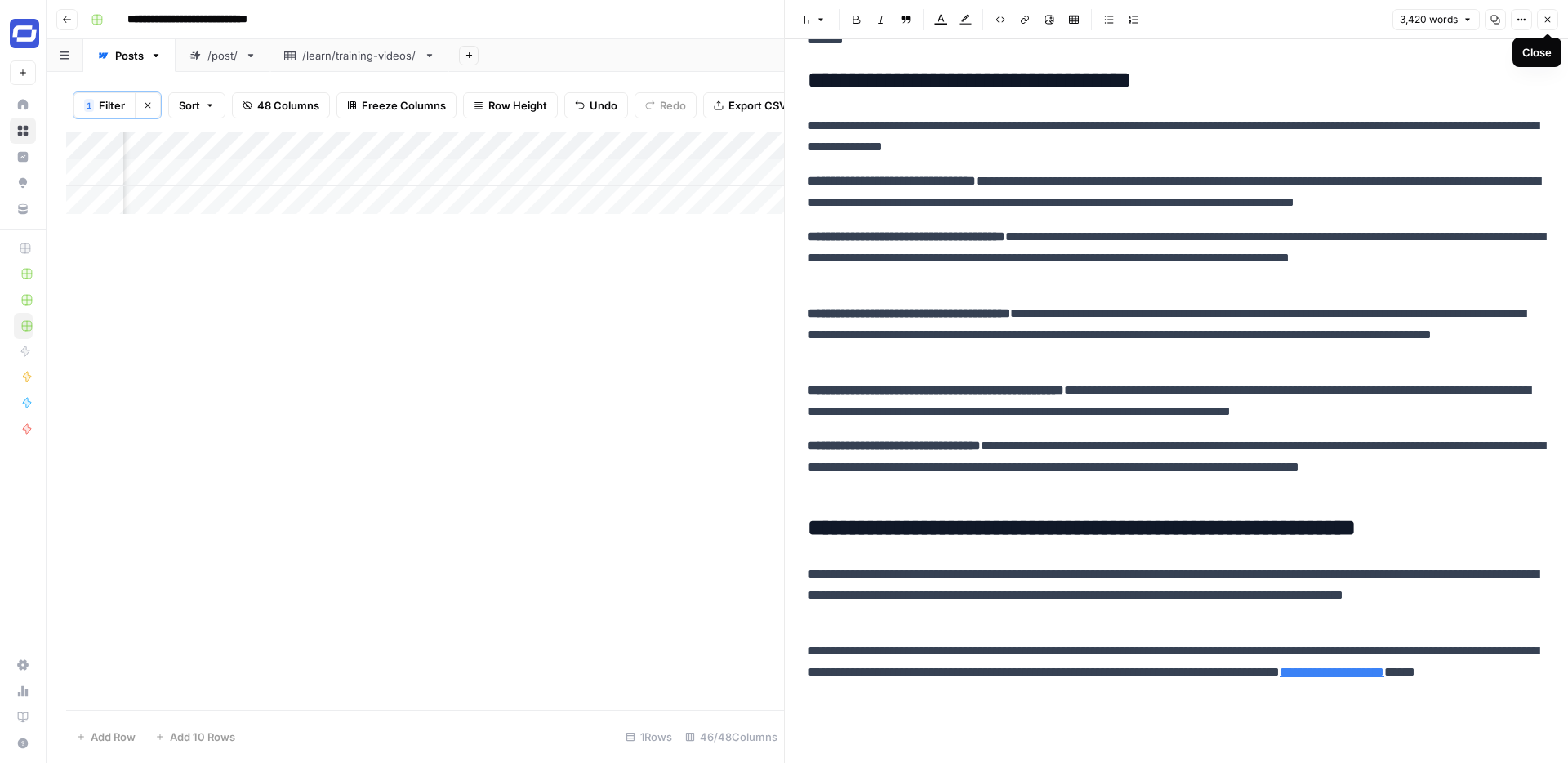
click at [1546, 18] on icon "button" at bounding box center [1547, 20] width 5 height 5
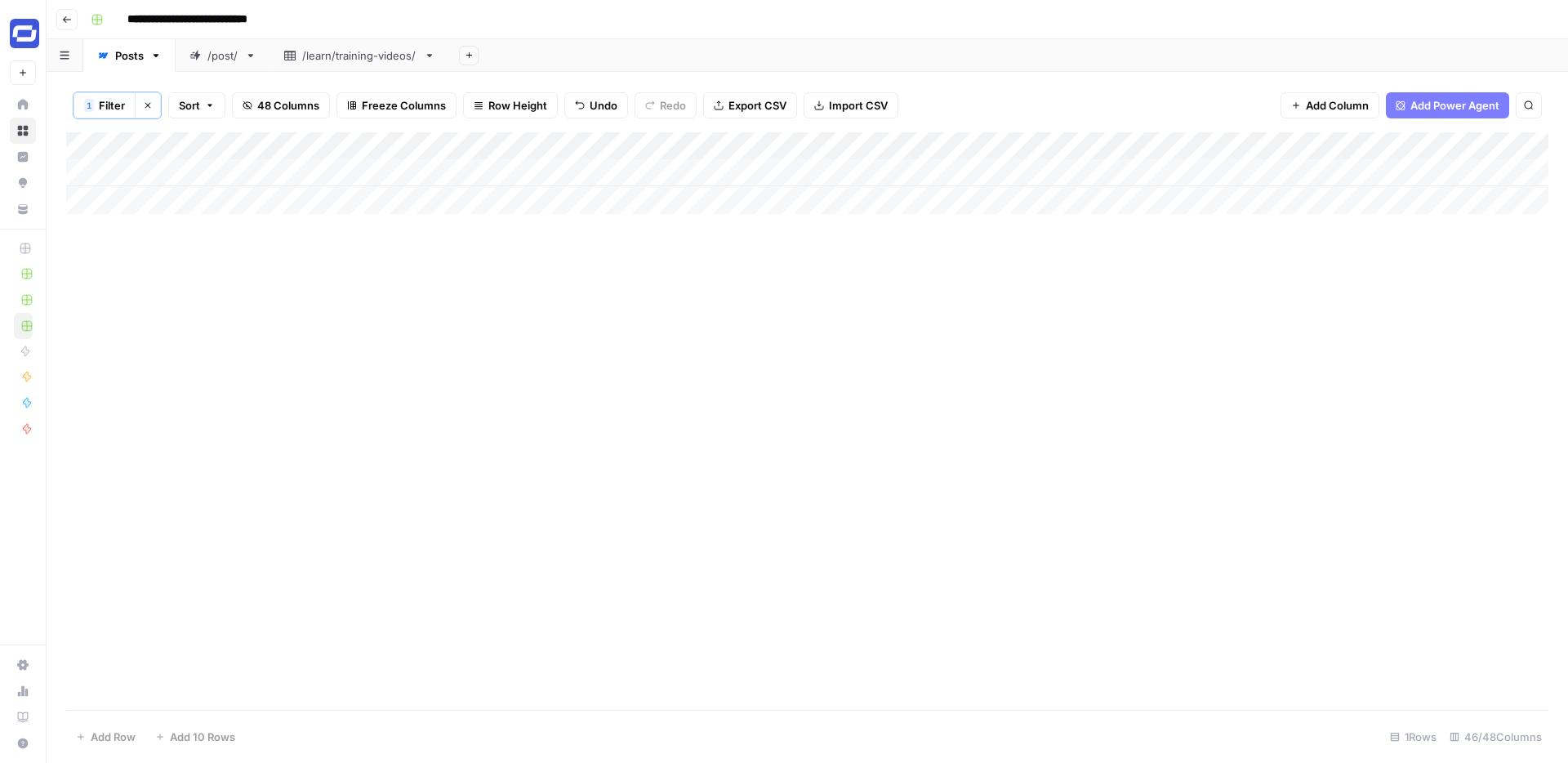
click at [388, 167] on div "Add Column" at bounding box center [807, 172] width 1482 height 81
click at [412, 171] on div "Add Column" at bounding box center [807, 172] width 1482 height 81
click at [662, 182] on div "Add Column" at bounding box center [807, 172] width 1482 height 81
click at [645, 163] on div "Add Column" at bounding box center [807, 172] width 1482 height 81
click at [647, 173] on textarea "**********" at bounding box center [650, 174] width 291 height 23
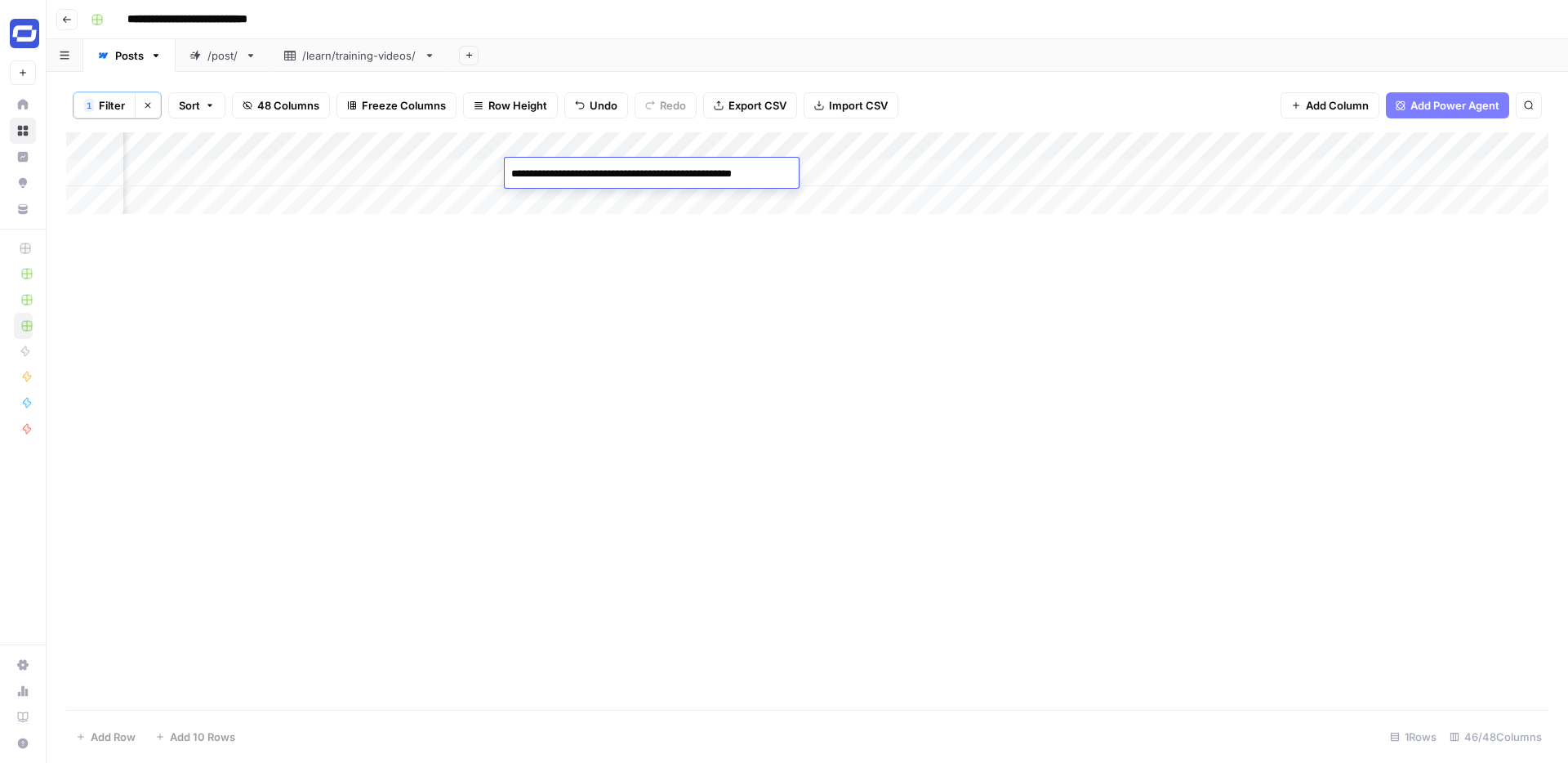
scroll to position [0, 2300]
click at [1083, 231] on div "Add Column" at bounding box center [807, 421] width 1482 height 577
click at [750, 176] on div "Add Column" at bounding box center [807, 172] width 1482 height 81
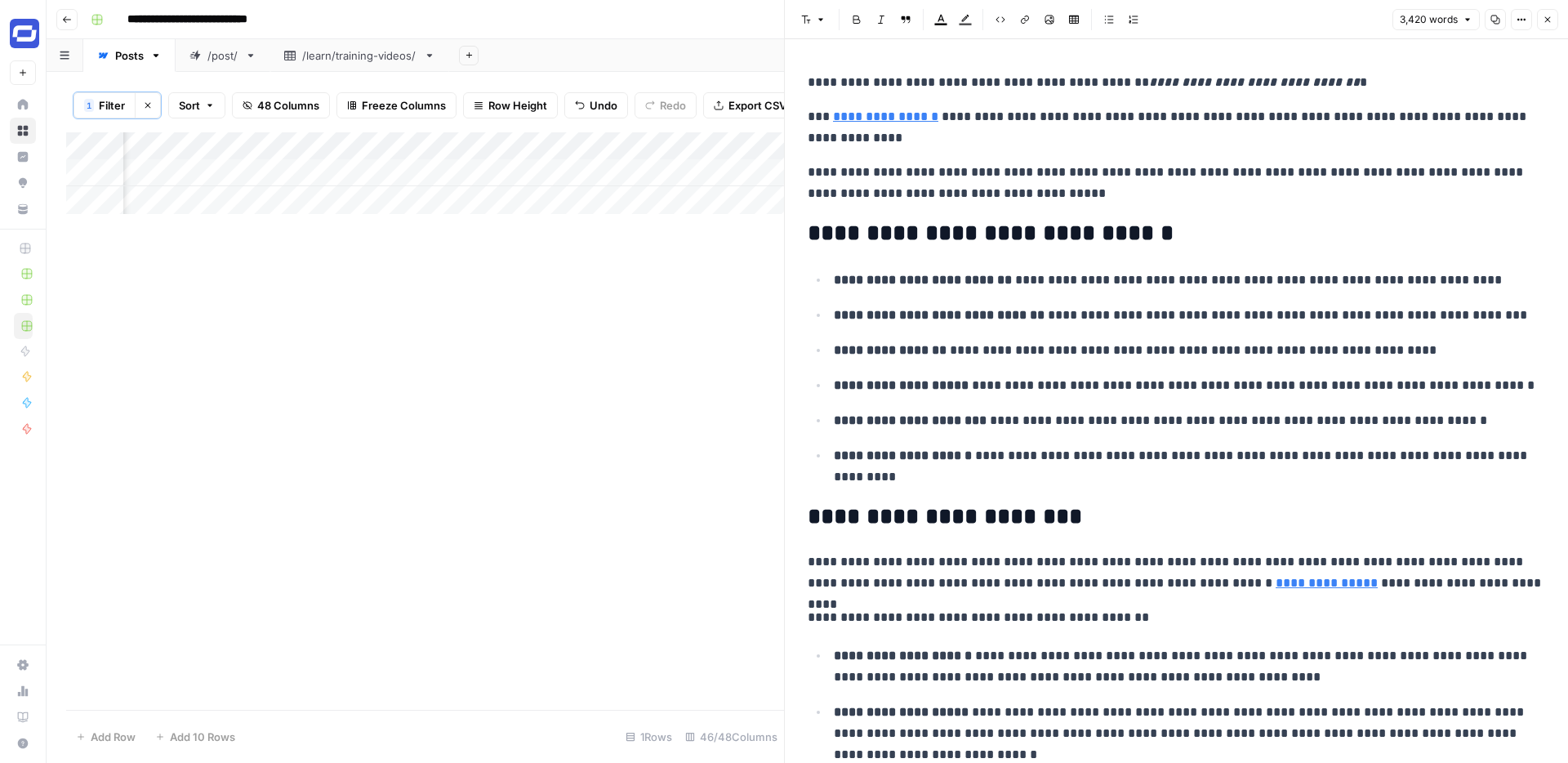
copy div "**********"
click at [1556, 17] on button "Close" at bounding box center [1547, 20] width 21 height 21
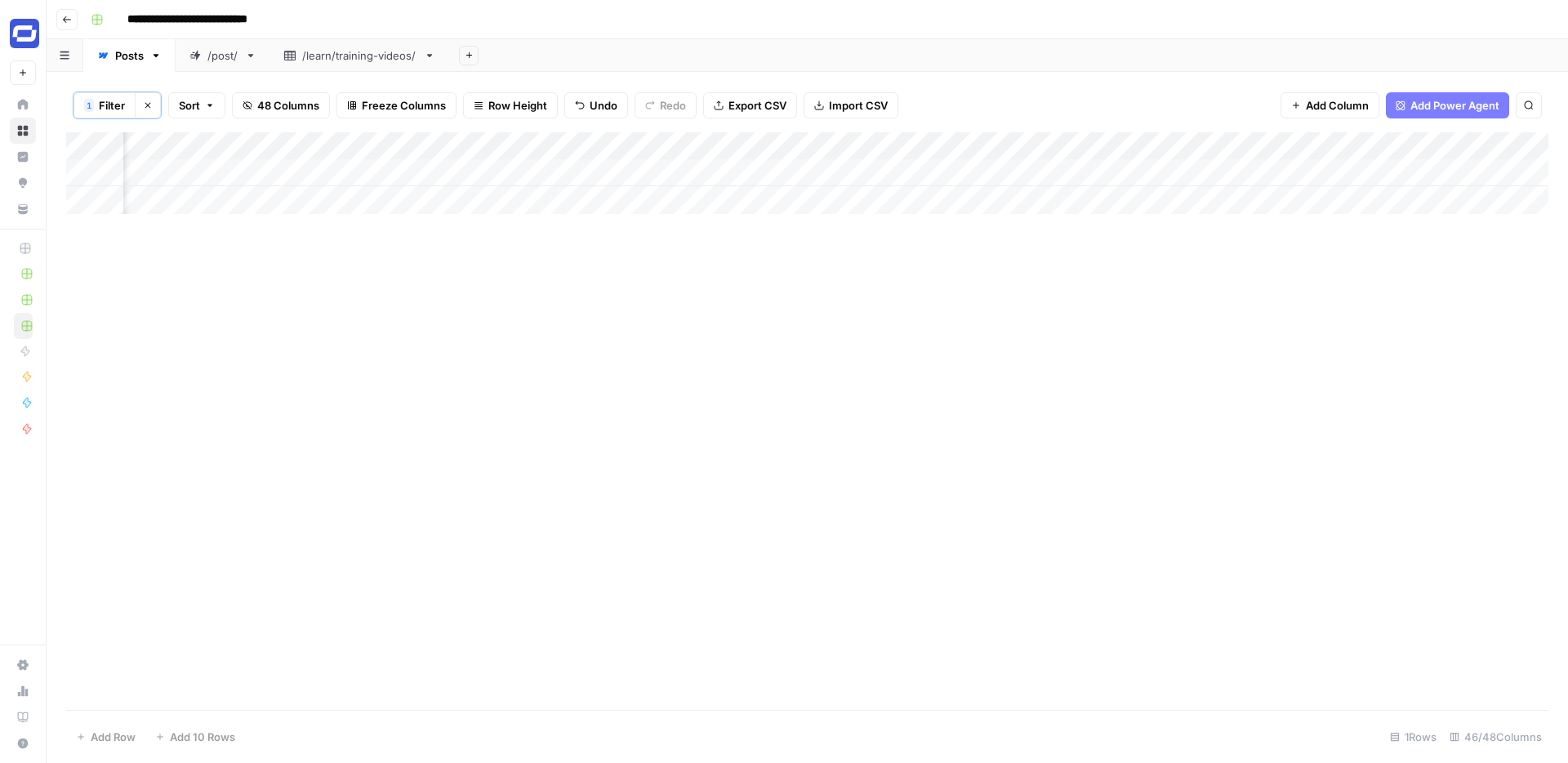
click at [902, 167] on div "Add Column" at bounding box center [807, 172] width 1482 height 81
click at [885, 170] on div "Add Column" at bounding box center [807, 172] width 1482 height 81
type textarea "**********"
click at [945, 251] on div "Add Column" at bounding box center [807, 421] width 1482 height 577
click at [1143, 175] on div "Add Column" at bounding box center [807, 172] width 1482 height 81
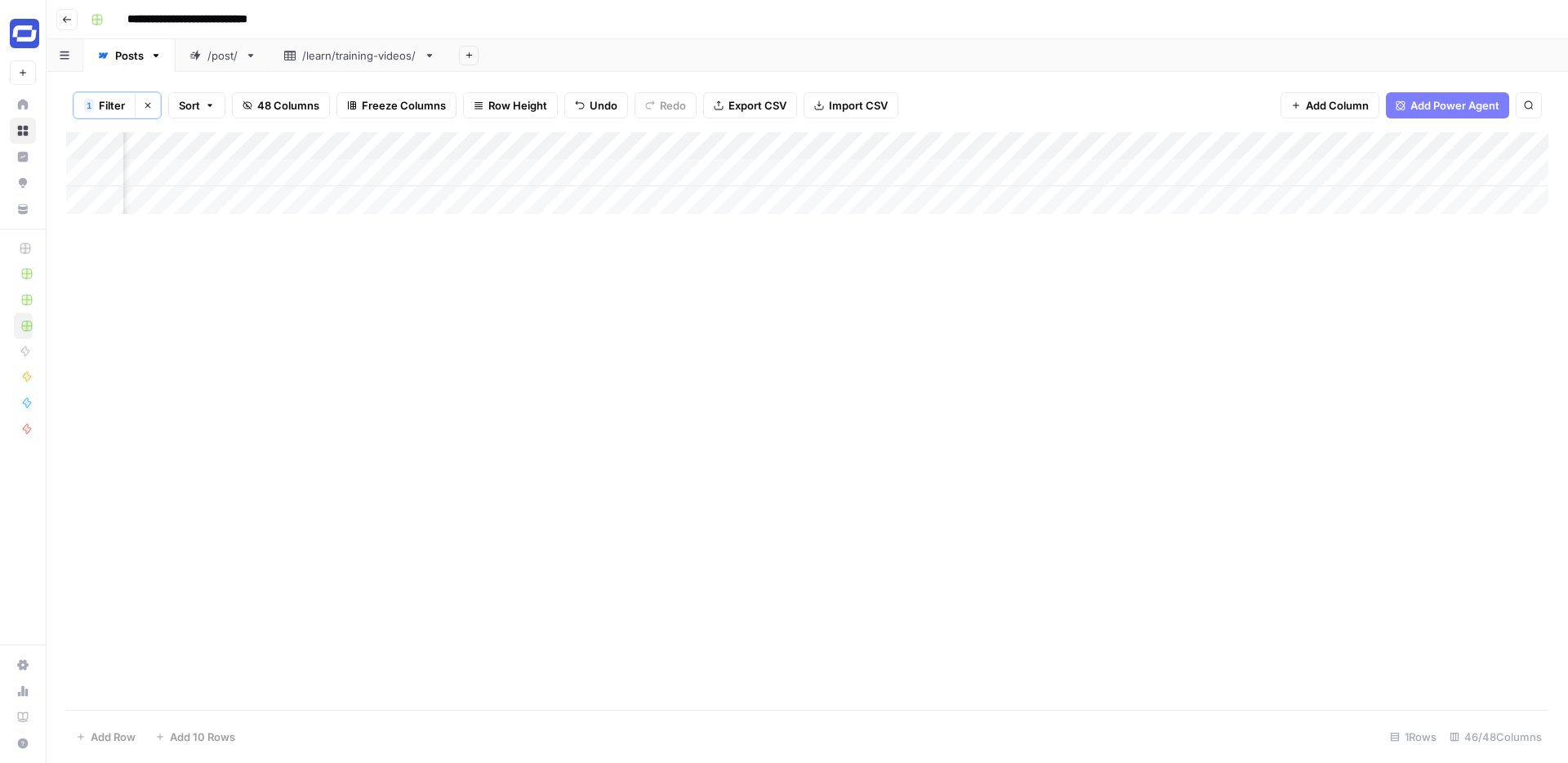
click at [1296, 164] on div "Add Column" at bounding box center [807, 172] width 1482 height 81
click at [1325, 168] on div "Add Column" at bounding box center [807, 172] width 1482 height 81
type textarea "**********"
click at [1345, 232] on div "Add Column" at bounding box center [807, 421] width 1482 height 577
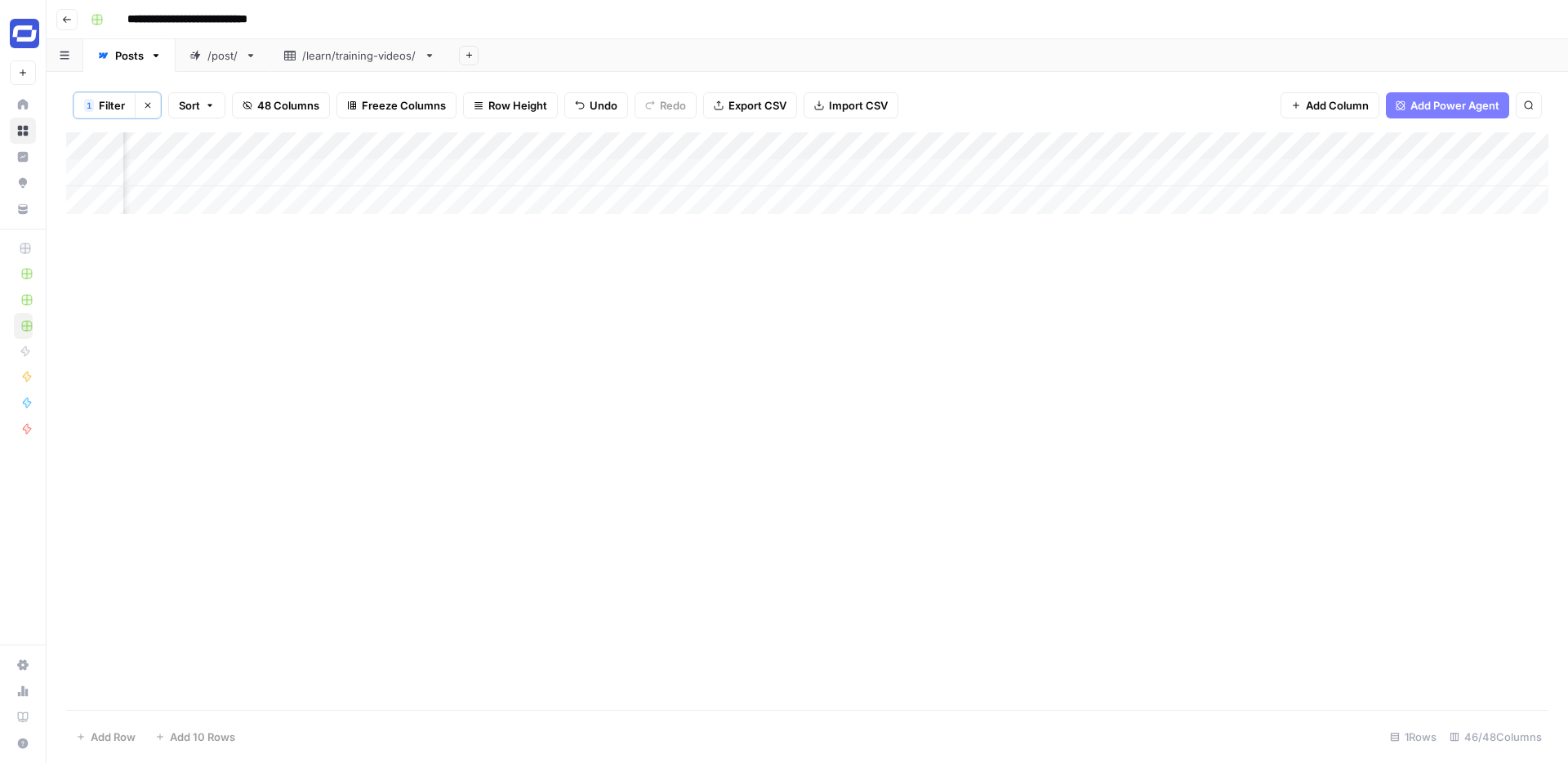
click at [1096, 175] on div "Add Column" at bounding box center [807, 172] width 1482 height 81
click at [1072, 171] on div "Add Column" at bounding box center [807, 172] width 1482 height 81
type textarea "**********"
click at [1005, 233] on div "Add Column" at bounding box center [807, 421] width 1482 height 577
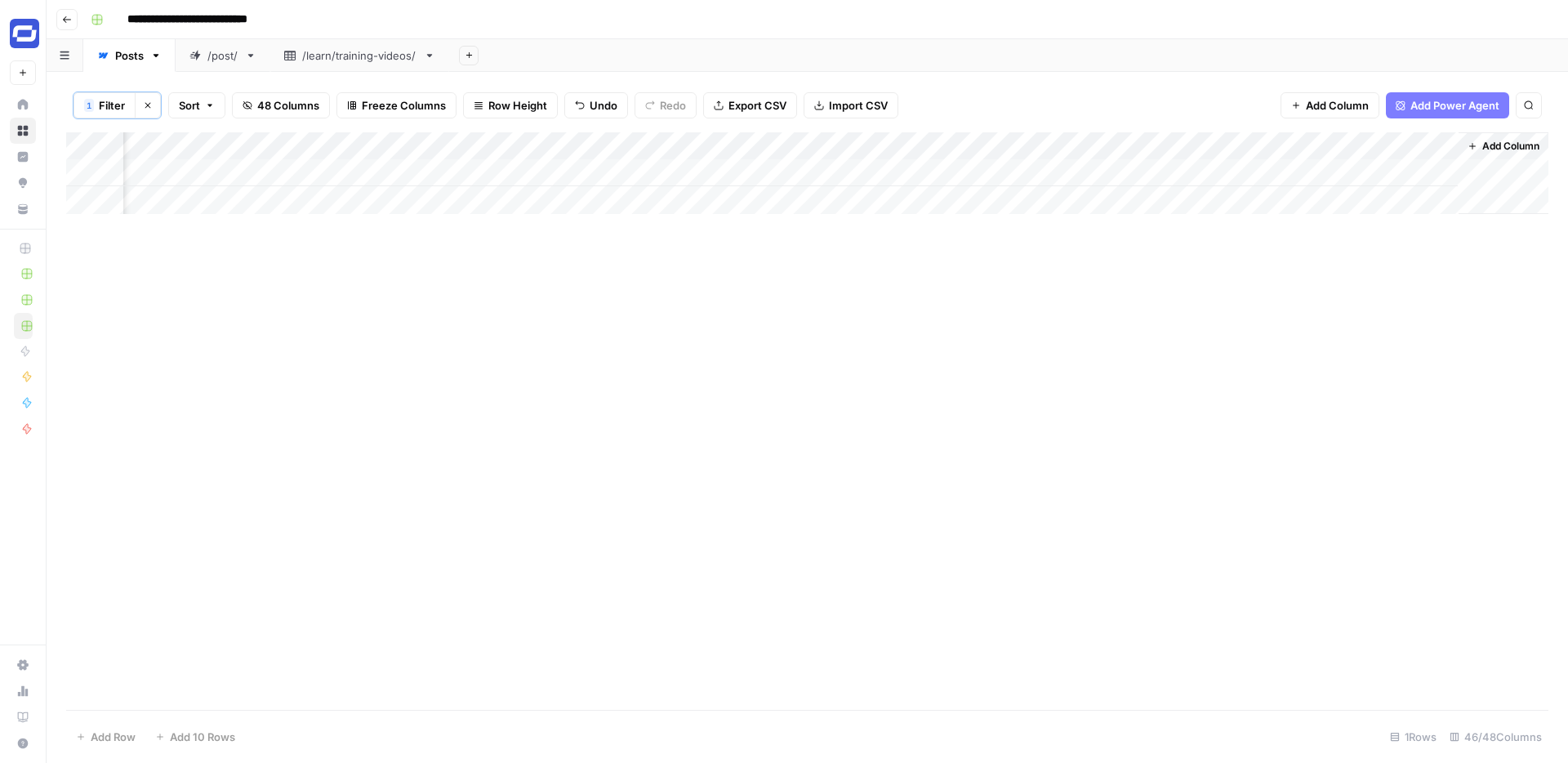
click at [325, 186] on div "Add Column" at bounding box center [807, 172] width 1482 height 81
click at [325, 178] on div "Add Column" at bounding box center [807, 172] width 1482 height 81
type textarea "**********"
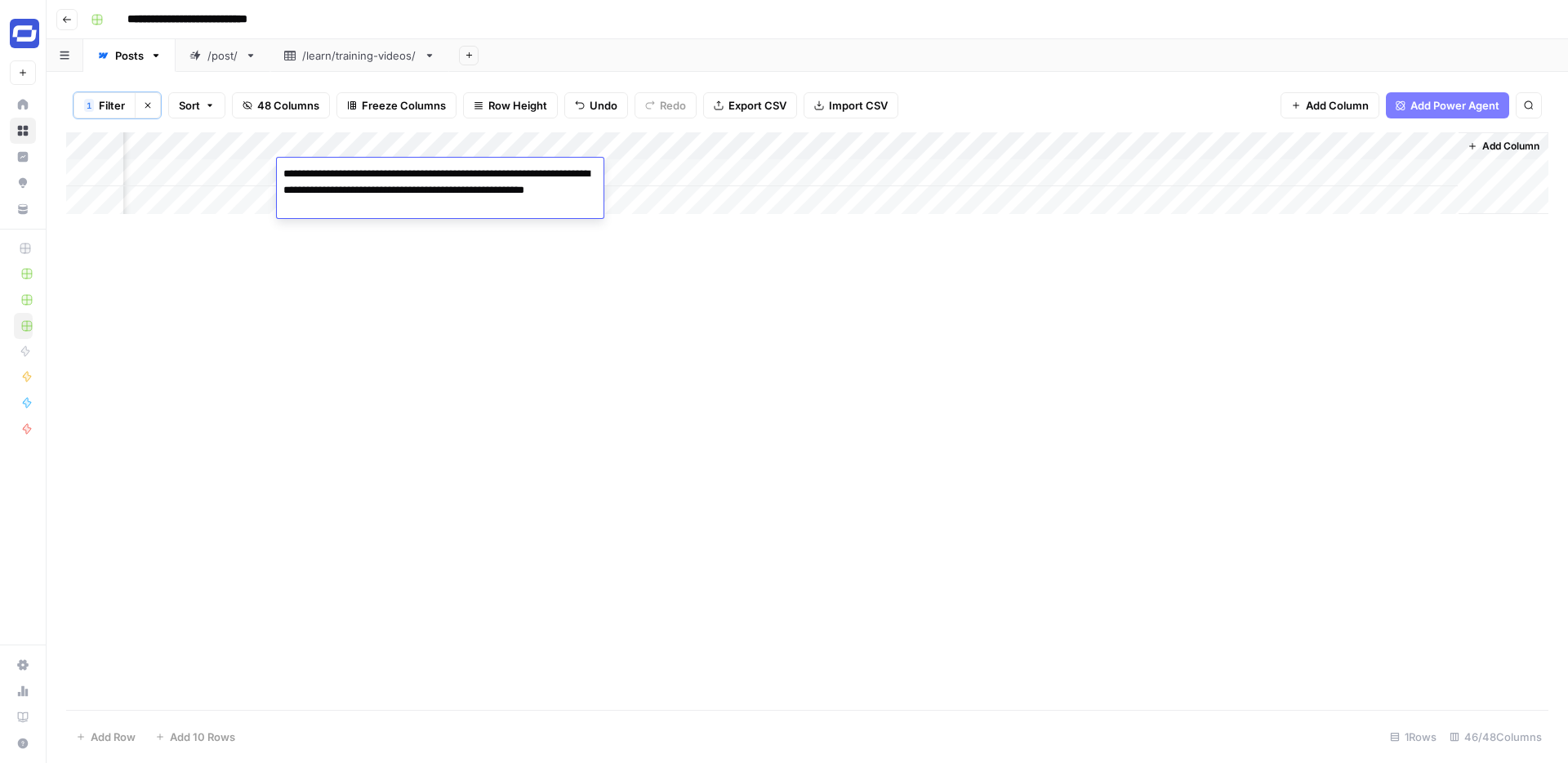
click at [670, 286] on div "Add Column" at bounding box center [807, 421] width 1482 height 577
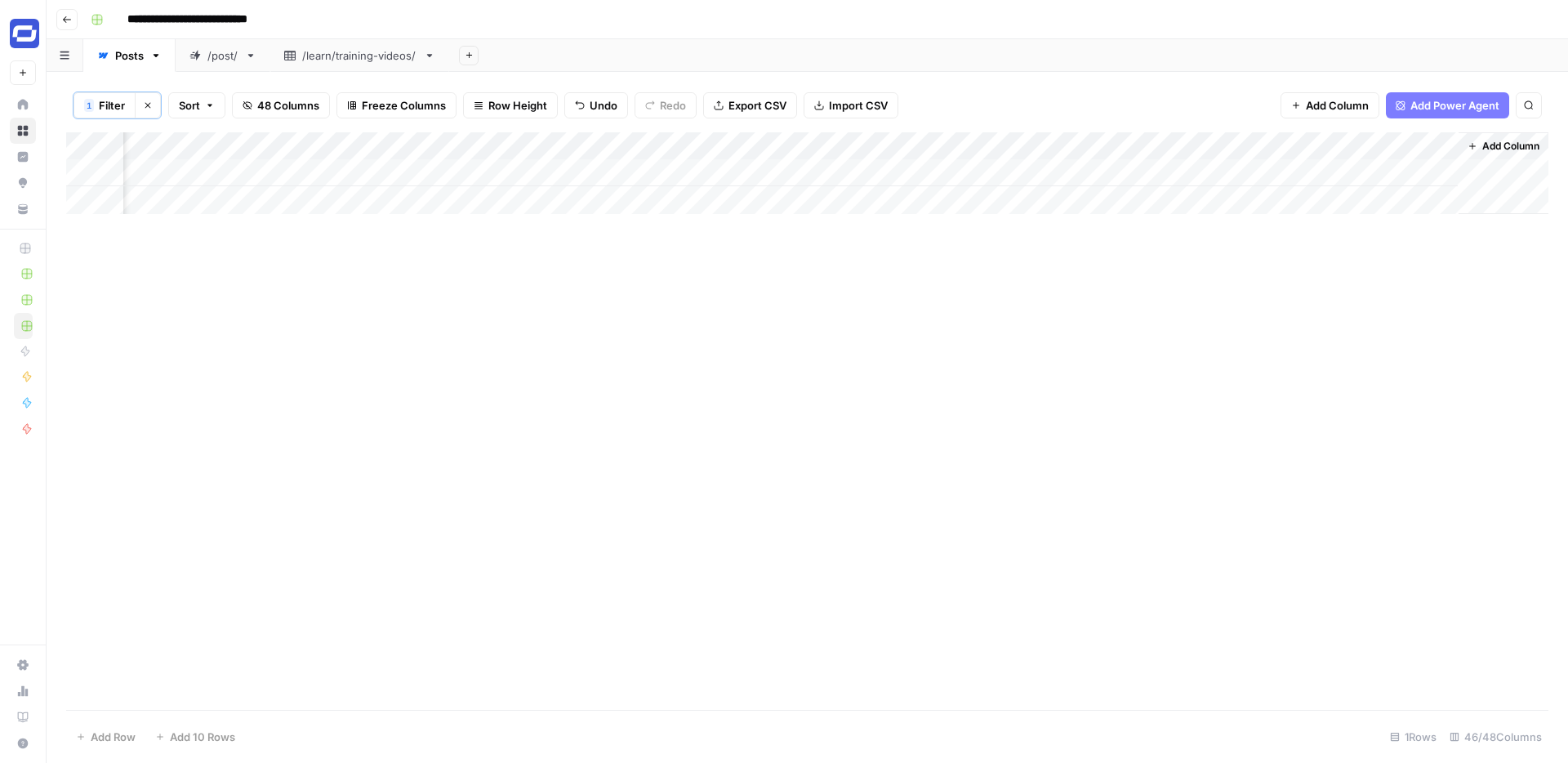
click at [1230, 170] on div "Add Column" at bounding box center [807, 172] width 1482 height 81
click at [1127, 174] on div "Add Column" at bounding box center [807, 172] width 1482 height 81
click at [259, 234] on div "Add Column" at bounding box center [807, 421] width 1482 height 577
click at [1474, 172] on div "Add Column" at bounding box center [807, 172] width 1482 height 81
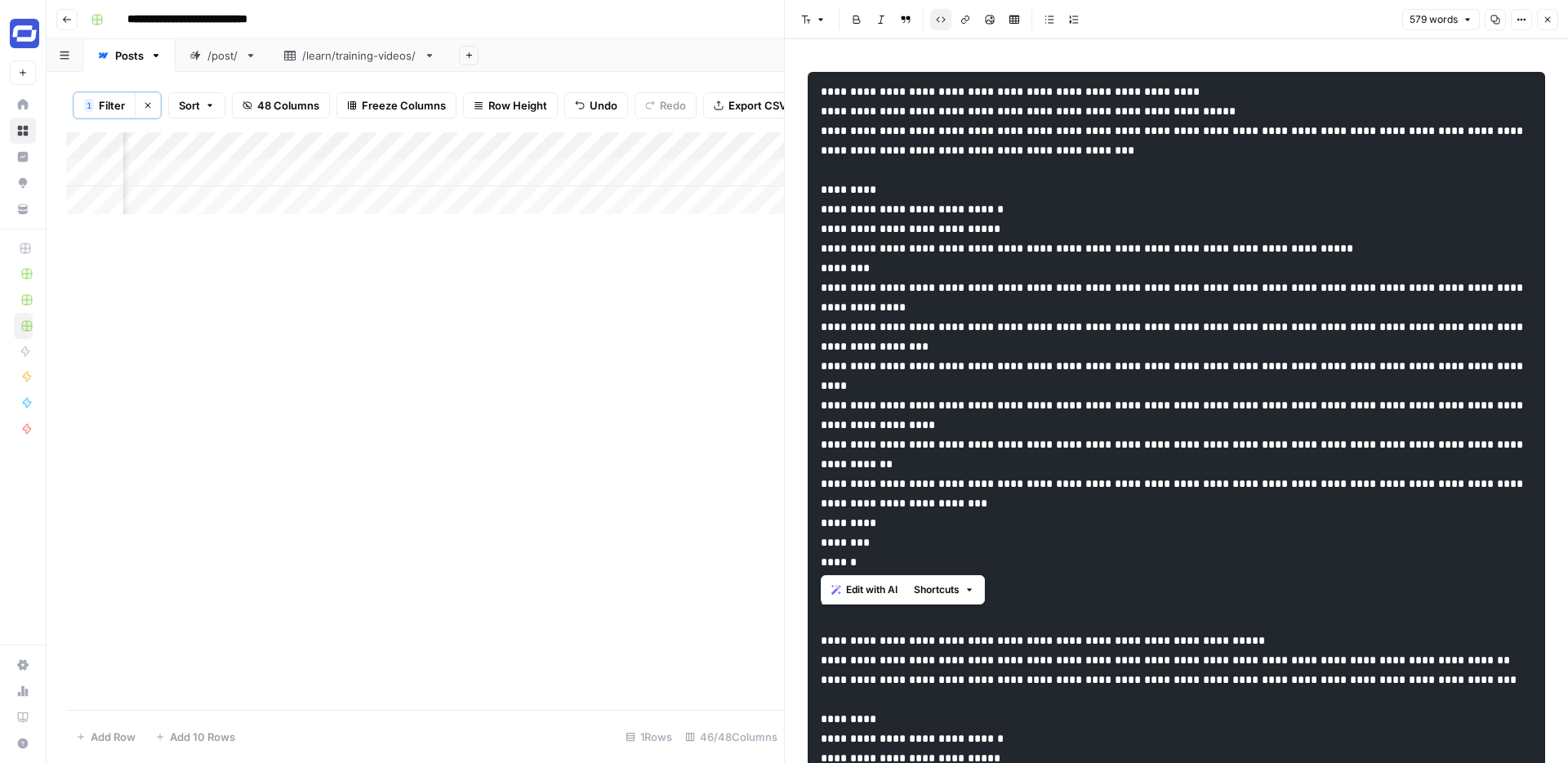
drag, startPoint x: 886, startPoint y: 562, endPoint x: 805, endPoint y: 217, distance: 354.4
copy code "**********"
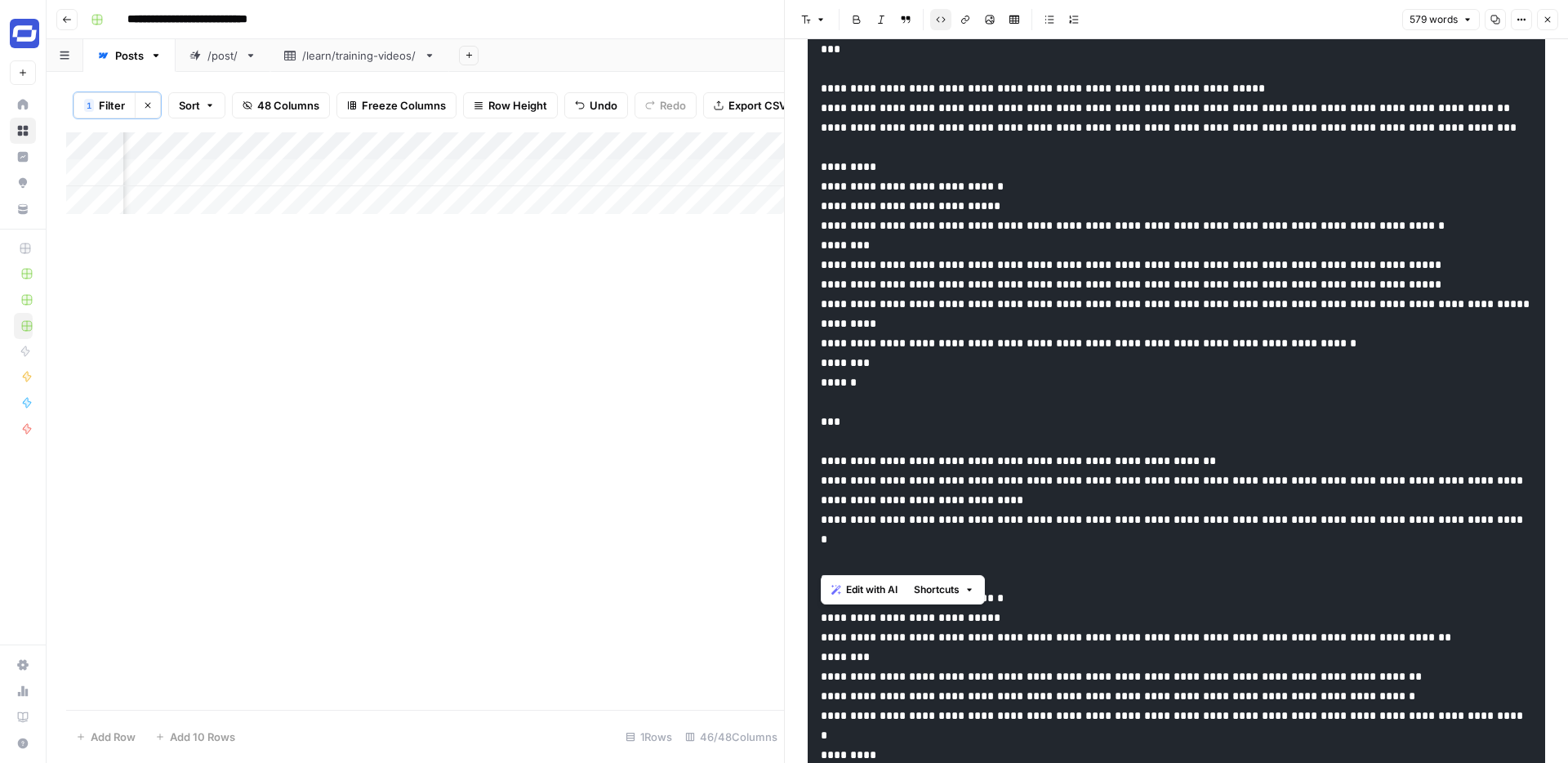
scroll to position [555, 0]
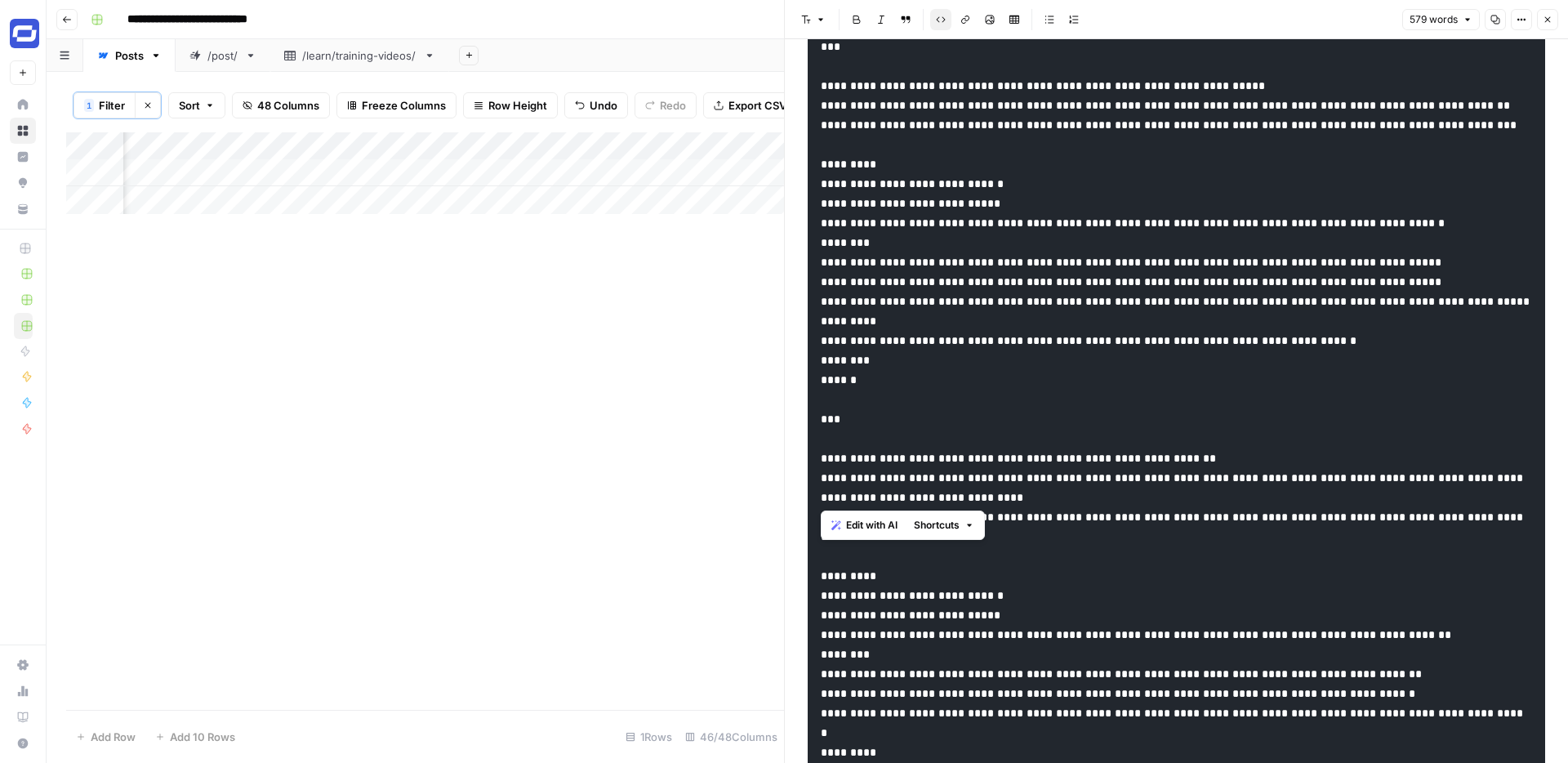
drag, startPoint x: 883, startPoint y: 504, endPoint x: 818, endPoint y: 230, distance: 281.6
click at [818, 230] on pre at bounding box center [1176, 586] width 738 height 2137
copy code "**********"
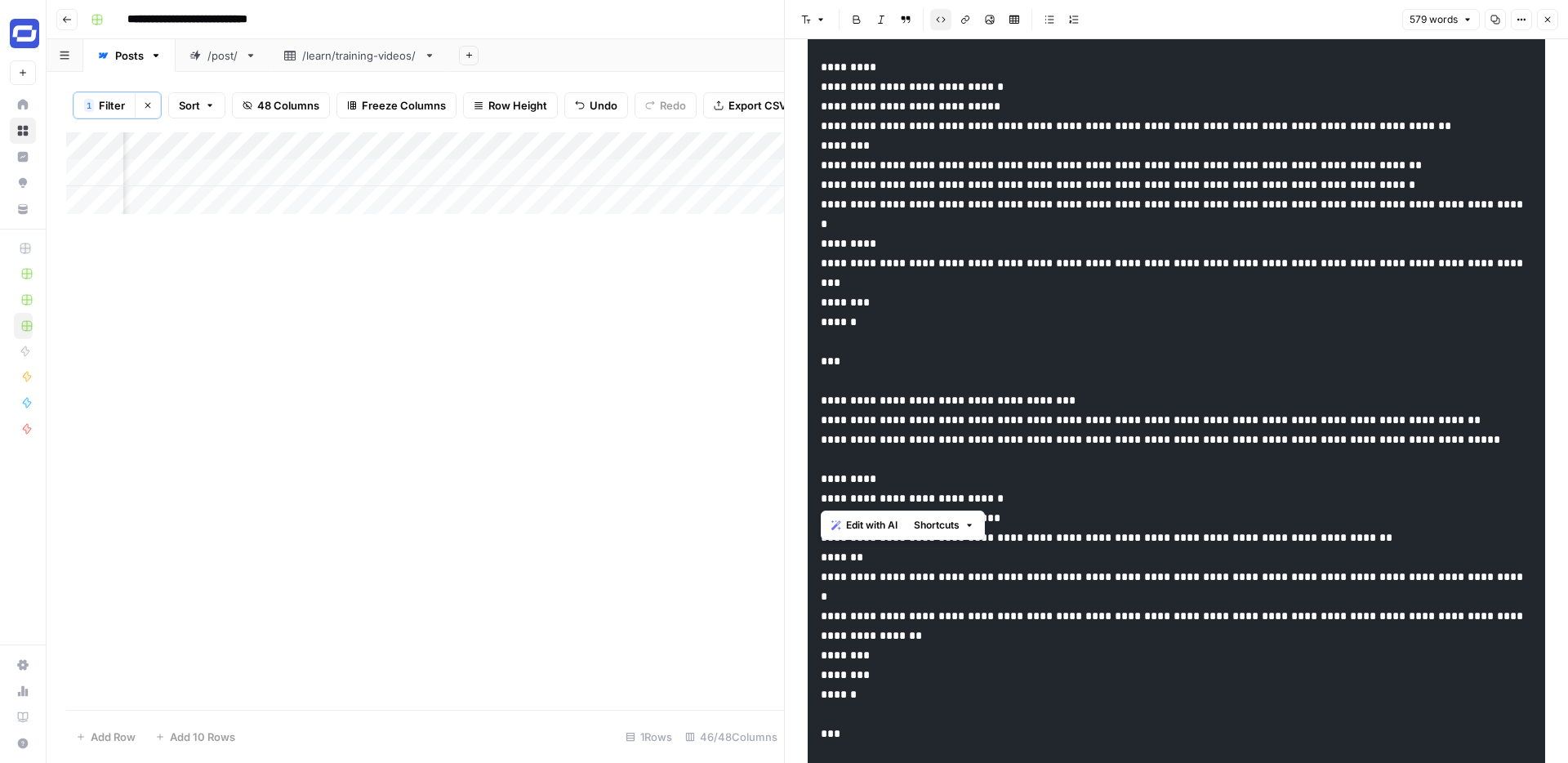
scroll to position [1061, 0]
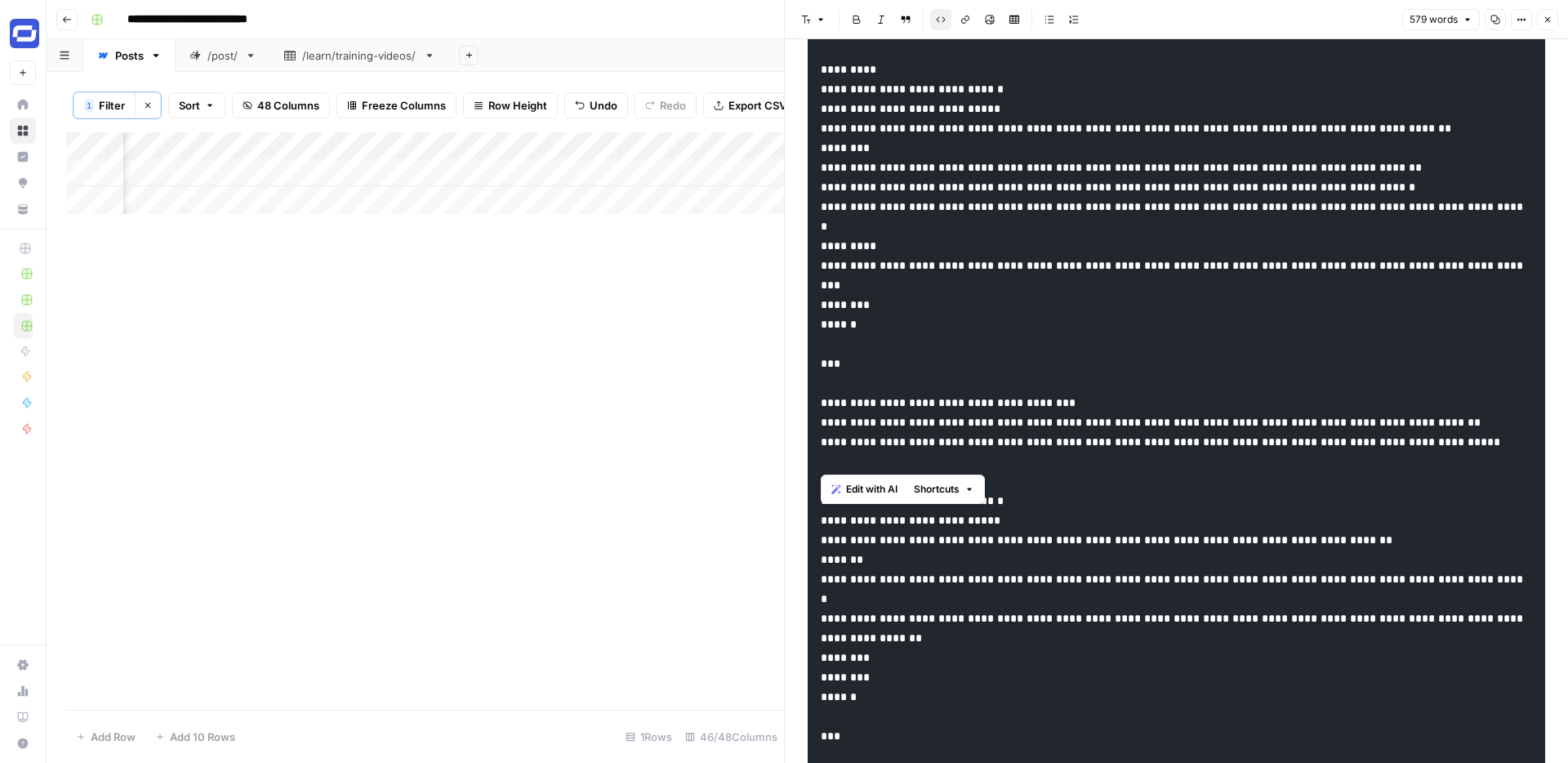
drag, startPoint x: 890, startPoint y: 463, endPoint x: 812, endPoint y: 205, distance: 269.5
click at [812, 205] on pre at bounding box center [1176, 80] width 738 height 2137
copy code "**********"
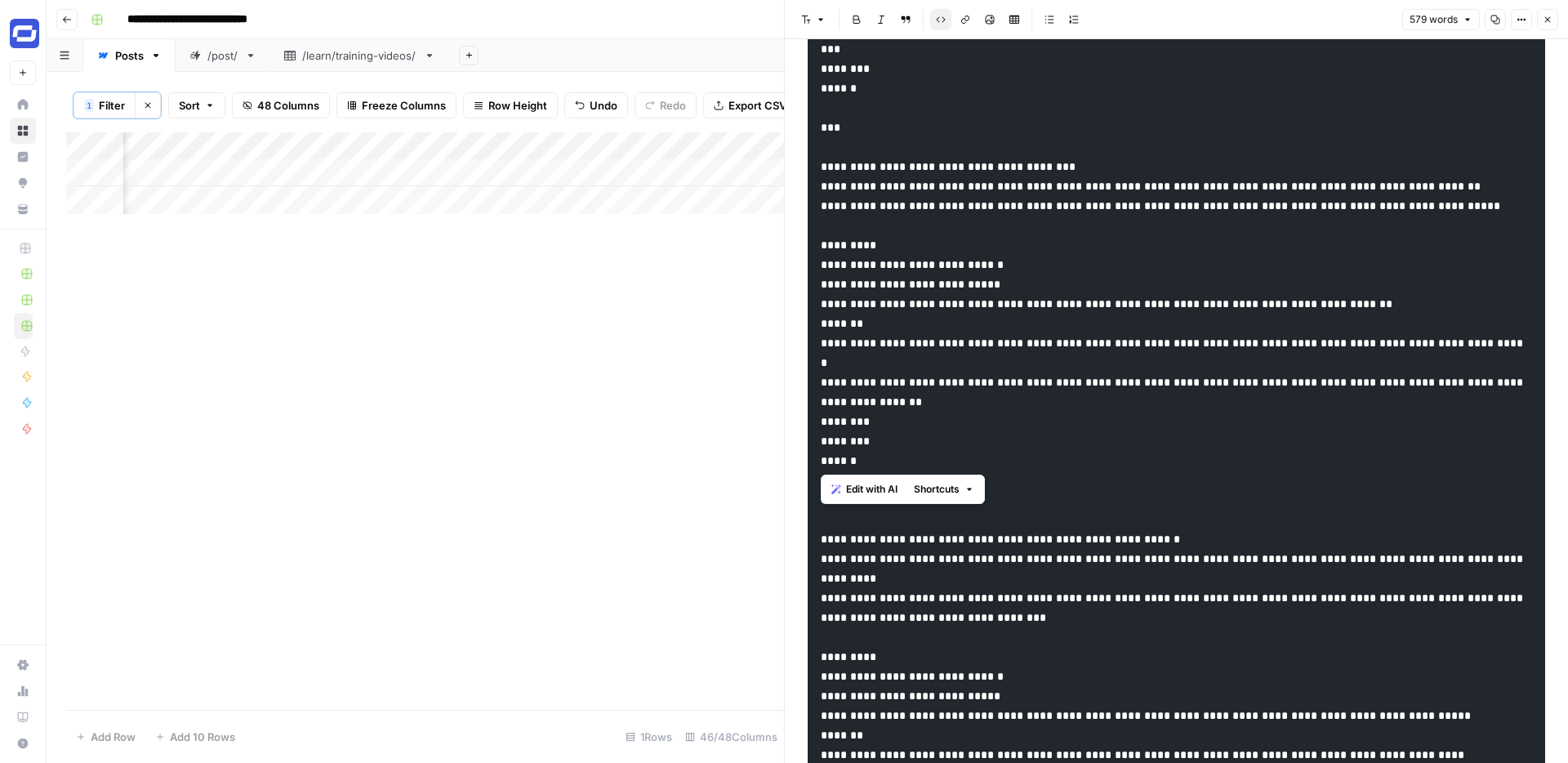
scroll to position [1313, 0]
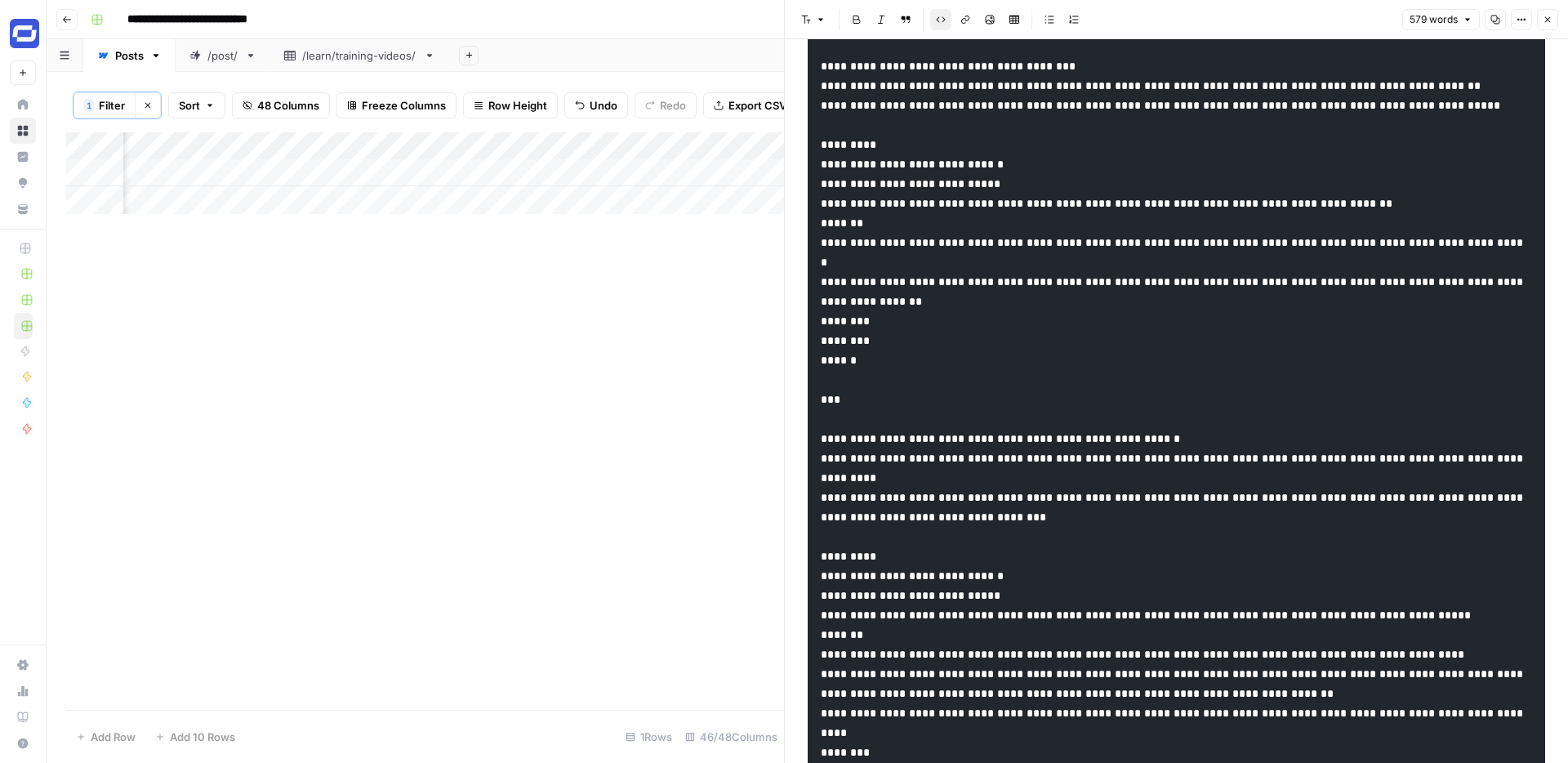
scroll to position [1401, 0]
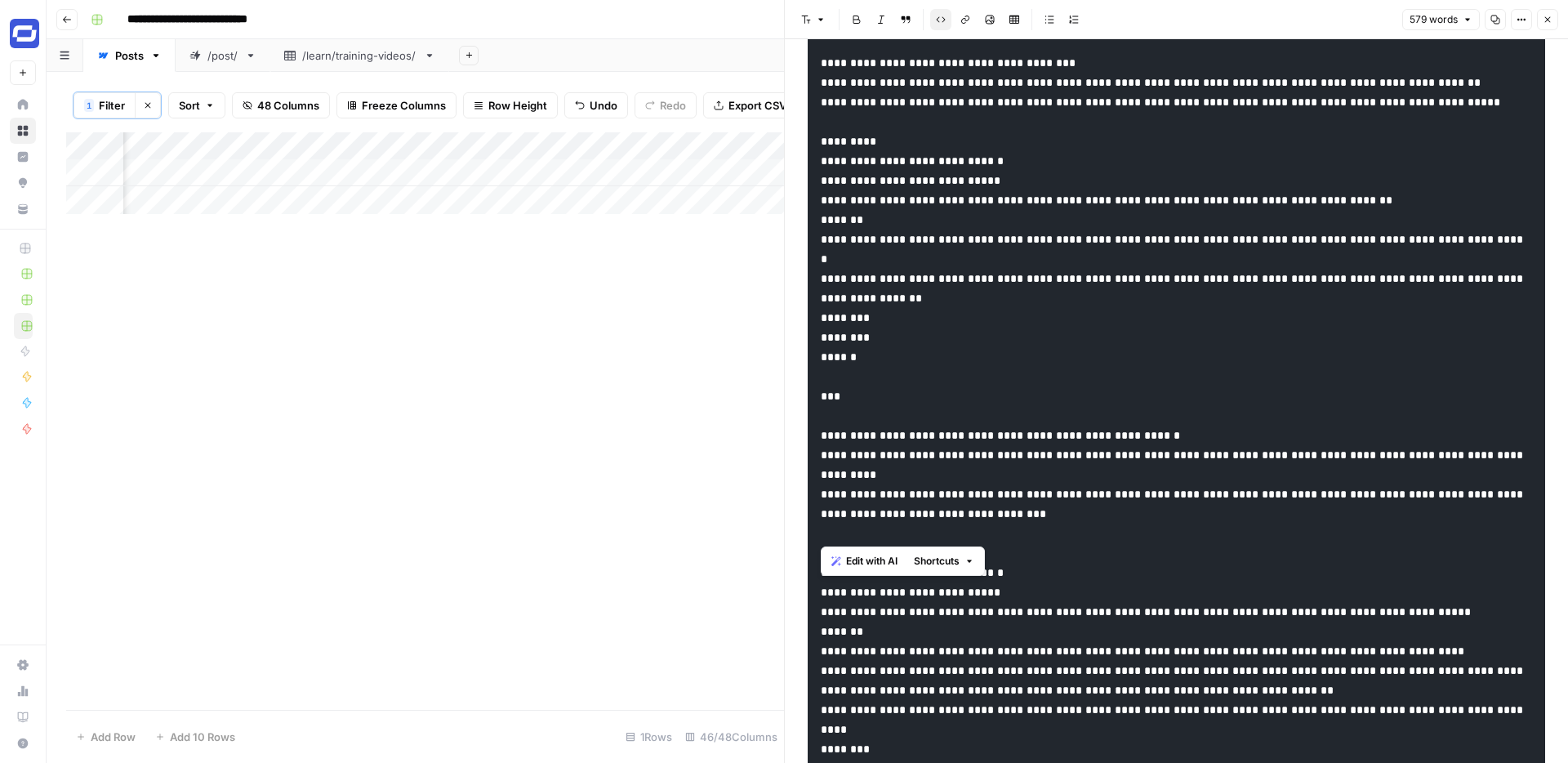
drag, startPoint x: 889, startPoint y: 530, endPoint x: 807, endPoint y: 340, distance: 206.9
copy code "**********"
drag, startPoint x: 872, startPoint y: 533, endPoint x: 815, endPoint y: 340, distance: 201.2
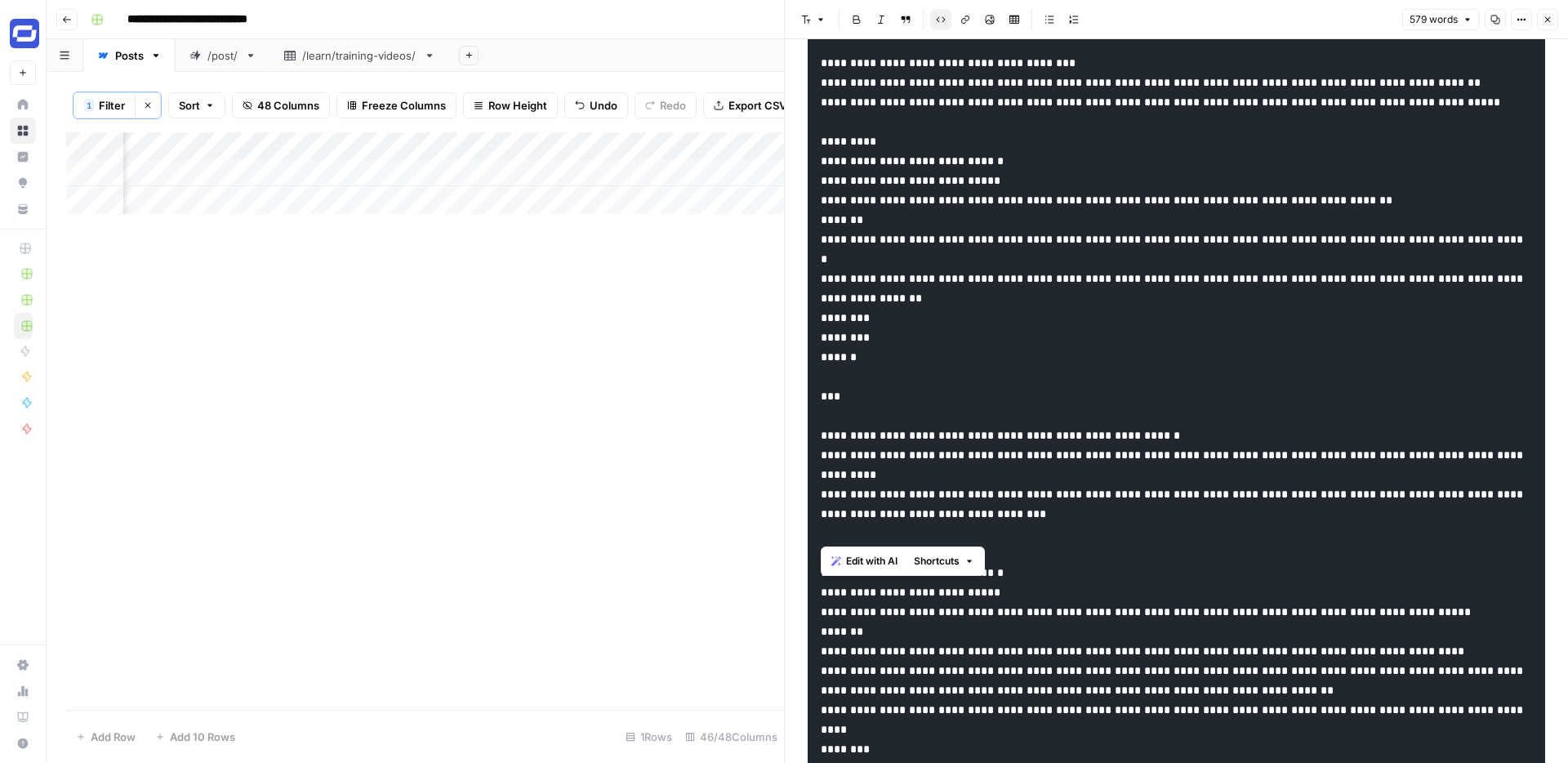
drag, startPoint x: 887, startPoint y: 536, endPoint x: 820, endPoint y: 334, distance: 212.8
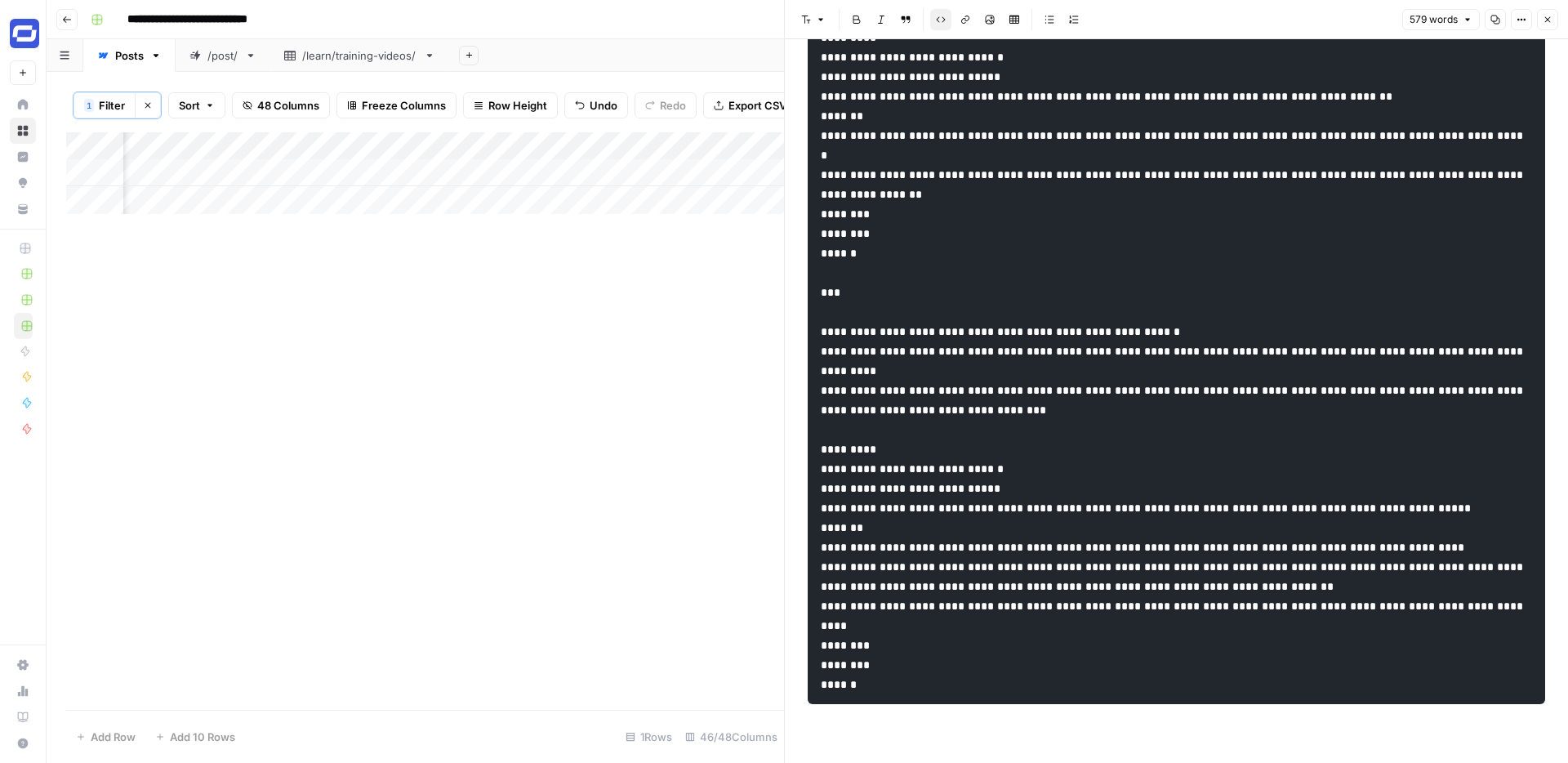
scroll to position [1759, 0]
drag, startPoint x: 886, startPoint y: 667, endPoint x: 813, endPoint y: 397, distance: 279.7
